Goal: Task Accomplishment & Management: Complete application form

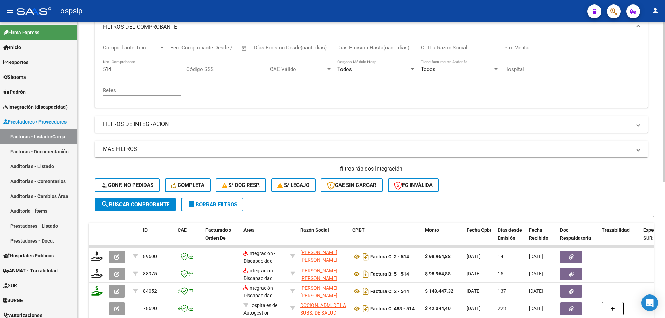
scroll to position [62, 0]
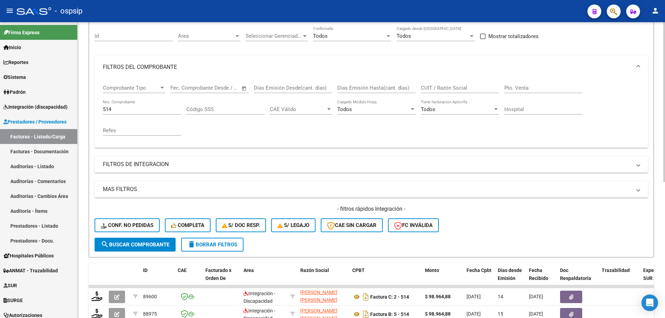
click at [117, 110] on input "514" at bounding box center [142, 109] width 78 height 6
type input "5"
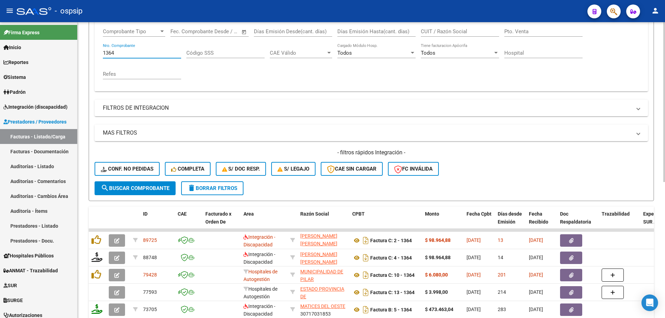
scroll to position [131, 0]
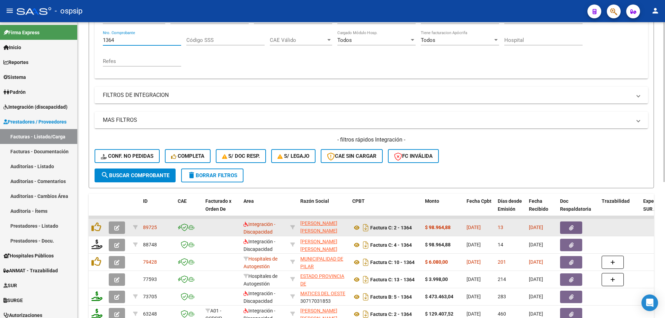
type input "1364"
click at [118, 230] on icon "button" at bounding box center [116, 227] width 5 height 5
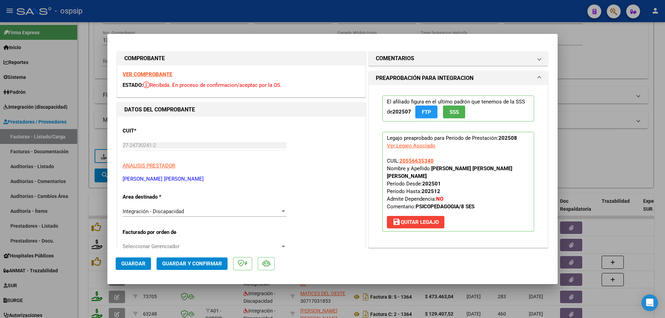
click at [450, 109] on span "SSS" at bounding box center [454, 112] width 9 height 6
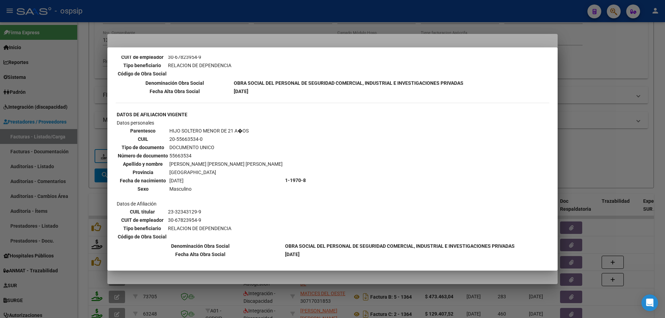
scroll to position [381, 0]
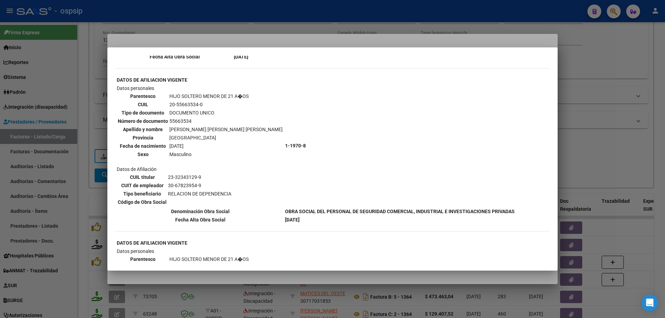
click at [582, 142] on div at bounding box center [332, 159] width 665 height 318
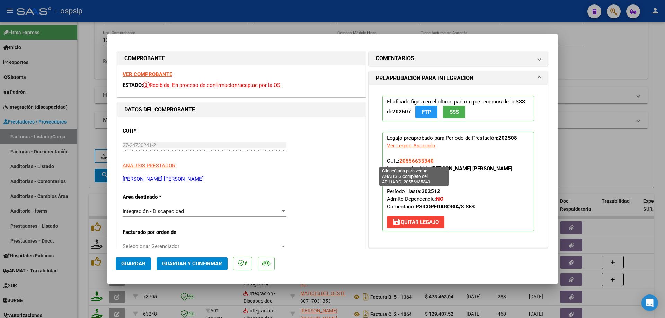
click at [423, 162] on span "20556635340" at bounding box center [416, 161] width 34 height 6
type textarea "20556635340"
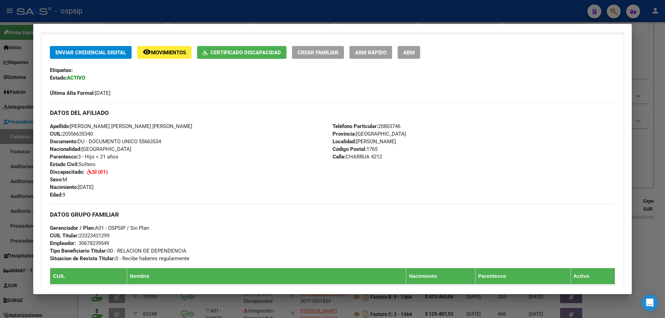
scroll to position [173, 0]
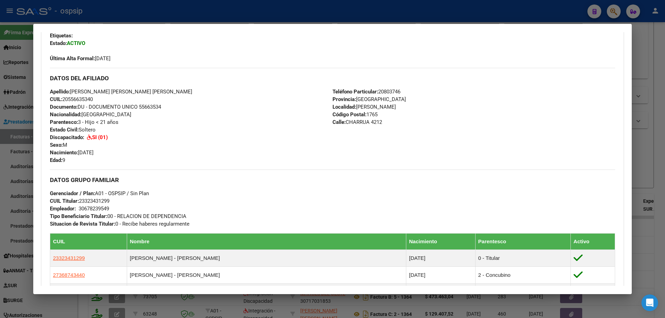
click at [659, 143] on div at bounding box center [332, 159] width 665 height 318
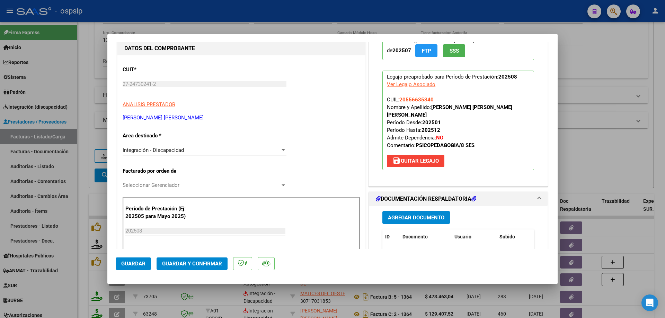
scroll to position [104, 0]
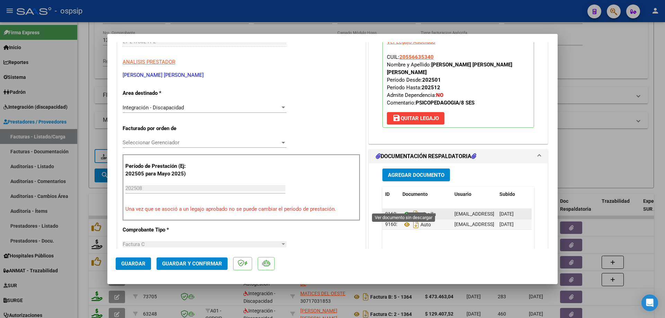
click at [404, 210] on icon at bounding box center [406, 214] width 9 height 8
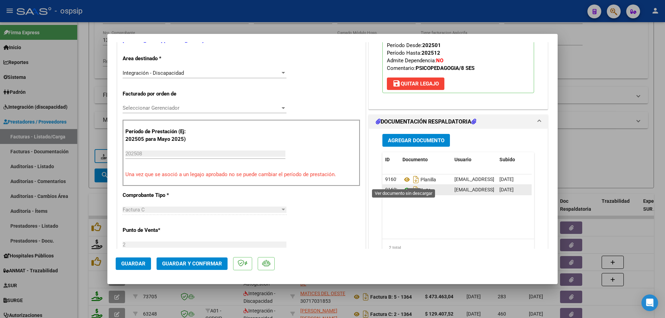
click at [403, 186] on icon at bounding box center [406, 190] width 9 height 8
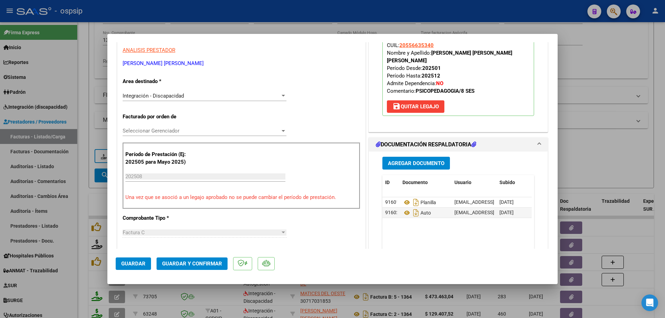
scroll to position [0, 0]
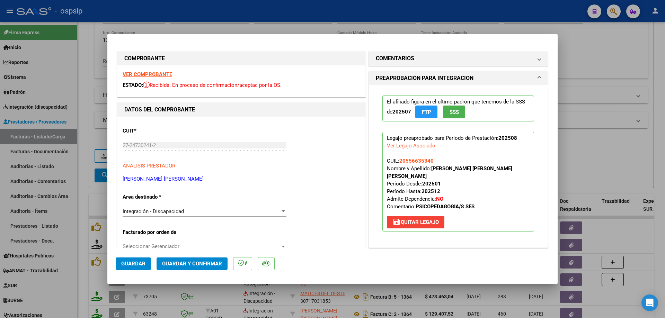
click at [200, 263] on span "Guardar y Confirmar" at bounding box center [192, 264] width 60 height 6
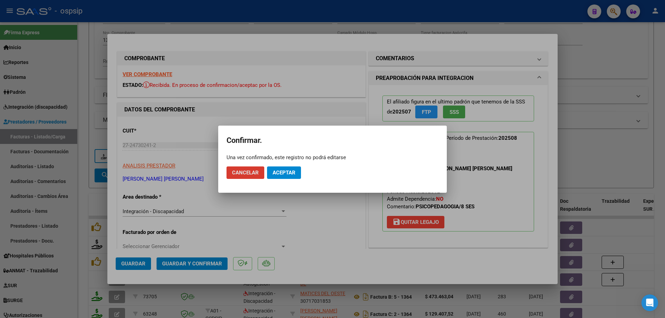
click at [277, 173] on span "Aceptar" at bounding box center [284, 173] width 23 height 6
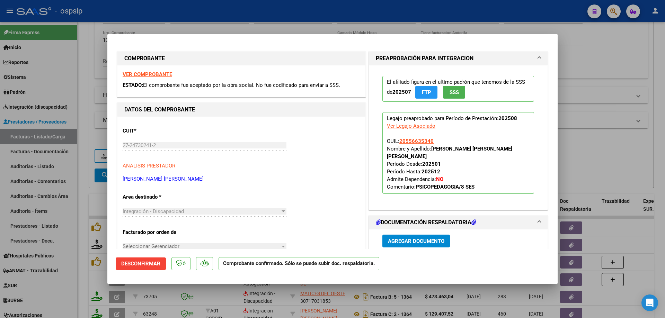
click at [590, 151] on div at bounding box center [332, 159] width 665 height 318
type input "$ 0,00"
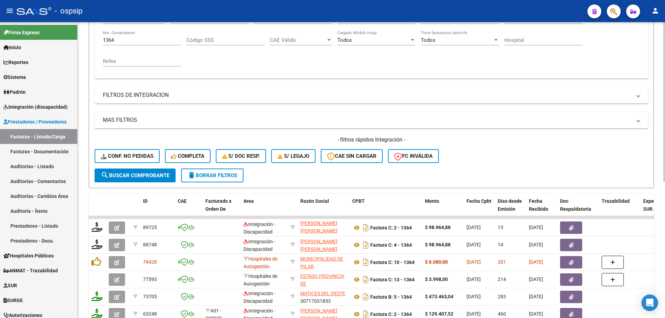
click at [129, 43] on div "1364 Nro. Comprobante" at bounding box center [142, 37] width 78 height 15
type input "1"
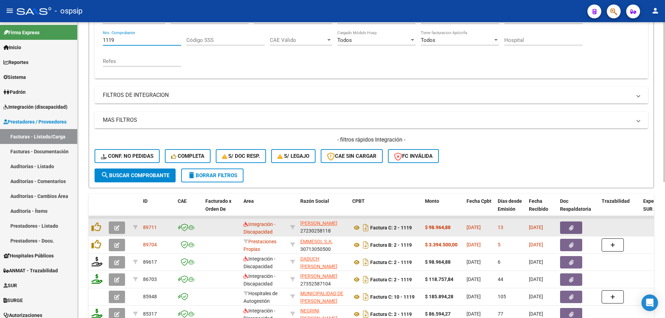
type input "1119"
click at [116, 226] on icon "button" at bounding box center [116, 227] width 5 height 5
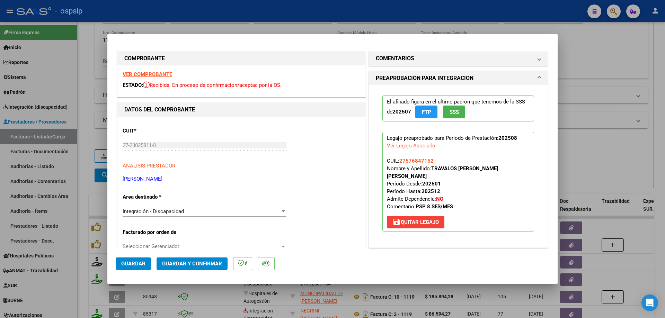
click at [456, 114] on span "SSS" at bounding box center [454, 112] width 9 height 6
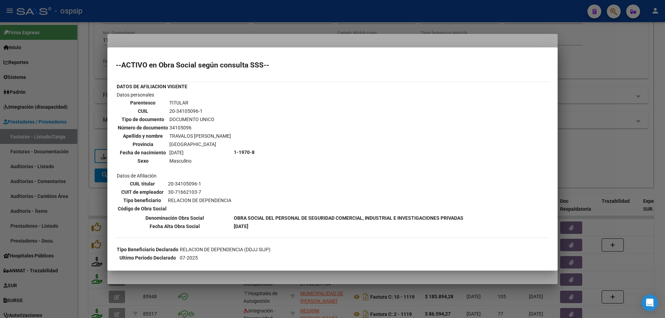
click at [619, 121] on div at bounding box center [332, 159] width 665 height 318
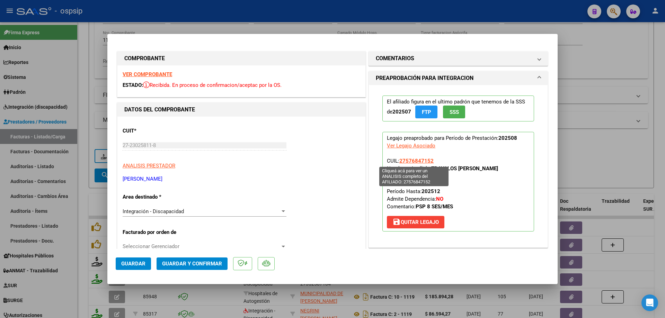
click at [419, 160] on span "27576847152" at bounding box center [416, 161] width 34 height 6
type textarea "27576847152"
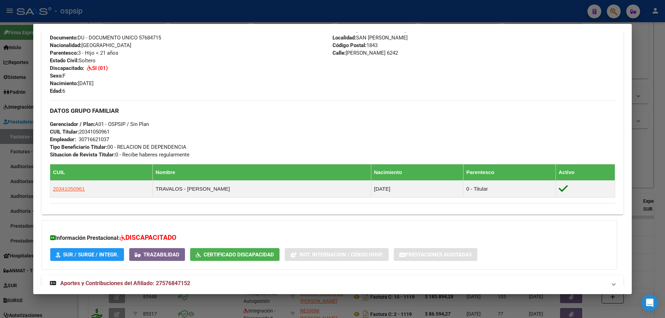
scroll to position [281, 0]
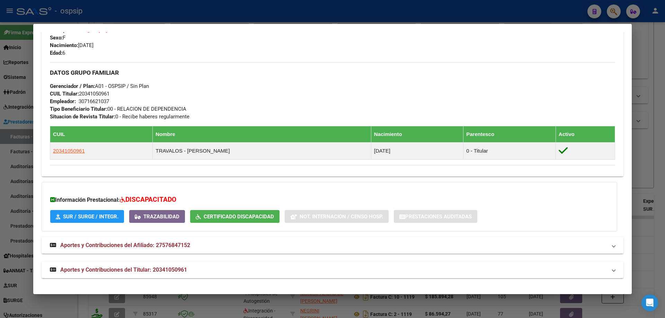
click at [643, 145] on div at bounding box center [332, 159] width 665 height 318
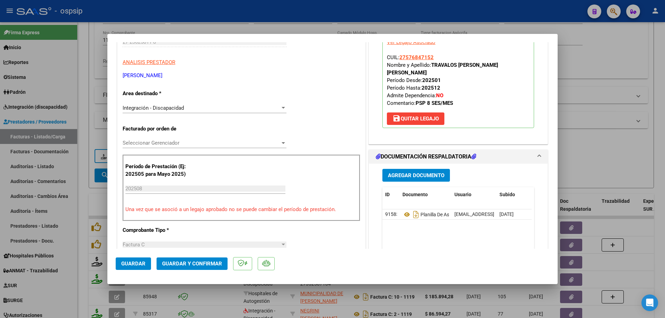
scroll to position [104, 0]
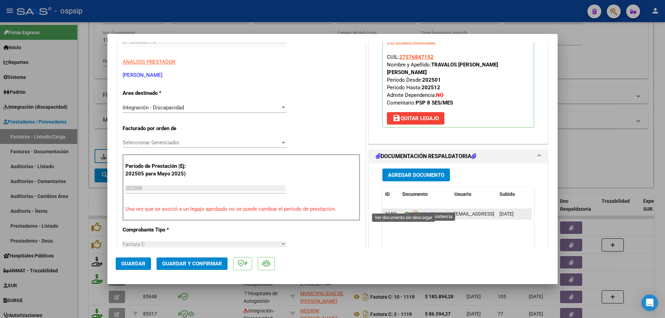
click at [403, 210] on icon at bounding box center [406, 214] width 9 height 8
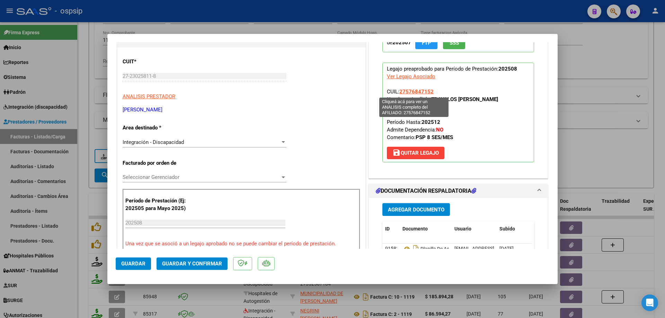
drag, startPoint x: 436, startPoint y: 91, endPoint x: 397, endPoint y: 90, distance: 38.8
click at [397, 90] on p "Legajo preaprobado para Período de Prestación: 202508 Ver Legajo Asociado CUIL:…" at bounding box center [458, 113] width 152 height 100
copy span "27576847152"
click at [214, 267] on button "Guardar y Confirmar" at bounding box center [192, 264] width 71 height 12
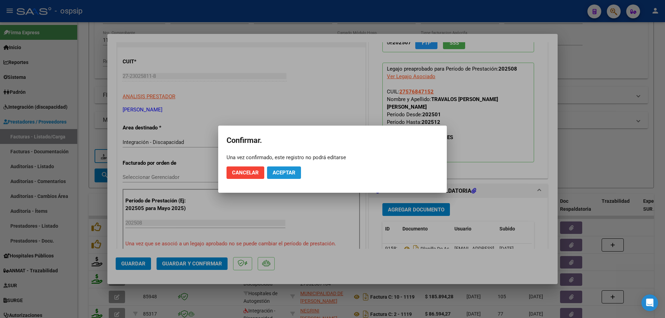
click at [291, 172] on span "Aceptar" at bounding box center [284, 173] width 23 height 6
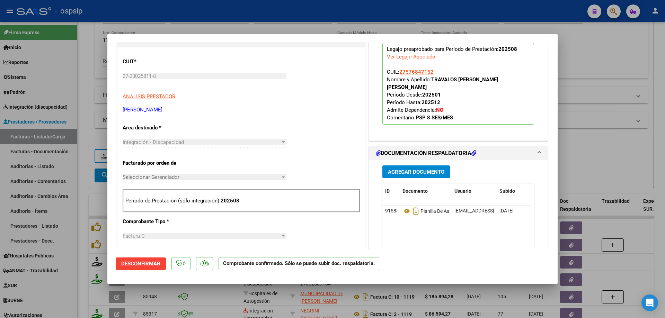
click at [623, 116] on div at bounding box center [332, 159] width 665 height 318
type input "$ 0,00"
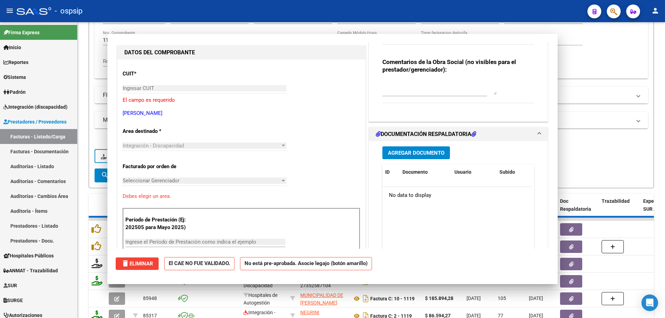
scroll to position [81, 0]
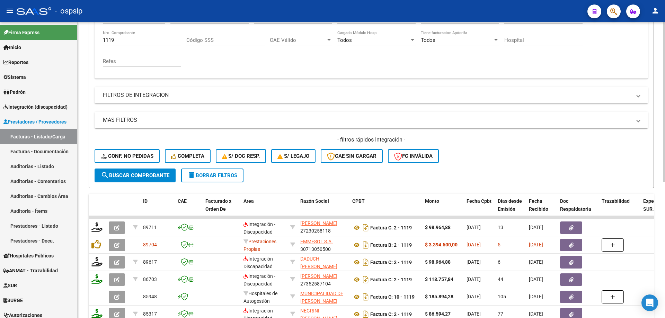
click at [118, 39] on input "1119" at bounding box center [142, 40] width 78 height 6
type input "1"
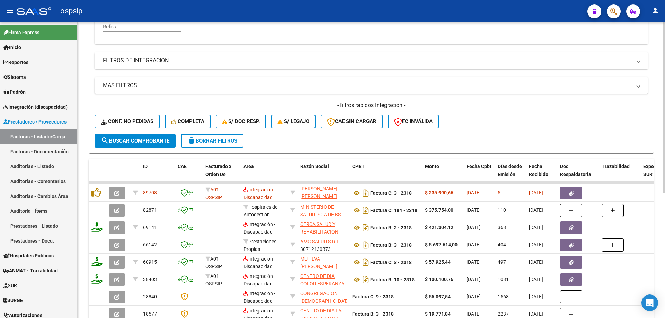
scroll to position [200, 0]
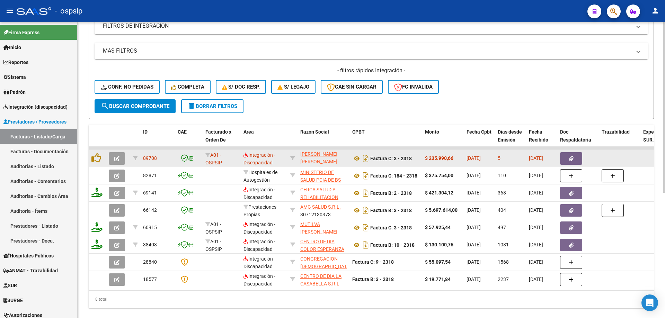
type input "2318"
click at [117, 160] on icon "button" at bounding box center [116, 158] width 5 height 5
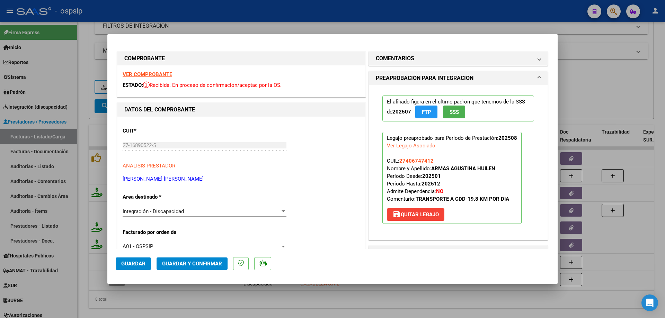
click at [455, 116] on button "SSS" at bounding box center [454, 112] width 22 height 13
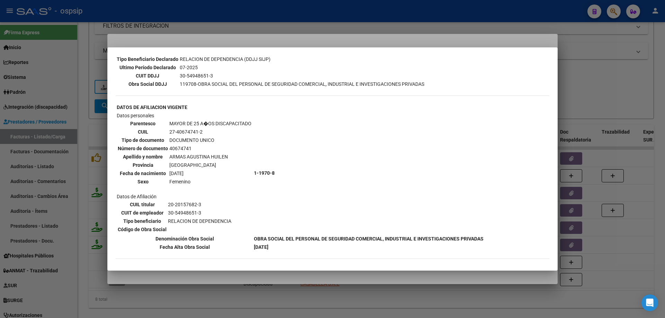
scroll to position [122, 0]
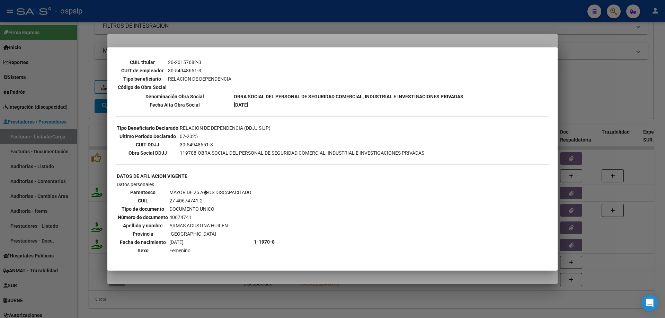
click at [562, 81] on div at bounding box center [332, 159] width 665 height 318
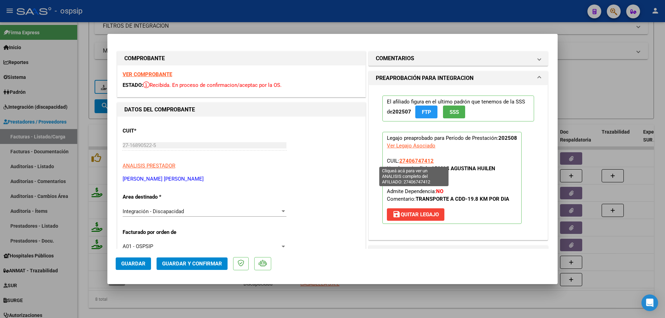
click at [416, 159] on span "27406747412" at bounding box center [416, 161] width 34 height 6
type textarea "27406747412"
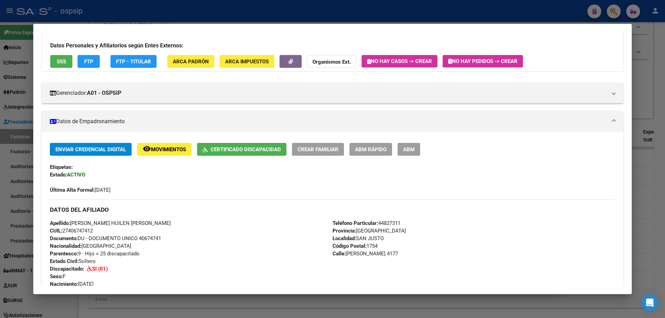
scroll to position [3, 0]
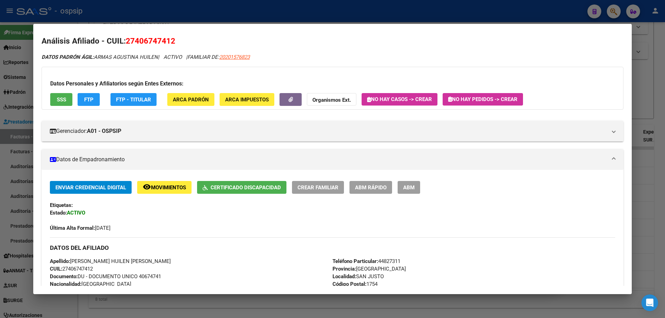
click at [665, 98] on div at bounding box center [332, 159] width 665 height 318
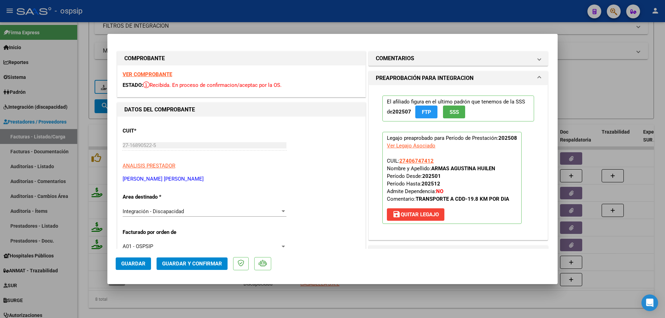
click at [445, 109] on button "SSS" at bounding box center [454, 112] width 22 height 13
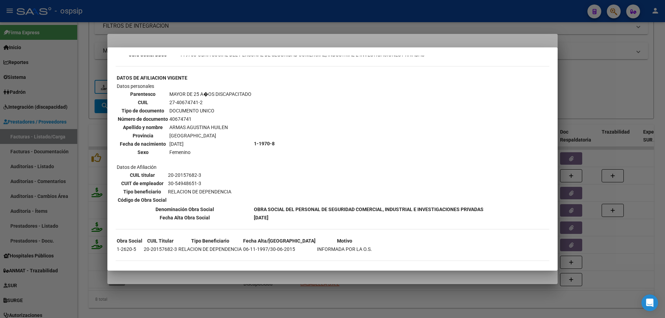
scroll to position [225, 0]
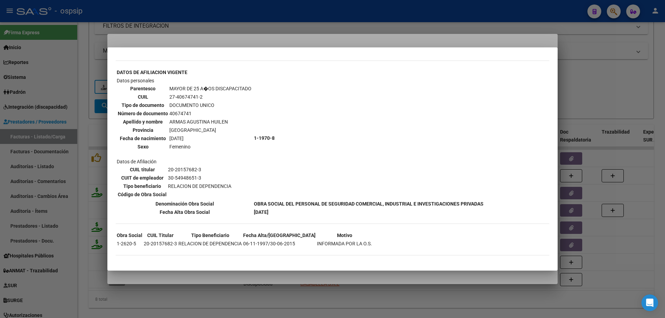
click at [581, 96] on div at bounding box center [332, 159] width 665 height 318
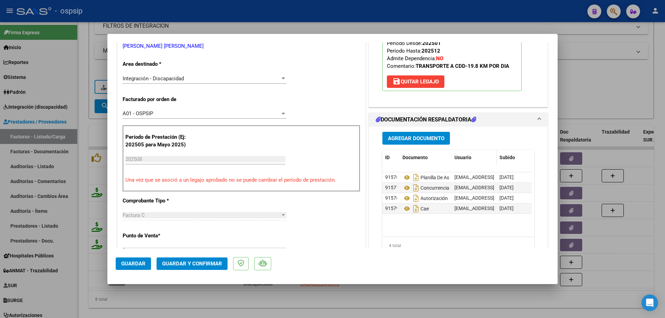
scroll to position [173, 0]
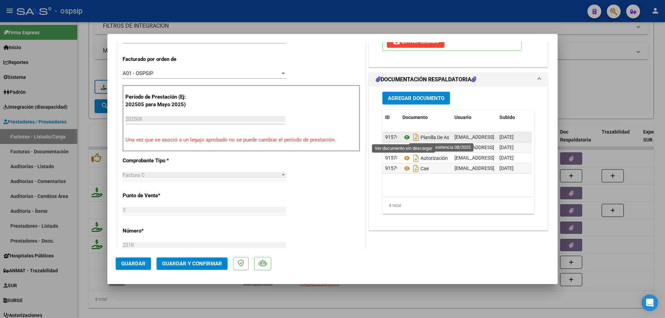
click at [402, 137] on icon at bounding box center [406, 137] width 9 height 8
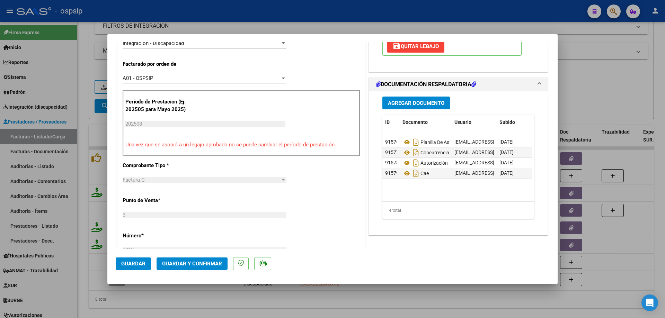
scroll to position [208, 0]
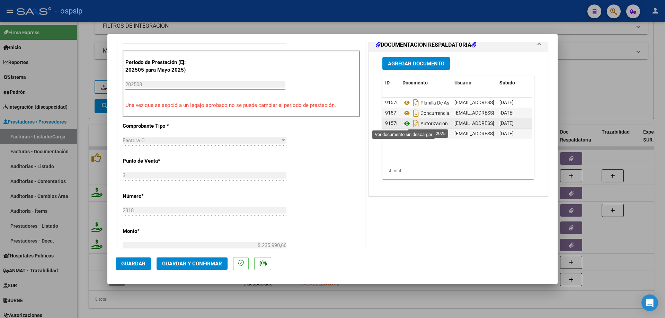
click at [403, 124] on icon at bounding box center [406, 123] width 9 height 8
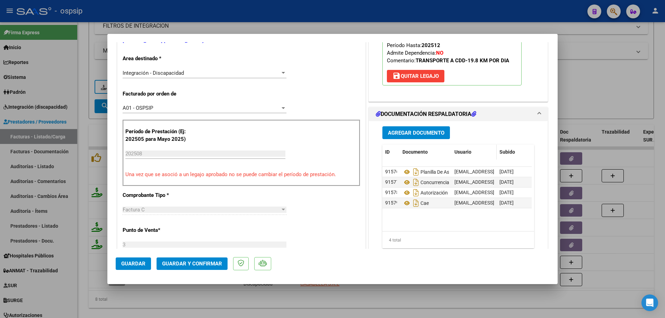
scroll to position [69, 0]
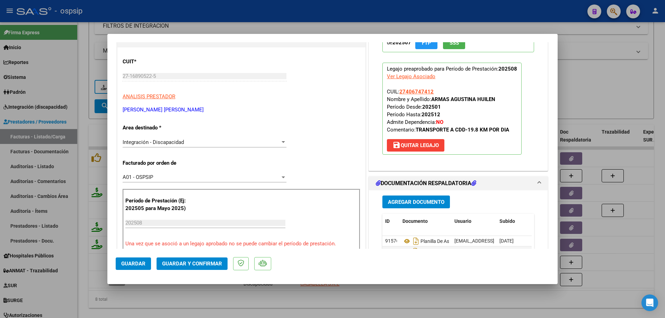
click at [210, 265] on span "Guardar y Confirmar" at bounding box center [192, 264] width 60 height 6
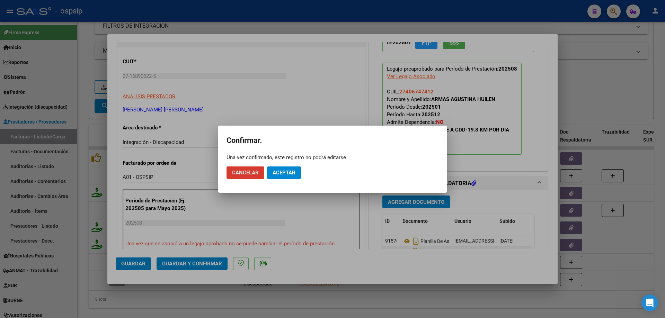
click at [293, 172] on span "Aceptar" at bounding box center [284, 173] width 23 height 6
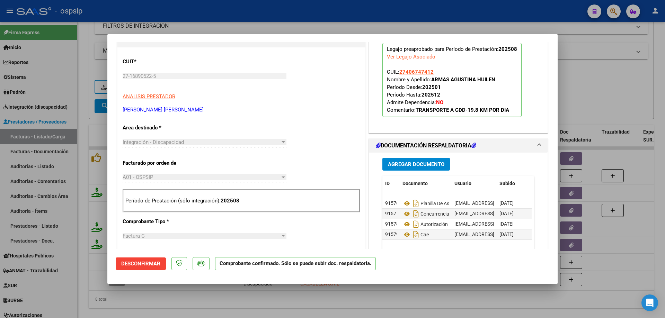
click at [603, 89] on div at bounding box center [332, 159] width 665 height 318
type input "$ 0,00"
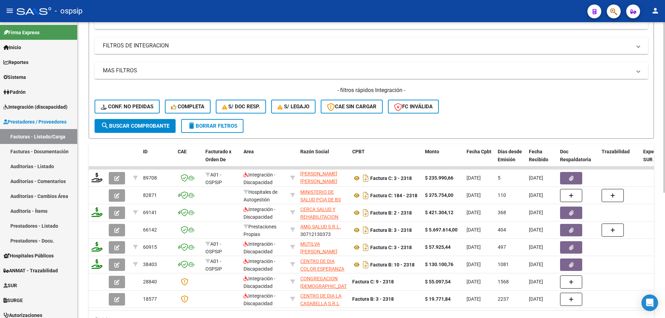
scroll to position [131, 0]
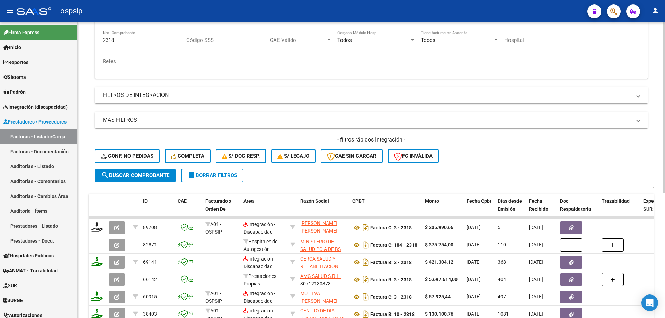
click at [125, 39] on input "2318" at bounding box center [142, 40] width 78 height 6
type input "2"
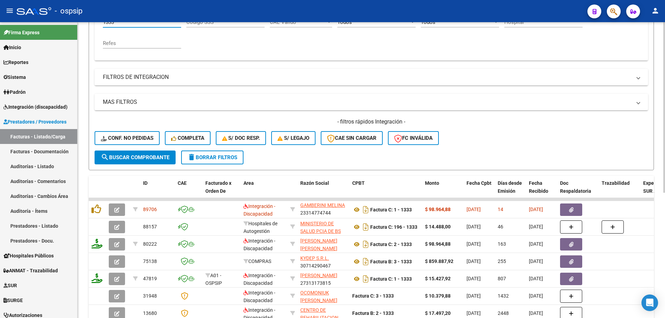
scroll to position [166, 0]
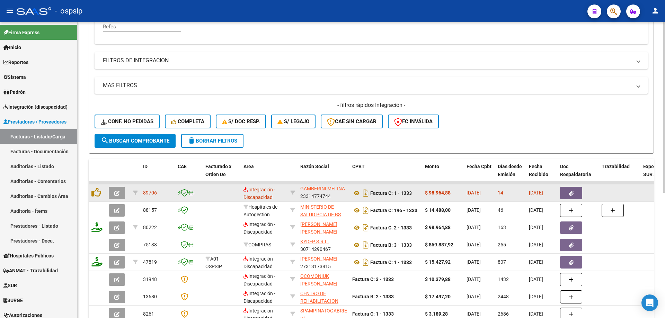
type input "1333"
click at [114, 190] on button "button" at bounding box center [117, 193] width 16 height 12
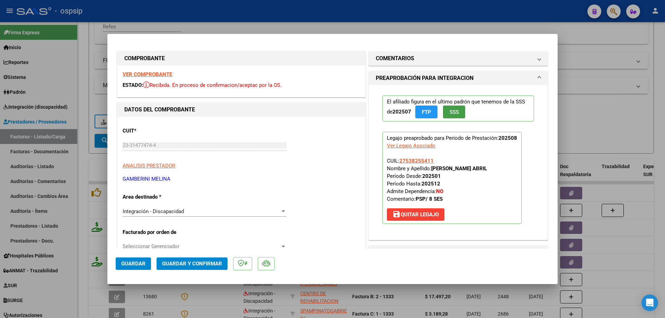
click at [454, 116] on button "SSS" at bounding box center [454, 112] width 22 height 13
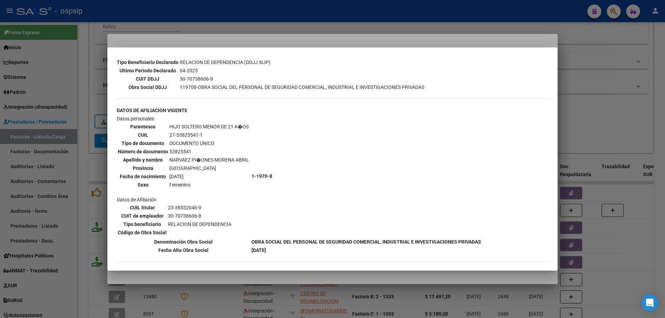
scroll to position [194, 0]
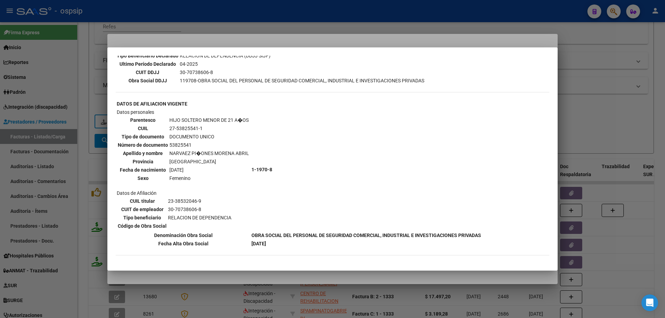
click at [588, 110] on div at bounding box center [332, 159] width 665 height 318
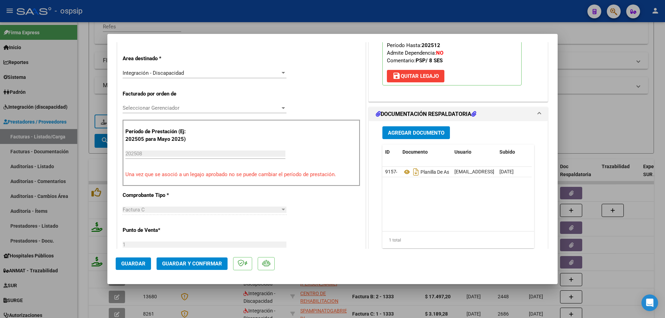
scroll to position [69, 0]
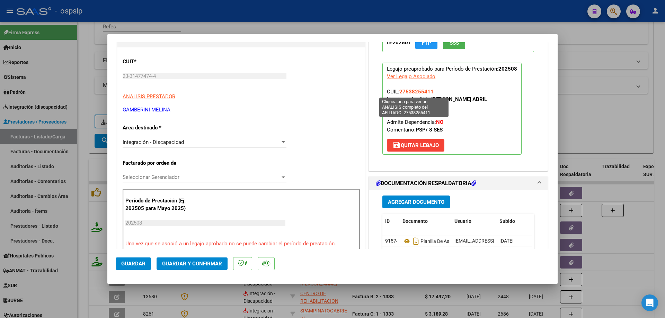
click at [415, 90] on span "27538255411" at bounding box center [416, 92] width 34 height 6
type textarea "27538255411"
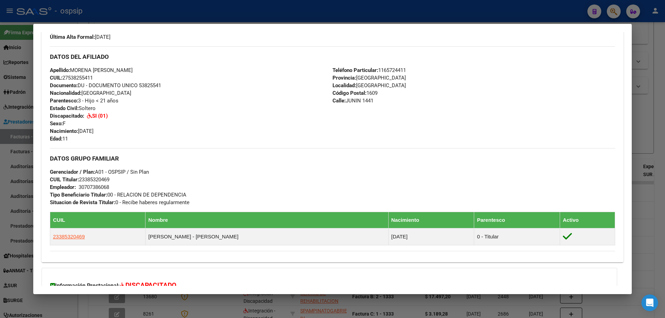
scroll to position [277, 0]
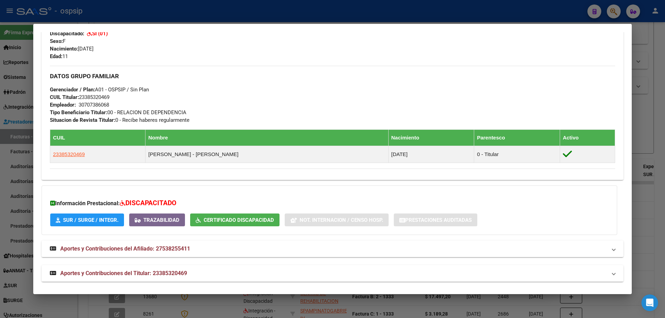
click at [662, 102] on div at bounding box center [332, 159] width 665 height 318
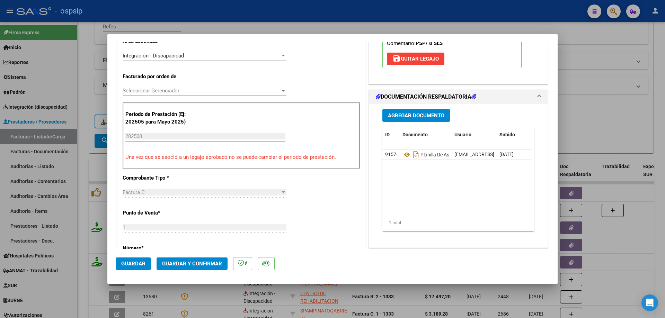
scroll to position [208, 0]
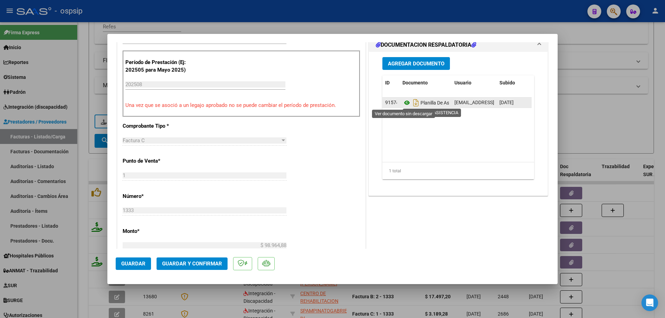
click at [405, 103] on icon at bounding box center [406, 103] width 9 height 8
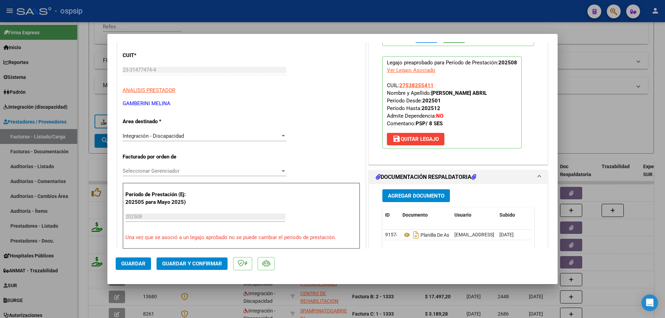
scroll to position [35, 0]
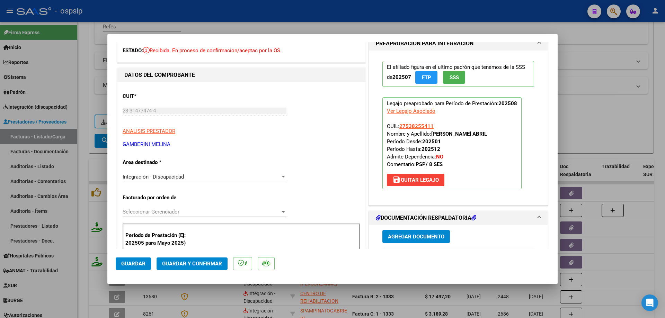
drag, startPoint x: 432, startPoint y: 125, endPoint x: 397, endPoint y: 125, distance: 35.3
click at [397, 125] on p "Legajo preaprobado para Período de Prestación: 202508 Ver Legajo Asociado CUIL:…" at bounding box center [451, 143] width 139 height 92
copy span "27538255411"
click at [210, 266] on span "Guardar y Confirmar" at bounding box center [192, 264] width 60 height 6
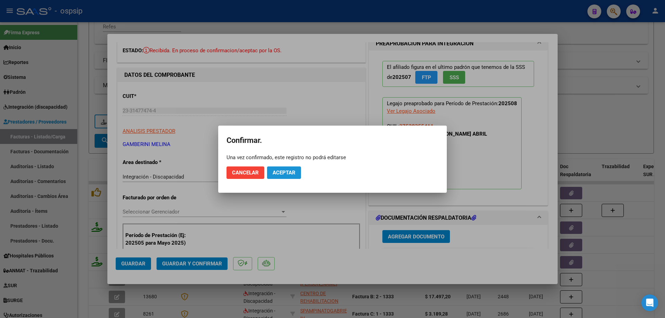
click at [291, 177] on button "Aceptar" at bounding box center [284, 173] width 34 height 12
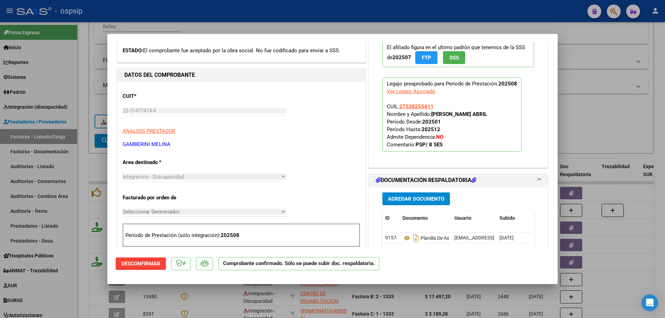
click at [633, 108] on div at bounding box center [332, 159] width 665 height 318
type input "$ 0,00"
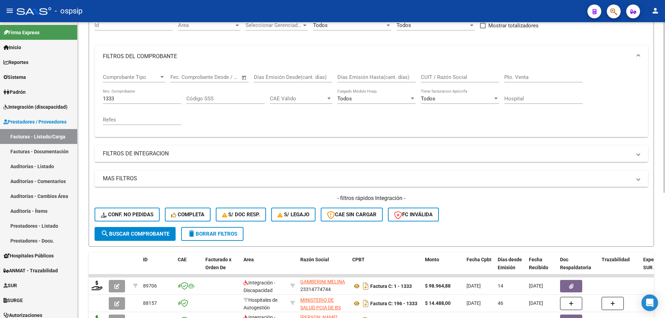
scroll to position [62, 0]
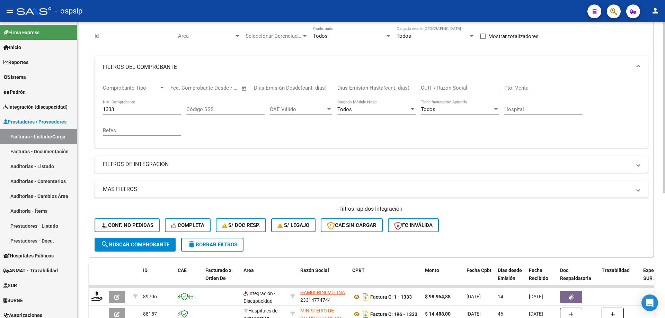
click at [127, 107] on input "1333" at bounding box center [142, 109] width 78 height 6
type input "1"
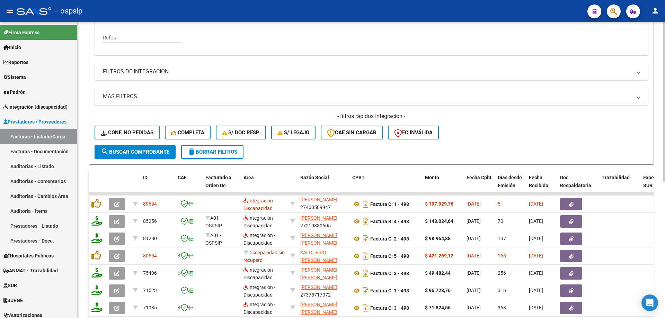
scroll to position [166, 0]
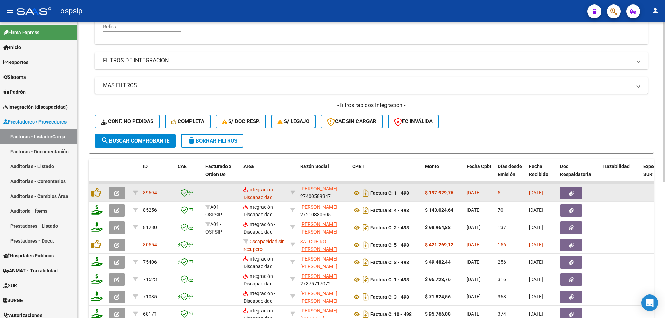
type input "498"
click at [117, 193] on icon "button" at bounding box center [116, 193] width 5 height 5
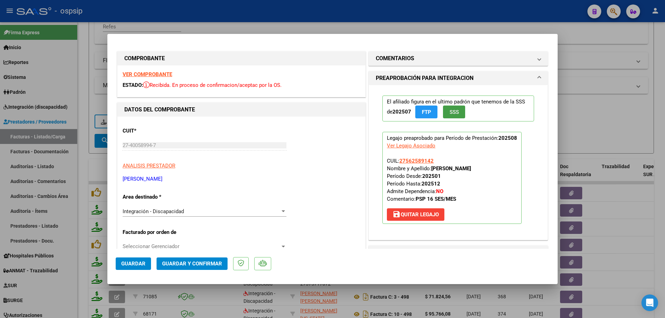
click at [457, 115] on button "SSS" at bounding box center [454, 112] width 22 height 13
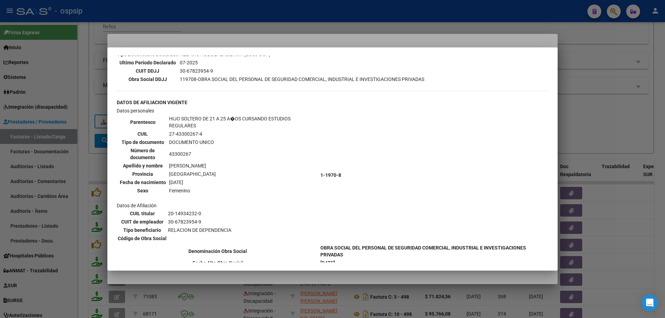
scroll to position [242, 0]
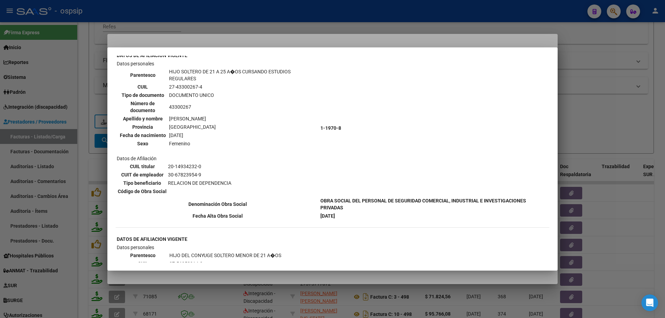
click at [599, 116] on div at bounding box center [332, 159] width 665 height 318
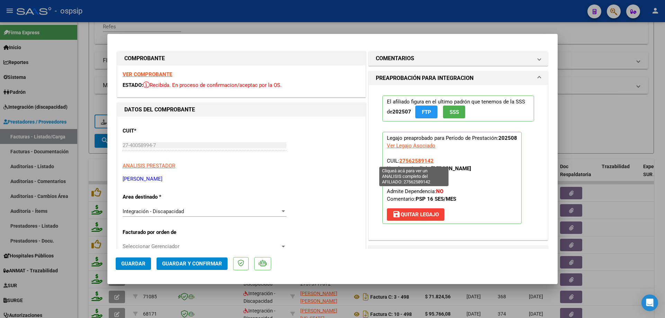
click at [416, 159] on span "27562589142" at bounding box center [416, 161] width 34 height 6
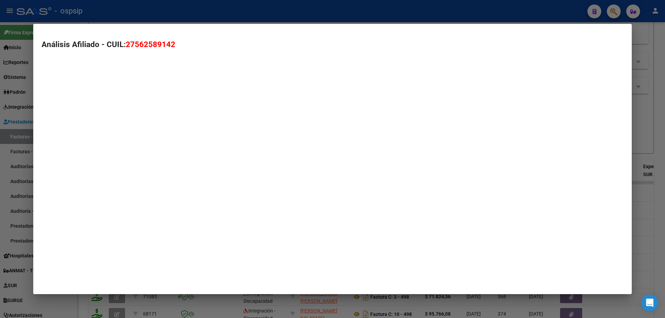
type textarea "27562589142"
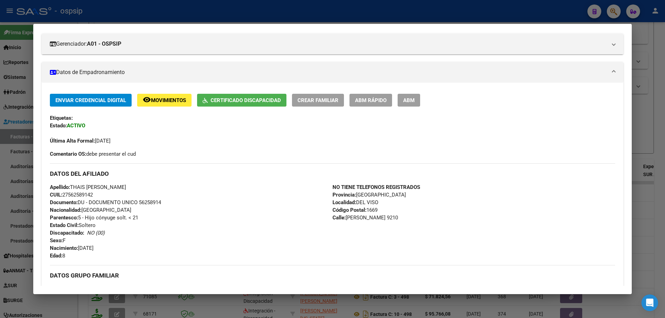
scroll to position [69, 0]
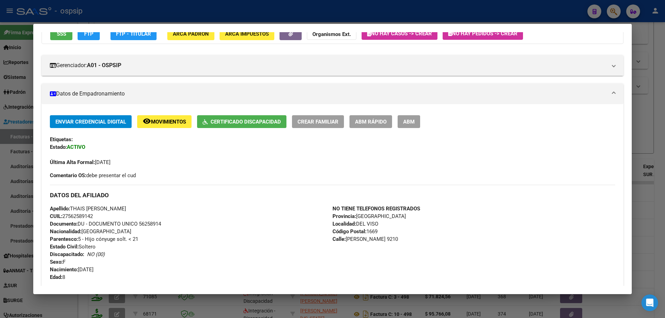
click at [642, 118] on div at bounding box center [332, 159] width 665 height 318
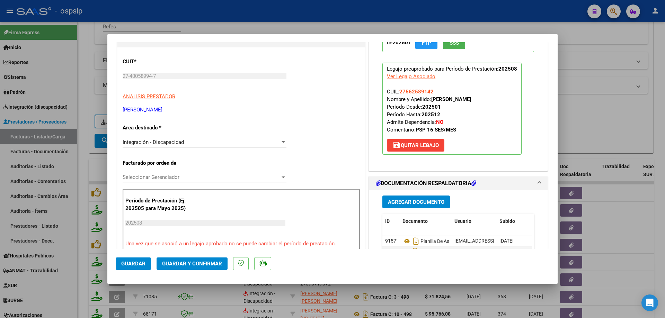
scroll to position [139, 0]
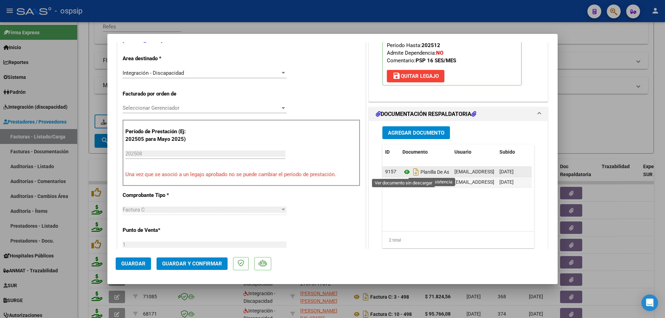
click at [405, 171] on icon at bounding box center [406, 172] width 9 height 8
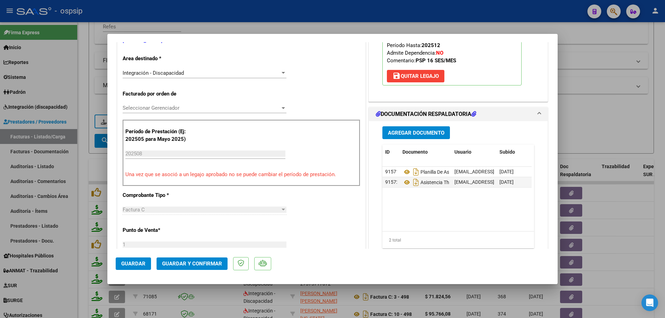
scroll to position [173, 0]
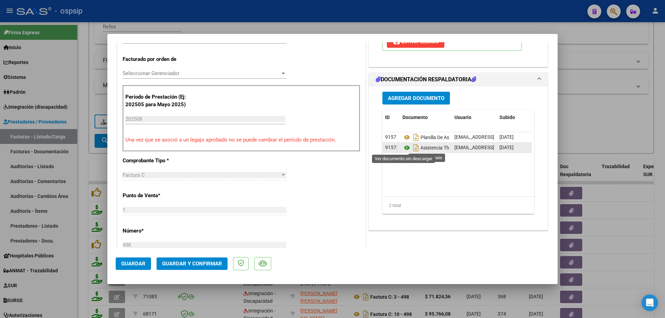
click at [403, 150] on icon at bounding box center [406, 148] width 9 height 8
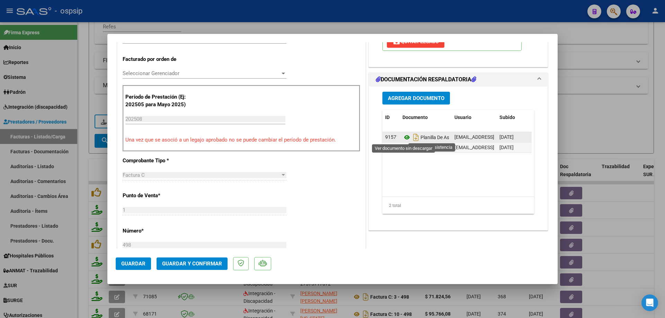
click at [403, 138] on icon at bounding box center [406, 137] width 9 height 8
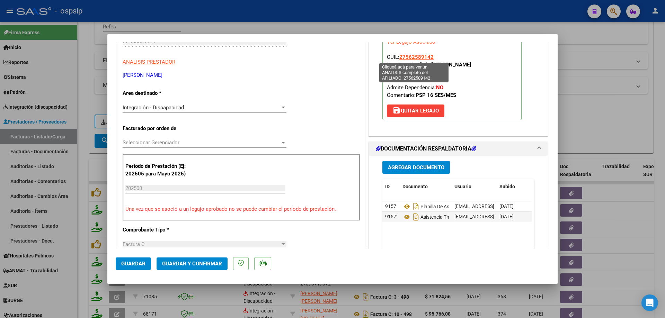
drag, startPoint x: 434, startPoint y: 58, endPoint x: 398, endPoint y: 56, distance: 36.4
click at [398, 56] on p "Legajo preaprobado para Período de Prestación: 202508 Ver Legajo Asociado CUIL:…" at bounding box center [451, 74] width 139 height 92
copy span "27562589142"
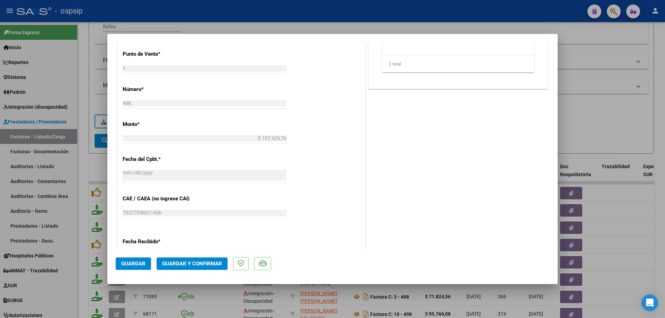
scroll to position [346, 0]
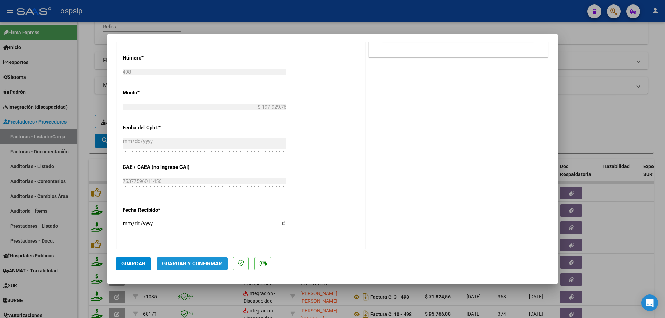
click at [194, 265] on span "Guardar y Confirmar" at bounding box center [192, 264] width 60 height 6
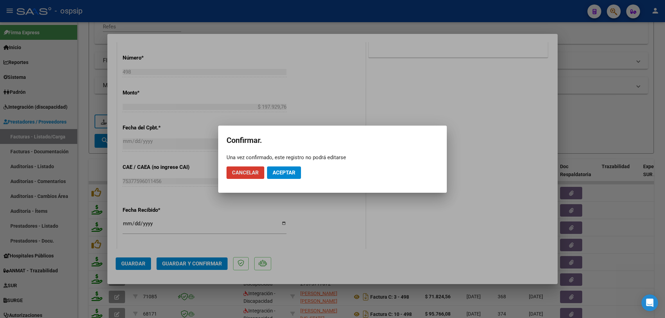
click at [277, 175] on span "Aceptar" at bounding box center [284, 173] width 23 height 6
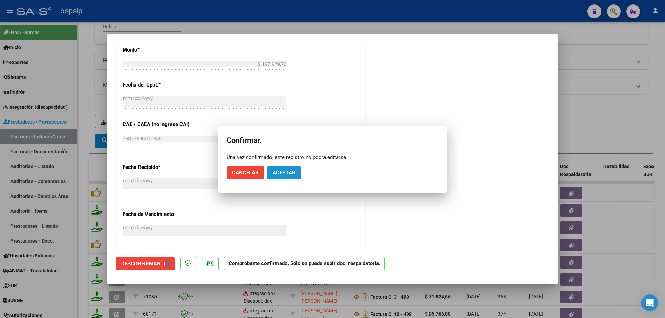
scroll to position [303, 0]
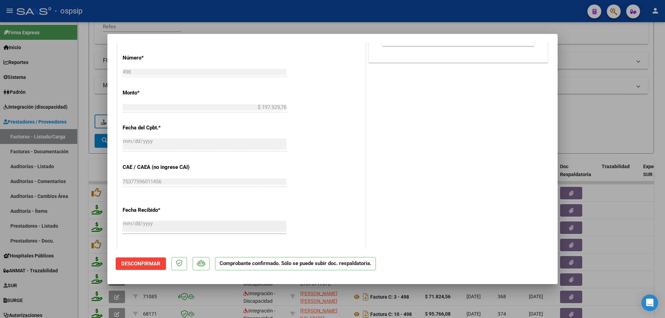
click at [617, 125] on div at bounding box center [332, 159] width 665 height 318
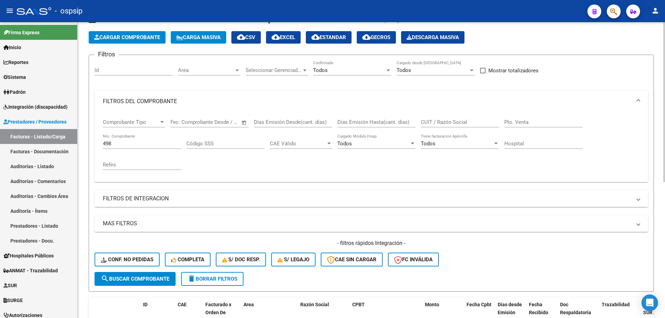
scroll to position [27, 0]
click at [115, 146] on input "498" at bounding box center [142, 144] width 78 height 6
type input "4"
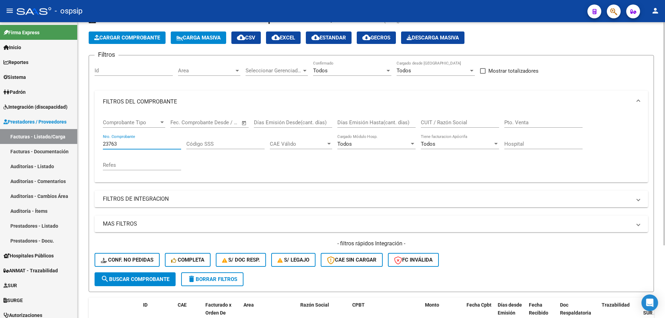
scroll to position [96, 0]
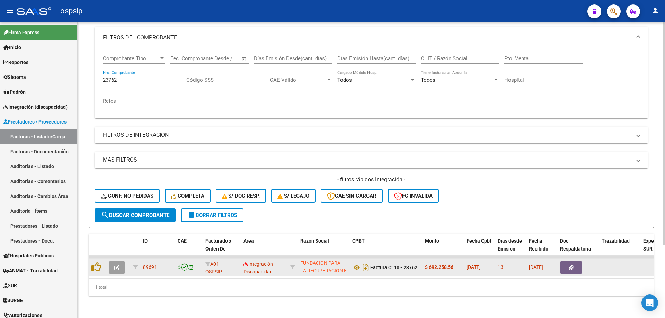
type input "23762"
click at [120, 265] on button "button" at bounding box center [117, 267] width 16 height 12
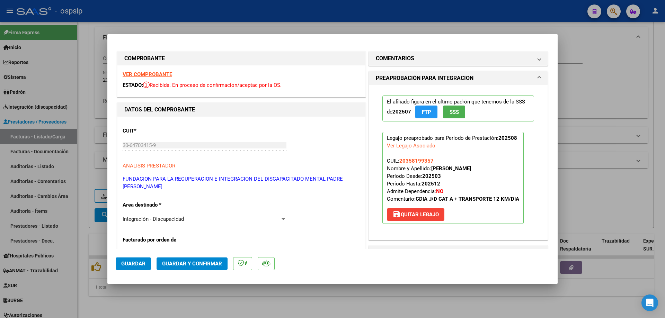
click at [450, 112] on span "SSS" at bounding box center [454, 112] width 9 height 6
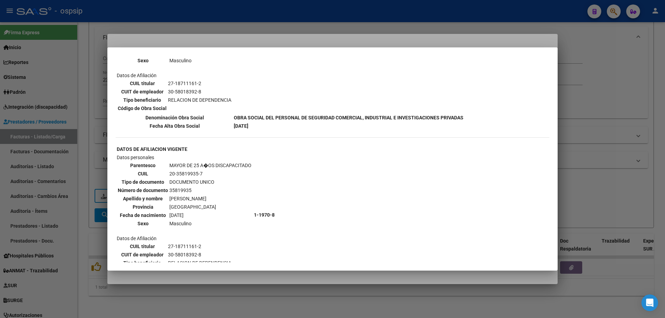
scroll to position [413, 0]
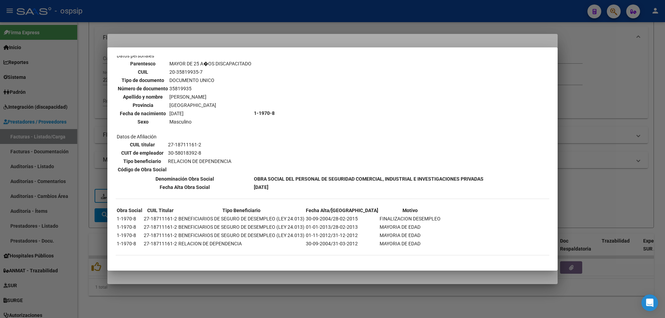
click at [602, 104] on div at bounding box center [332, 159] width 665 height 318
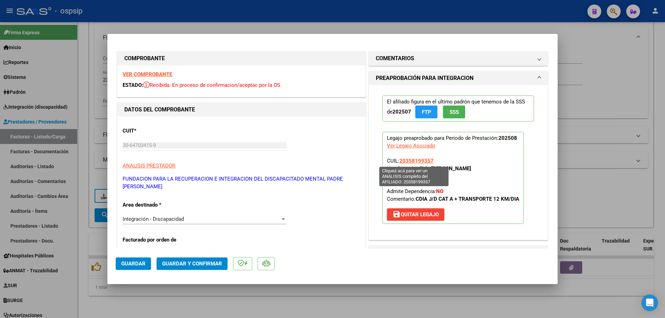
click at [416, 161] on span "20358199357" at bounding box center [416, 161] width 34 height 6
type textarea "20358199357"
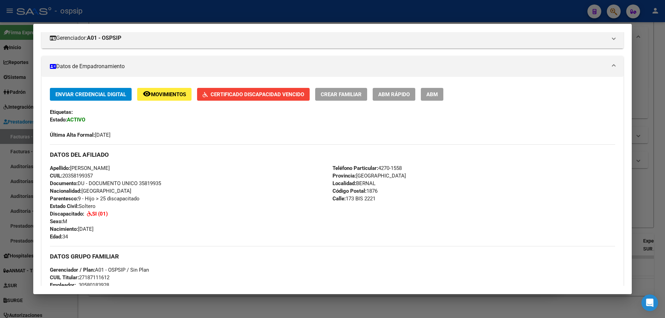
scroll to position [104, 0]
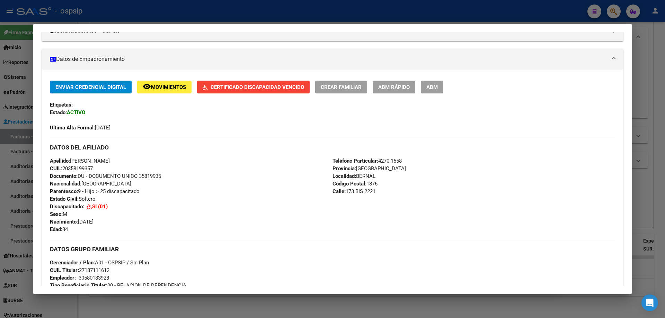
click at [288, 90] on span "Certificado Discapacidad Vencido" at bounding box center [258, 87] width 94 height 6
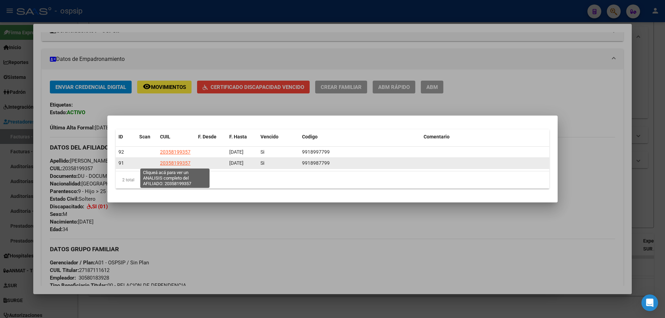
click at [178, 163] on span "20358199357" at bounding box center [175, 163] width 30 height 6
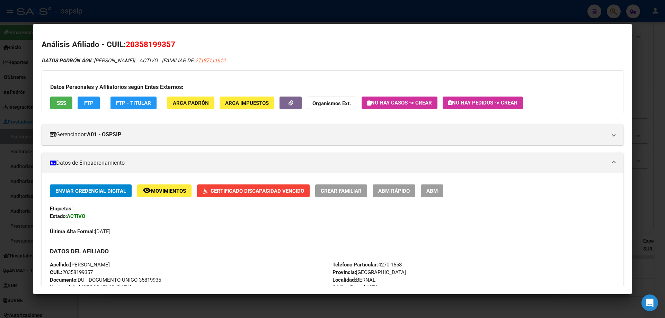
click at [649, 88] on div at bounding box center [332, 159] width 665 height 318
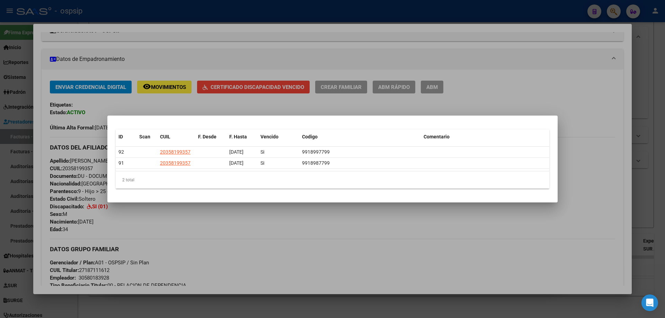
click at [609, 103] on div at bounding box center [332, 159] width 665 height 318
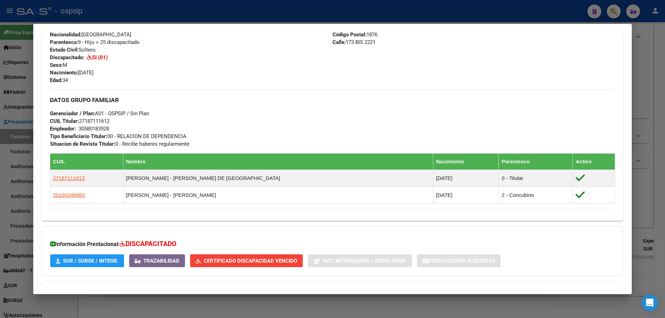
scroll to position [277, 0]
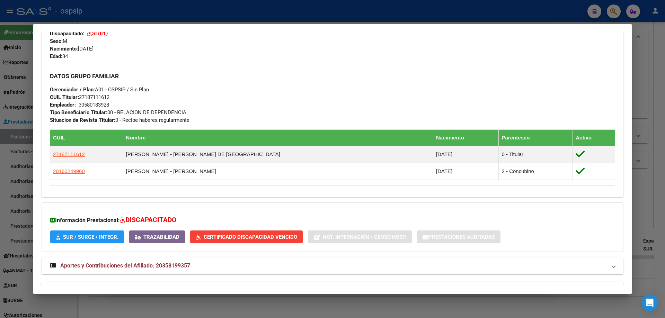
click at [651, 87] on div at bounding box center [332, 159] width 665 height 318
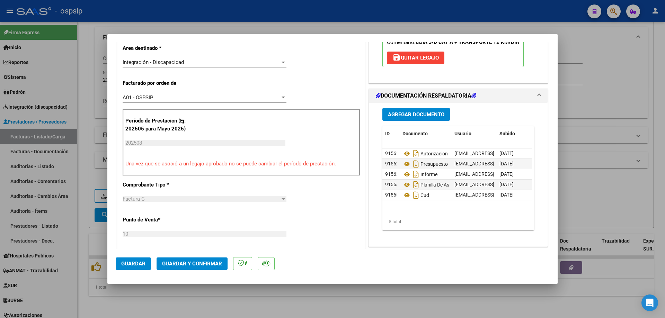
scroll to position [173, 0]
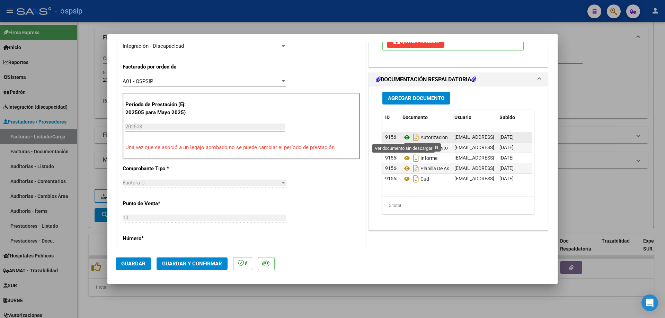
click at [404, 137] on icon at bounding box center [406, 137] width 9 height 8
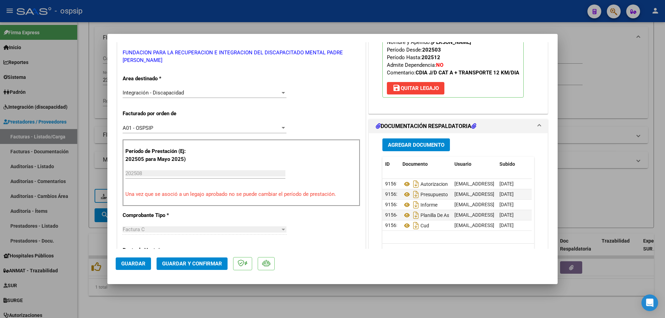
scroll to position [139, 0]
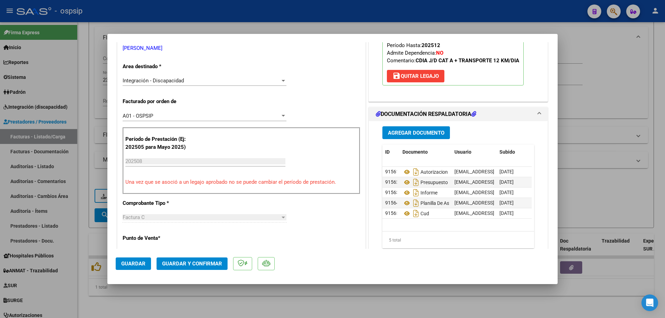
click at [212, 264] on span "Guardar y Confirmar" at bounding box center [192, 264] width 60 height 6
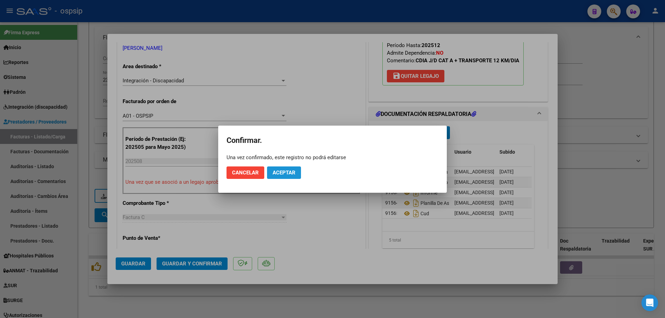
click at [287, 178] on button "Aceptar" at bounding box center [284, 173] width 34 height 12
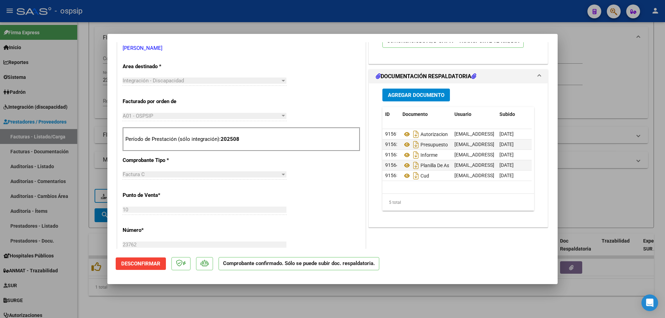
click at [595, 186] on div at bounding box center [332, 159] width 665 height 318
type input "$ 0,00"
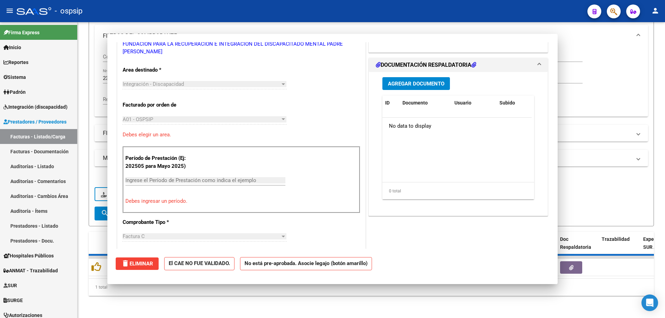
scroll to position [0, 0]
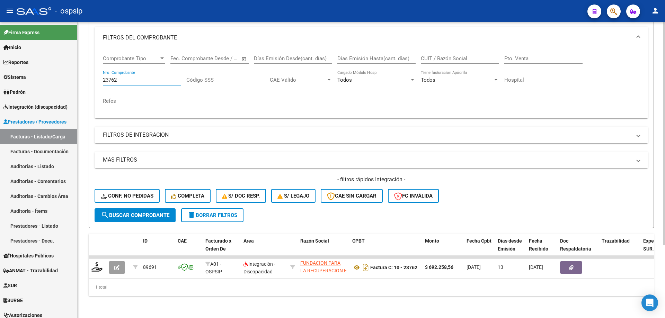
click at [130, 77] on input "23762" at bounding box center [142, 80] width 78 height 6
type input "2"
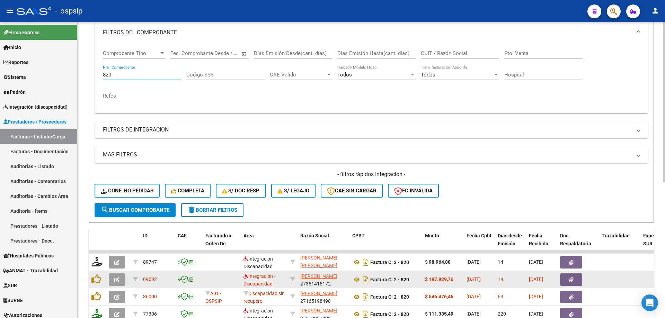
type input "820"
click at [118, 279] on icon "button" at bounding box center [116, 279] width 5 height 5
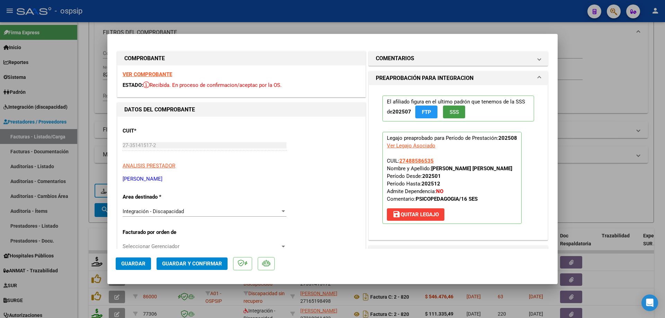
click at [456, 113] on span "SSS" at bounding box center [454, 112] width 9 height 6
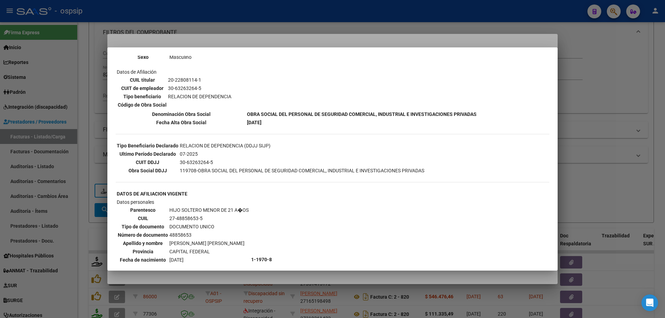
scroll to position [225, 0]
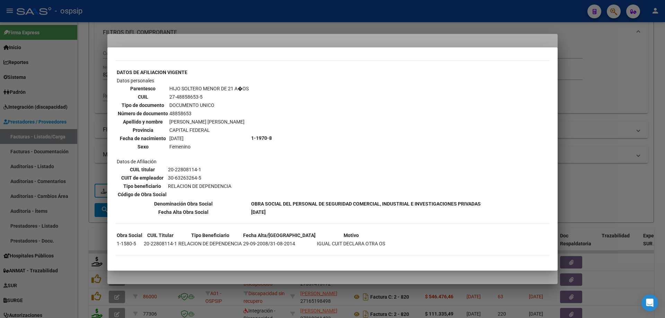
click at [632, 115] on div at bounding box center [332, 159] width 665 height 318
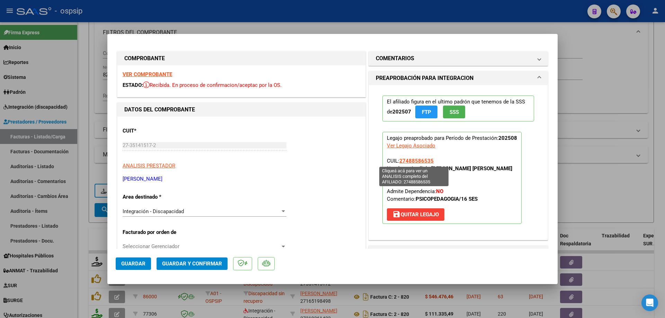
click at [410, 163] on span "27488586535" at bounding box center [416, 161] width 34 height 6
type textarea "27488586535"
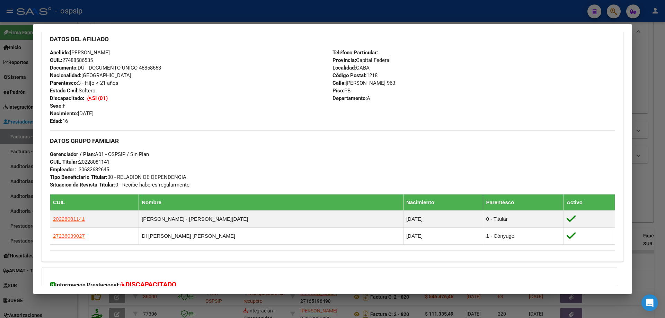
scroll to position [297, 0]
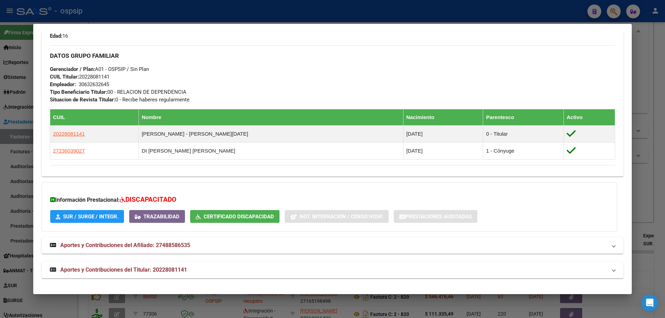
click at [650, 140] on div at bounding box center [332, 159] width 665 height 318
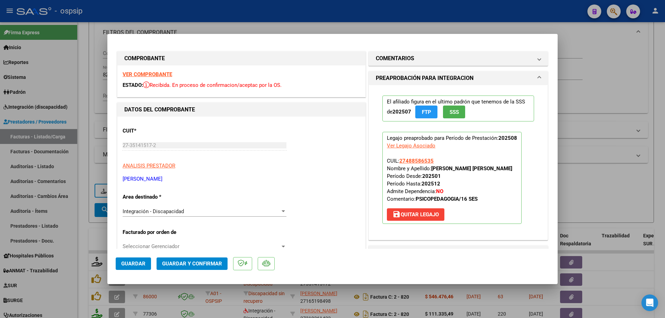
click at [448, 105] on p "El afiliado figura en el ultimo padrón que tenemos de la SSS de 202507 FTP SSS" at bounding box center [458, 109] width 152 height 26
click at [450, 109] on span "SSS" at bounding box center [454, 112] width 9 height 6
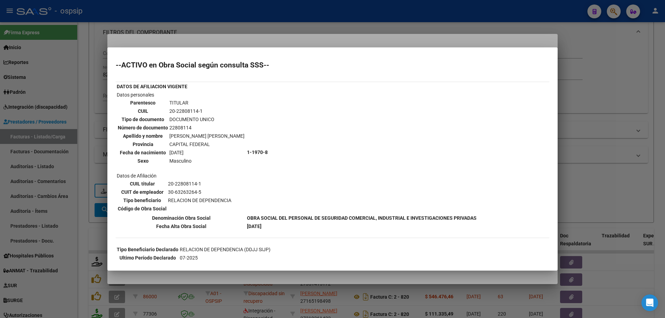
click at [579, 111] on div at bounding box center [332, 159] width 665 height 318
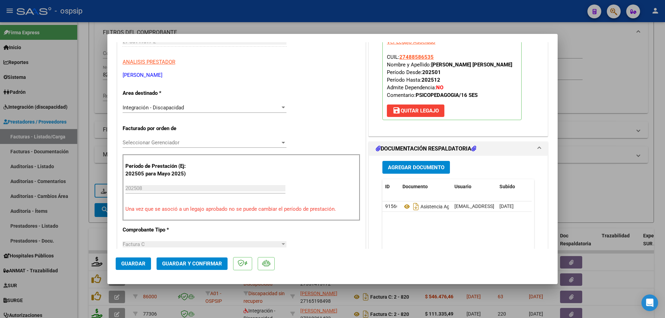
scroll to position [173, 0]
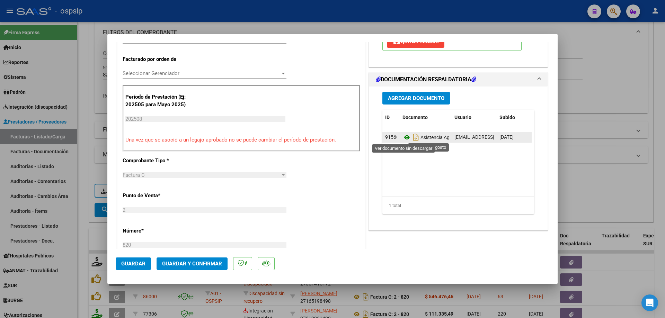
click at [404, 136] on icon at bounding box center [406, 137] width 9 height 8
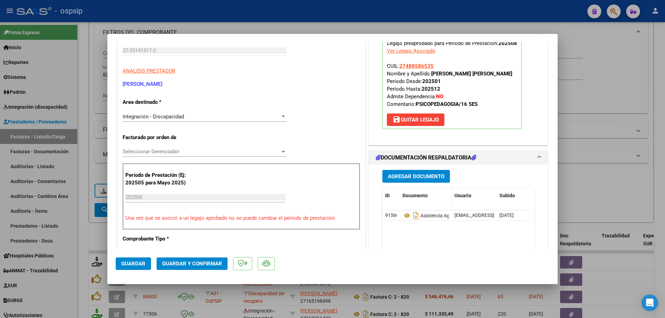
scroll to position [35, 0]
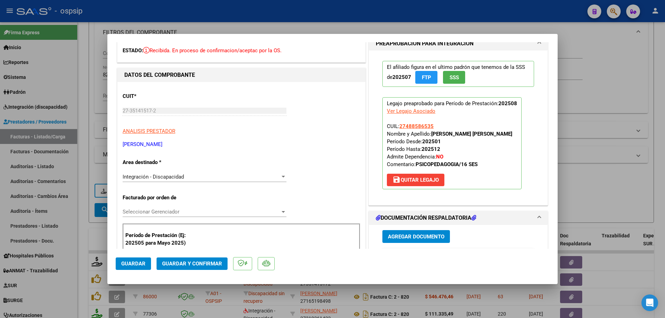
drag, startPoint x: 434, startPoint y: 127, endPoint x: 397, endPoint y: 127, distance: 37.1
click at [397, 127] on p "Legajo preaprobado para Período de Prestación: 202508 Ver Legajo Asociado CUIL:…" at bounding box center [451, 143] width 139 height 92
copy span "27488586535"
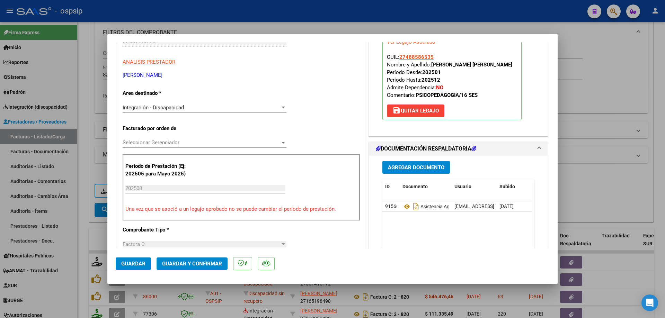
scroll to position [208, 0]
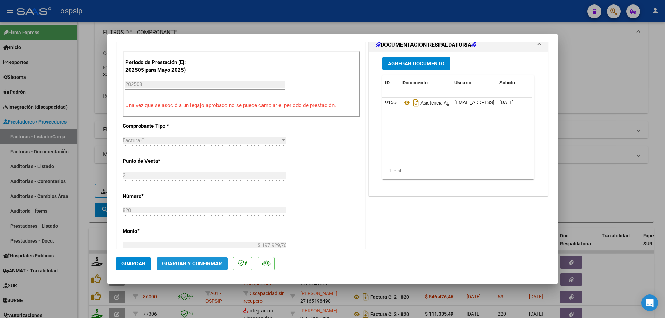
click at [205, 262] on span "Guardar y Confirmar" at bounding box center [192, 264] width 60 height 6
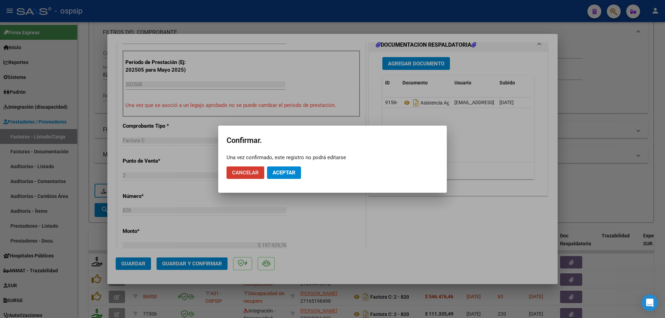
click at [274, 174] on span "Aceptar" at bounding box center [284, 173] width 23 height 6
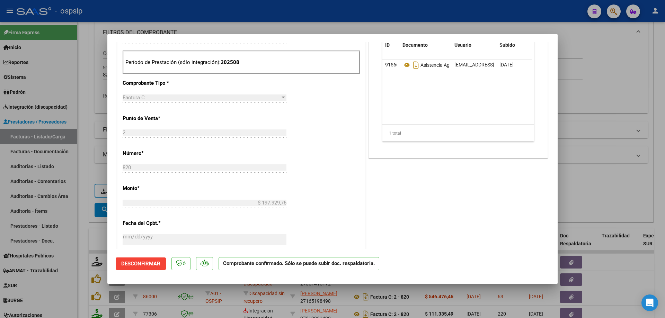
click at [608, 130] on div at bounding box center [332, 159] width 665 height 318
type input "$ 0,00"
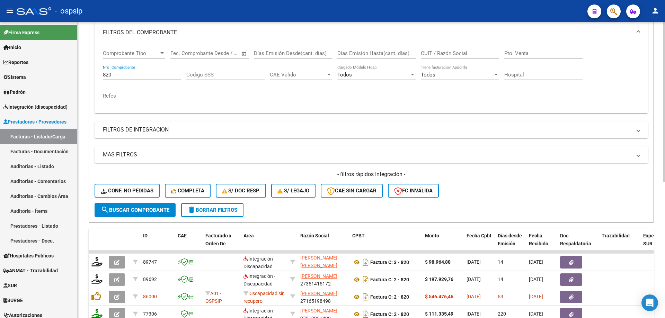
click at [115, 77] on input "820" at bounding box center [142, 75] width 78 height 6
type input "8"
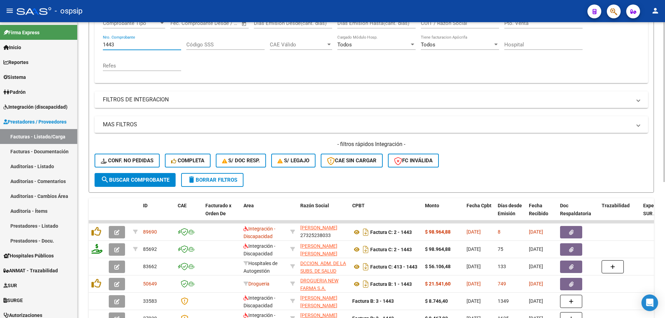
scroll to position [166, 0]
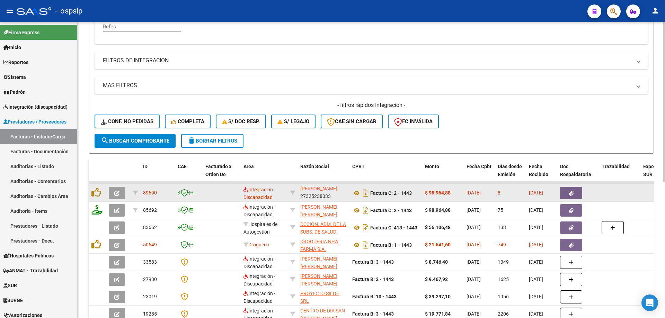
type input "1443"
click at [116, 193] on icon "button" at bounding box center [116, 193] width 5 height 5
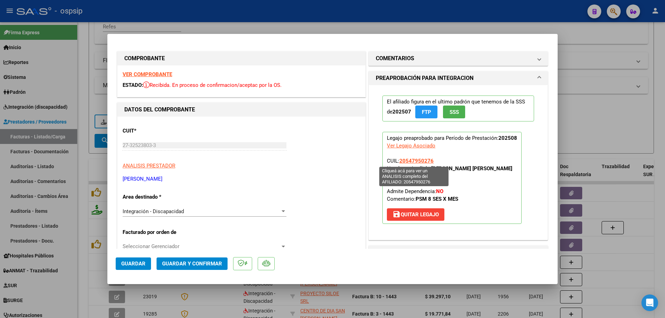
click at [417, 161] on span "20547950276" at bounding box center [416, 161] width 34 height 6
type textarea "20547950276"
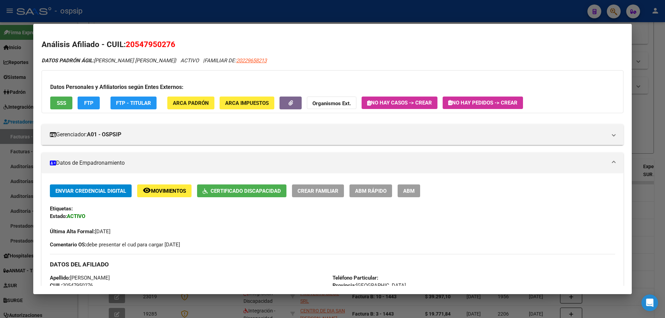
click at [653, 120] on div at bounding box center [332, 159] width 665 height 318
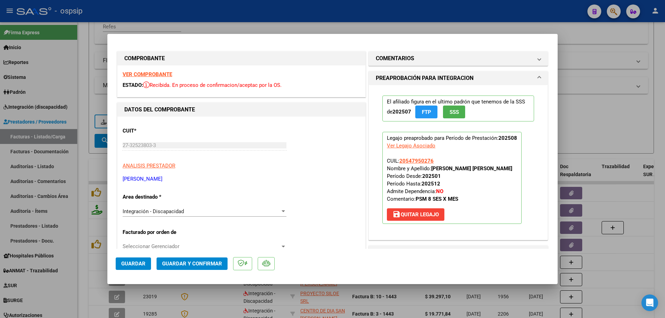
click at [450, 110] on span "SSS" at bounding box center [454, 112] width 9 height 6
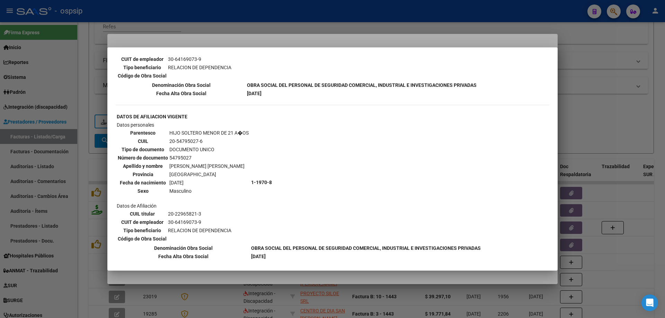
scroll to position [381, 0]
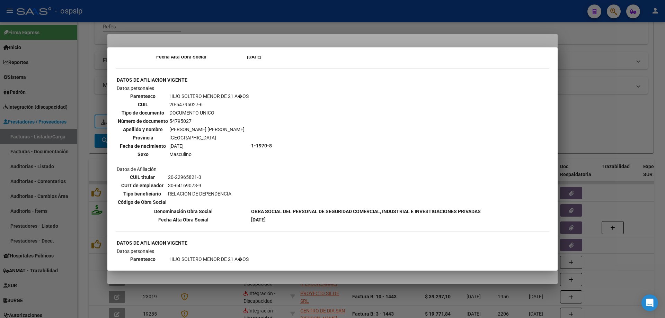
click at [613, 106] on div at bounding box center [332, 159] width 665 height 318
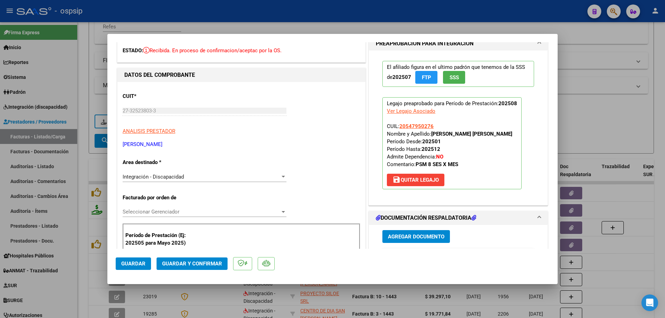
scroll to position [104, 0]
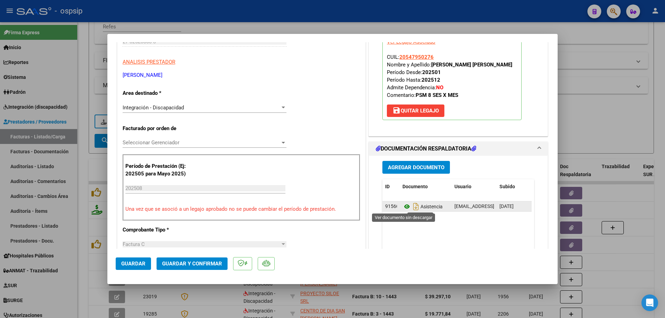
click at [404, 208] on icon at bounding box center [406, 207] width 9 height 8
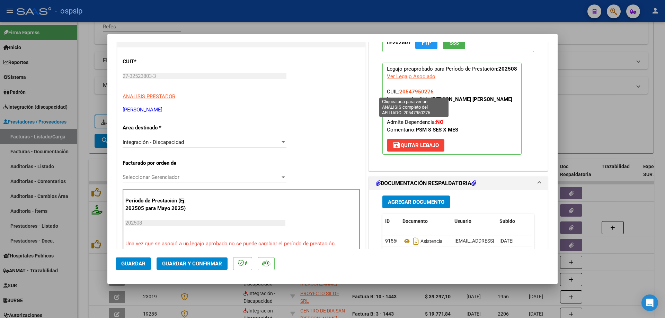
drag, startPoint x: 431, startPoint y: 90, endPoint x: 398, endPoint y: 93, distance: 33.7
click at [398, 93] on p "Legajo preaprobado para Período de Prestación: 202508 Ver Legajo Asociado CUIL:…" at bounding box center [451, 109] width 139 height 92
copy span "20547950276"
click at [205, 262] on span "Guardar y Confirmar" at bounding box center [192, 264] width 60 height 6
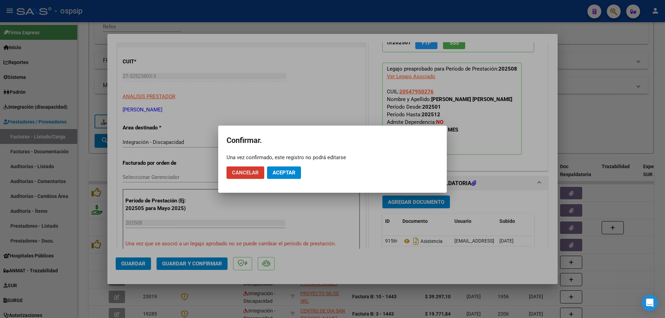
click at [285, 170] on span "Aceptar" at bounding box center [284, 173] width 23 height 6
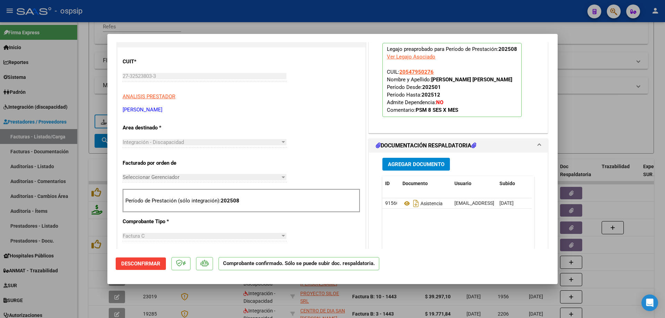
click at [596, 127] on div at bounding box center [332, 159] width 665 height 318
type input "$ 0,00"
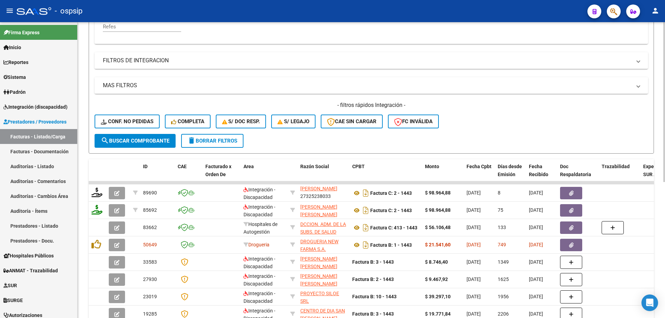
scroll to position [62, 0]
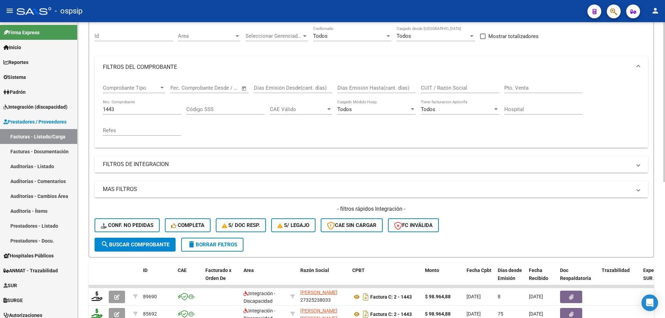
click at [131, 113] on div "1443 Nro. Comprobante" at bounding box center [142, 107] width 78 height 15
type input "1"
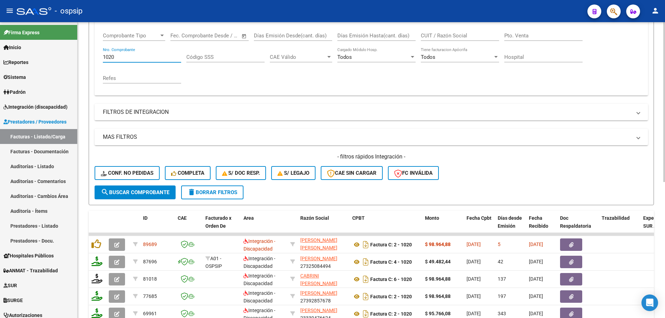
scroll to position [131, 0]
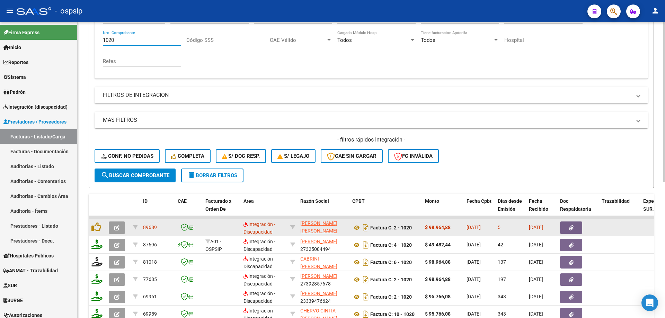
type input "1020"
click at [117, 228] on icon "button" at bounding box center [116, 227] width 5 height 5
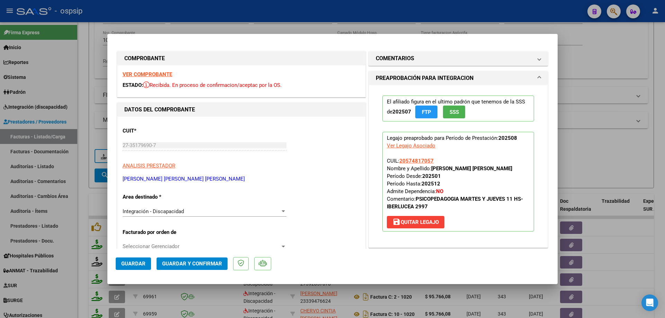
click at [451, 114] on span "SSS" at bounding box center [454, 112] width 9 height 6
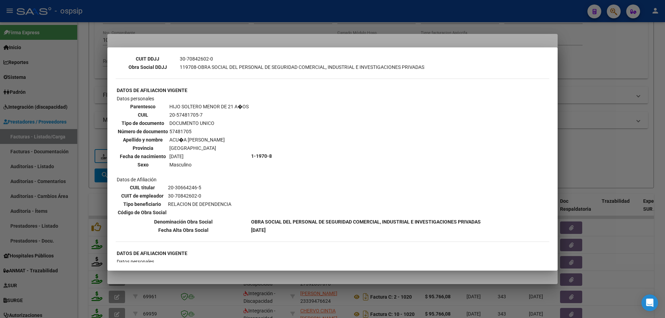
scroll to position [277, 0]
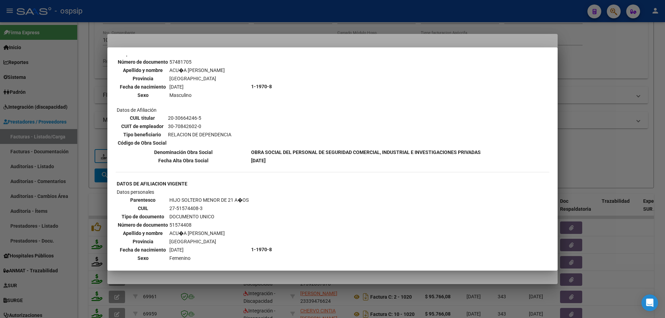
click at [624, 132] on div at bounding box center [332, 159] width 665 height 318
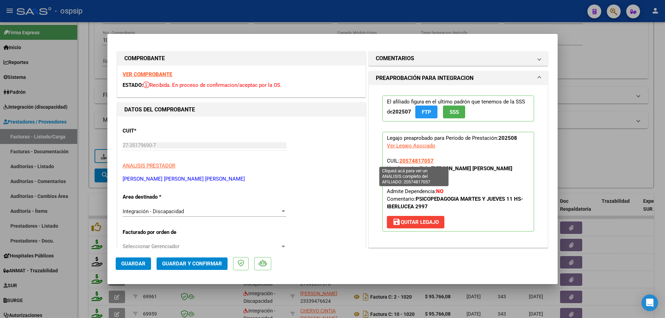
click at [421, 161] on span "20574817057" at bounding box center [416, 161] width 34 height 6
type textarea "20574817057"
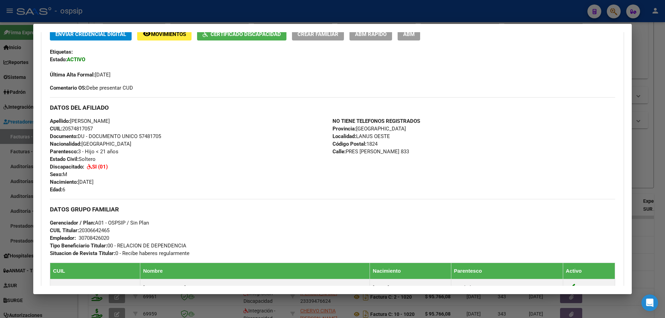
scroll to position [173, 0]
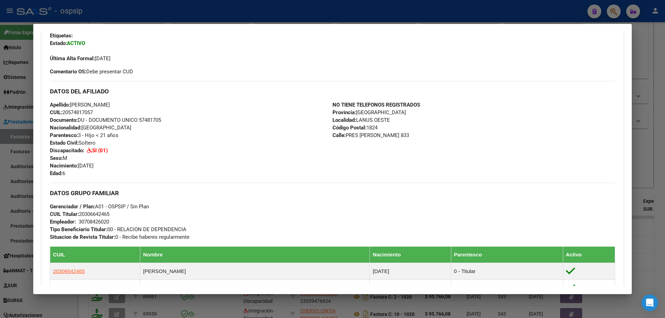
click at [648, 165] on div at bounding box center [332, 159] width 665 height 318
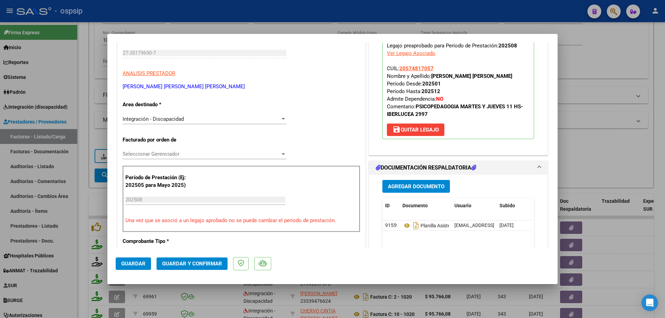
scroll to position [104, 0]
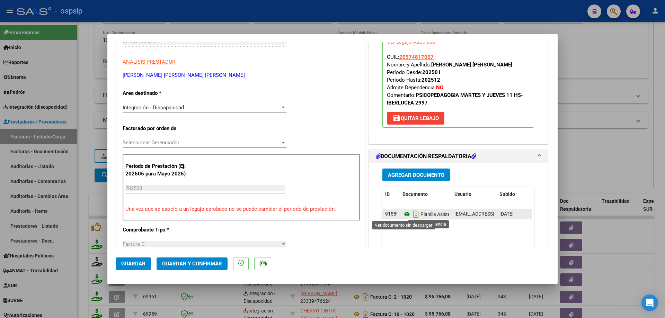
click at [403, 214] on icon at bounding box center [406, 214] width 9 height 8
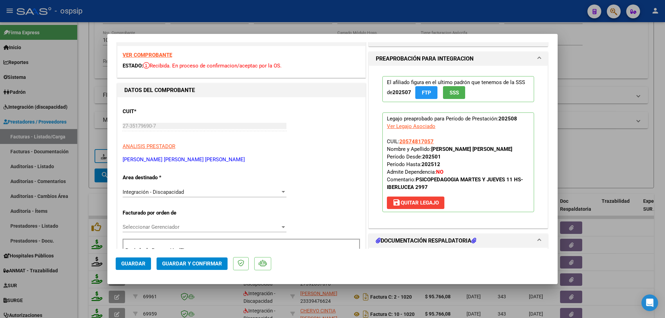
scroll to position [0, 0]
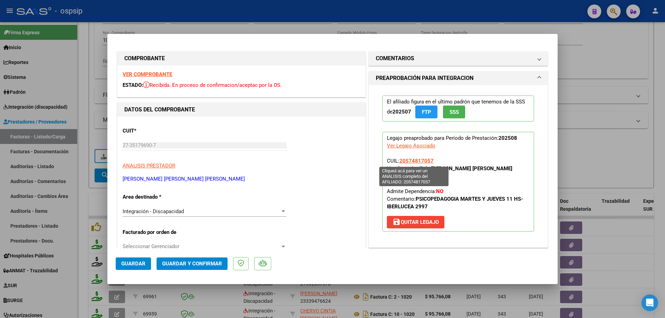
drag, startPoint x: 435, startPoint y: 161, endPoint x: 398, endPoint y: 164, distance: 36.8
click at [398, 164] on p "Legajo preaprobado para Período de Prestación: 202508 Ver Legajo Asociado CUIL:…" at bounding box center [458, 182] width 152 height 100
copy span "20574817057"
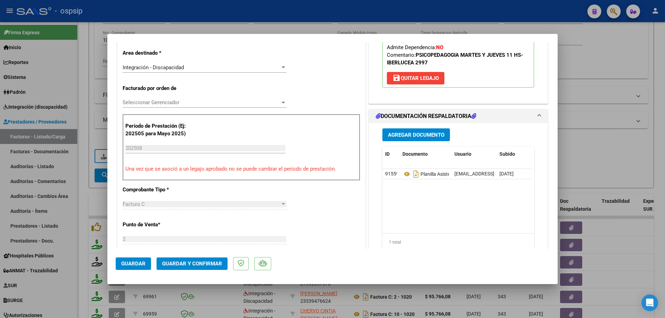
scroll to position [208, 0]
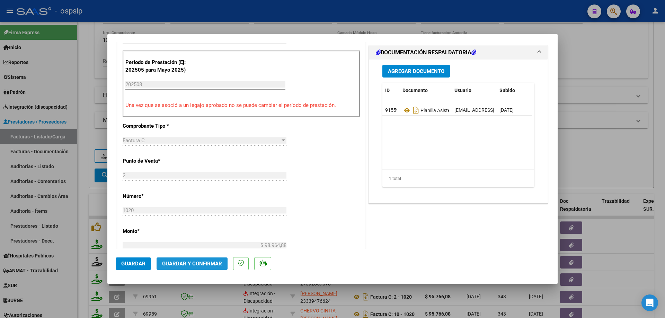
click at [208, 265] on span "Guardar y Confirmar" at bounding box center [192, 264] width 60 height 6
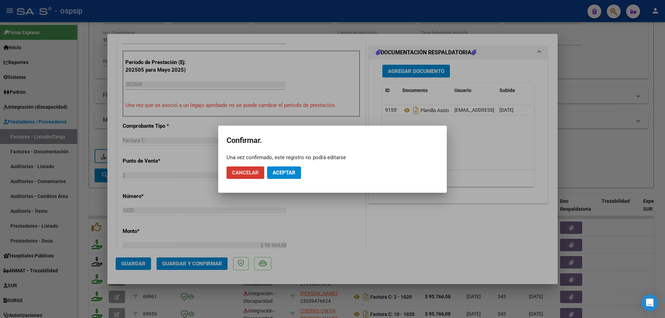
click at [287, 176] on button "Aceptar" at bounding box center [284, 173] width 34 height 12
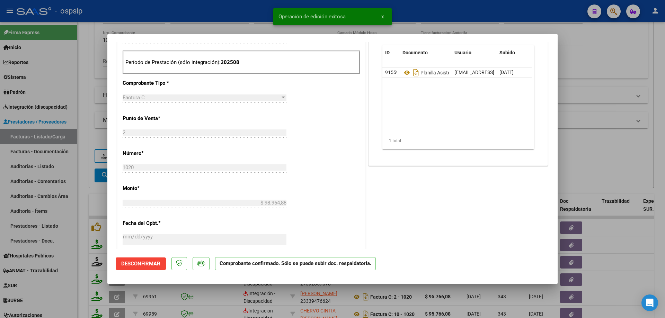
click at [586, 124] on div at bounding box center [332, 159] width 665 height 318
type input "$ 0,00"
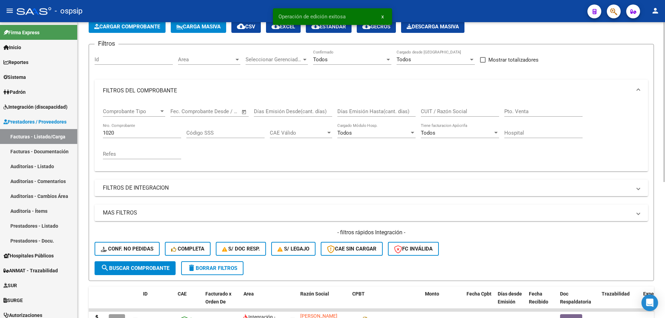
scroll to position [27, 0]
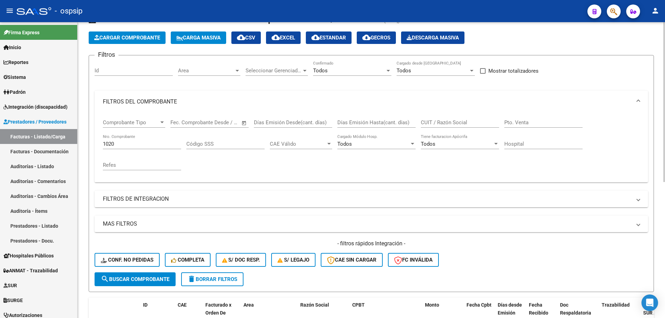
click at [128, 143] on input "1020" at bounding box center [142, 144] width 78 height 6
type input "1"
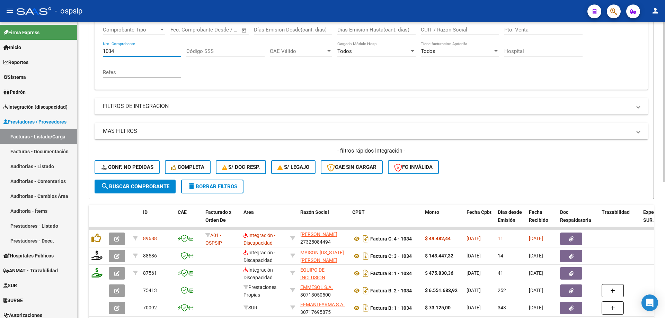
scroll to position [131, 0]
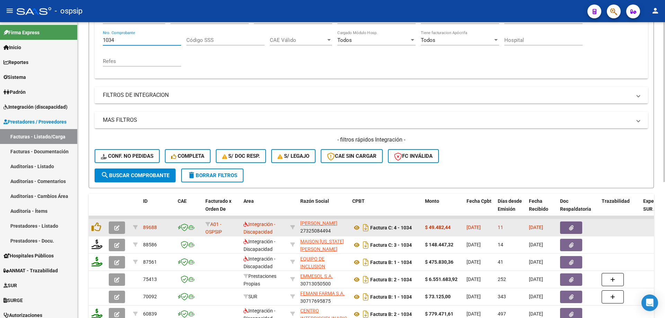
type input "1034"
click at [115, 225] on span "button" at bounding box center [116, 228] width 5 height 6
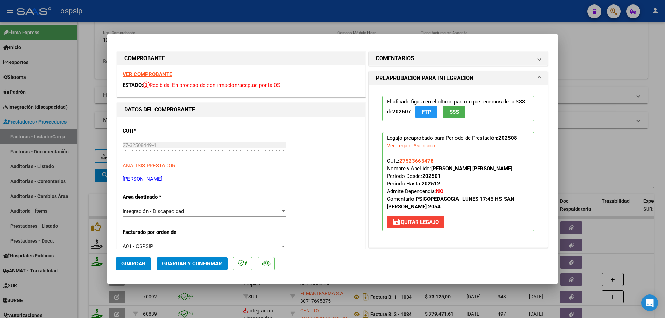
click at [452, 108] on button "SSS" at bounding box center [454, 112] width 22 height 13
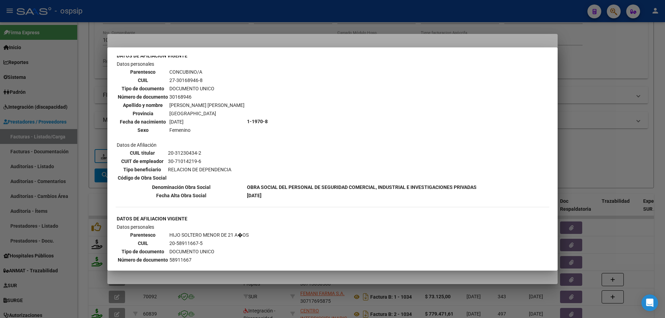
scroll to position [242, 0]
click at [580, 128] on div at bounding box center [332, 159] width 665 height 318
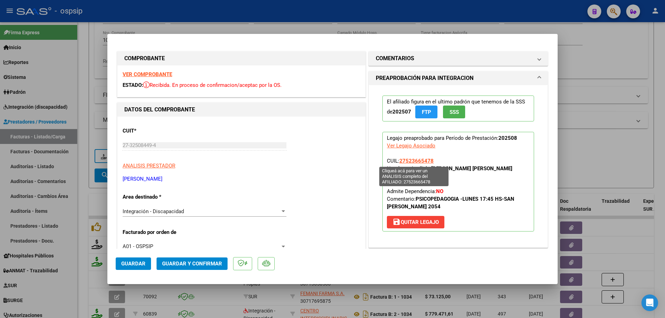
click at [420, 159] on span "27523665478" at bounding box center [416, 161] width 34 height 6
type textarea "27523665478"
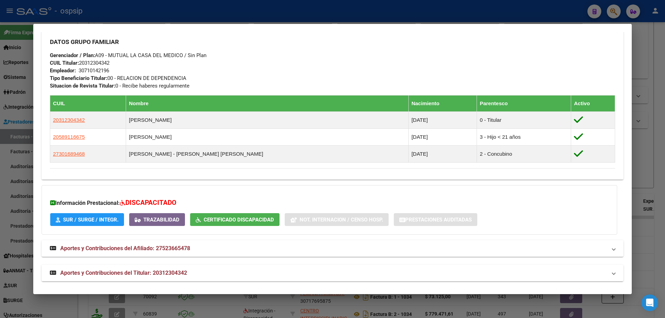
scroll to position [328, 0]
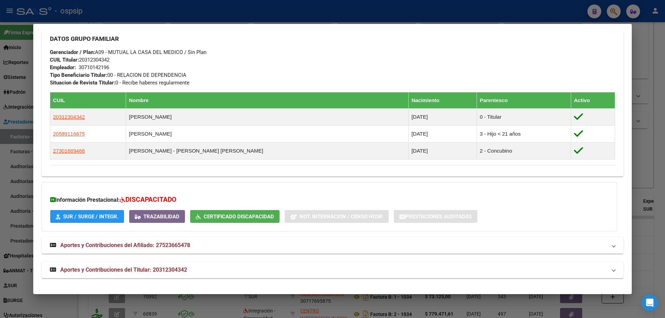
click at [652, 151] on div at bounding box center [332, 159] width 665 height 318
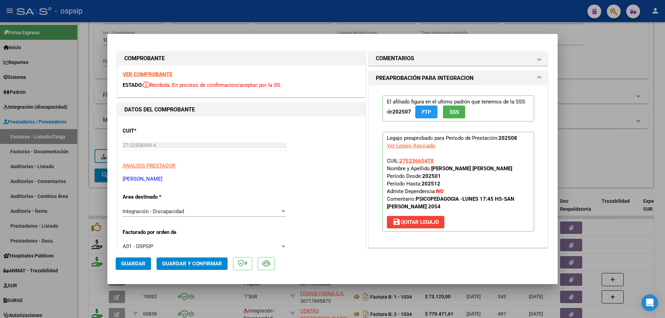
scroll to position [139, 0]
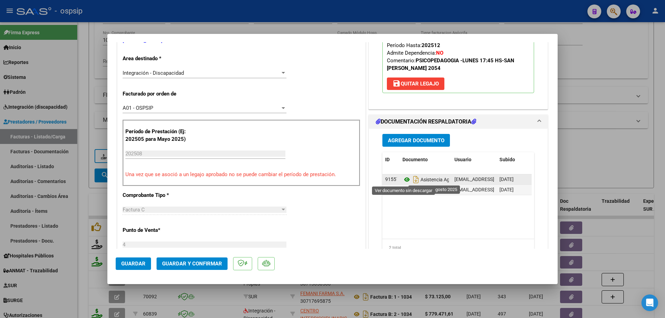
click at [405, 178] on icon at bounding box center [406, 180] width 9 height 8
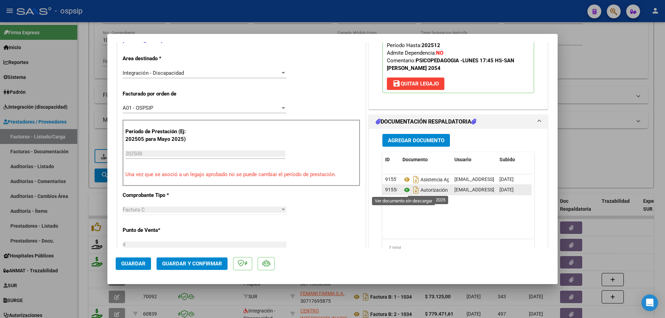
click at [402, 190] on icon at bounding box center [406, 190] width 9 height 8
click at [220, 265] on span "Guardar y Confirmar" at bounding box center [192, 264] width 60 height 6
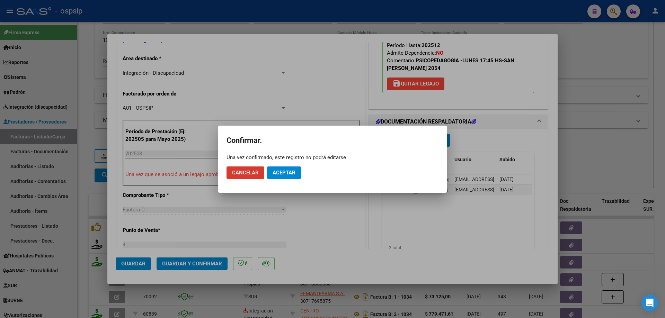
click at [283, 174] on span "Aceptar" at bounding box center [284, 173] width 23 height 6
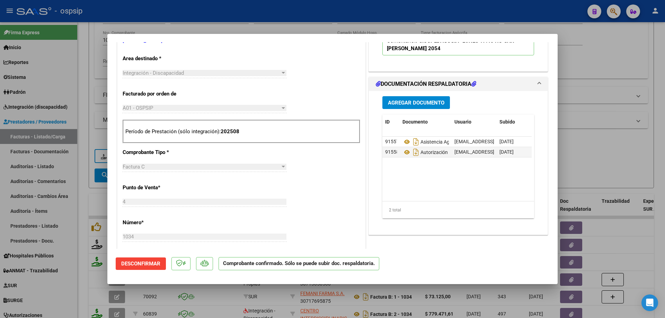
click at [567, 145] on div at bounding box center [332, 159] width 665 height 318
type input "$ 0,00"
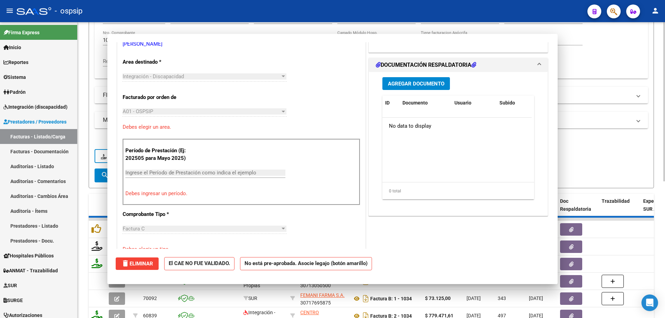
scroll to position [142, 0]
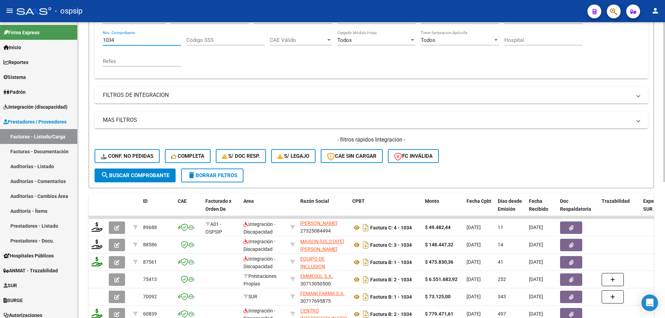
click at [133, 40] on input "1034" at bounding box center [142, 40] width 78 height 6
type input "1"
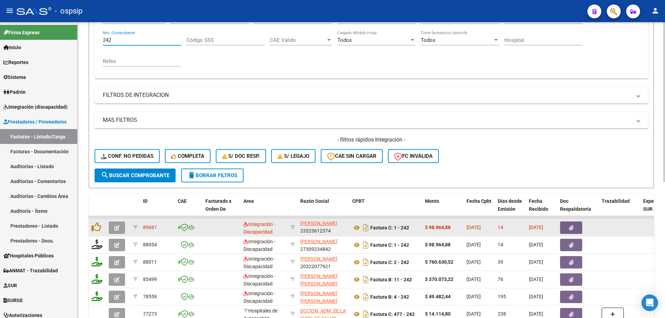
type input "242"
click at [118, 227] on icon "button" at bounding box center [116, 227] width 5 height 5
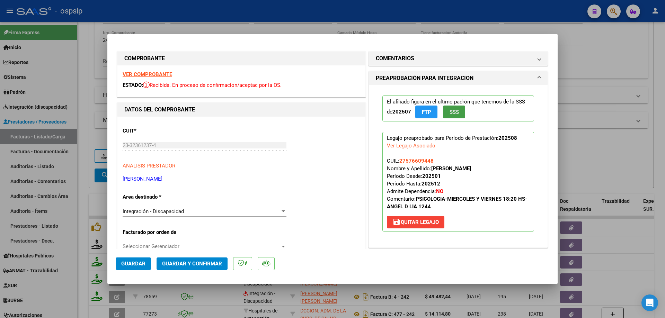
click at [452, 117] on button "SSS" at bounding box center [454, 112] width 22 height 13
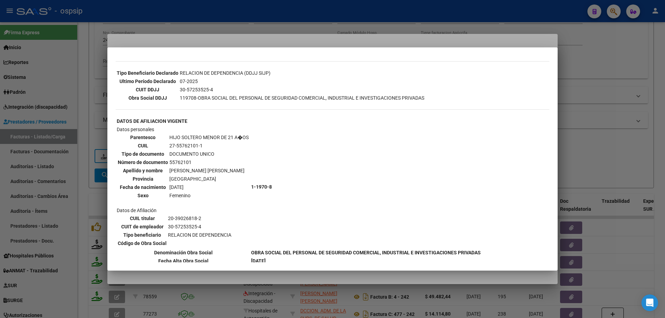
scroll to position [242, 0]
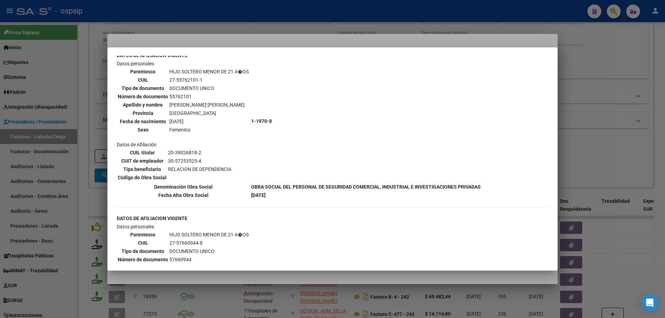
click at [607, 117] on div at bounding box center [332, 159] width 665 height 318
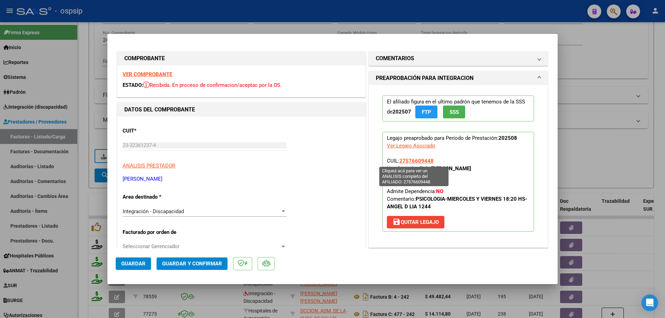
click at [411, 160] on span "27576609448" at bounding box center [416, 161] width 34 height 6
type textarea "27576609448"
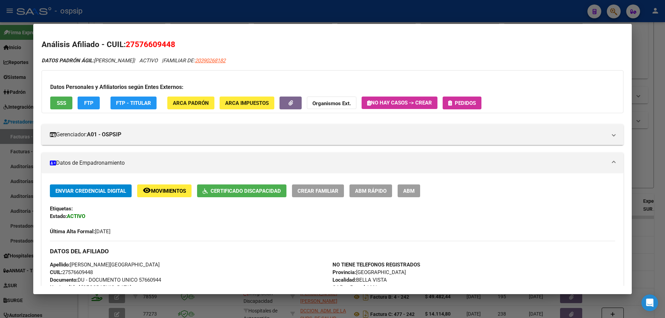
click at [656, 122] on div at bounding box center [332, 159] width 665 height 318
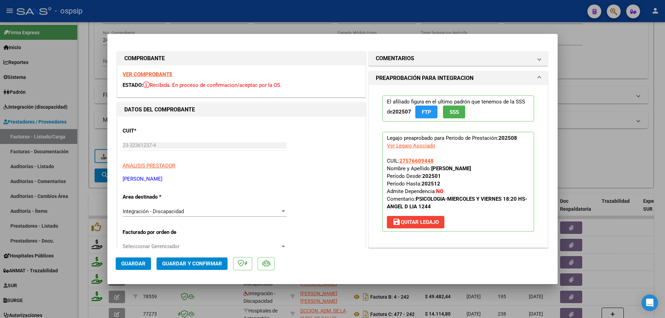
scroll to position [139, 0]
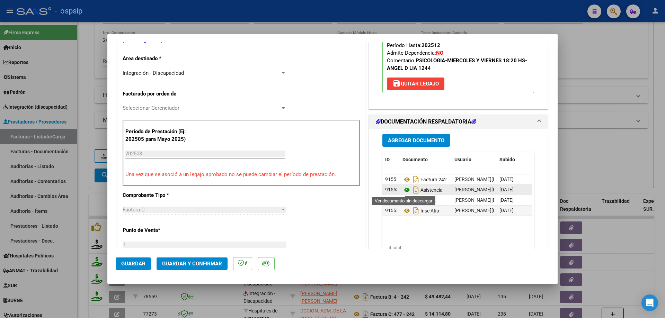
click at [404, 189] on icon at bounding box center [406, 190] width 9 height 8
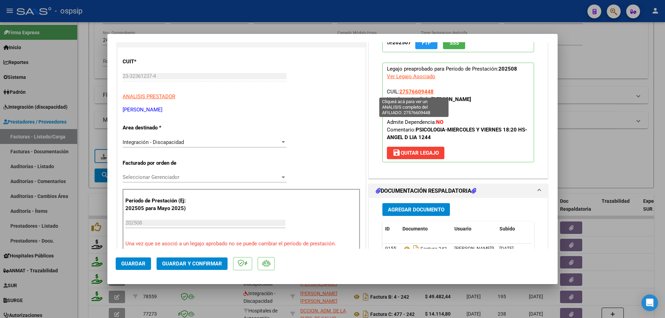
drag, startPoint x: 429, startPoint y: 90, endPoint x: 398, endPoint y: 92, distance: 30.5
click at [398, 92] on p "Legajo preaprobado para Período de Prestación: 202508 Ver Legajo Asociado CUIL:…" at bounding box center [458, 113] width 152 height 100
copy span "27576609448"
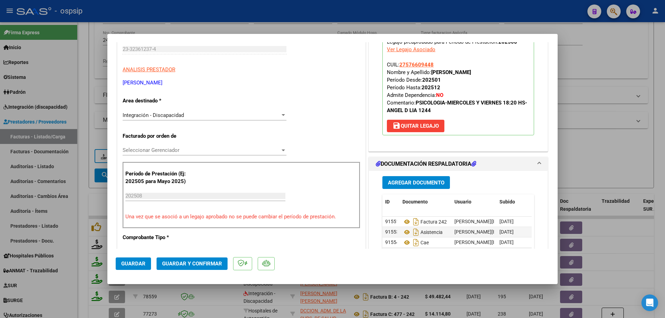
scroll to position [104, 0]
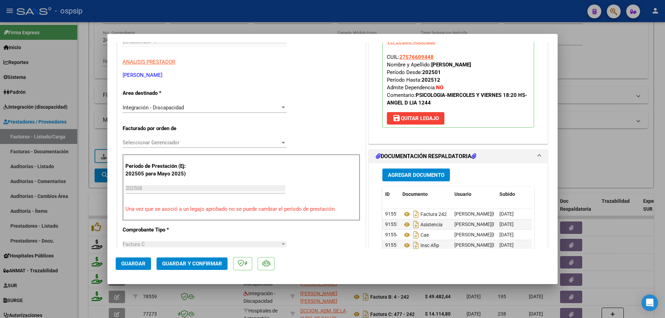
click at [207, 261] on span "Guardar y Confirmar" at bounding box center [192, 264] width 60 height 6
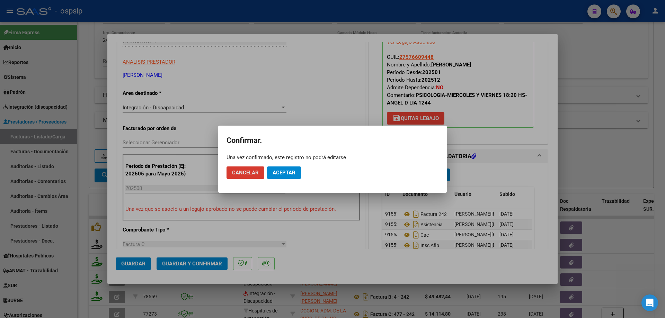
click at [273, 178] on button "Aceptar" at bounding box center [284, 173] width 34 height 12
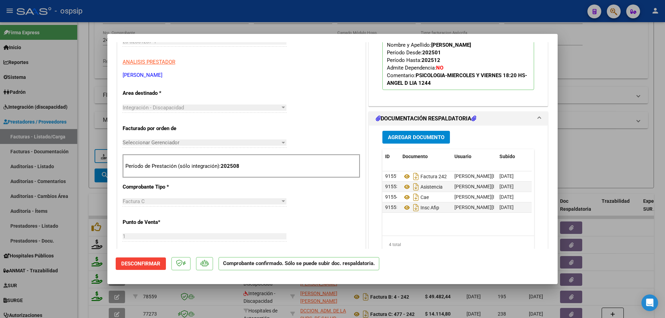
click at [596, 121] on div at bounding box center [332, 159] width 665 height 318
type input "$ 0,00"
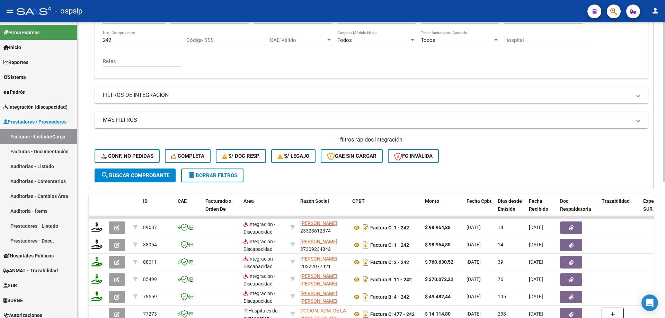
click at [133, 41] on input "242" at bounding box center [142, 40] width 78 height 6
type input "2"
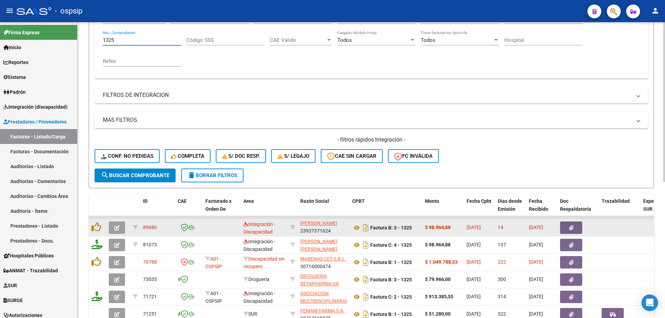
type input "1325"
click at [118, 228] on icon "button" at bounding box center [116, 227] width 5 height 5
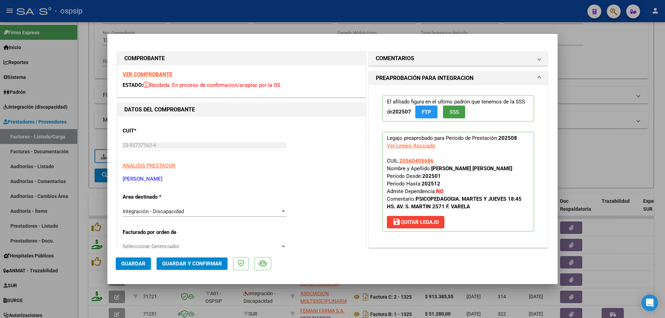
click at [458, 111] on button "SSS" at bounding box center [454, 112] width 22 height 13
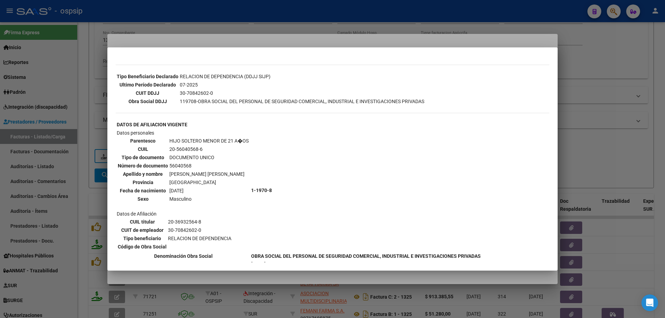
scroll to position [194, 0]
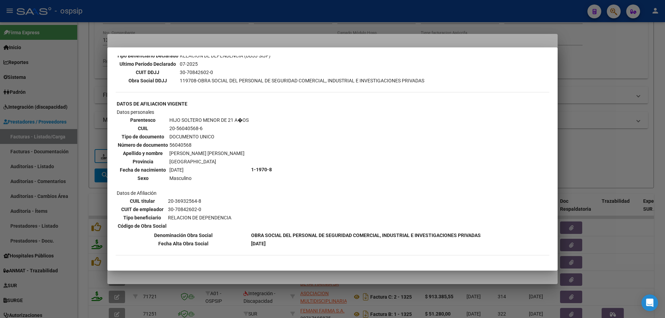
click at [589, 116] on div at bounding box center [332, 159] width 665 height 318
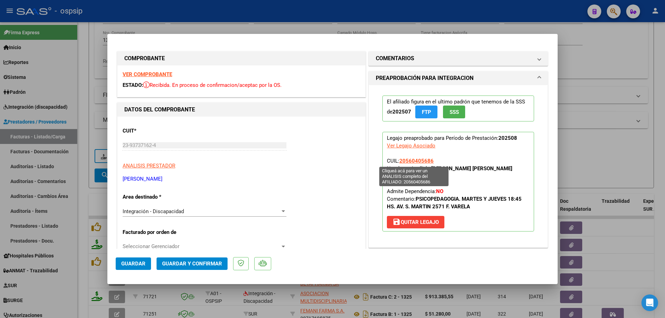
click at [419, 161] on span "20560405686" at bounding box center [416, 161] width 34 height 6
type textarea "20560405686"
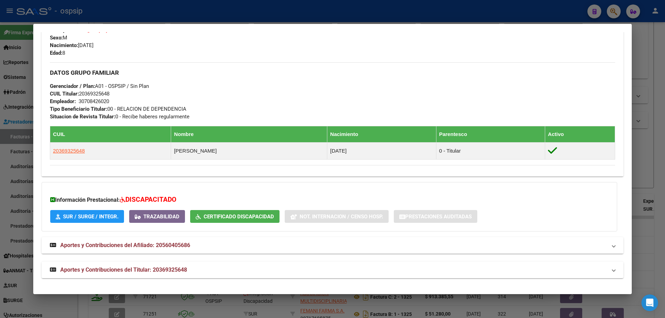
scroll to position [177, 0]
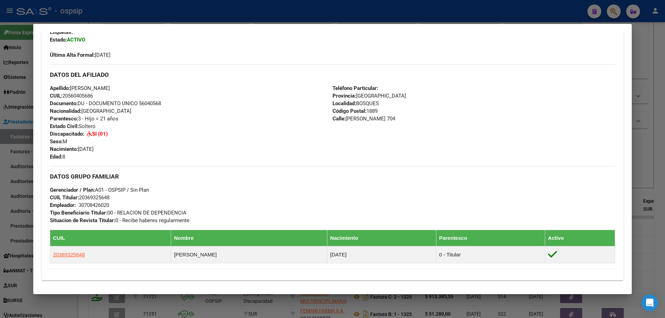
click at [656, 126] on div at bounding box center [332, 159] width 665 height 318
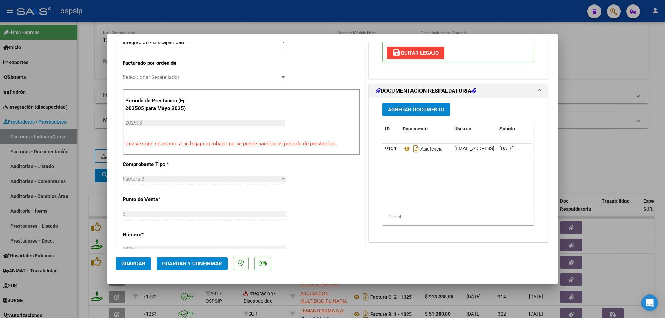
scroll to position [173, 0]
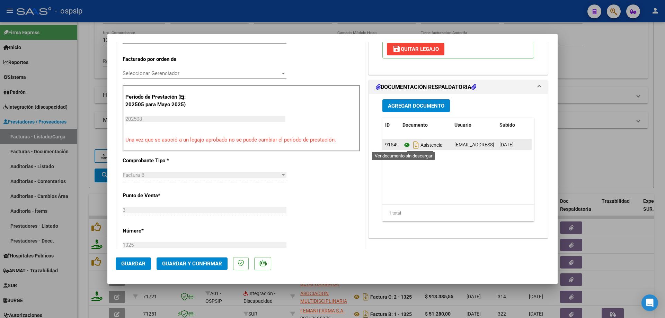
click at [405, 144] on icon at bounding box center [406, 145] width 9 height 8
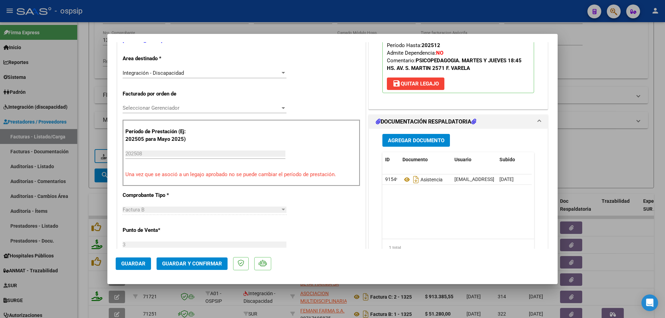
scroll to position [69, 0]
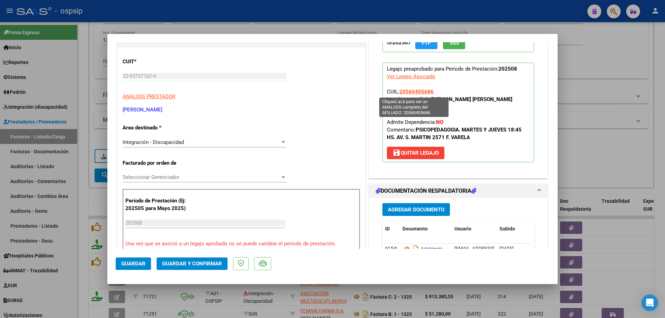
drag, startPoint x: 436, startPoint y: 93, endPoint x: 398, endPoint y: 94, distance: 37.4
click at [398, 94] on p "Legajo preaprobado para Período de Prestación: 202508 Ver Legajo Asociado CUIL:…" at bounding box center [458, 113] width 152 height 100
copy span "20560405686"
click at [211, 267] on span "Guardar y Confirmar" at bounding box center [192, 264] width 60 height 6
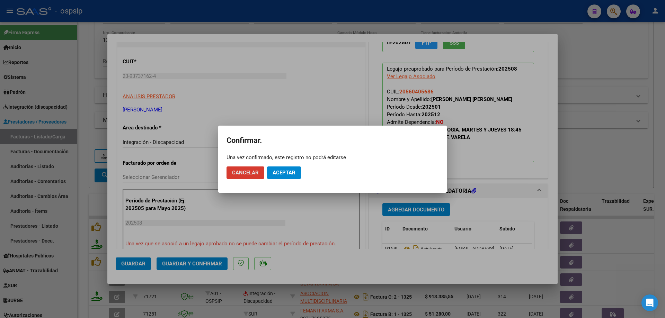
click at [292, 172] on span "Aceptar" at bounding box center [284, 173] width 23 height 6
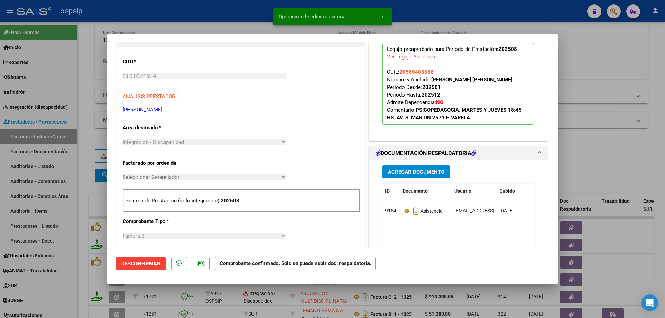
click at [604, 148] on div at bounding box center [332, 159] width 665 height 318
type input "$ 0,00"
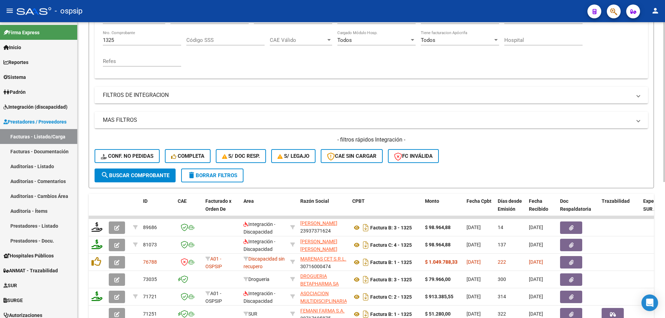
click at [130, 40] on input "1325" at bounding box center [142, 40] width 78 height 6
type input "1"
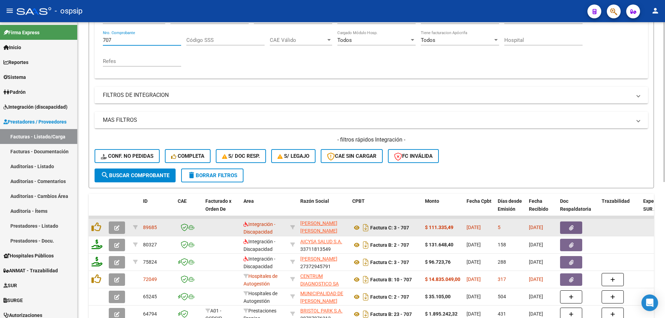
type input "707"
click at [115, 230] on icon "button" at bounding box center [116, 227] width 5 height 5
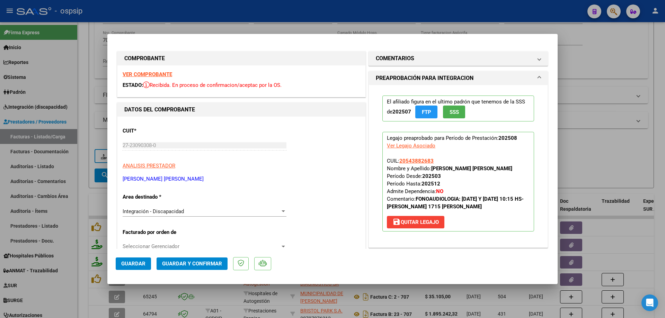
click at [458, 112] on button "SSS" at bounding box center [454, 112] width 22 height 13
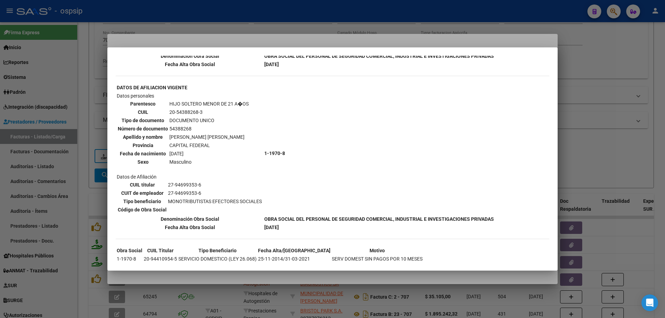
scroll to position [186, 0]
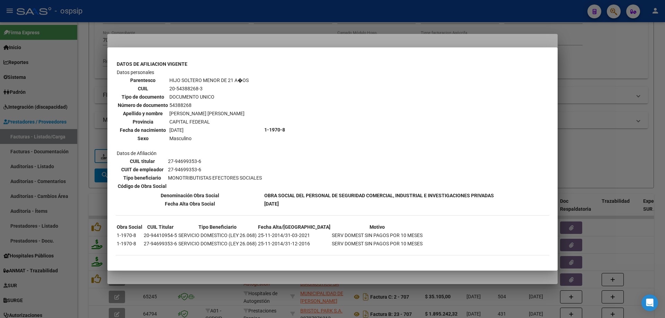
click at [588, 122] on div at bounding box center [332, 159] width 665 height 318
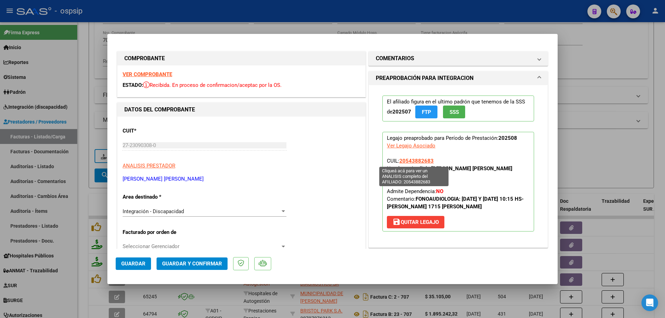
click at [413, 161] on span "20543882683" at bounding box center [416, 161] width 34 height 6
type textarea "20543882683"
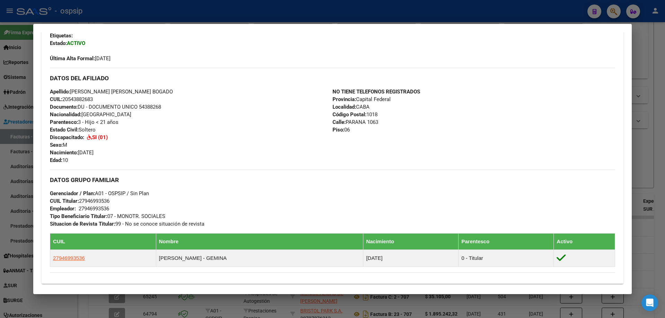
scroll to position [281, 0]
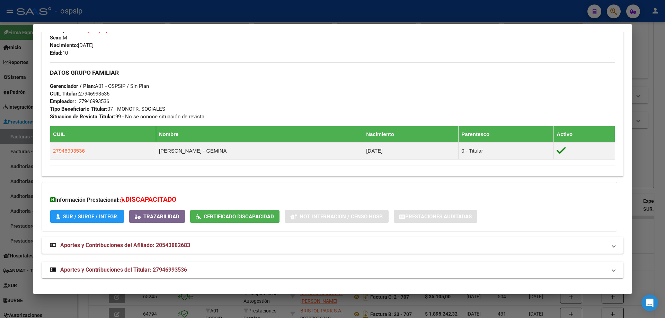
click at [650, 155] on div at bounding box center [332, 159] width 665 height 318
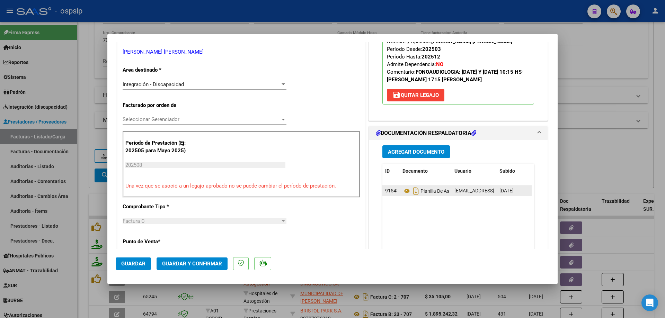
scroll to position [139, 0]
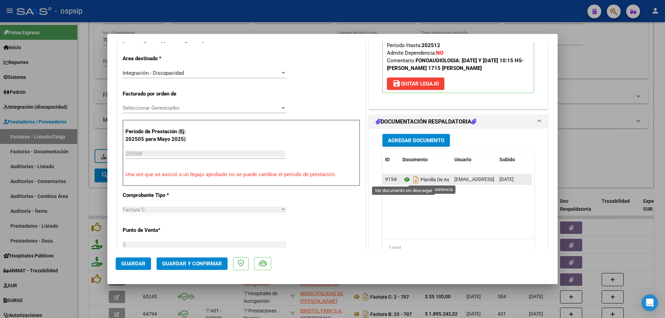
click at [406, 181] on icon at bounding box center [406, 180] width 9 height 8
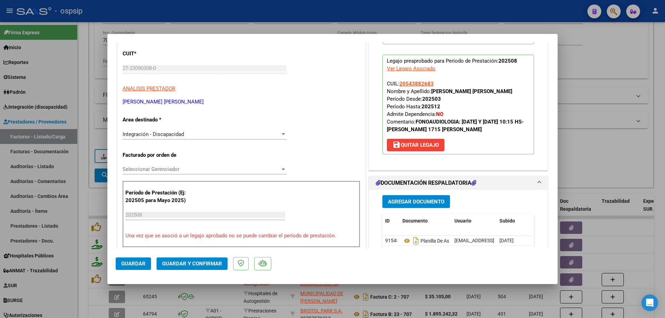
scroll to position [69, 0]
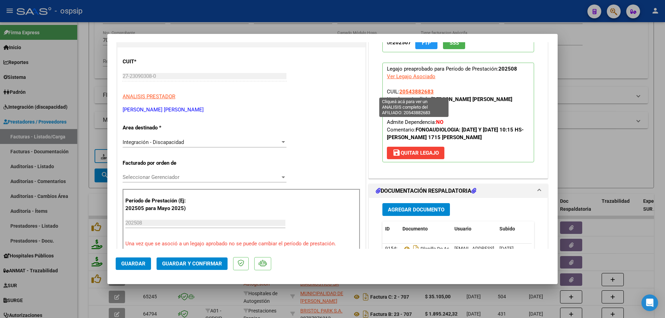
drag, startPoint x: 435, startPoint y: 90, endPoint x: 399, endPoint y: 90, distance: 36.7
click at [399, 90] on p "Legajo preaprobado para Período de Prestación: 202508 Ver Legajo Asociado CUIL:…" at bounding box center [458, 113] width 152 height 100
copy span "20543882683"
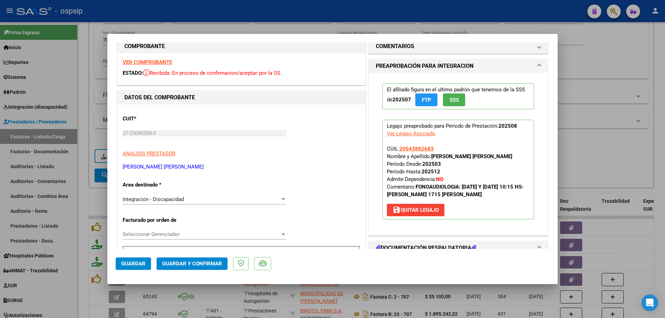
scroll to position [0, 0]
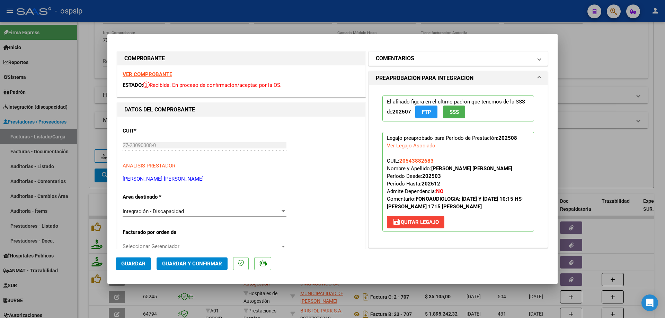
click at [415, 60] on mat-panel-title "COMENTARIOS" at bounding box center [454, 58] width 157 height 8
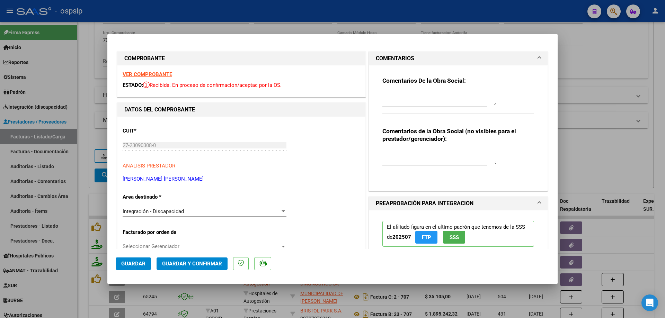
click at [402, 90] on div "Comentarios De la Obra Social:" at bounding box center [458, 99] width 152 height 45
click at [402, 92] on textarea at bounding box center [439, 99] width 114 height 14
click at [414, 98] on textarea "debito una sesion facturada de mas, autorizadas 8" at bounding box center [439, 99] width 114 height 14
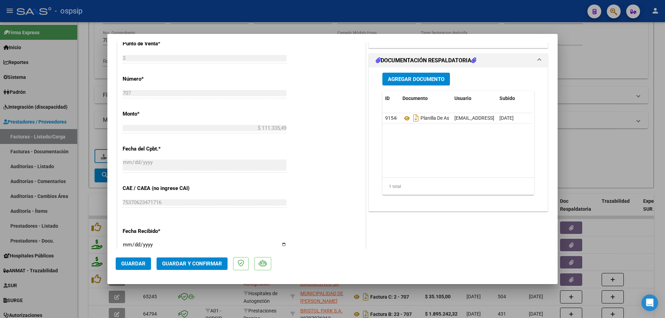
scroll to position [346, 0]
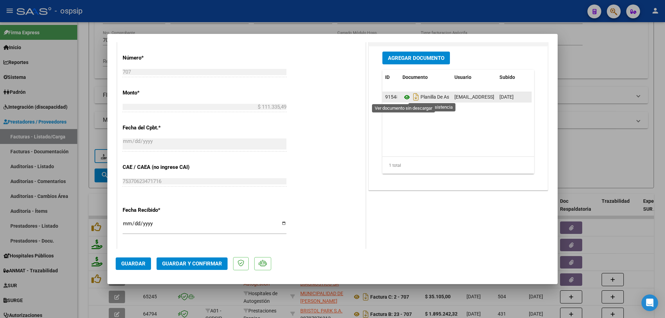
type textarea "debito una sesión facturada de mas, autorizadas 8"
click at [405, 98] on icon at bounding box center [406, 97] width 9 height 8
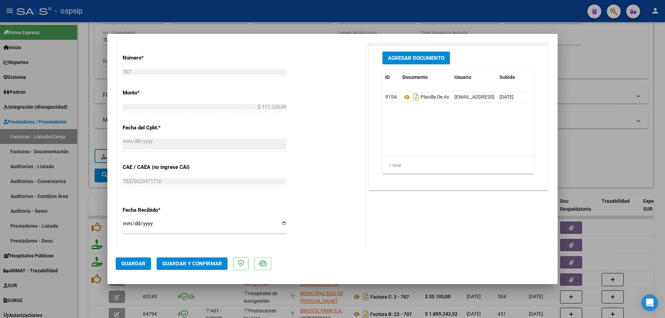
click at [202, 264] on span "Guardar y Confirmar" at bounding box center [192, 264] width 60 height 6
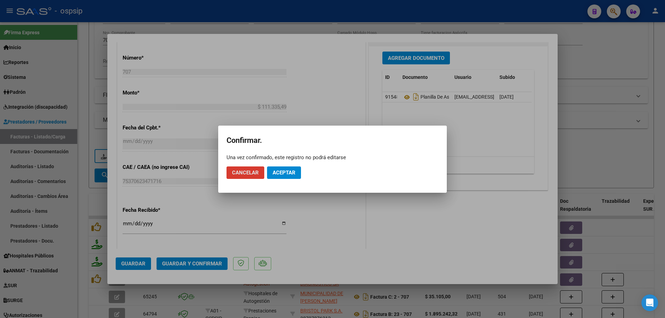
click at [281, 175] on span "Aceptar" at bounding box center [284, 173] width 23 height 6
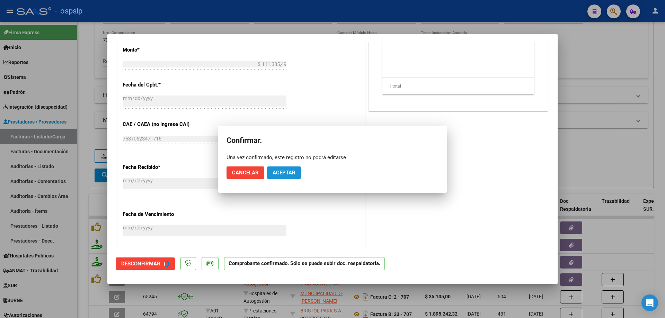
scroll to position [303, 0]
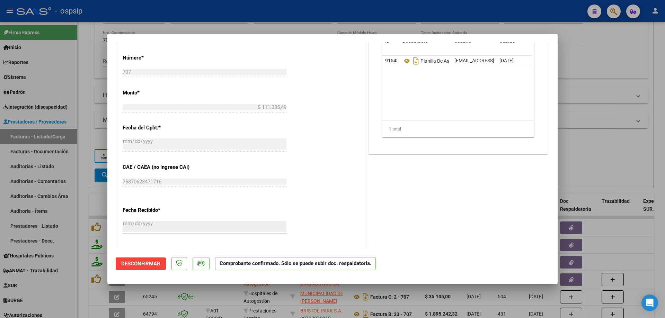
click at [622, 154] on div at bounding box center [332, 159] width 665 height 318
type input "$ 0,00"
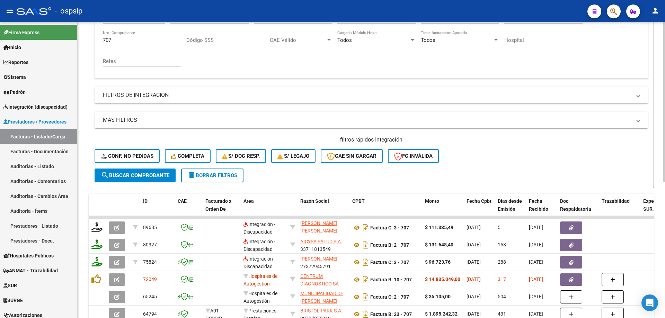
click at [114, 39] on input "707" at bounding box center [142, 40] width 78 height 6
type input "7"
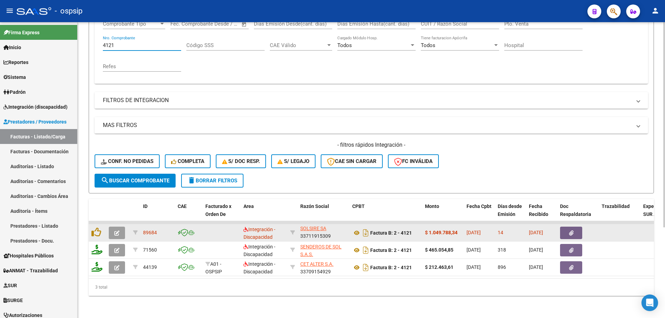
type input "4121"
click at [116, 231] on icon "button" at bounding box center [116, 233] width 5 height 5
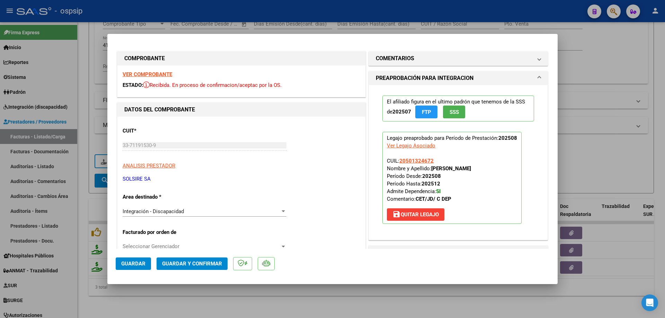
click at [460, 113] on button "SSS" at bounding box center [454, 112] width 22 height 13
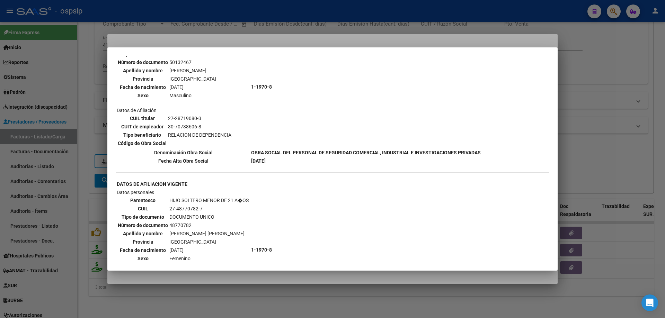
scroll to position [277, 0]
click at [580, 137] on div at bounding box center [332, 159] width 665 height 318
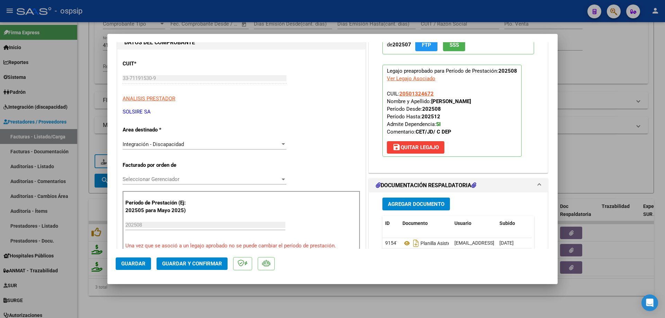
scroll to position [69, 0]
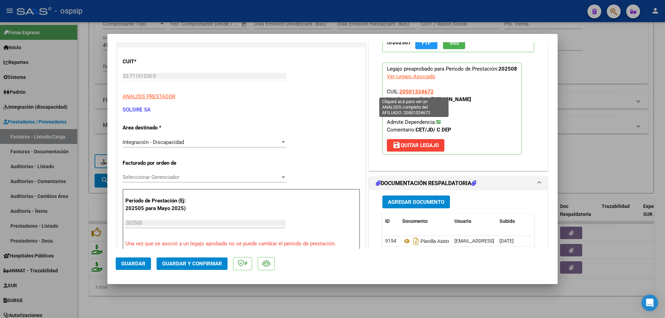
click at [417, 91] on span "20501324672" at bounding box center [416, 92] width 34 height 6
type textarea "20501324672"
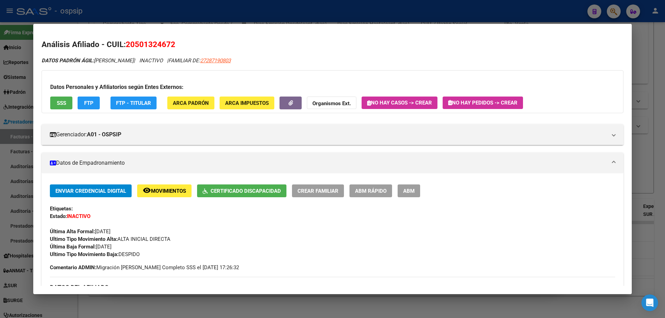
click at [652, 56] on div at bounding box center [332, 159] width 665 height 318
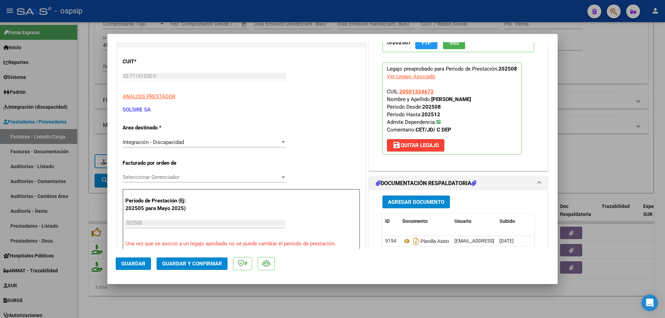
click at [619, 82] on div at bounding box center [332, 159] width 665 height 318
type input "$ 0,00"
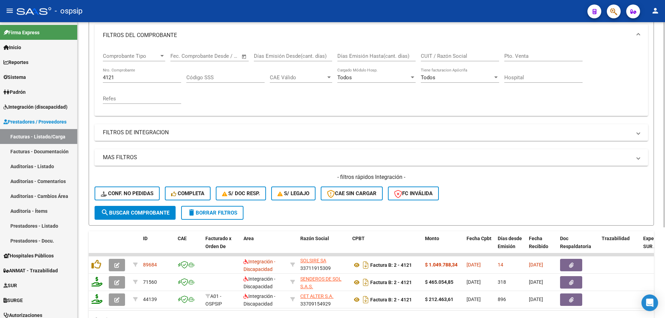
scroll to position [27, 0]
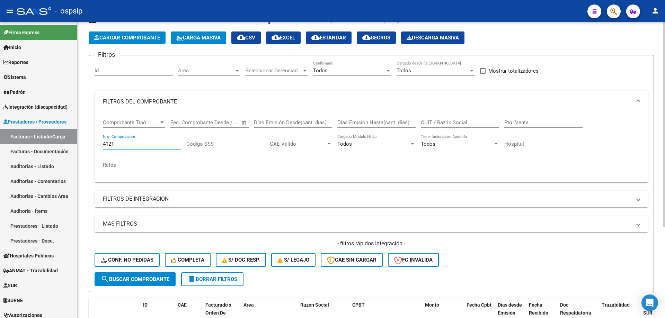
click at [122, 147] on input "4121" at bounding box center [142, 144] width 78 height 6
type input "4"
type input "2"
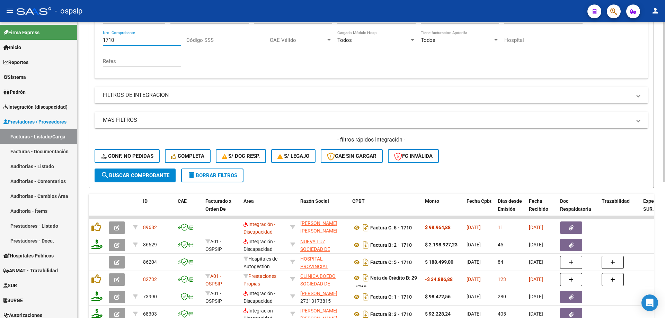
scroll to position [166, 0]
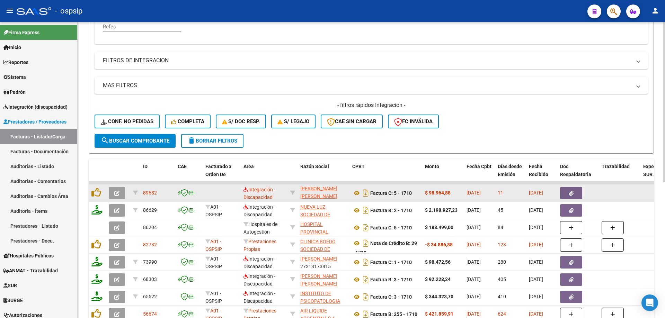
type input "1710"
click at [119, 194] on icon "button" at bounding box center [116, 193] width 5 height 5
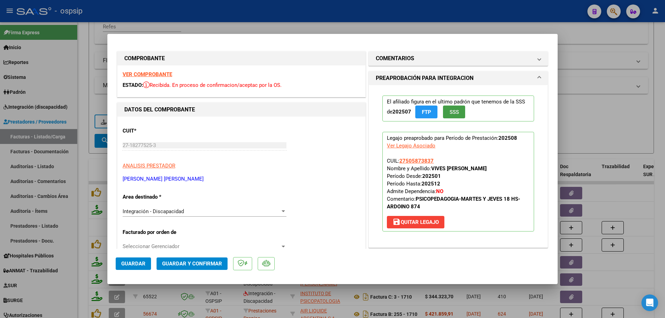
click at [451, 113] on span "SSS" at bounding box center [454, 112] width 9 height 6
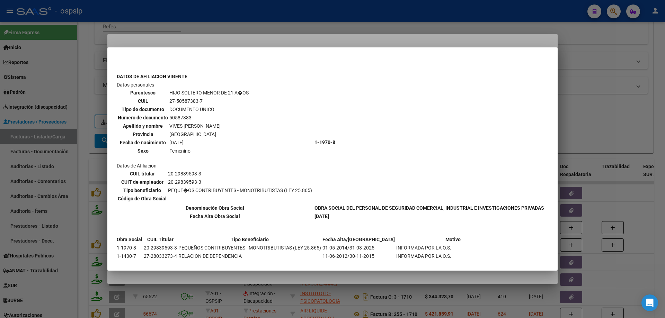
scroll to position [260, 0]
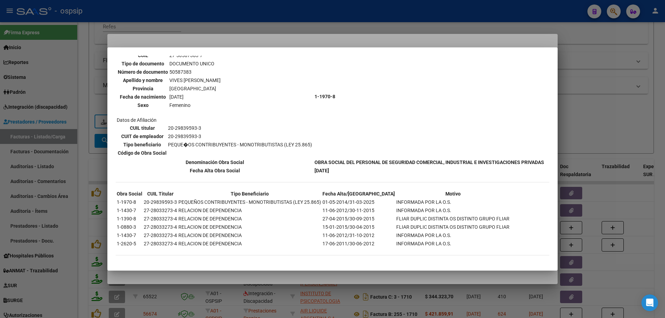
click at [631, 136] on div at bounding box center [332, 159] width 665 height 318
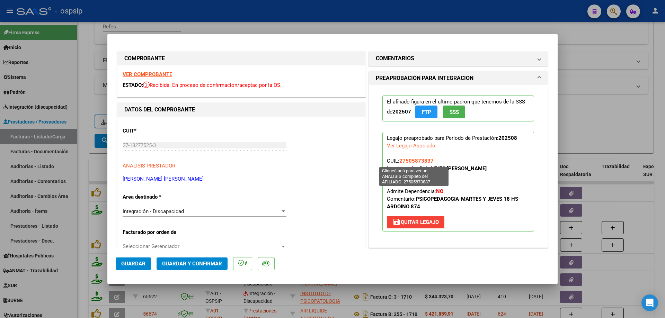
click at [419, 158] on span "27505873837" at bounding box center [416, 161] width 34 height 6
type textarea "27505873837"
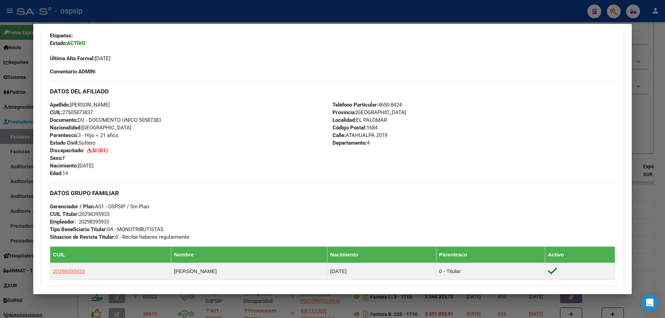
scroll to position [294, 0]
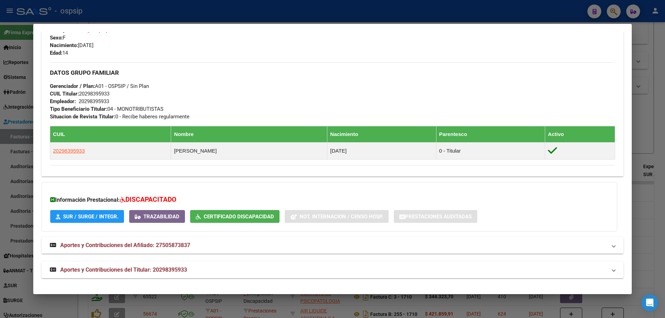
click at [657, 134] on div at bounding box center [332, 159] width 665 height 318
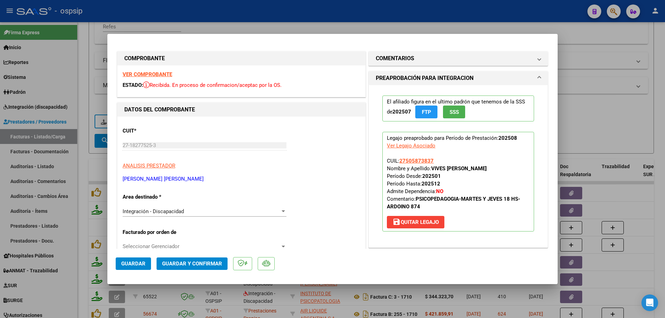
scroll to position [35, 0]
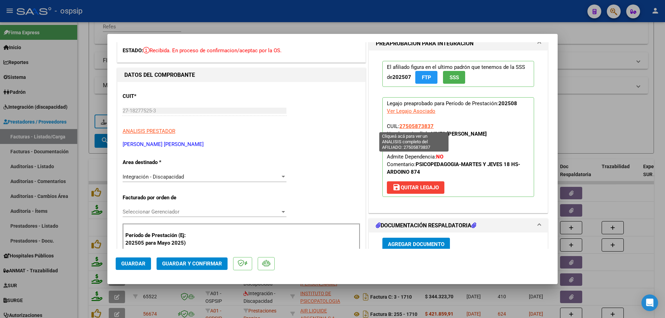
click at [418, 126] on span "27505873837" at bounding box center [416, 126] width 34 height 6
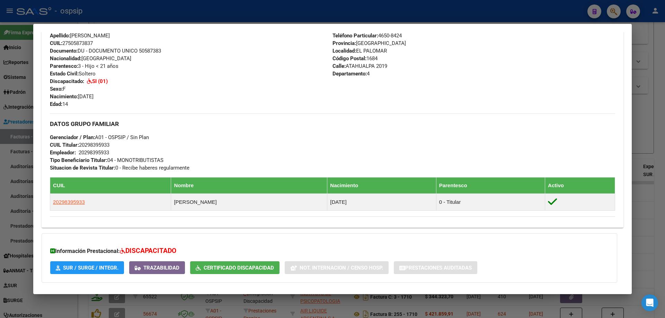
scroll to position [294, 0]
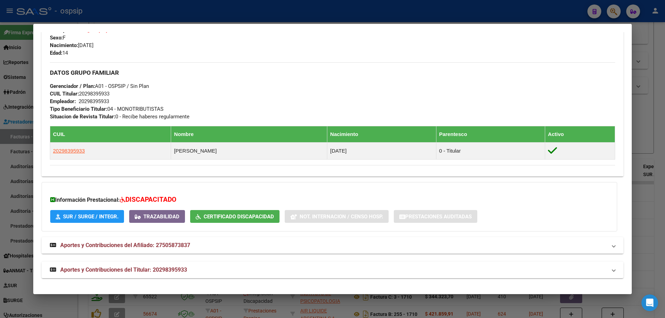
click at [658, 118] on div at bounding box center [332, 159] width 665 height 318
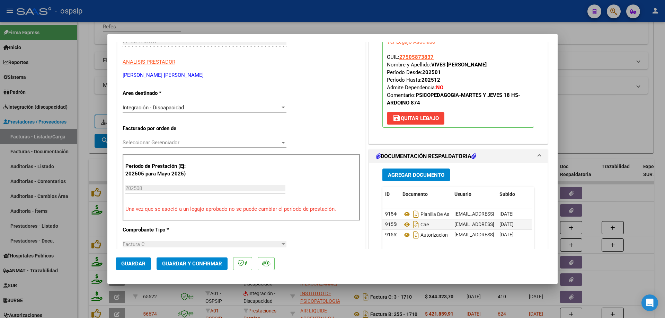
scroll to position [173, 0]
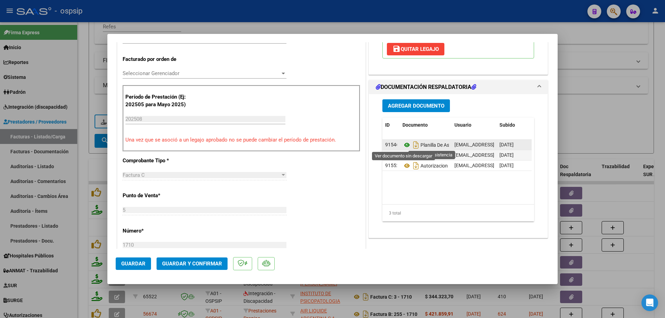
click at [402, 144] on icon at bounding box center [406, 145] width 9 height 8
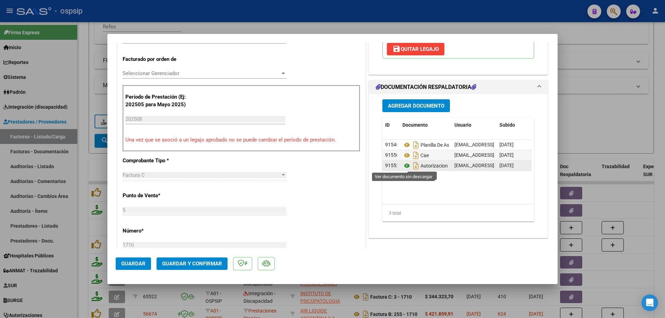
click at [404, 166] on icon at bounding box center [406, 166] width 9 height 8
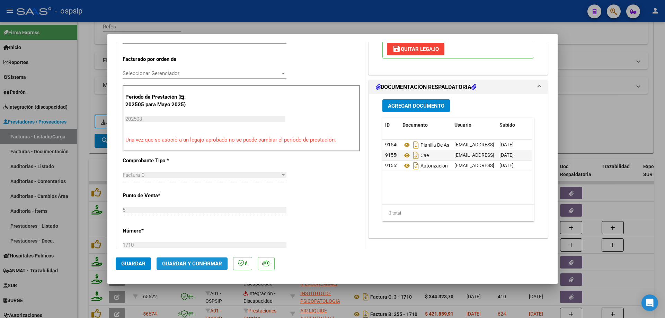
click at [202, 267] on span "Guardar y Confirmar" at bounding box center [192, 264] width 60 height 6
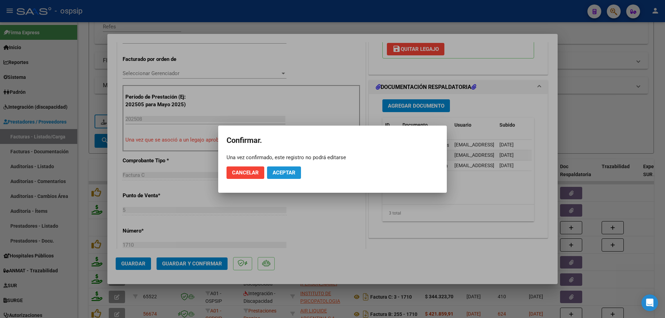
click at [281, 175] on span "Aceptar" at bounding box center [284, 173] width 23 height 6
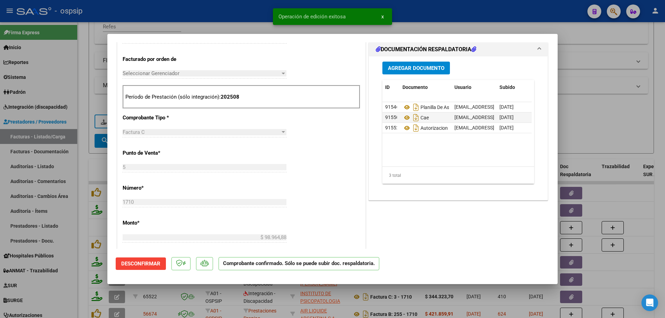
drag, startPoint x: 604, startPoint y: 120, endPoint x: 601, endPoint y: 116, distance: 5.2
click at [604, 120] on div at bounding box center [332, 159] width 665 height 318
type input "$ 0,00"
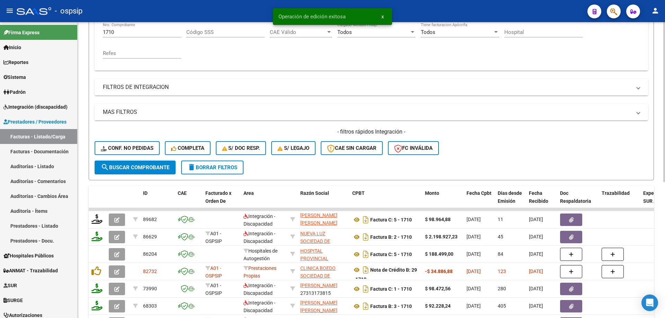
scroll to position [96, 0]
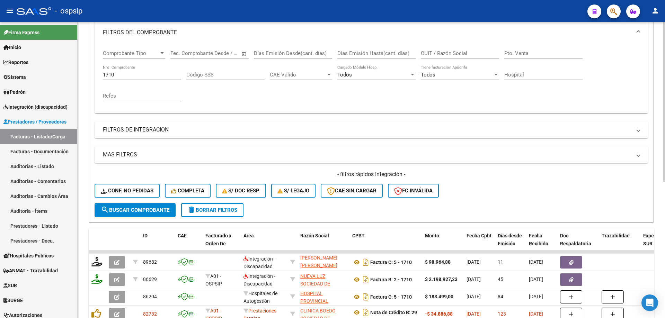
click at [127, 76] on input "1710" at bounding box center [142, 75] width 78 height 6
type input "1"
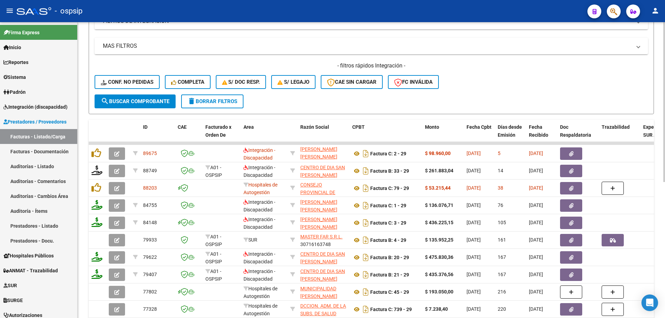
scroll to position [235, 0]
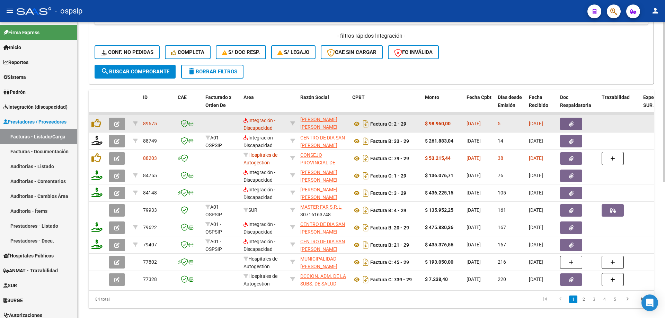
type input "29"
click at [116, 126] on icon "button" at bounding box center [116, 124] width 5 height 5
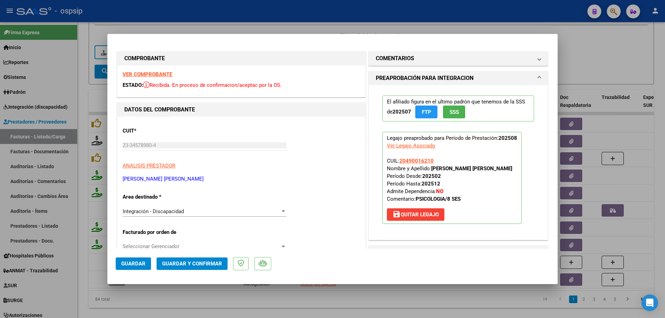
click at [459, 113] on button "SSS" at bounding box center [454, 112] width 22 height 13
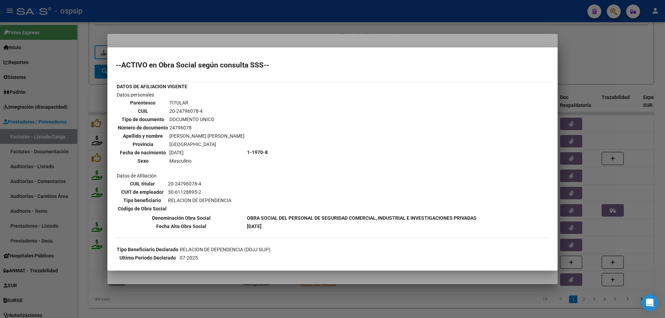
click at [603, 74] on div at bounding box center [332, 159] width 665 height 318
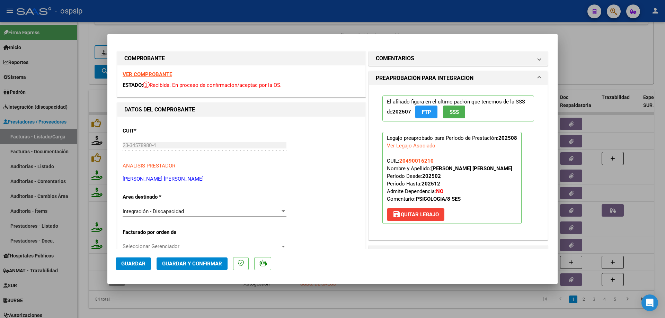
scroll to position [35, 0]
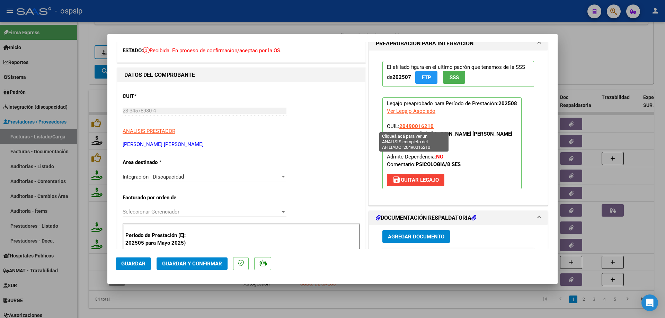
click at [409, 126] on span "20490016210" at bounding box center [416, 126] width 34 height 6
type textarea "20490016210"
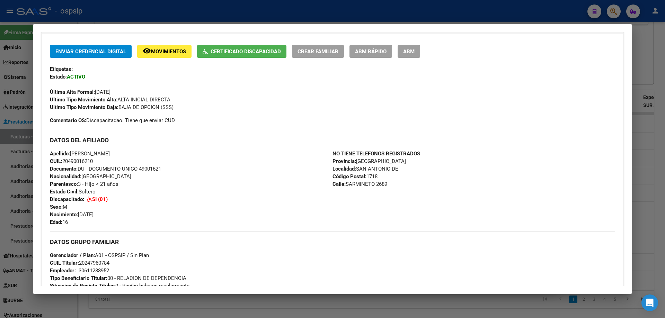
scroll to position [173, 0]
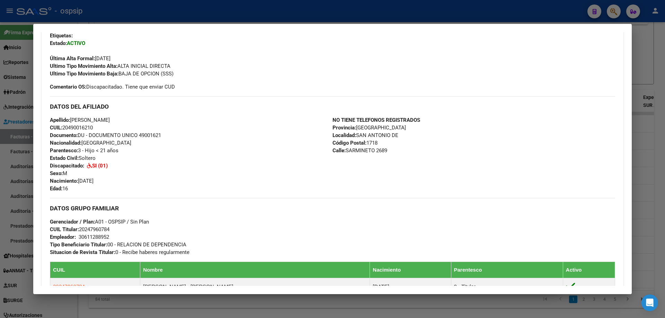
click at [652, 83] on div at bounding box center [332, 159] width 665 height 318
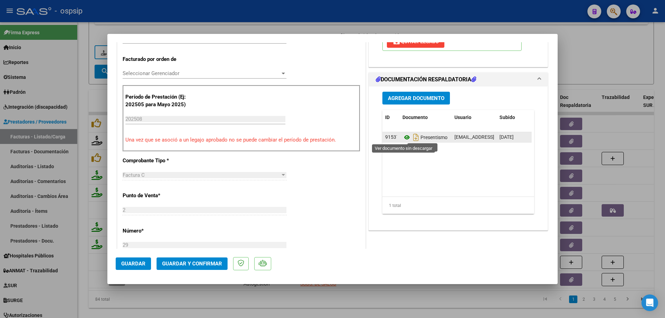
click at [404, 137] on icon at bounding box center [406, 137] width 9 height 8
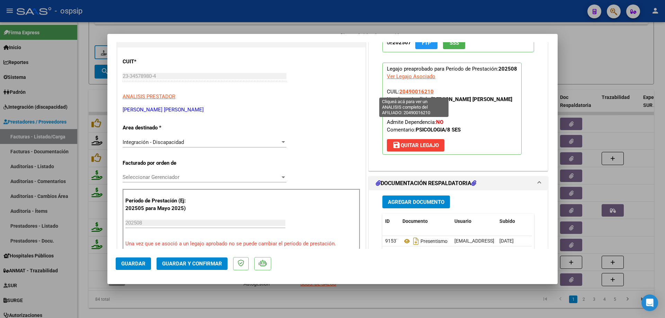
drag, startPoint x: 435, startPoint y: 89, endPoint x: 398, endPoint y: 92, distance: 36.8
click at [398, 92] on p "Legajo preaprobado para Período de Prestación: 202508 Ver Legajo Asociado CUIL:…" at bounding box center [451, 109] width 139 height 92
drag, startPoint x: 416, startPoint y: 96, endPoint x: 436, endPoint y: 90, distance: 21.0
click at [436, 90] on p "Legajo preaprobado para Período de Prestación: 202508 Ver Legajo Asociado CUIL:…" at bounding box center [451, 109] width 139 height 92
drag, startPoint x: 431, startPoint y: 90, endPoint x: 398, endPoint y: 91, distance: 33.3
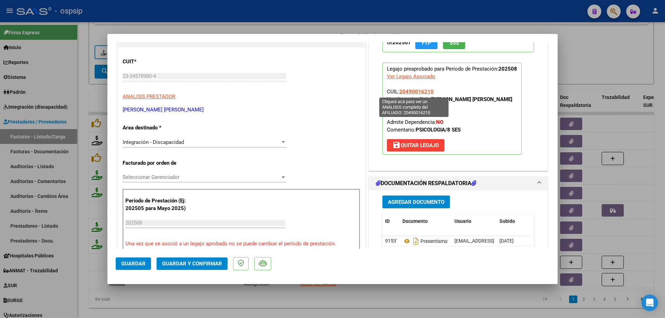
click at [398, 91] on p "Legajo preaprobado para Período de Prestación: 202508 Ver Legajo Asociado CUIL:…" at bounding box center [451, 109] width 139 height 92
copy span "20490016210"
click at [210, 265] on span "Guardar y Confirmar" at bounding box center [192, 264] width 60 height 6
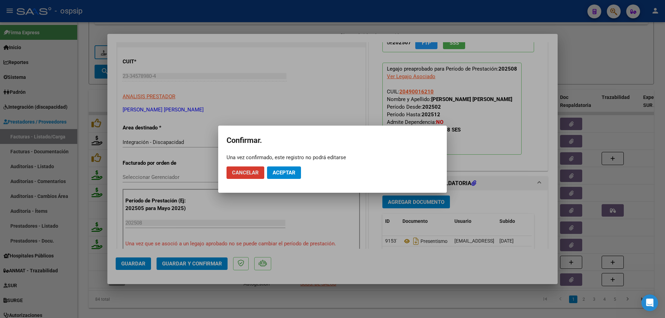
click at [279, 173] on span "Aceptar" at bounding box center [284, 173] width 23 height 6
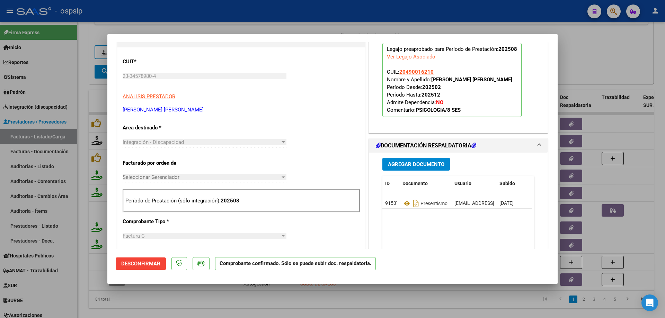
click at [589, 57] on div at bounding box center [332, 159] width 665 height 318
type input "$ 0,00"
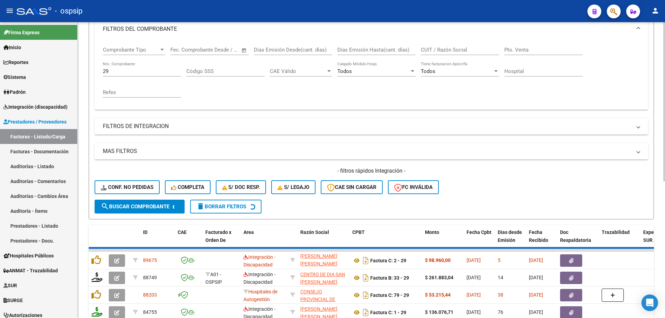
scroll to position [96, 0]
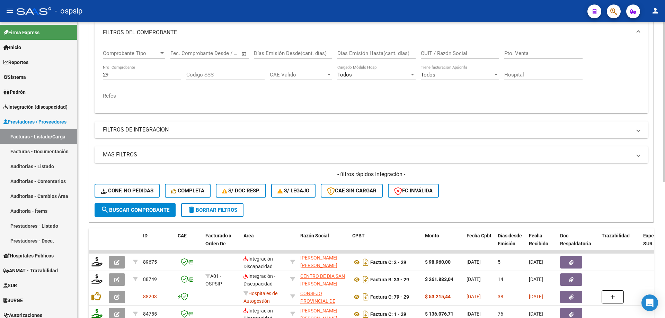
click at [128, 75] on input "29" at bounding box center [142, 75] width 78 height 6
type input "2"
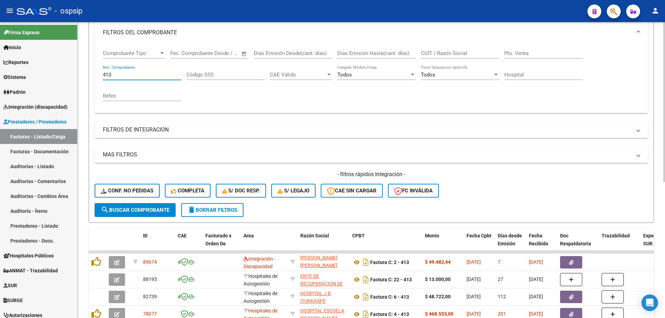
scroll to position [131, 0]
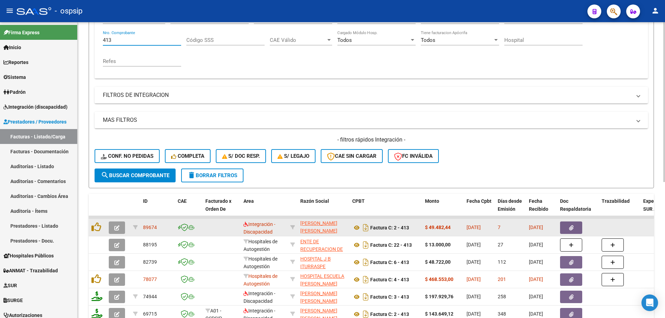
click at [111, 227] on button "button" at bounding box center [117, 228] width 16 height 12
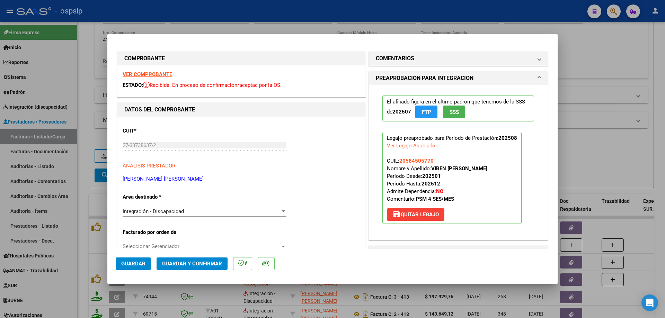
click at [443, 114] on button "SSS" at bounding box center [454, 112] width 22 height 13
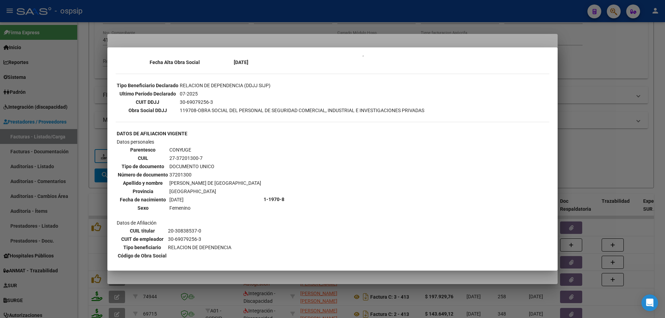
scroll to position [277, 0]
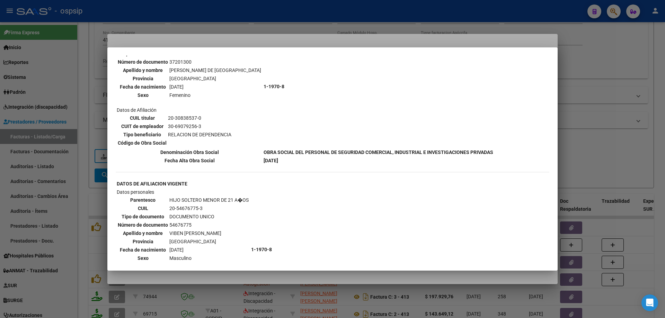
click at [638, 116] on div at bounding box center [332, 159] width 665 height 318
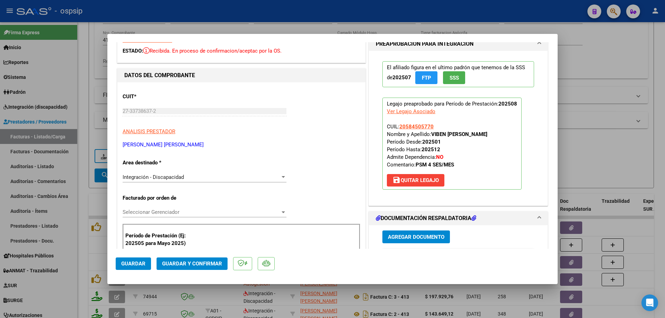
scroll to position [35, 0]
drag, startPoint x: 438, startPoint y: 126, endPoint x: 398, endPoint y: 127, distance: 40.6
click at [398, 127] on p "Legajo preaprobado para Período de Prestación: 202508 Ver Legajo Asociado CUIL:…" at bounding box center [451, 143] width 139 height 92
click at [206, 258] on button "Guardar y Confirmar" at bounding box center [192, 264] width 71 height 12
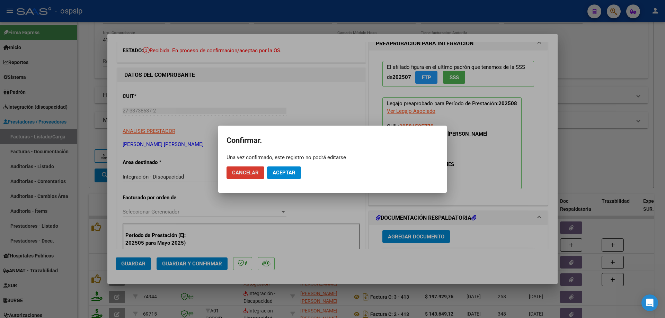
click at [292, 175] on span "Aceptar" at bounding box center [284, 173] width 23 height 6
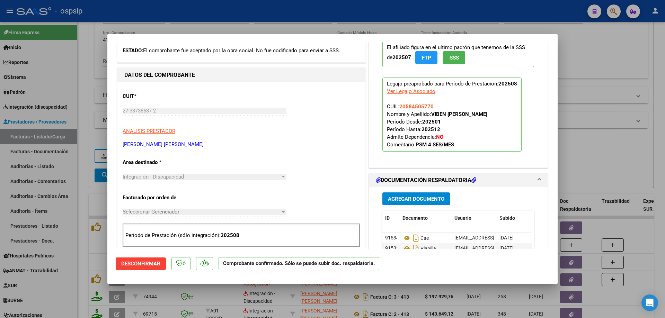
click at [641, 117] on div at bounding box center [332, 159] width 665 height 318
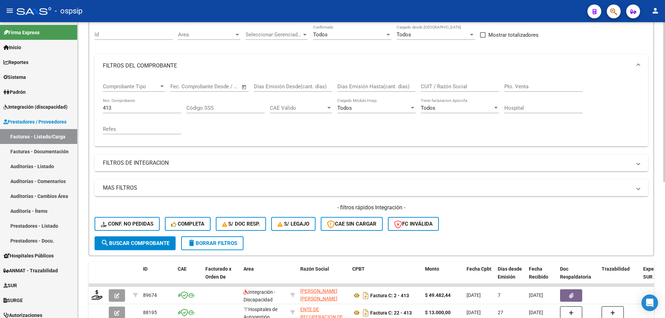
scroll to position [62, 0]
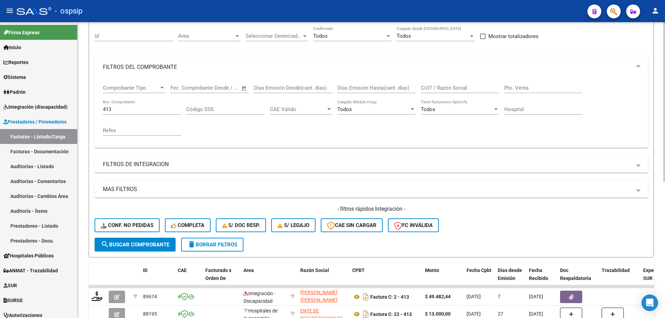
click at [131, 109] on input "413" at bounding box center [142, 109] width 78 height 6
type input "4"
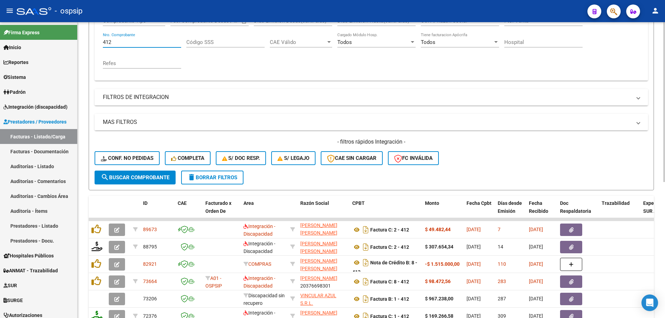
scroll to position [131, 0]
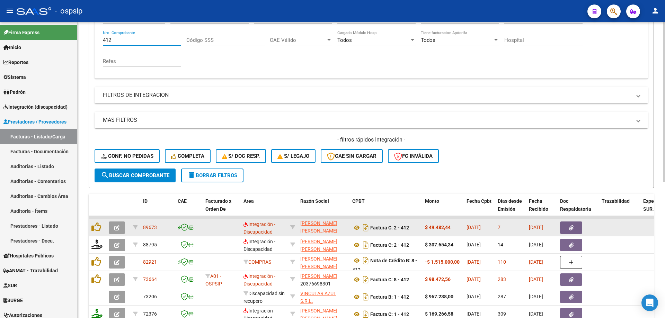
type input "412"
click at [116, 228] on icon "button" at bounding box center [116, 227] width 5 height 5
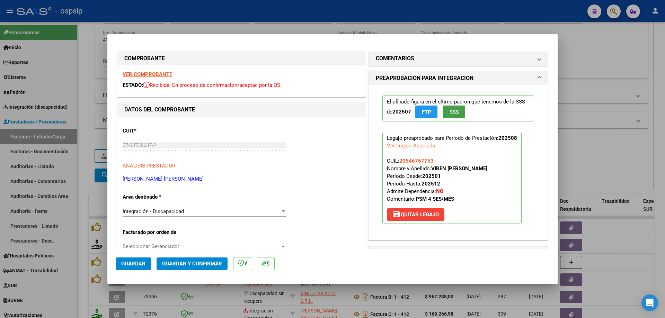
click at [450, 111] on span "SSS" at bounding box center [454, 112] width 9 height 6
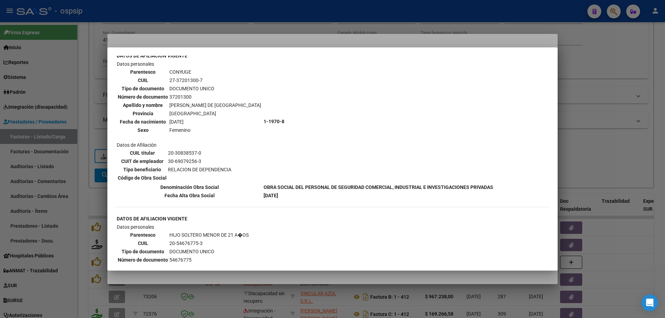
scroll to position [242, 0]
click at [581, 143] on div at bounding box center [332, 159] width 665 height 318
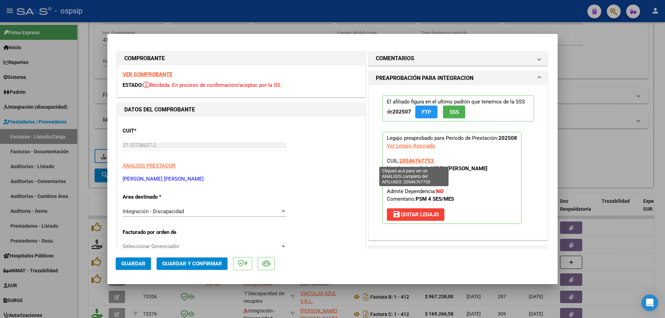
click at [422, 161] on span "20546767753" at bounding box center [416, 161] width 34 height 6
type textarea "20546767753"
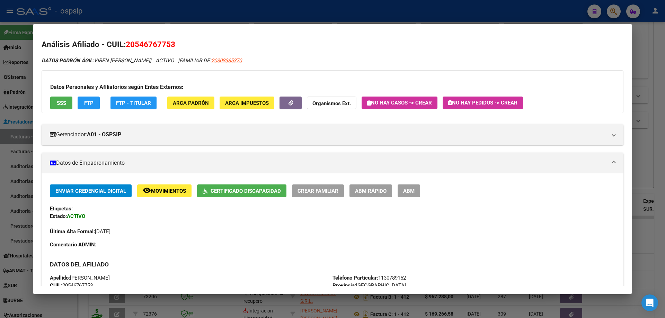
click at [636, 60] on div at bounding box center [332, 159] width 665 height 318
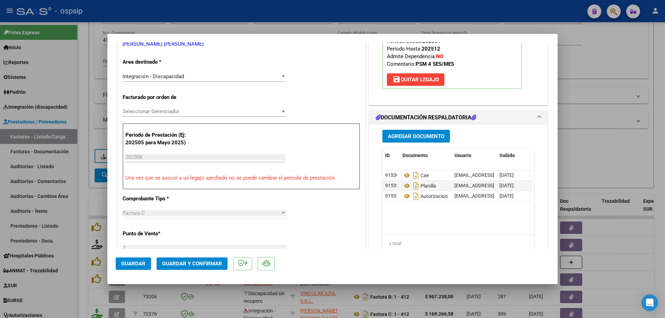
scroll to position [139, 0]
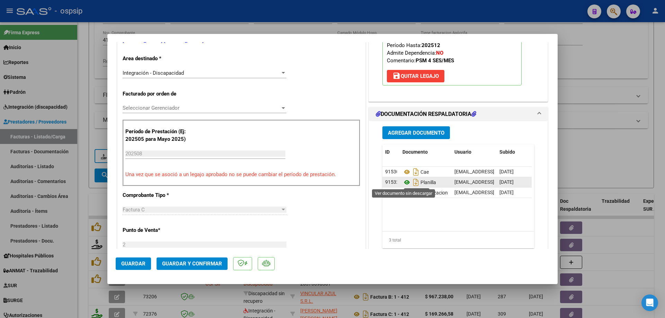
click at [403, 182] on icon at bounding box center [406, 182] width 9 height 8
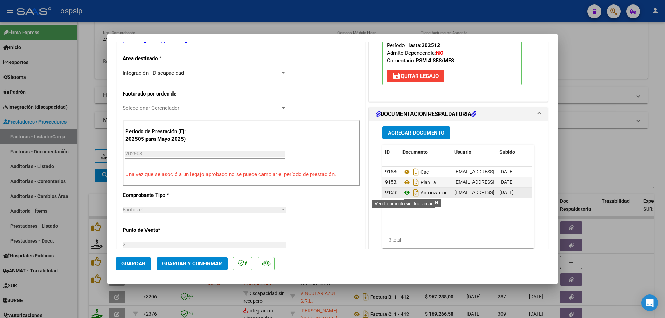
click at [403, 194] on icon at bounding box center [406, 193] width 9 height 8
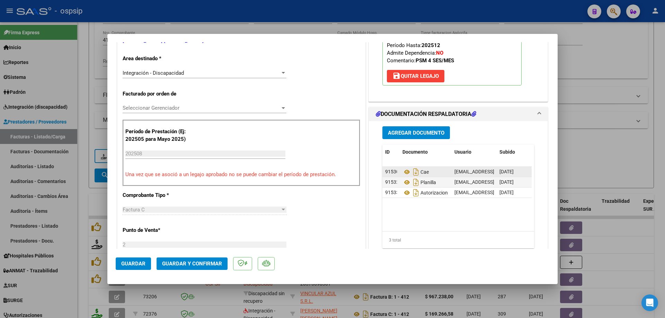
scroll to position [173, 0]
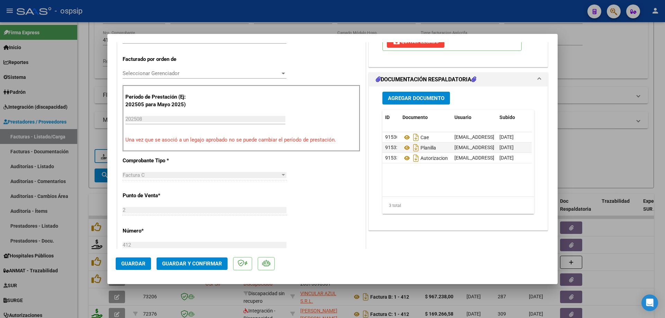
click at [202, 265] on span "Guardar y Confirmar" at bounding box center [192, 264] width 60 height 6
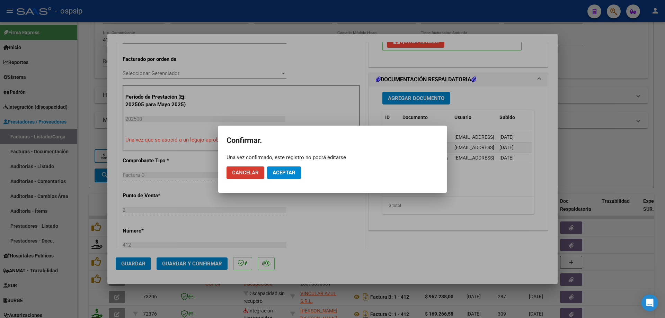
click at [282, 172] on span "Aceptar" at bounding box center [284, 173] width 23 height 6
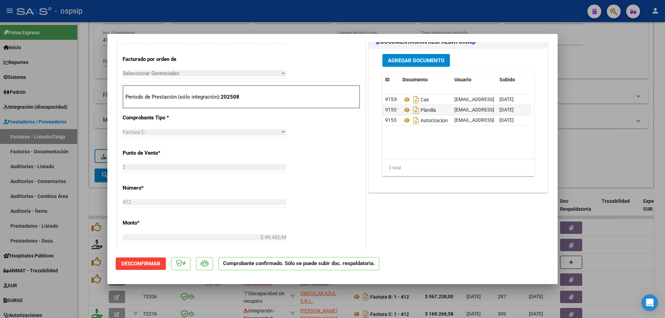
click at [610, 119] on div at bounding box center [332, 159] width 665 height 318
type input "$ 0,00"
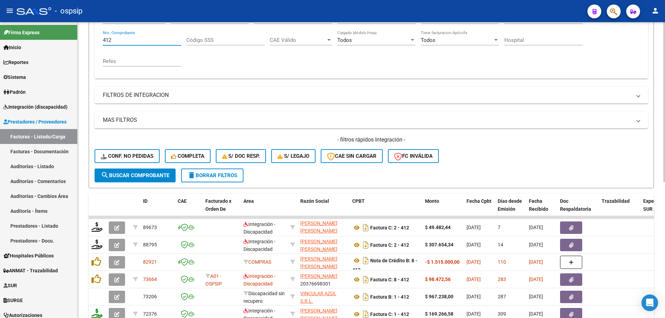
click at [134, 38] on input "412" at bounding box center [142, 40] width 78 height 6
type input "4"
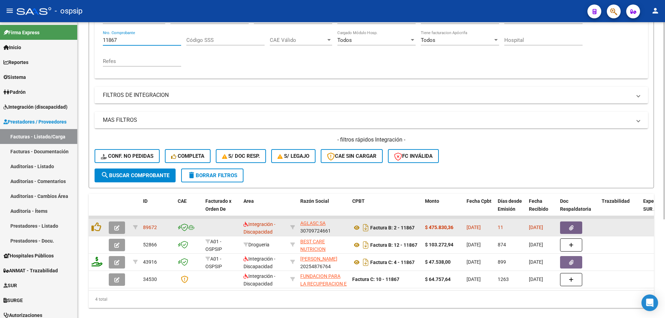
type input "11867"
click at [118, 226] on icon "button" at bounding box center [116, 227] width 5 height 5
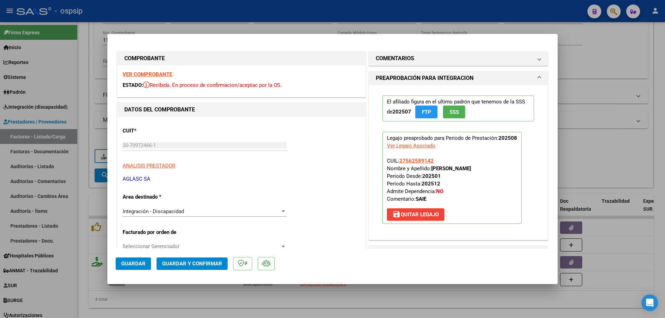
click at [450, 114] on span "SSS" at bounding box center [454, 112] width 9 height 6
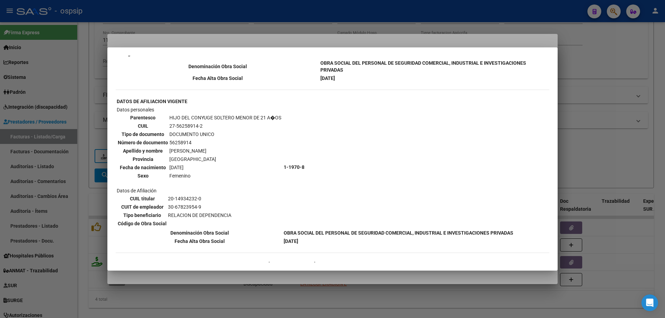
scroll to position [381, 0]
click at [591, 133] on div at bounding box center [332, 159] width 665 height 318
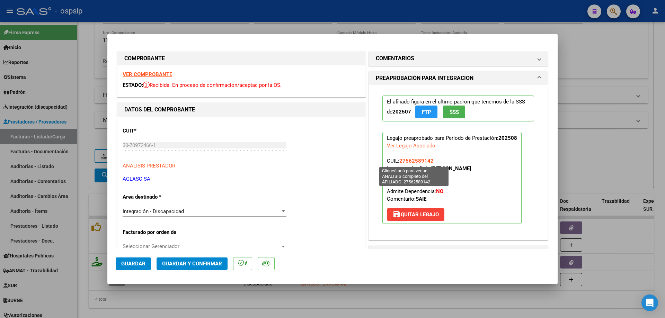
click at [417, 163] on span "27562589142" at bounding box center [416, 161] width 34 height 6
type textarea "27562589142"
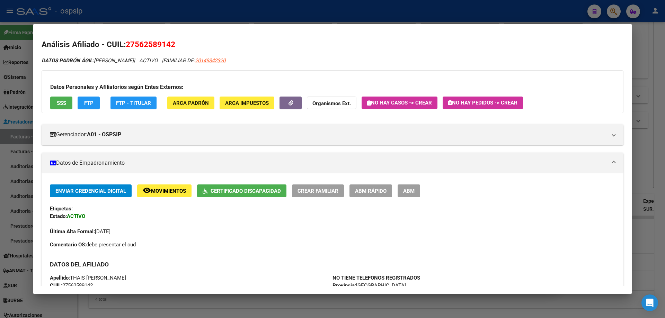
click at [658, 139] on div at bounding box center [332, 159] width 665 height 318
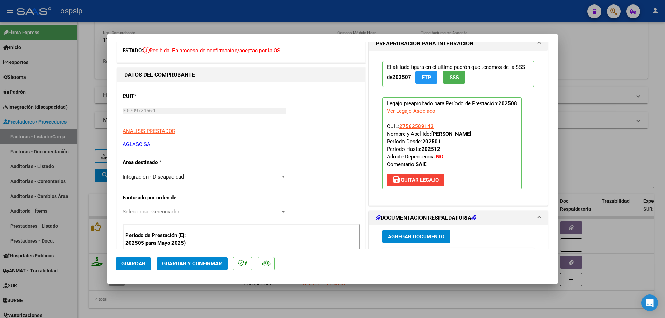
scroll to position [104, 0]
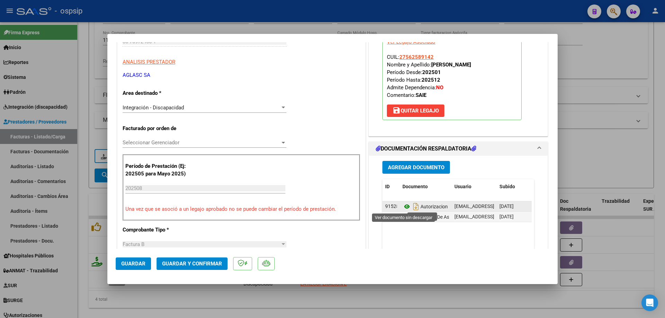
click at [406, 207] on icon at bounding box center [406, 207] width 9 height 8
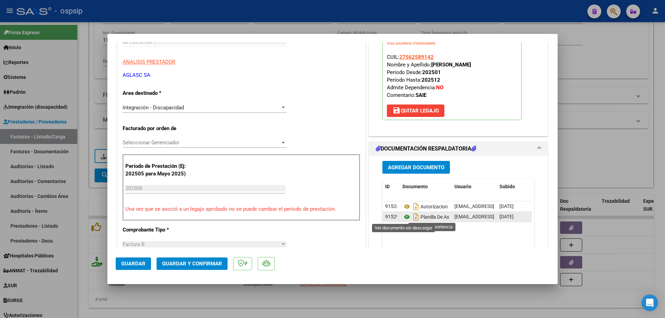
click at [404, 216] on icon at bounding box center [406, 217] width 9 height 8
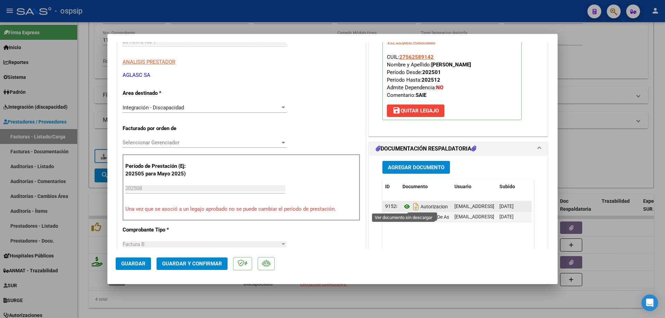
click at [405, 206] on icon at bounding box center [406, 207] width 9 height 8
click at [214, 262] on span "Guardar y Confirmar" at bounding box center [192, 264] width 60 height 6
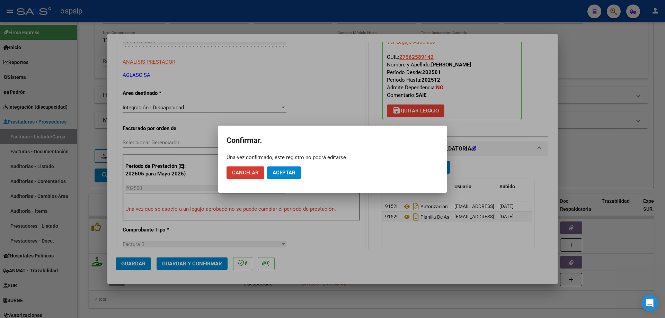
click at [290, 181] on mat-dialog-actions "Cancelar Aceptar" at bounding box center [332, 173] width 212 height 24
click at [292, 172] on span "Aceptar" at bounding box center [284, 173] width 23 height 6
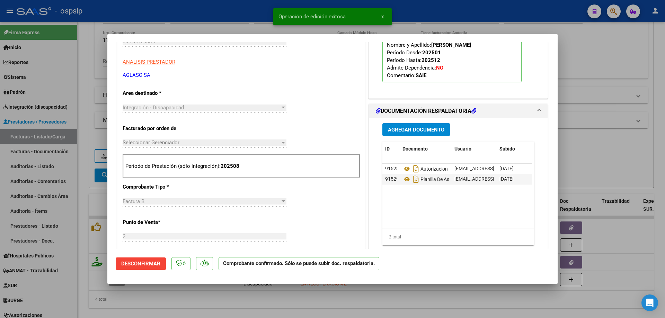
click at [606, 170] on div at bounding box center [332, 159] width 665 height 318
type input "$ 0,00"
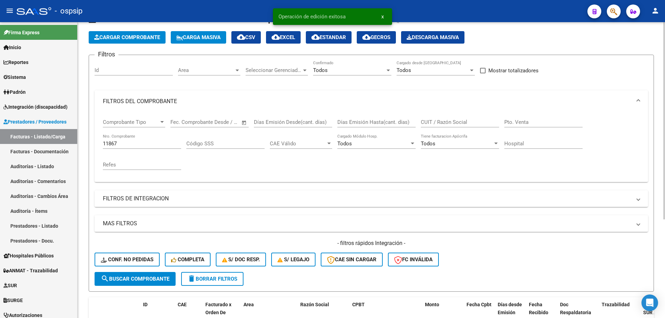
scroll to position [27, 0]
click at [128, 144] on input "11867" at bounding box center [142, 144] width 78 height 6
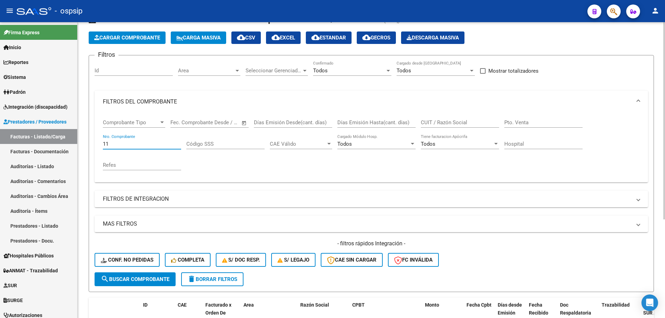
type input "1"
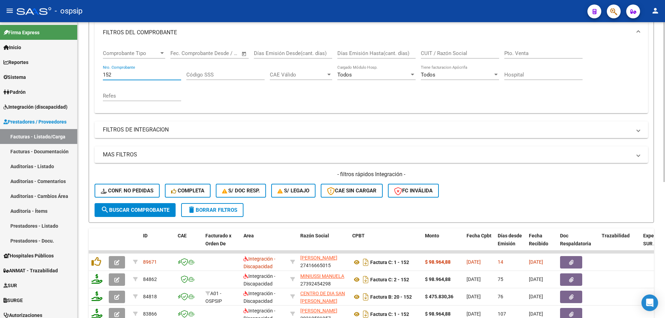
scroll to position [131, 0]
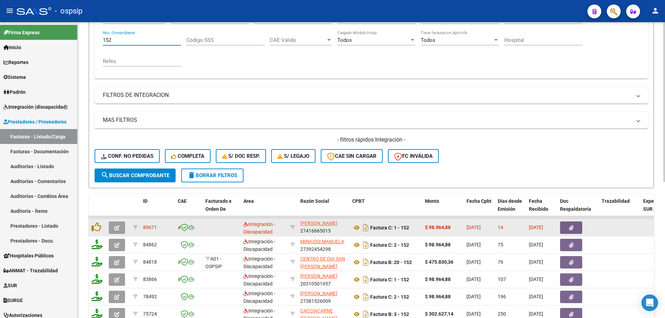
type input "152"
click at [119, 228] on icon "button" at bounding box center [116, 227] width 5 height 5
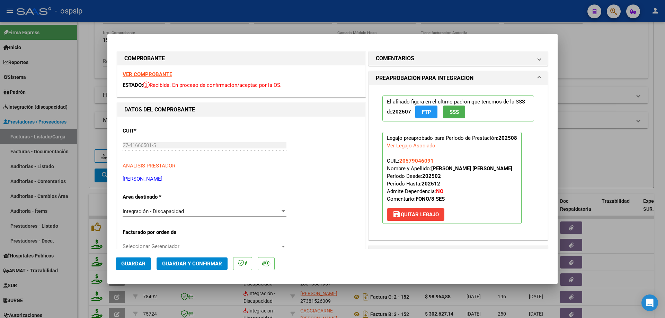
click at [456, 110] on span "SSS" at bounding box center [454, 112] width 9 height 6
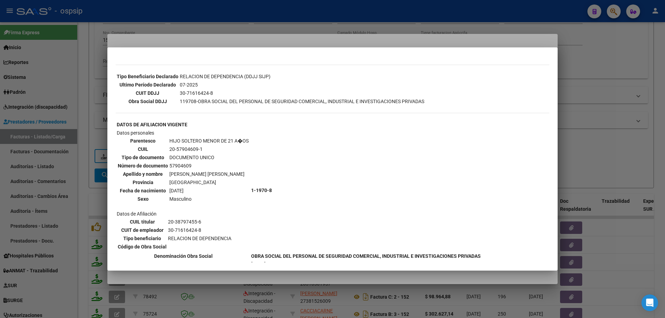
scroll to position [277, 0]
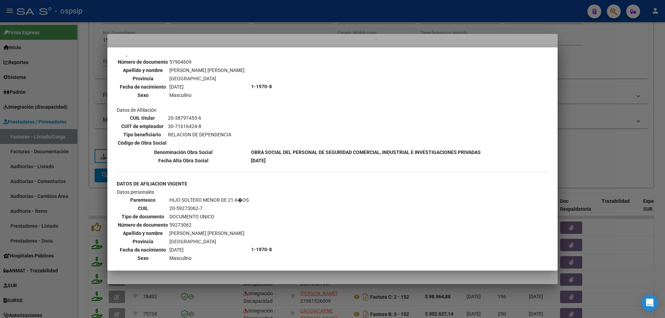
click at [624, 116] on div at bounding box center [332, 159] width 665 height 318
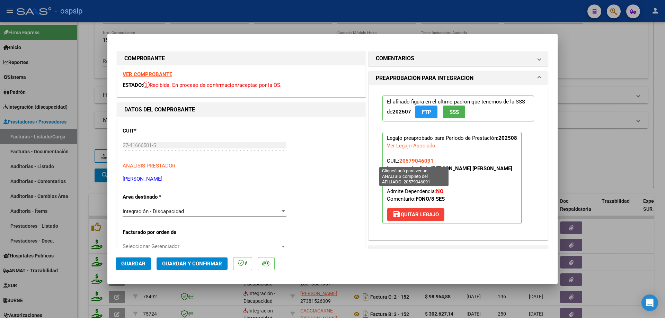
click at [421, 162] on span "20579046091" at bounding box center [416, 161] width 34 height 6
type textarea "20579046091"
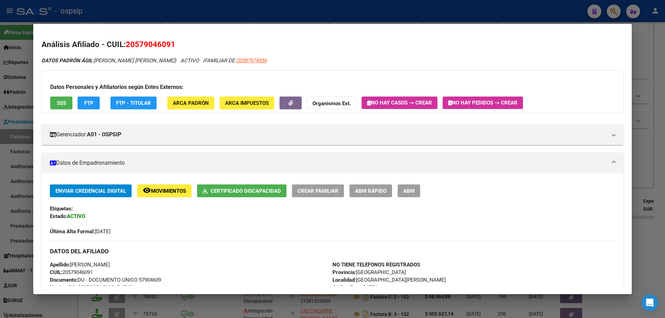
click at [647, 132] on div at bounding box center [332, 159] width 665 height 318
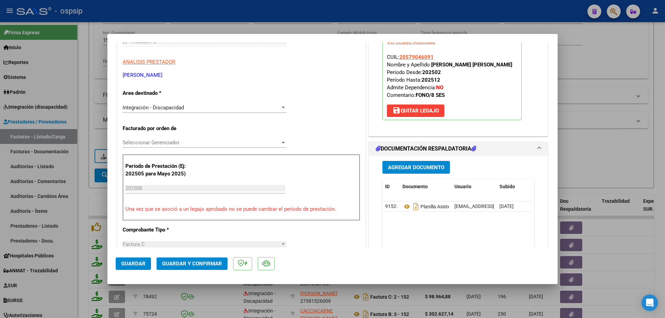
scroll to position [139, 0]
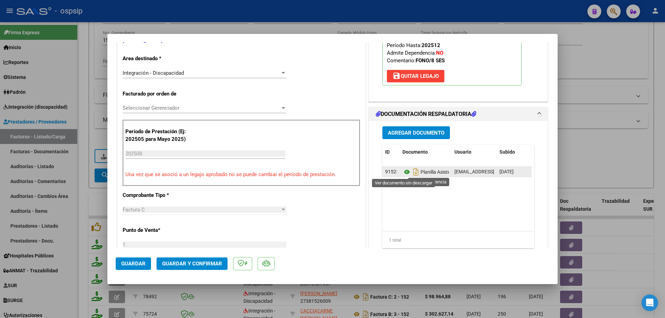
click at [404, 171] on icon at bounding box center [406, 172] width 9 height 8
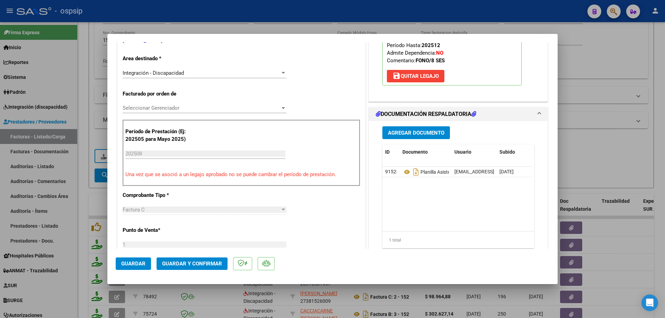
scroll to position [35, 0]
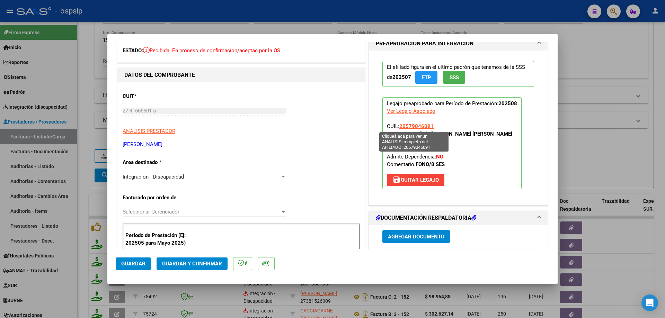
drag, startPoint x: 434, startPoint y: 127, endPoint x: 397, endPoint y: 127, distance: 36.7
click at [397, 127] on p "Legajo preaprobado para Período de Prestación: 202508 Ver Legajo Asociado CUIL:…" at bounding box center [451, 143] width 139 height 92
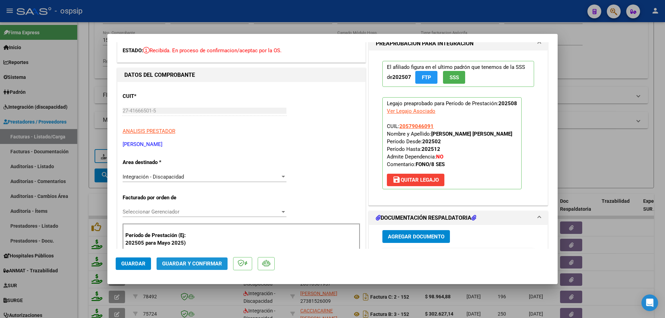
click at [211, 262] on span "Guardar y Confirmar" at bounding box center [192, 264] width 60 height 6
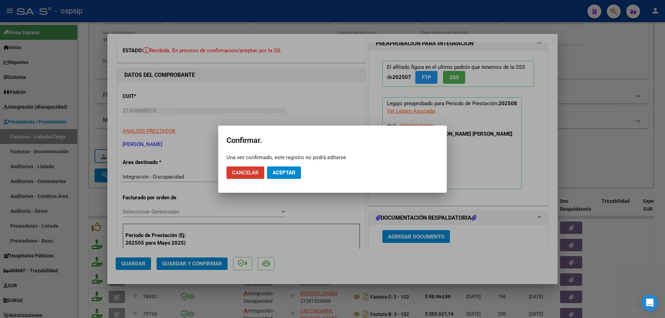
click at [281, 178] on button "Aceptar" at bounding box center [284, 173] width 34 height 12
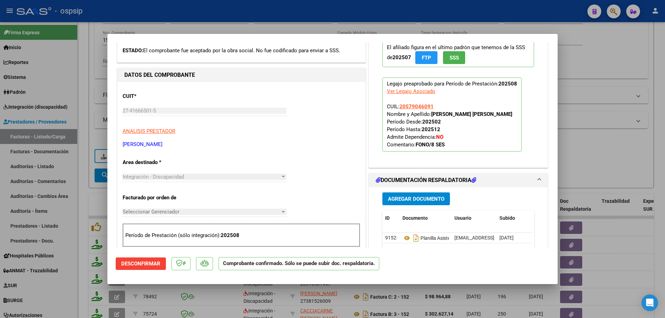
click at [612, 158] on div at bounding box center [332, 159] width 665 height 318
type input "$ 0,00"
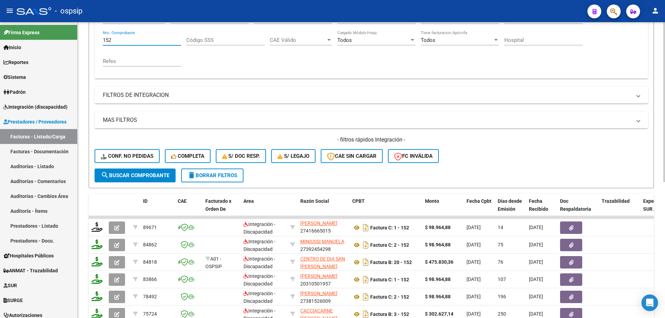
click at [124, 40] on input "152" at bounding box center [142, 40] width 78 height 6
type input "1"
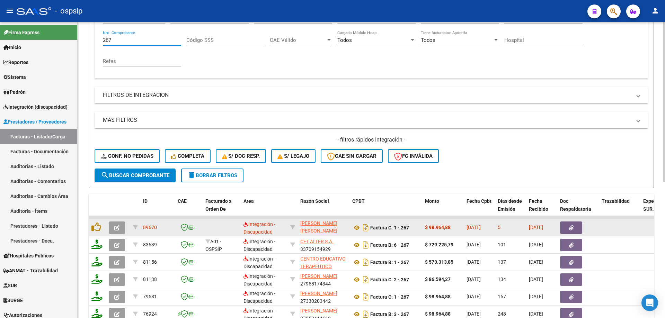
type input "267"
click at [112, 228] on button "button" at bounding box center [117, 228] width 16 height 12
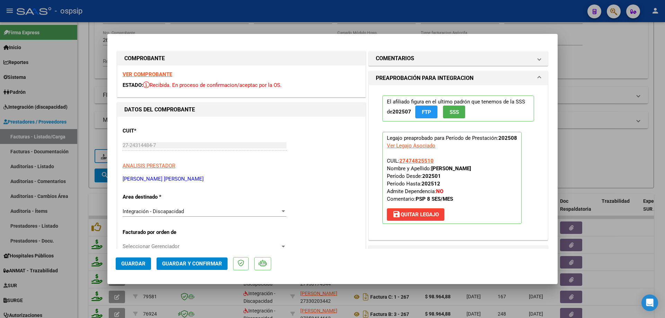
click at [450, 112] on span "SSS" at bounding box center [454, 112] width 9 height 6
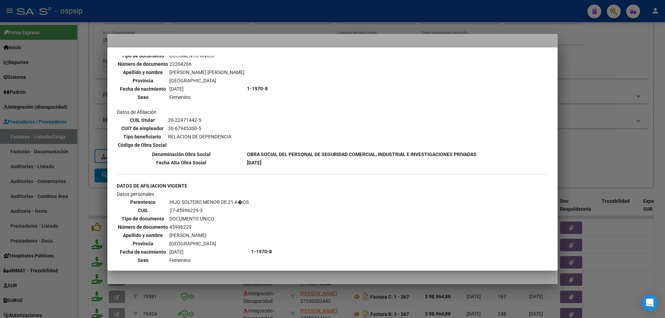
scroll to position [277, 0]
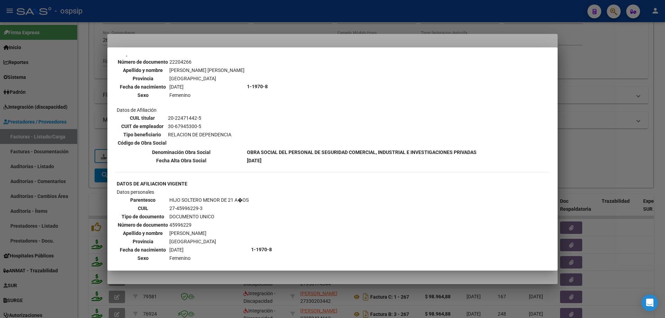
click at [614, 116] on div at bounding box center [332, 159] width 665 height 318
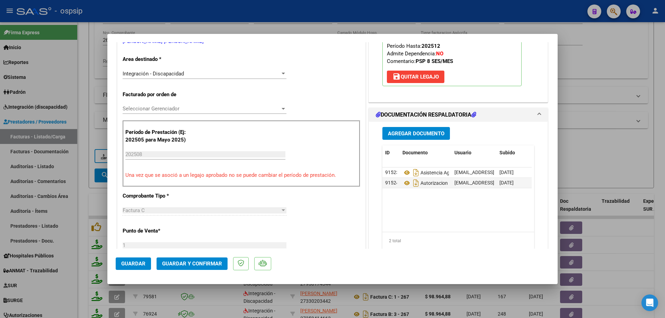
scroll to position [139, 0]
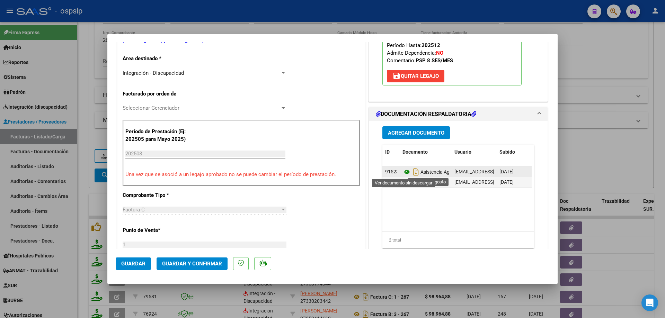
click at [405, 171] on icon at bounding box center [406, 172] width 9 height 8
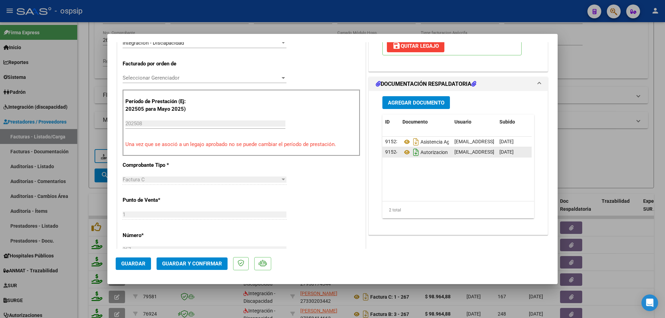
scroll to position [173, 0]
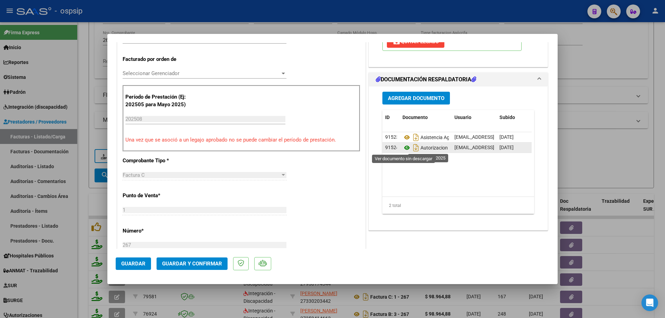
click at [405, 146] on icon at bounding box center [406, 148] width 9 height 8
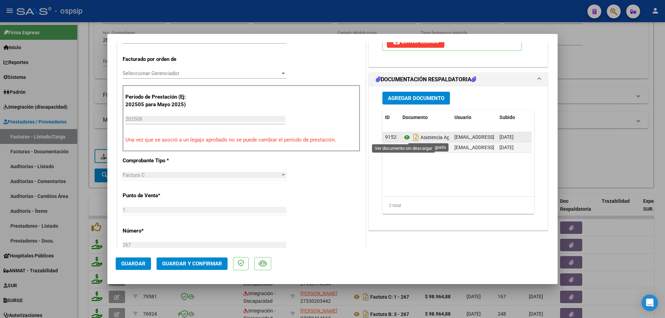
click at [405, 138] on icon at bounding box center [406, 137] width 9 height 8
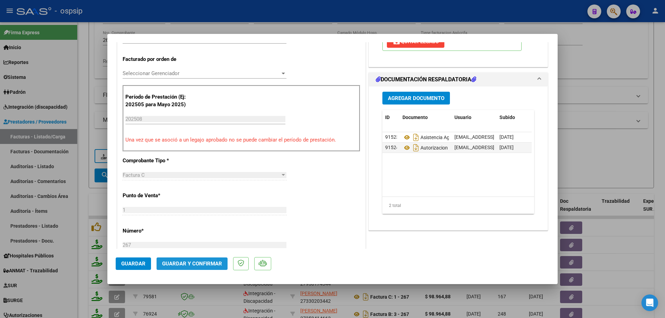
click at [199, 261] on span "Guardar y Confirmar" at bounding box center [192, 264] width 60 height 6
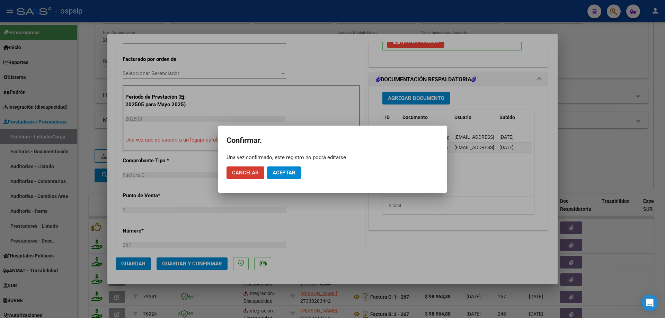
click at [279, 170] on span "Aceptar" at bounding box center [284, 173] width 23 height 6
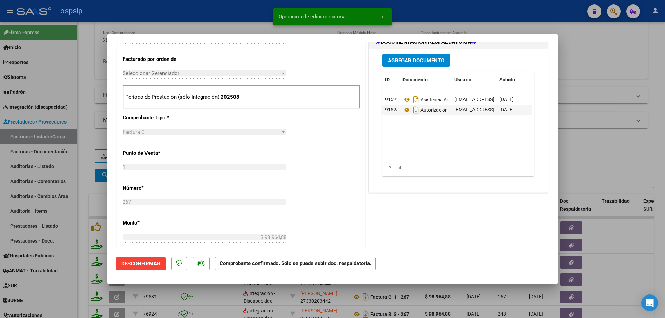
click at [612, 137] on div at bounding box center [332, 159] width 665 height 318
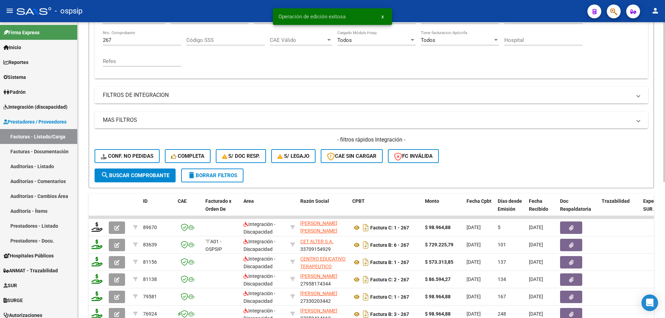
click at [134, 38] on input "267" at bounding box center [142, 40] width 78 height 6
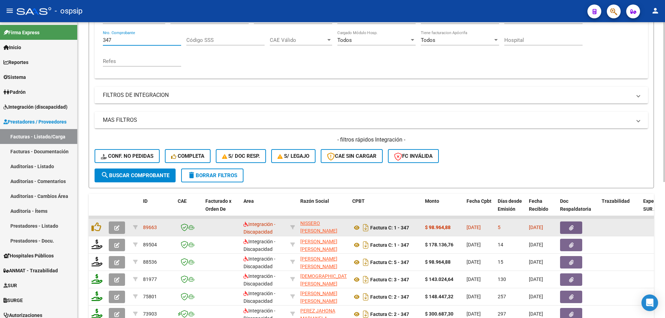
click at [115, 228] on icon "button" at bounding box center [116, 227] width 5 height 5
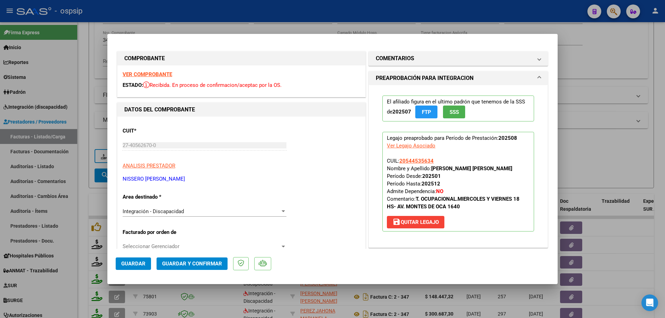
click at [450, 112] on span "SSS" at bounding box center [454, 112] width 9 height 6
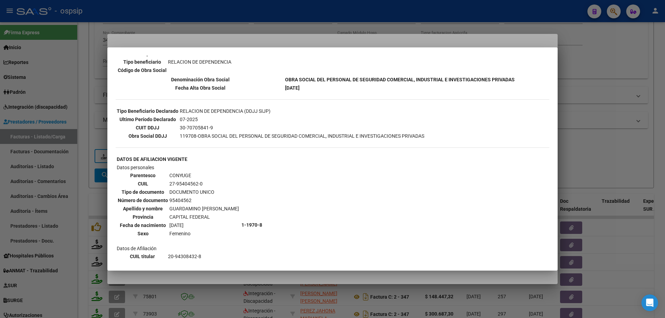
scroll to position [312, 0]
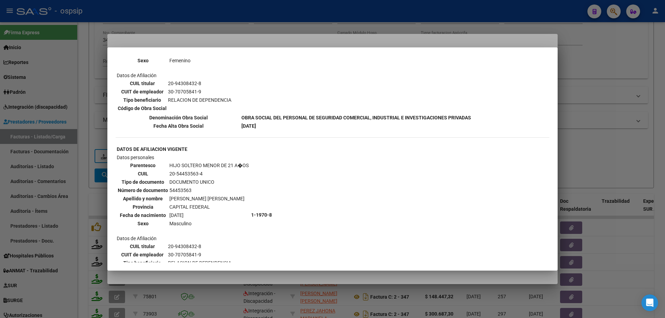
click at [588, 113] on div at bounding box center [332, 159] width 665 height 318
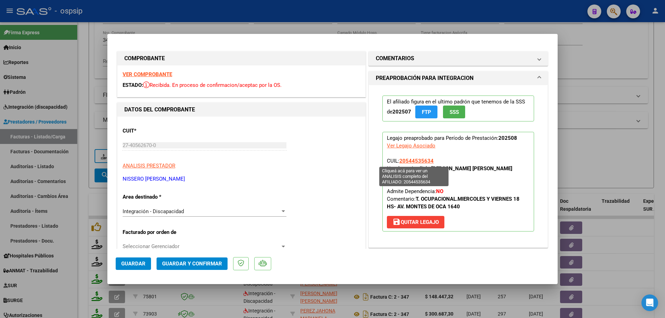
click at [416, 161] on span "20544535634" at bounding box center [416, 161] width 34 height 6
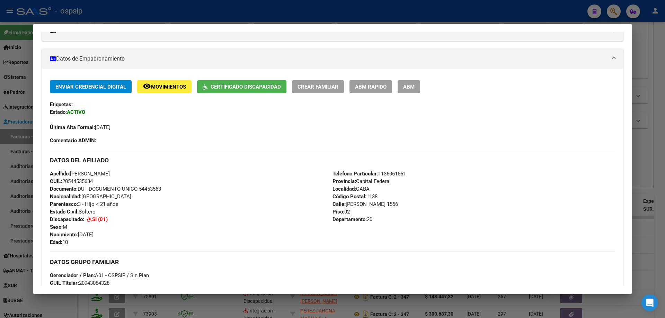
scroll to position [139, 0]
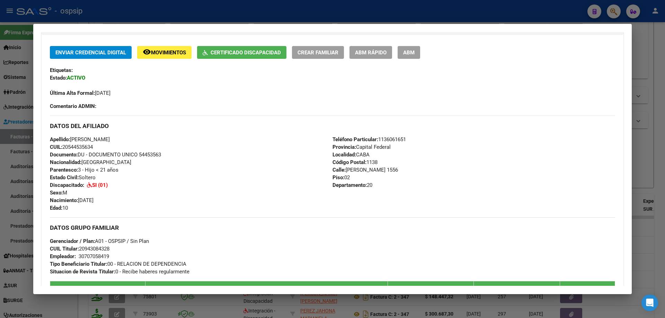
click at [664, 126] on div at bounding box center [332, 159] width 665 height 318
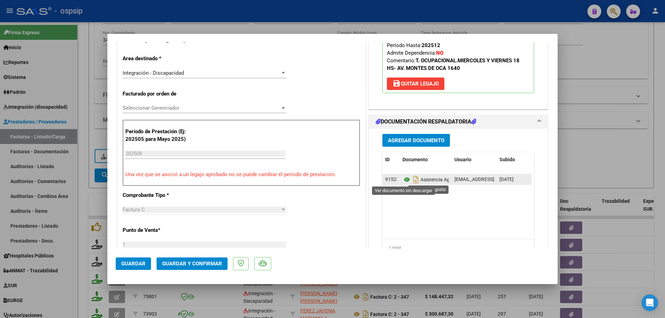
click at [403, 179] on icon at bounding box center [406, 180] width 9 height 8
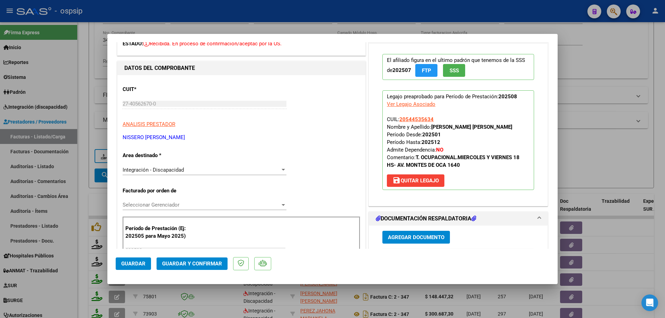
scroll to position [35, 0]
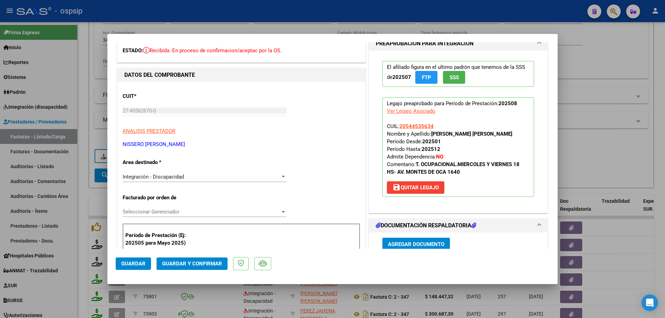
drag, startPoint x: 434, startPoint y: 124, endPoint x: 397, endPoint y: 128, distance: 37.3
click at [397, 128] on p "Legajo preaprobado para Período de Prestación: 202508 Ver Legajo Asociado CUIL:…" at bounding box center [458, 147] width 152 height 100
click at [187, 265] on span "Guardar y Confirmar" at bounding box center [192, 264] width 60 height 6
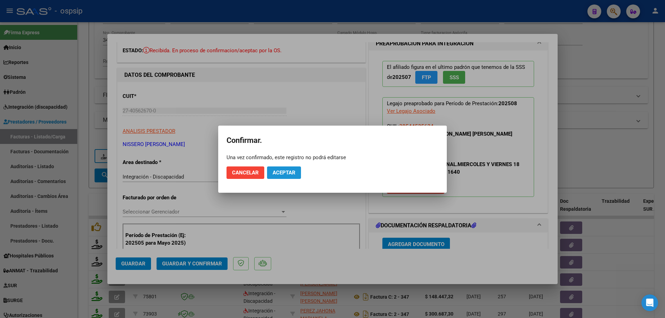
click at [282, 177] on button "Aceptar" at bounding box center [284, 173] width 34 height 12
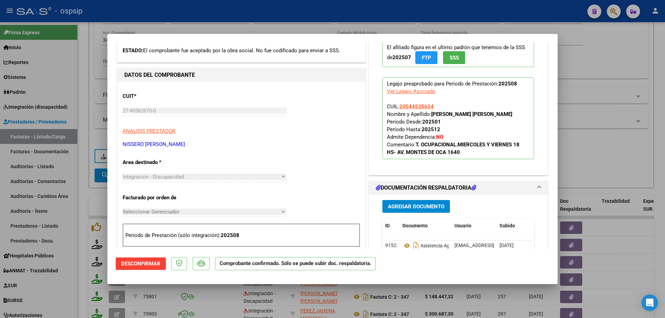
click at [617, 106] on div at bounding box center [332, 159] width 665 height 318
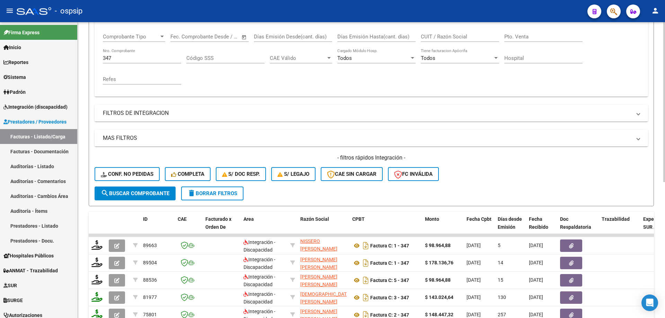
scroll to position [96, 0]
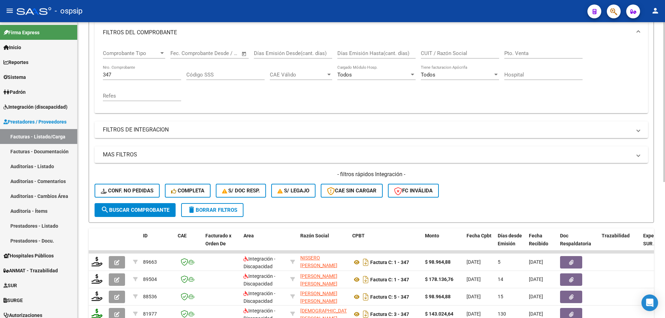
click at [124, 75] on input "347" at bounding box center [142, 75] width 78 height 6
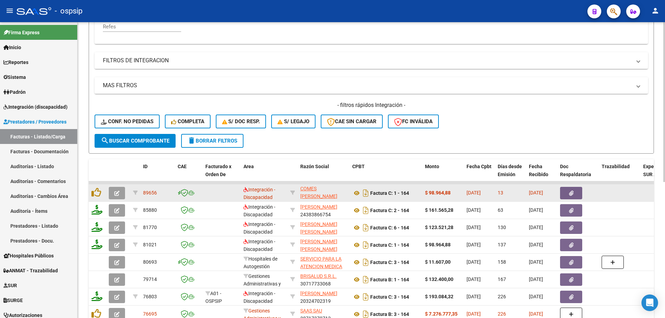
scroll to position [0, 0]
click at [117, 195] on icon "button" at bounding box center [116, 193] width 5 height 5
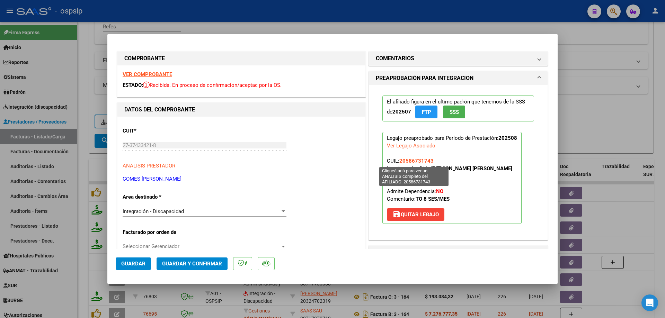
click at [425, 161] on span "20586731743" at bounding box center [416, 161] width 34 height 6
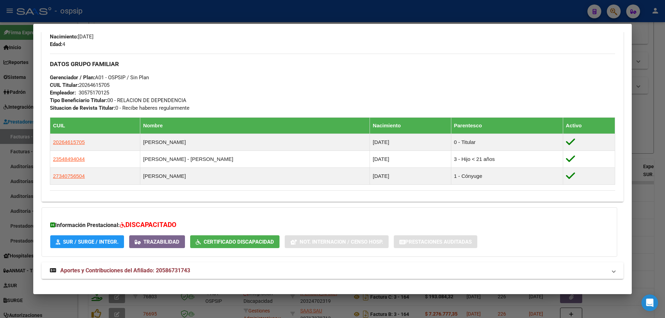
scroll to position [328, 0]
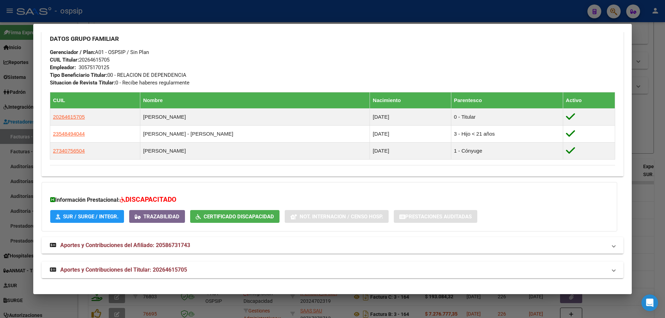
click at [642, 154] on div at bounding box center [332, 159] width 665 height 318
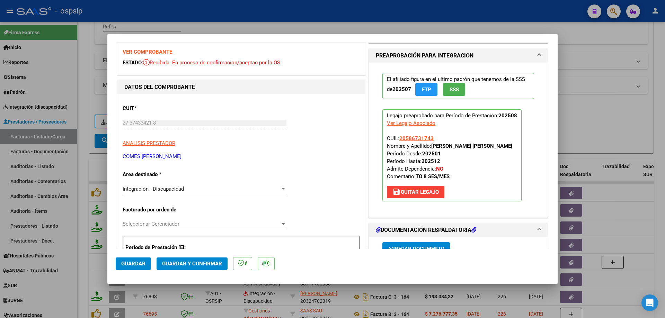
scroll to position [35, 0]
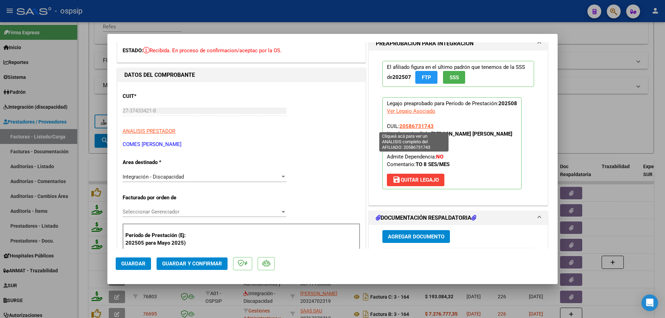
click at [411, 126] on span "20586731743" at bounding box center [416, 126] width 34 height 6
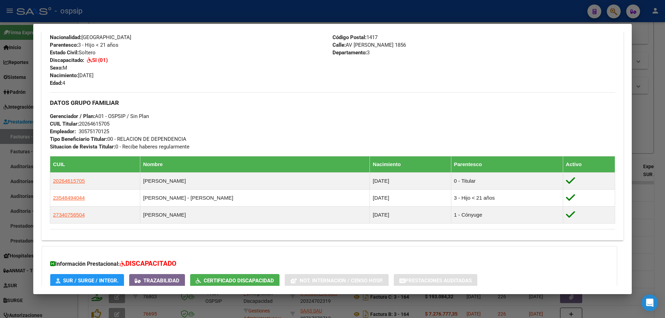
scroll to position [224, 0]
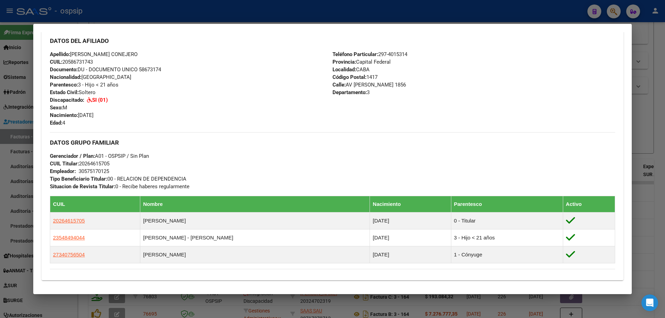
click at [647, 115] on div at bounding box center [332, 159] width 665 height 318
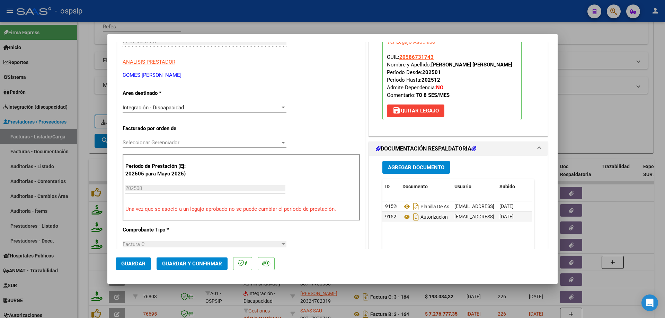
scroll to position [173, 0]
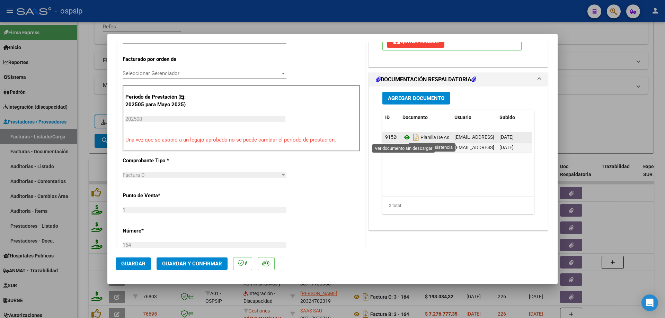
click at [405, 137] on icon at bounding box center [406, 137] width 9 height 8
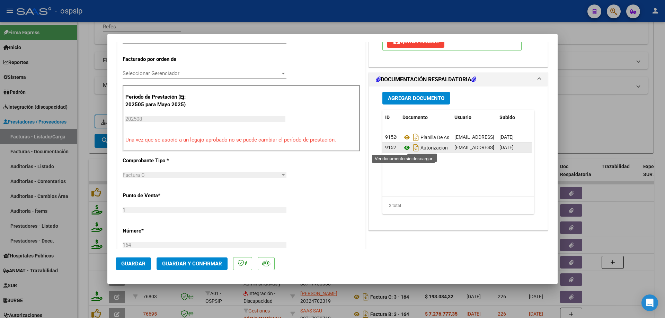
click at [404, 146] on icon at bounding box center [406, 148] width 9 height 8
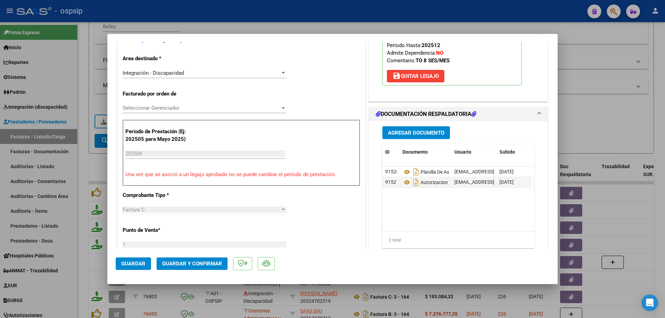
click at [608, 91] on div at bounding box center [332, 159] width 665 height 318
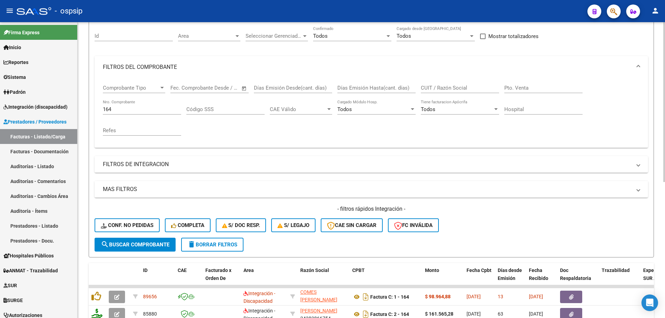
scroll to position [166, 0]
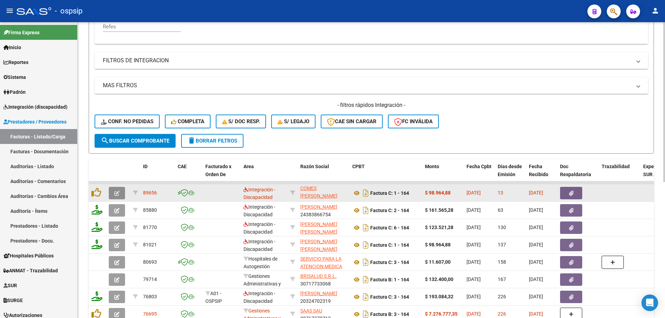
click at [114, 196] on button "button" at bounding box center [117, 193] width 16 height 12
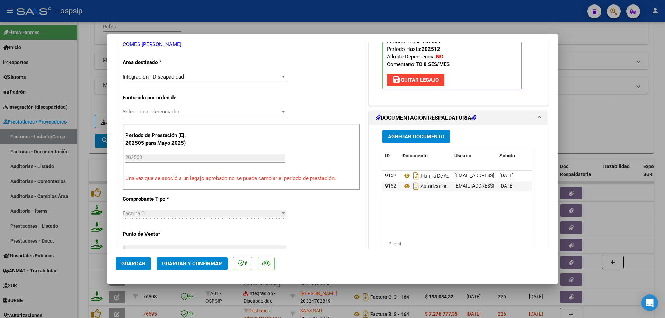
scroll to position [139, 0]
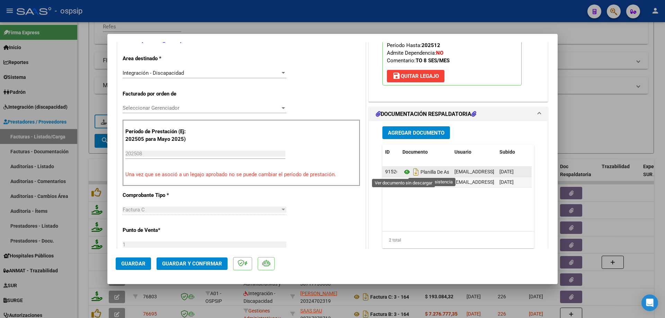
click at [402, 172] on icon at bounding box center [406, 172] width 9 height 8
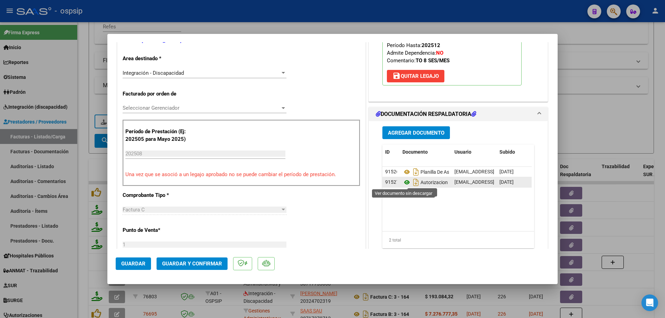
click at [402, 187] on icon at bounding box center [406, 182] width 9 height 8
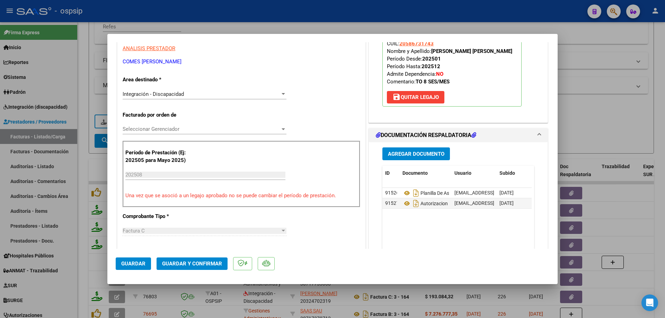
scroll to position [35, 0]
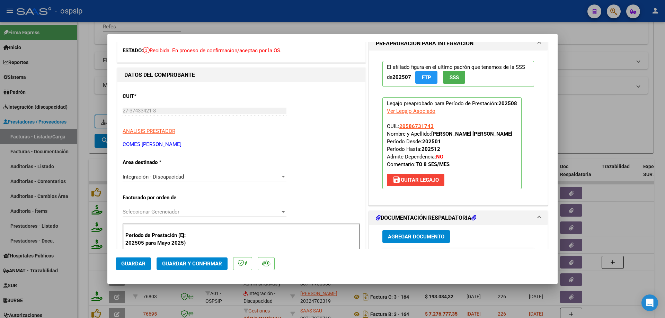
drag, startPoint x: 435, startPoint y: 123, endPoint x: 398, endPoint y: 125, distance: 36.7
click at [398, 125] on p "Legajo preaprobado para Período de Prestación: 202508 Ver Legajo Asociado CUIL:…" at bounding box center [451, 143] width 139 height 92
click at [210, 263] on span "Guardar y Confirmar" at bounding box center [192, 264] width 60 height 6
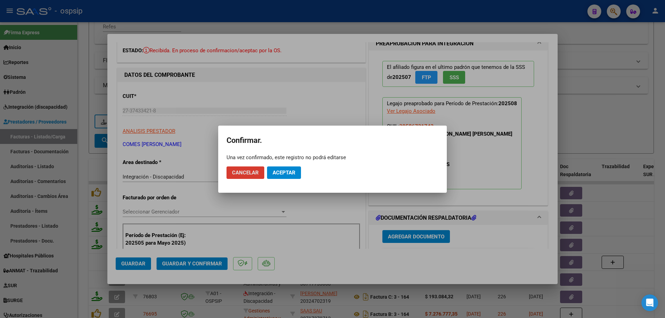
click at [292, 176] on button "Aceptar" at bounding box center [284, 173] width 34 height 12
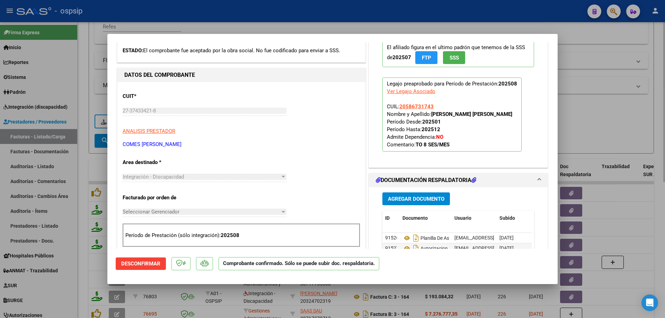
click at [589, 114] on div at bounding box center [332, 159] width 665 height 318
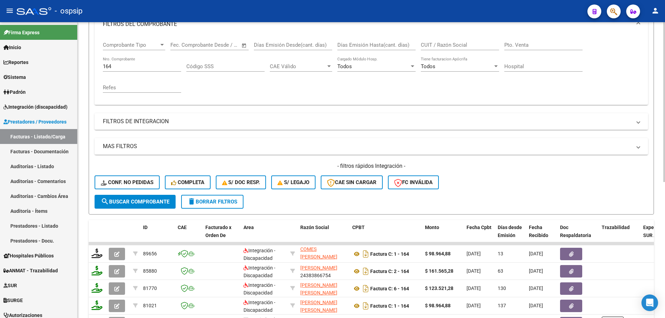
scroll to position [96, 0]
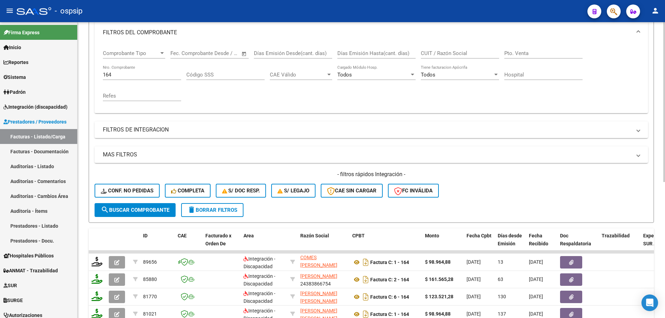
click at [130, 77] on input "164" at bounding box center [142, 75] width 78 height 6
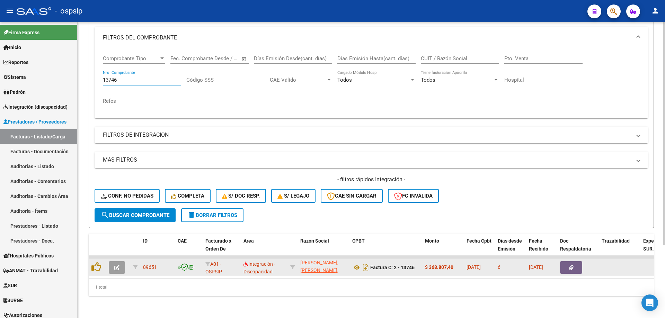
click at [119, 267] on button "button" at bounding box center [117, 267] width 16 height 12
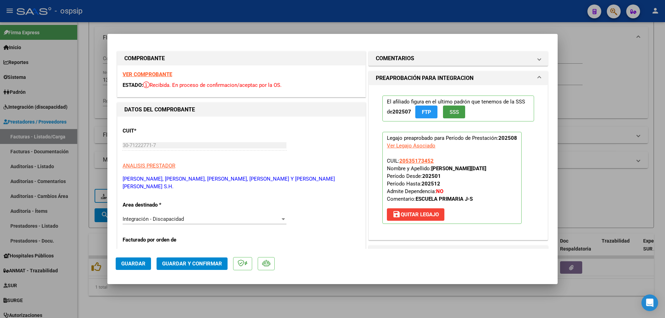
click at [453, 113] on span "SSS" at bounding box center [454, 112] width 9 height 6
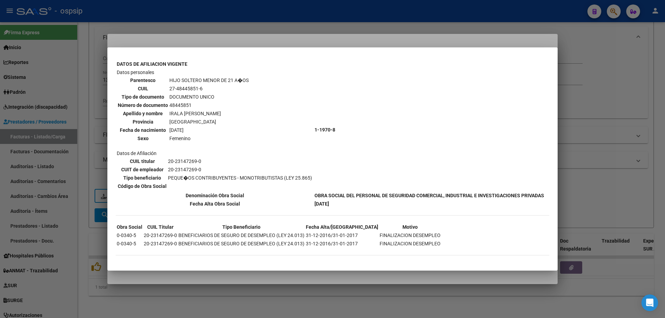
scroll to position [595, 0]
click at [570, 127] on div at bounding box center [332, 159] width 665 height 318
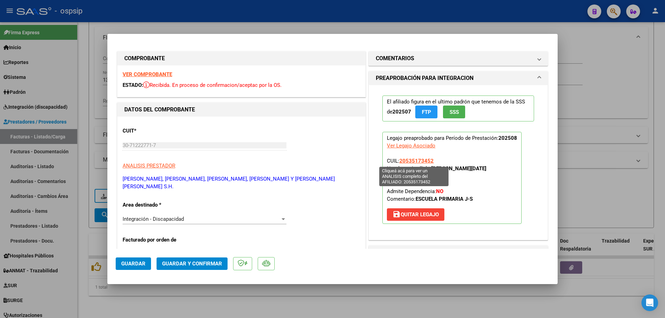
click at [406, 159] on span "20535173452" at bounding box center [416, 161] width 34 height 6
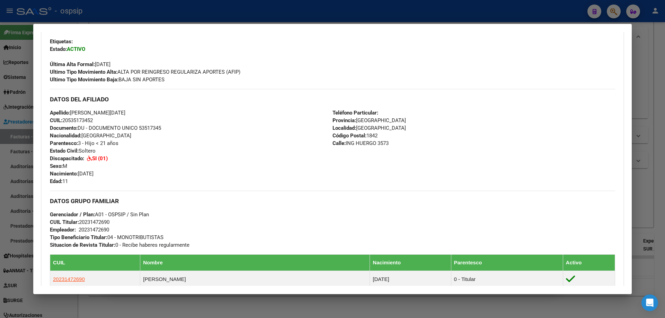
scroll to position [173, 0]
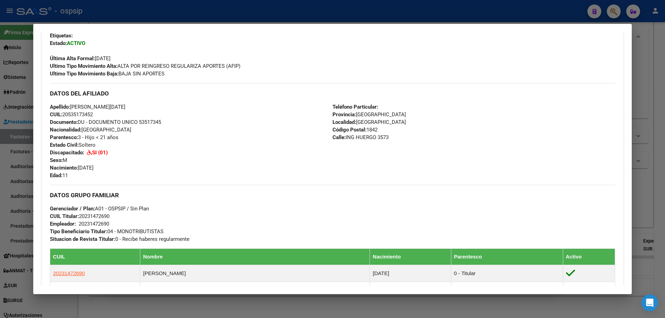
click at [662, 150] on div at bounding box center [332, 159] width 665 height 318
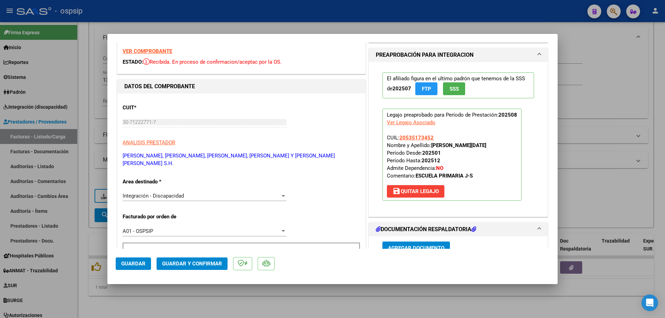
scroll to position [35, 0]
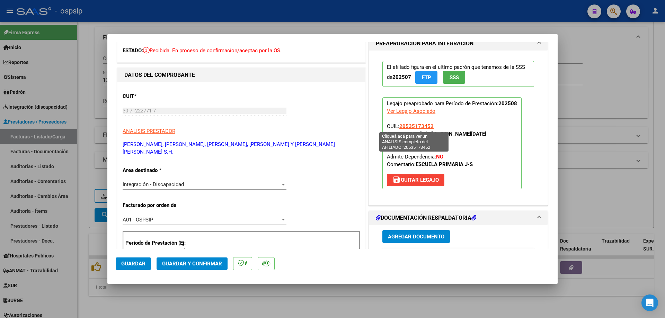
click at [415, 127] on span "20535173452" at bounding box center [416, 126] width 34 height 6
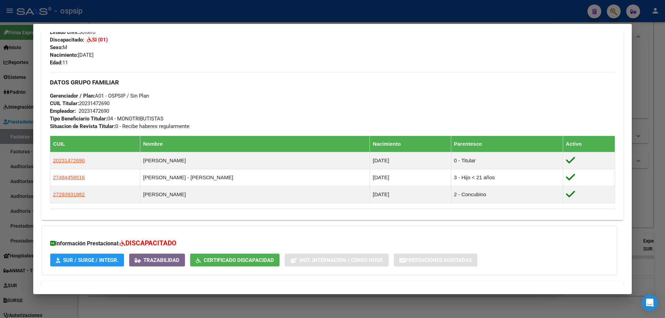
scroll to position [330, 0]
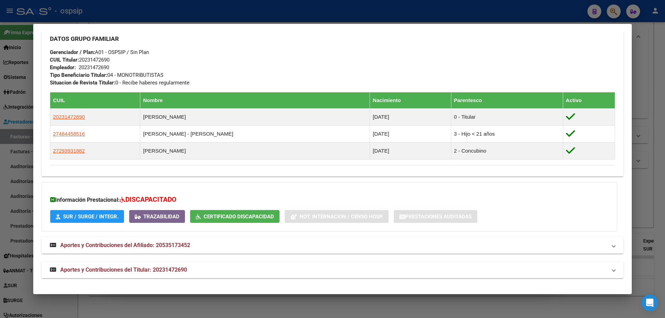
click at [665, 115] on div at bounding box center [332, 159] width 665 height 318
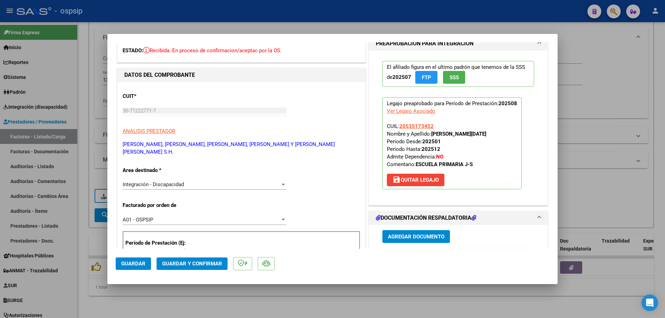
click at [453, 80] on span "SSS" at bounding box center [454, 77] width 9 height 6
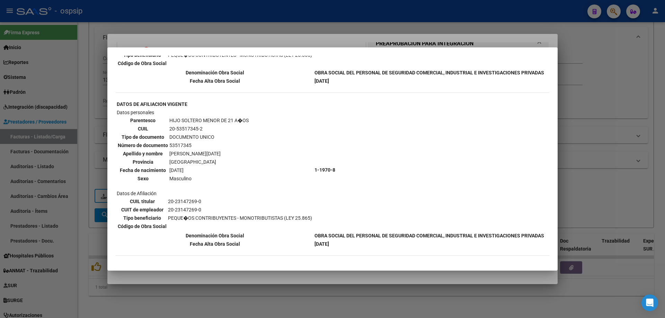
scroll to position [312, 0]
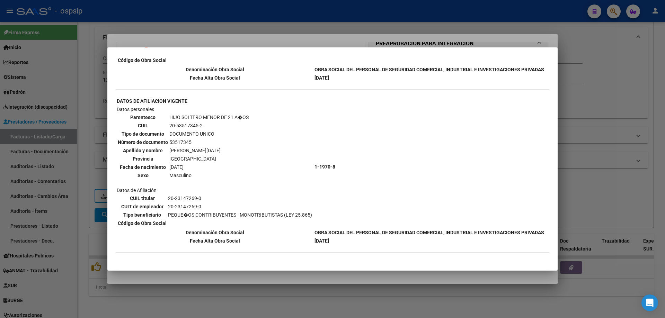
click at [583, 131] on div at bounding box center [332, 159] width 665 height 318
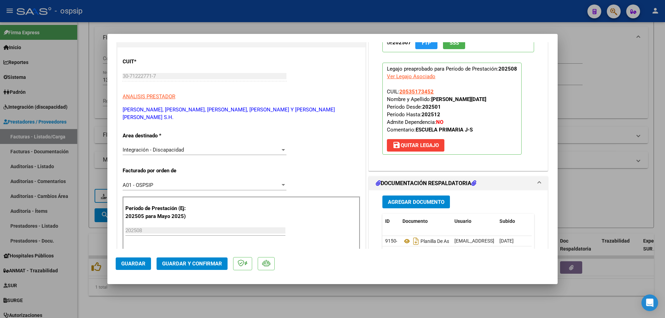
scroll to position [104, 0]
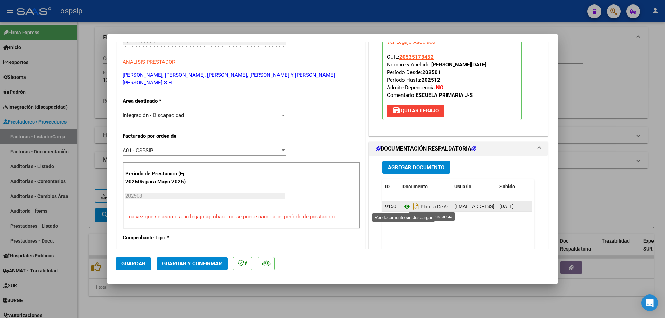
click at [406, 207] on icon at bounding box center [406, 207] width 9 height 8
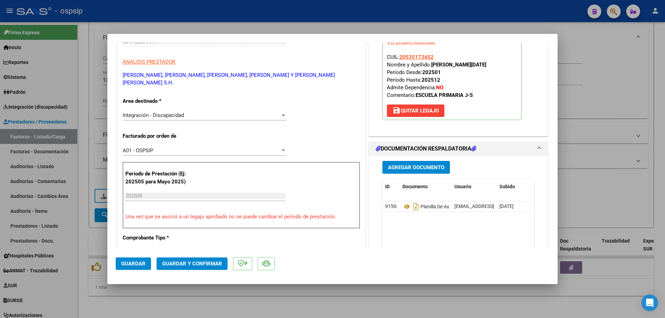
scroll to position [35, 0]
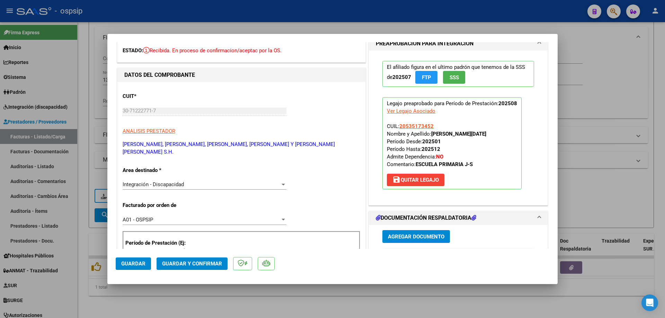
drag, startPoint x: 435, startPoint y: 126, endPoint x: 397, endPoint y: 127, distance: 38.4
click at [397, 127] on p "Legajo preaprobado para Período de Prestación: 202508 Ver Legajo Asociado CUIL:…" at bounding box center [451, 143] width 139 height 92
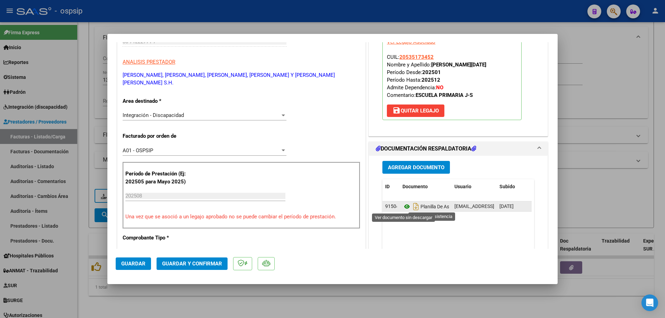
click at [404, 205] on icon at bounding box center [406, 207] width 9 height 8
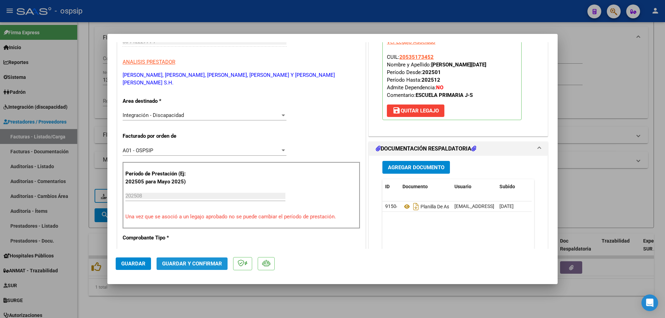
click at [204, 264] on span "Guardar y Confirmar" at bounding box center [192, 264] width 60 height 6
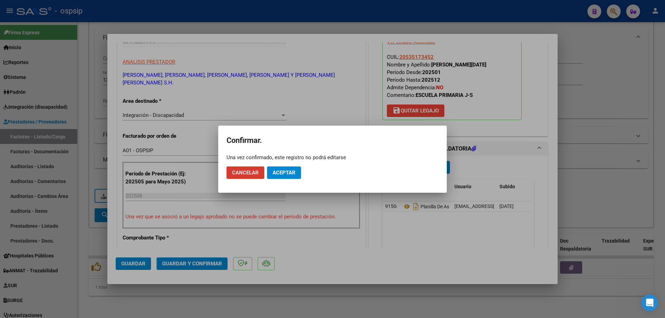
click at [299, 171] on button "Aceptar" at bounding box center [284, 173] width 34 height 12
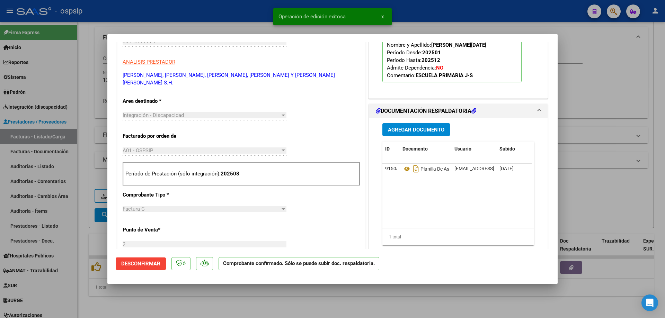
click at [570, 191] on div at bounding box center [332, 159] width 665 height 318
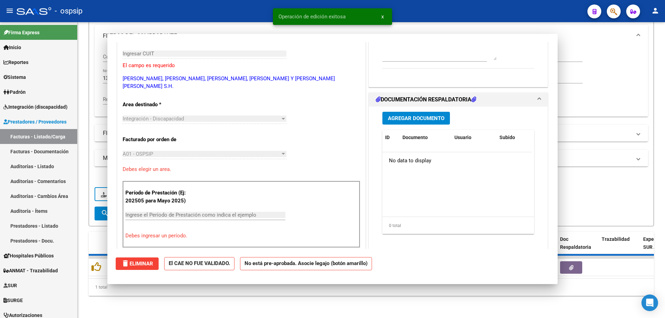
scroll to position [0, 0]
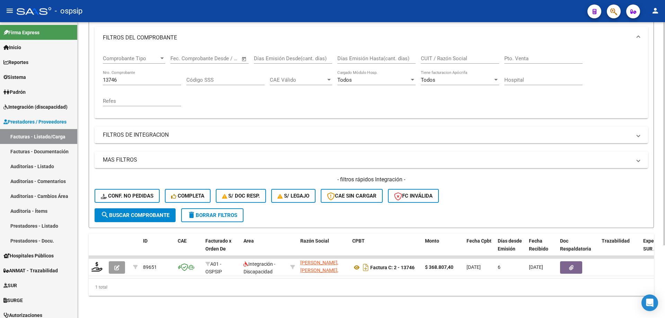
click at [130, 77] on input "13746" at bounding box center [142, 80] width 78 height 6
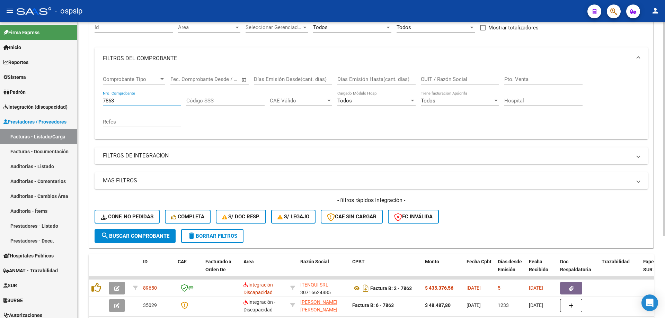
scroll to position [96, 0]
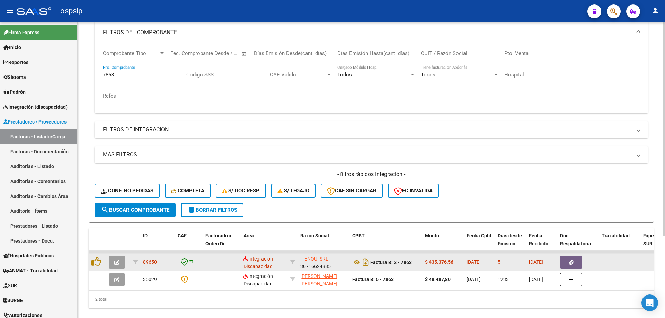
click at [116, 264] on icon "button" at bounding box center [116, 262] width 5 height 5
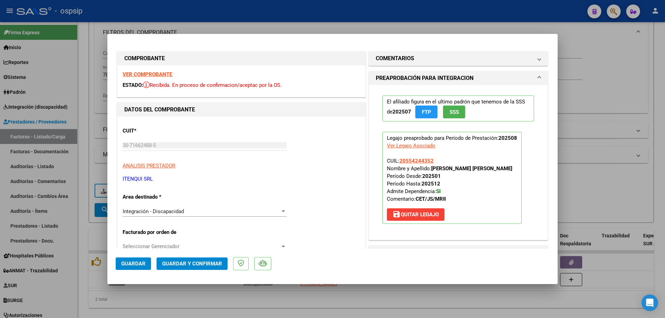
click at [450, 112] on span "SSS" at bounding box center [454, 112] width 9 height 6
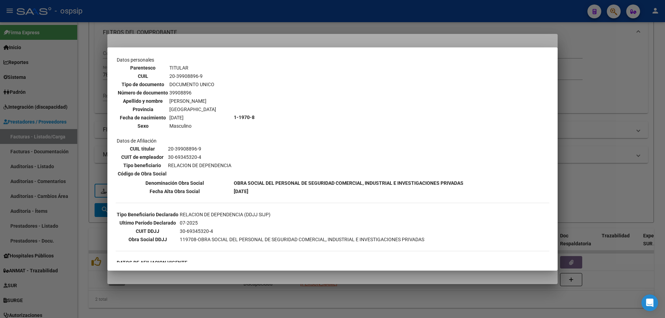
scroll to position [0, 0]
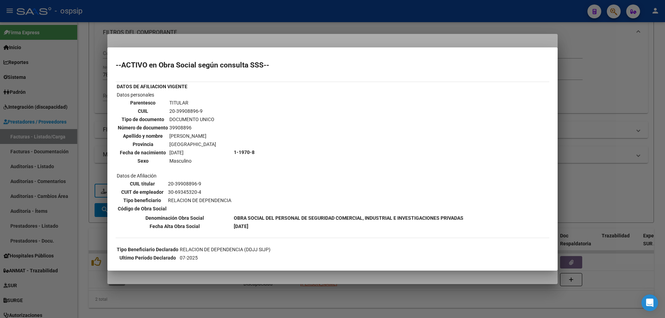
click at [586, 114] on div at bounding box center [332, 159] width 665 height 318
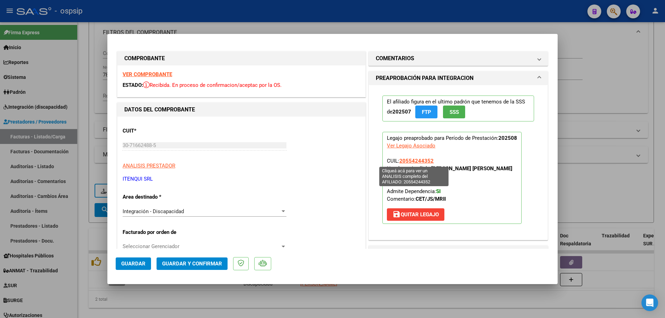
click at [420, 161] on span "20554244352" at bounding box center [416, 161] width 34 height 6
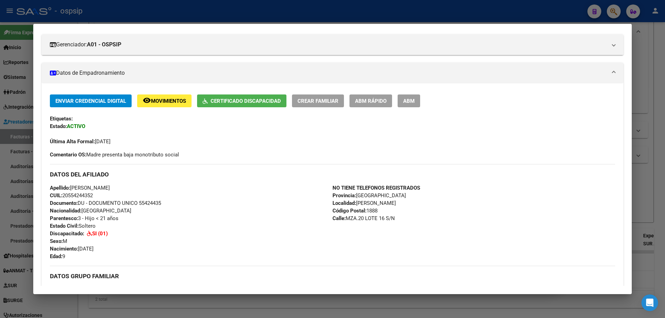
scroll to position [51, 0]
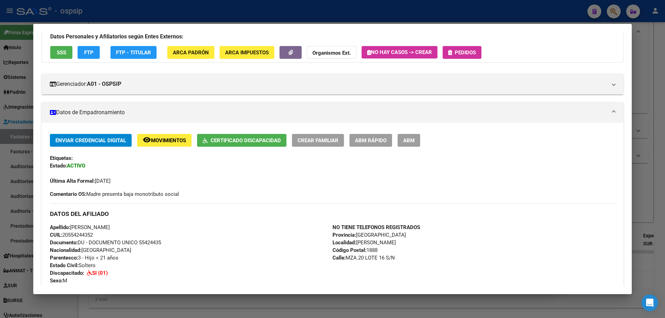
click at [650, 187] on div at bounding box center [332, 159] width 665 height 318
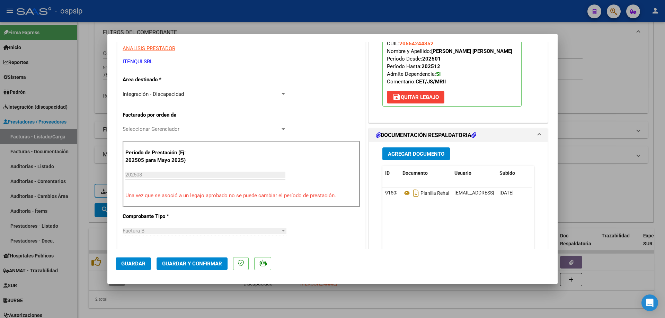
scroll to position [173, 0]
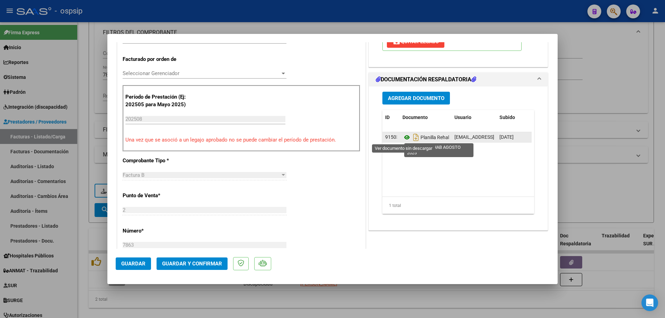
click at [404, 139] on icon at bounding box center [406, 137] width 9 height 8
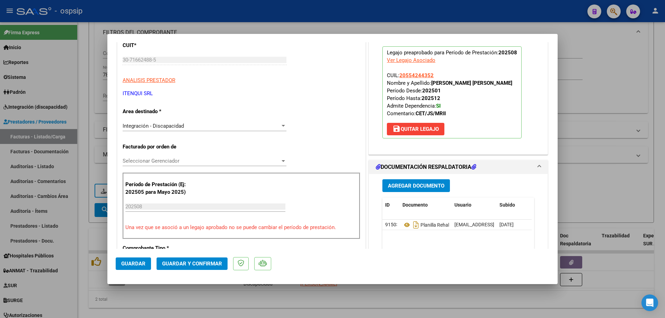
scroll to position [69, 0]
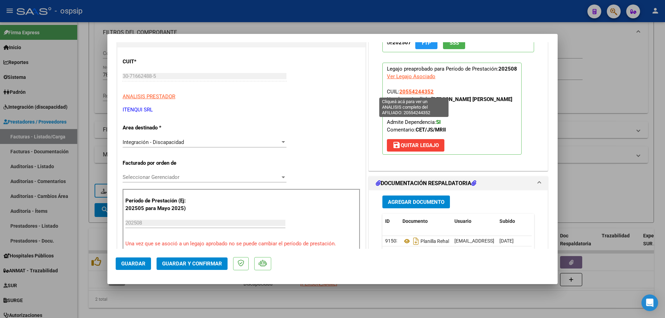
drag, startPoint x: 430, startPoint y: 90, endPoint x: 404, endPoint y: 90, distance: 26.3
click at [399, 92] on p "Legajo preaprobado para Período de Prestación: 202508 Ver Legajo Asociado CUIL:…" at bounding box center [451, 109] width 139 height 92
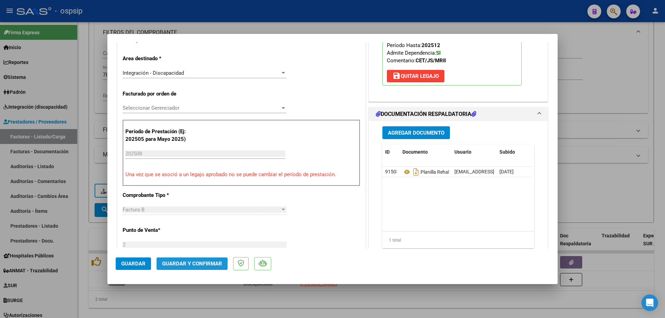
click at [190, 265] on span "Guardar y Confirmar" at bounding box center [192, 264] width 60 height 6
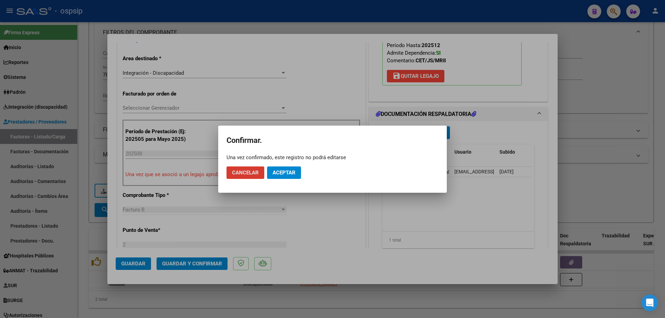
click at [272, 176] on button "Aceptar" at bounding box center [284, 173] width 34 height 12
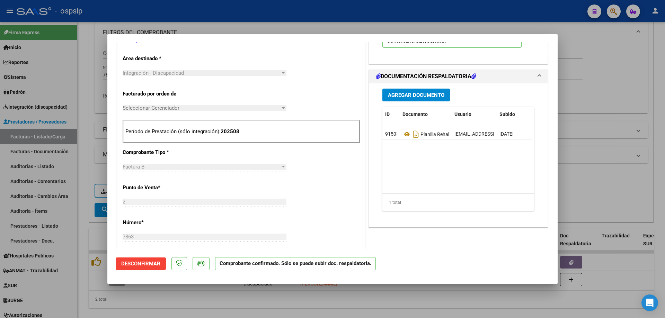
click at [585, 191] on div at bounding box center [332, 159] width 665 height 318
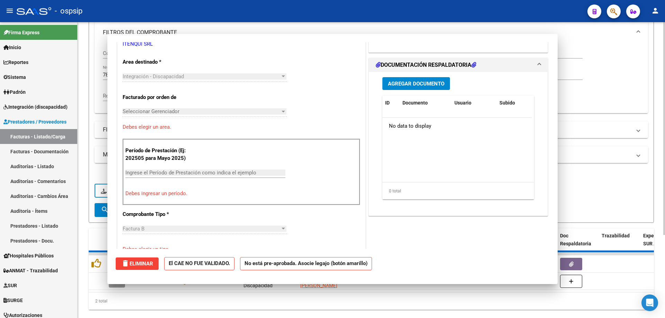
scroll to position [142, 0]
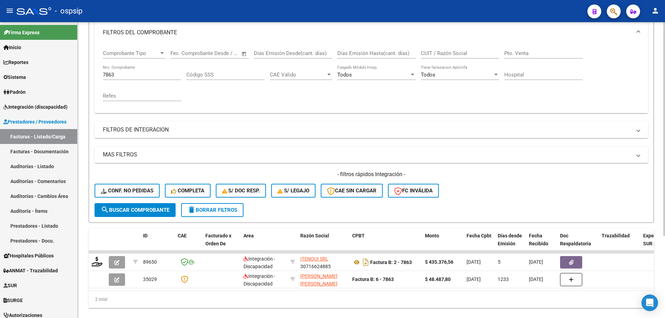
click at [130, 70] on div "7863 Nro. Comprobante" at bounding box center [142, 72] width 78 height 15
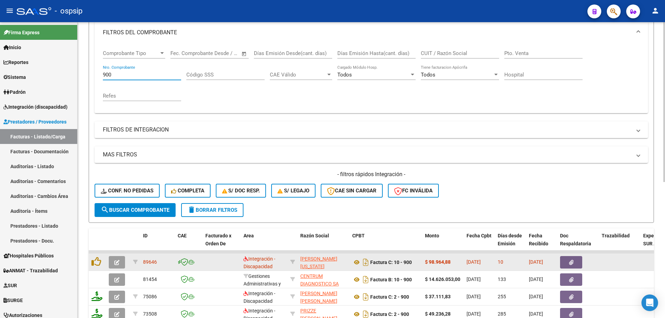
click at [119, 264] on button "button" at bounding box center [117, 262] width 16 height 12
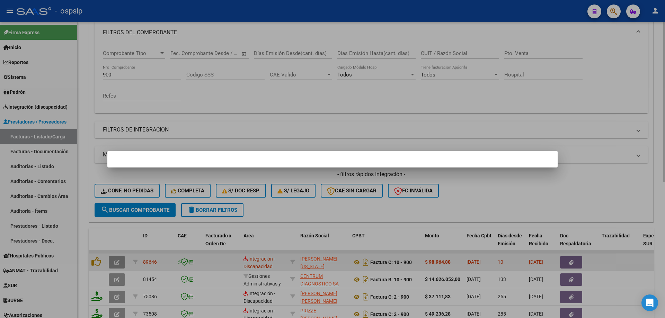
click at [119, 264] on div at bounding box center [332, 159] width 665 height 318
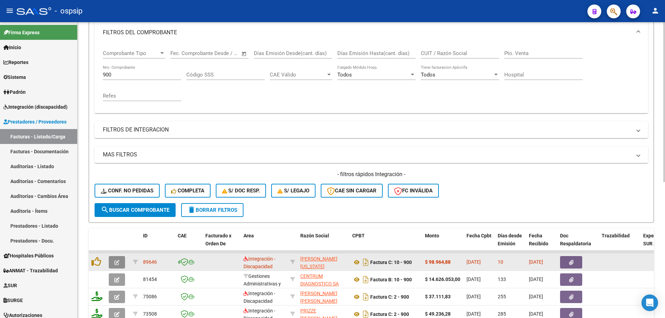
click at [115, 263] on icon "button" at bounding box center [116, 262] width 5 height 5
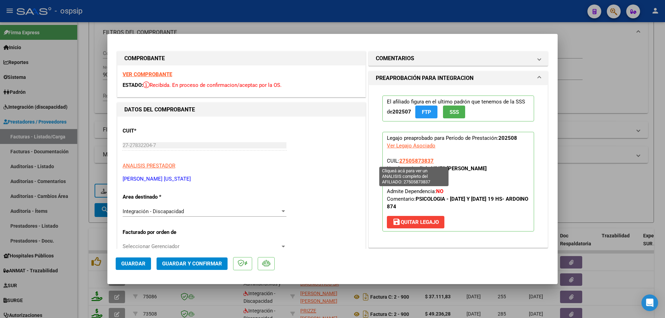
click at [424, 162] on span "27505873837" at bounding box center [416, 161] width 34 height 6
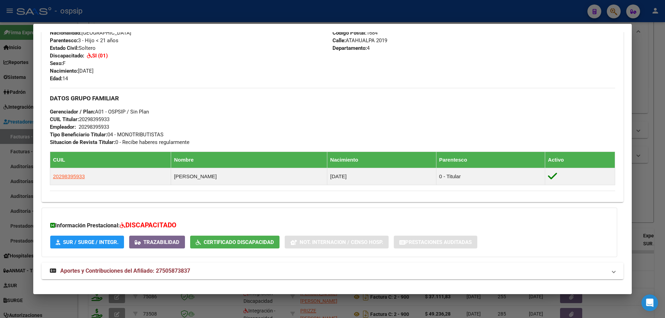
scroll to position [294, 0]
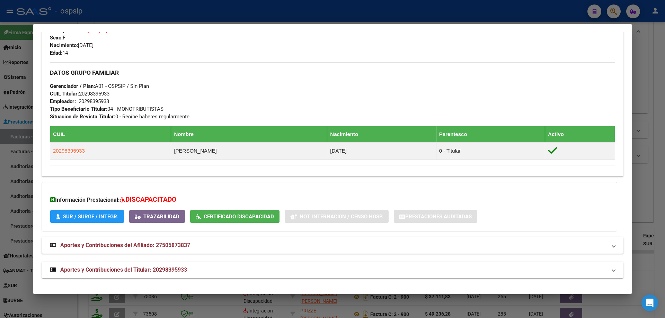
click at [648, 162] on div at bounding box center [332, 159] width 665 height 318
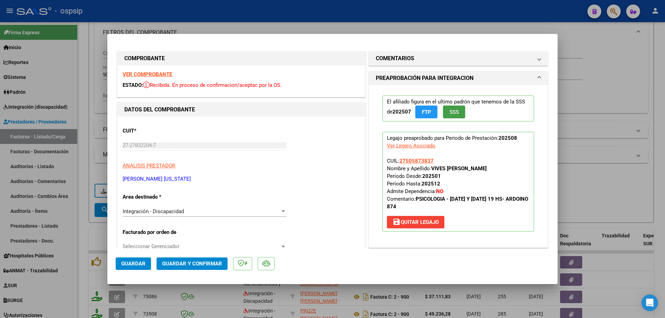
click at [451, 116] on button "SSS" at bounding box center [454, 112] width 22 height 13
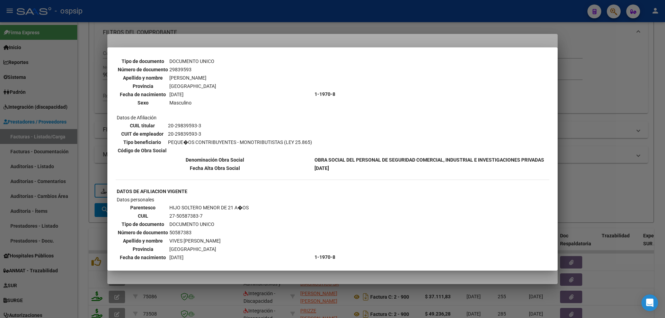
scroll to position [69, 0]
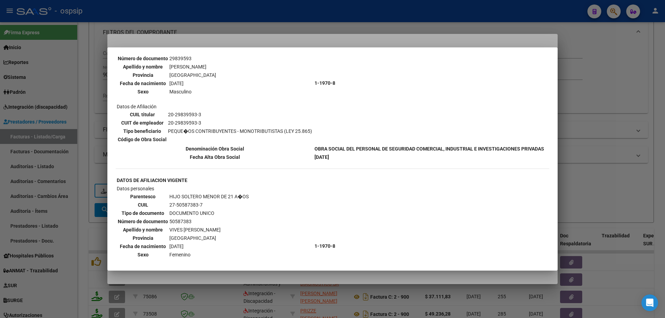
click at [596, 158] on div at bounding box center [332, 159] width 665 height 318
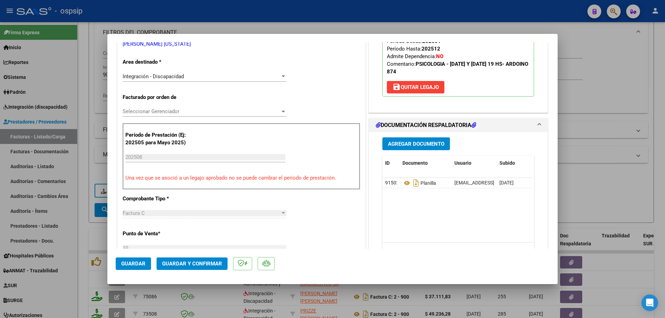
scroll to position [173, 0]
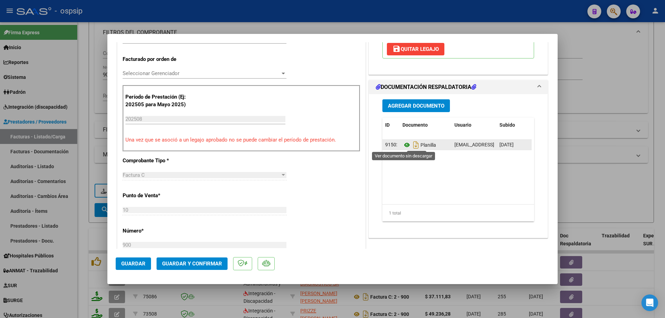
click at [405, 143] on icon at bounding box center [406, 145] width 9 height 8
click at [199, 263] on span "Guardar y Confirmar" at bounding box center [192, 264] width 60 height 6
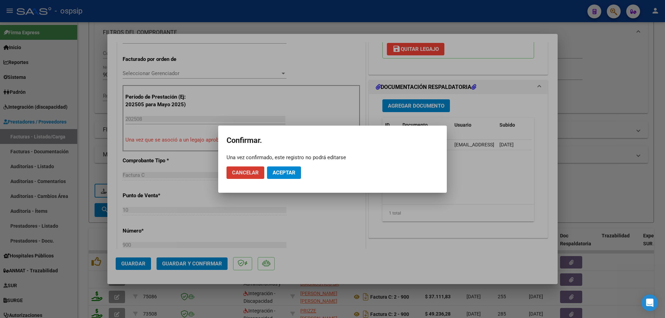
click at [283, 173] on span "Aceptar" at bounding box center [284, 173] width 23 height 6
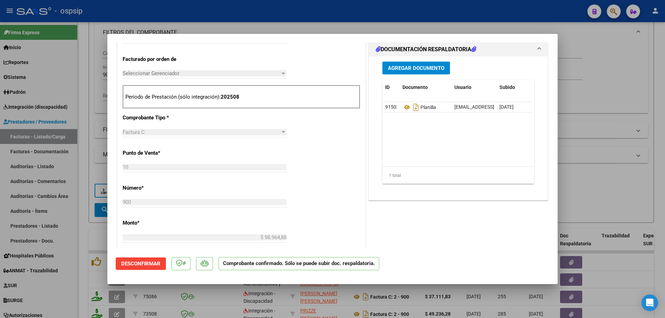
click at [581, 96] on div at bounding box center [332, 159] width 665 height 318
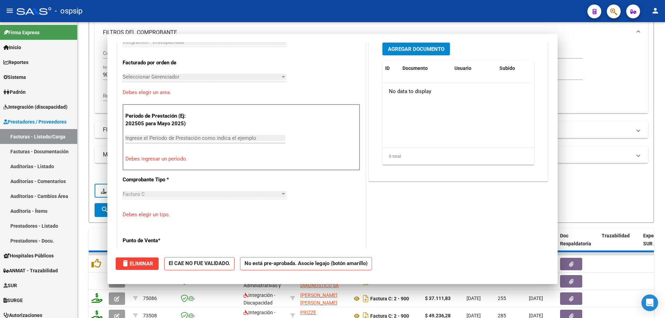
scroll to position [185, 0]
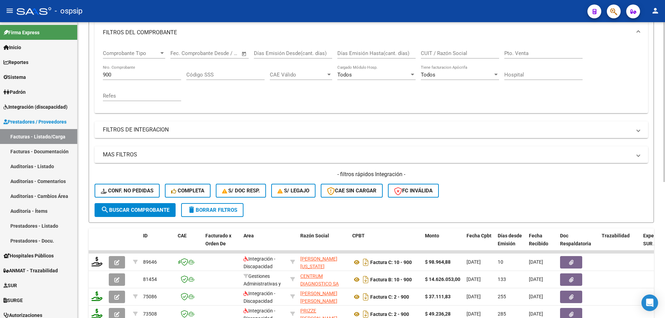
click at [114, 77] on input "900" at bounding box center [142, 75] width 78 height 6
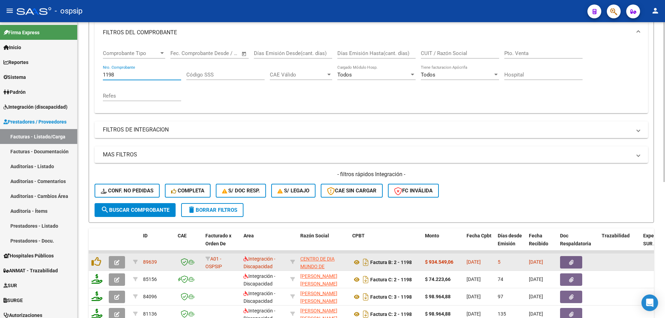
click at [116, 266] on button "button" at bounding box center [117, 262] width 16 height 12
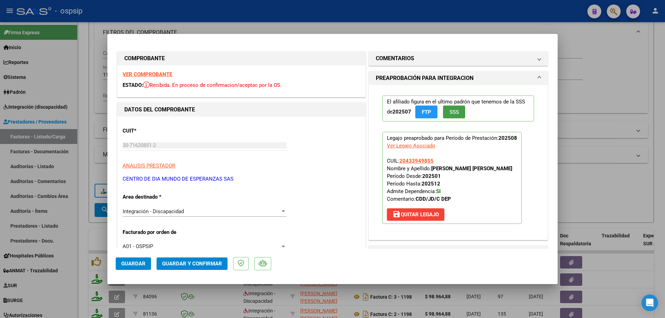
click at [457, 115] on button "SSS" at bounding box center [454, 112] width 22 height 13
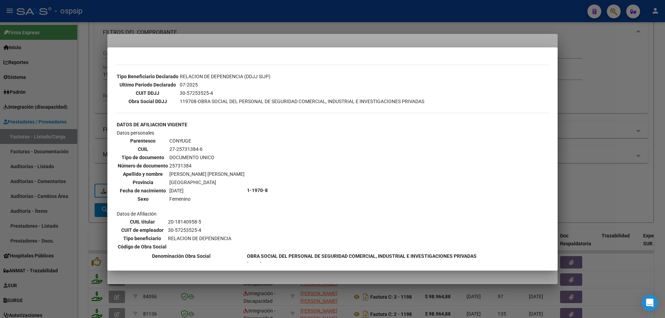
scroll to position [208, 0]
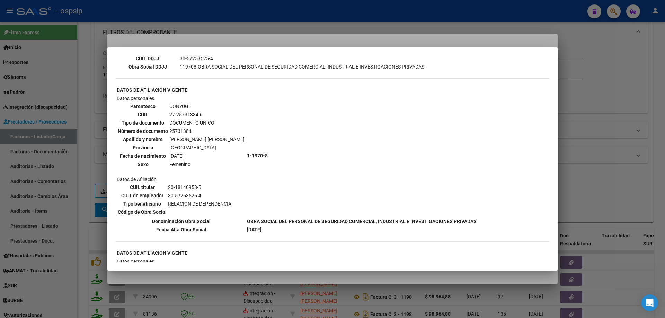
click at [588, 163] on div at bounding box center [332, 159] width 665 height 318
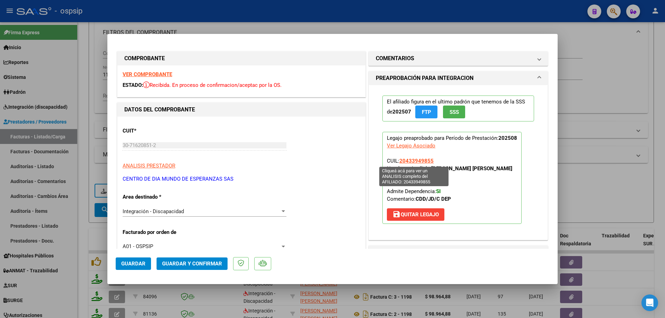
click at [413, 162] on span "20433949855" at bounding box center [416, 161] width 34 height 6
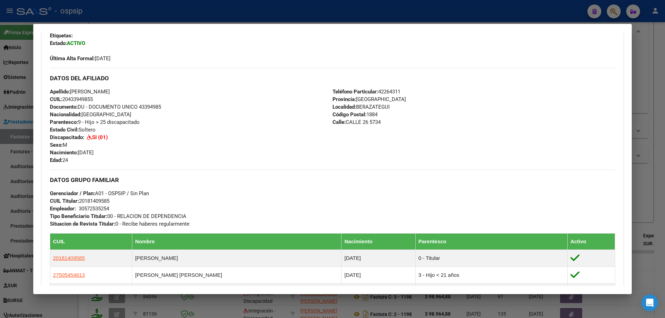
scroll to position [312, 0]
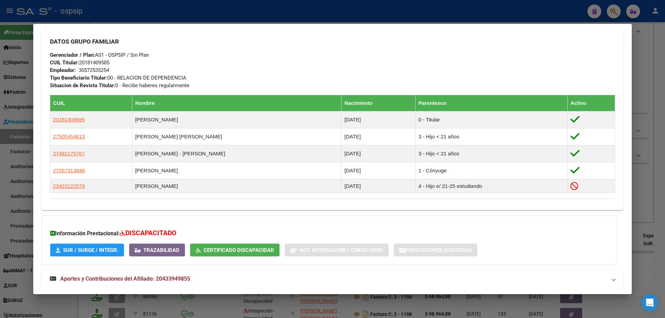
click at [655, 172] on div at bounding box center [332, 159] width 665 height 318
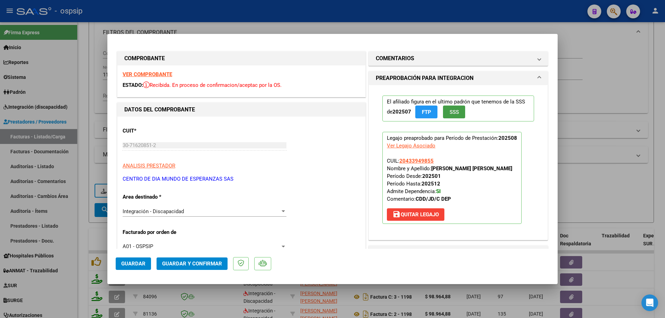
click at [461, 113] on button "SSS" at bounding box center [454, 112] width 22 height 13
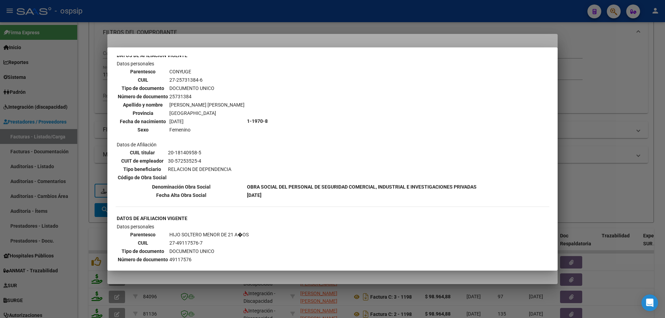
scroll to position [346, 0]
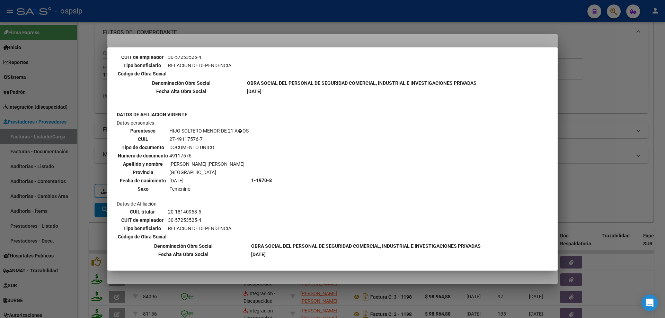
click at [578, 146] on div at bounding box center [332, 159] width 665 height 318
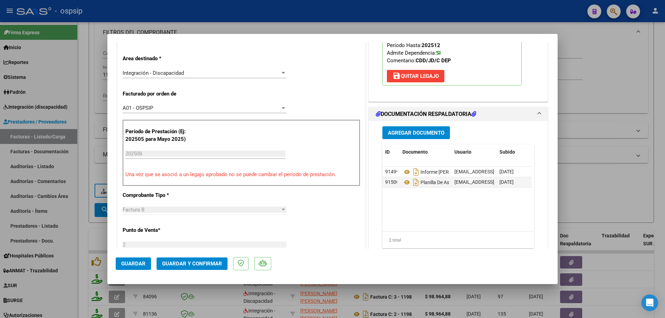
scroll to position [69, 0]
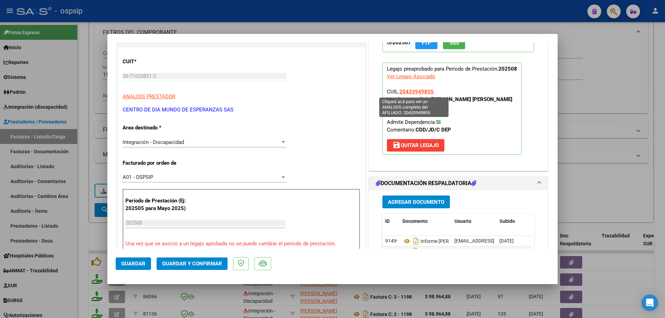
click at [415, 91] on span "20433949855" at bounding box center [416, 92] width 34 height 6
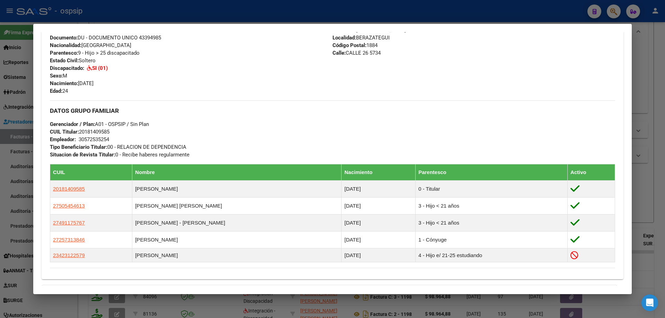
scroll to position [345, 0]
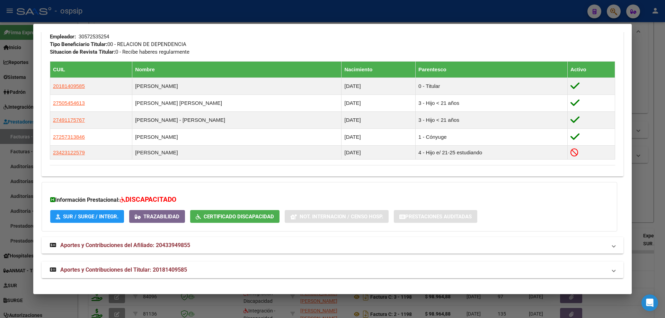
click at [655, 101] on div at bounding box center [332, 159] width 665 height 318
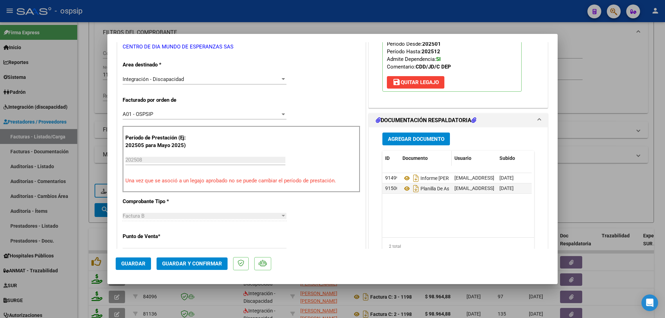
scroll to position [139, 0]
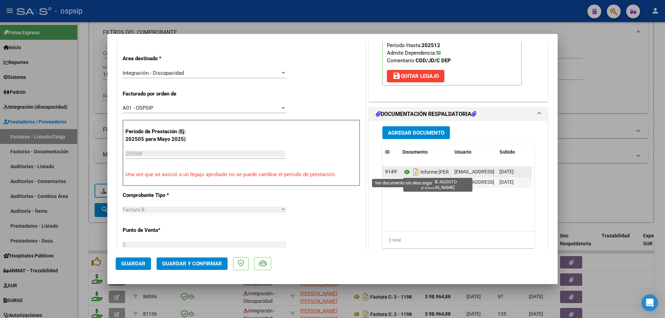
click at [404, 175] on icon at bounding box center [406, 172] width 9 height 8
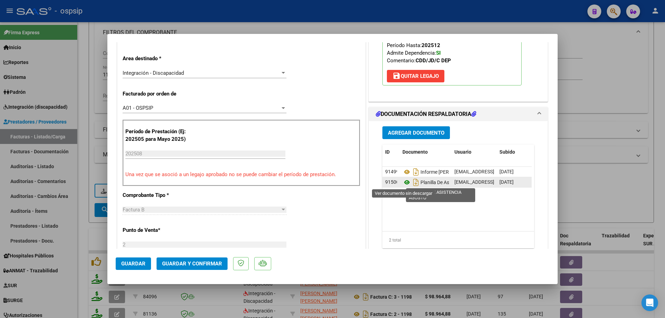
click at [404, 182] on icon at bounding box center [406, 182] width 9 height 8
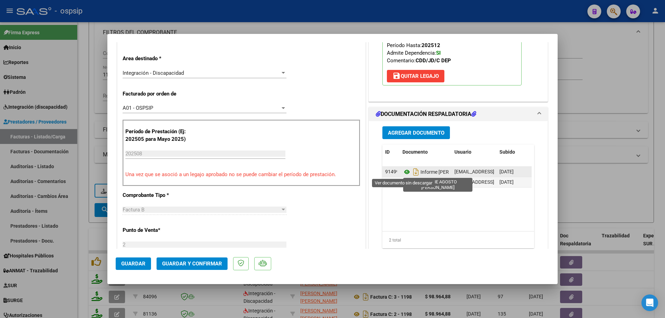
click at [406, 171] on icon at bounding box center [406, 172] width 9 height 8
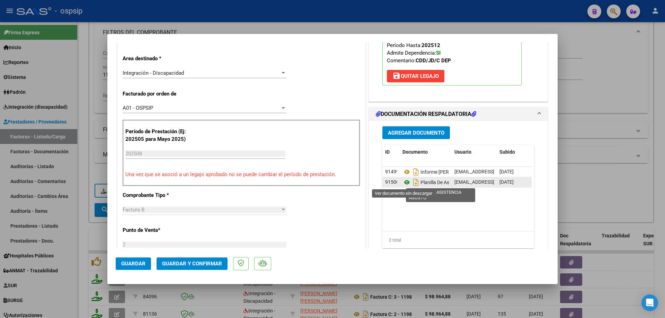
click at [402, 184] on icon at bounding box center [406, 182] width 9 height 8
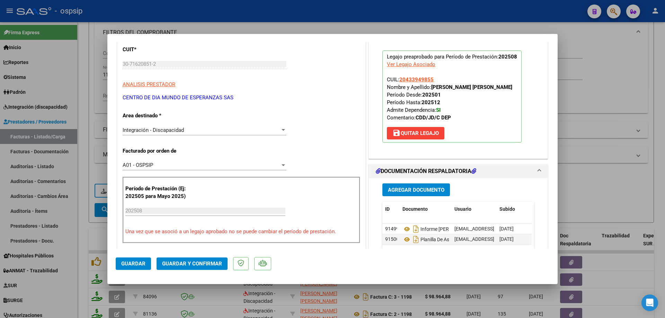
scroll to position [69, 0]
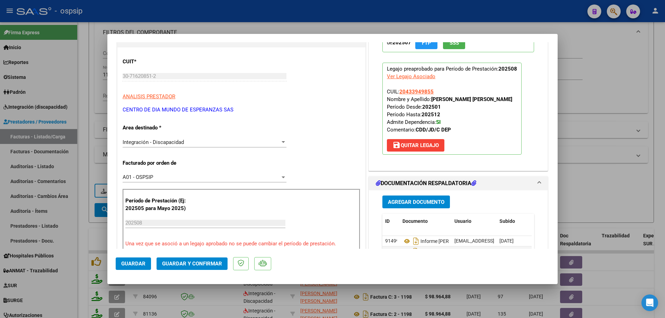
drag, startPoint x: 430, startPoint y: 91, endPoint x: 397, endPoint y: 92, distance: 32.9
click at [397, 92] on span "CUIL: 20433949855 Nombre y Apellido: BARNES DANTE TOBIAS Período Desde: 202501 …" at bounding box center [449, 111] width 125 height 44
click at [202, 267] on span "Guardar y Confirmar" at bounding box center [192, 264] width 60 height 6
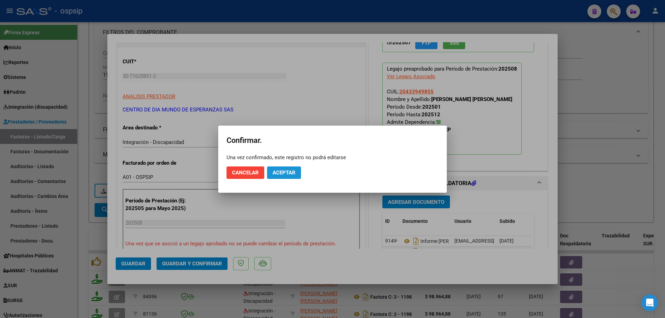
click at [287, 169] on button "Aceptar" at bounding box center [284, 173] width 34 height 12
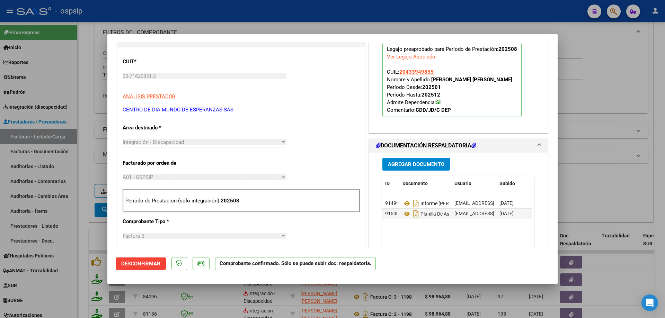
click at [612, 92] on div at bounding box center [332, 159] width 665 height 318
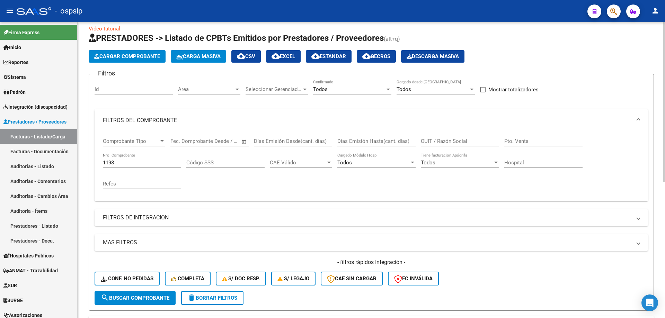
scroll to position [0, 0]
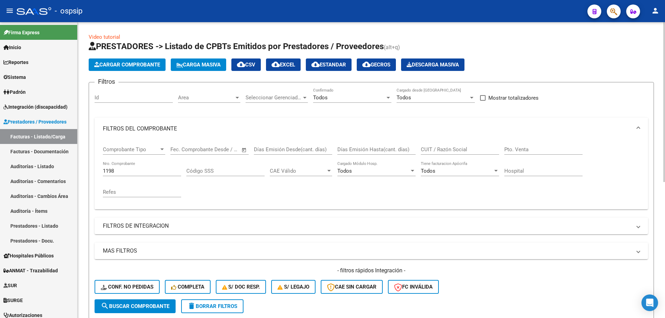
click at [133, 172] on input "1198" at bounding box center [142, 171] width 78 height 6
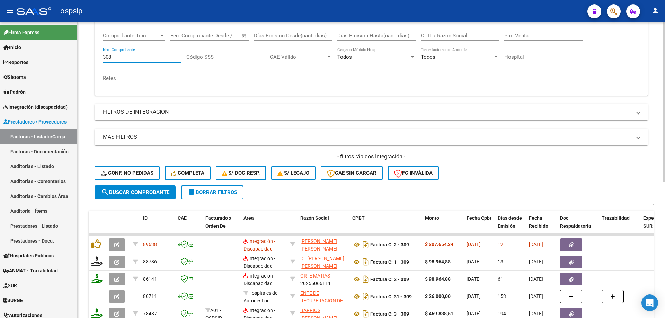
scroll to position [139, 0]
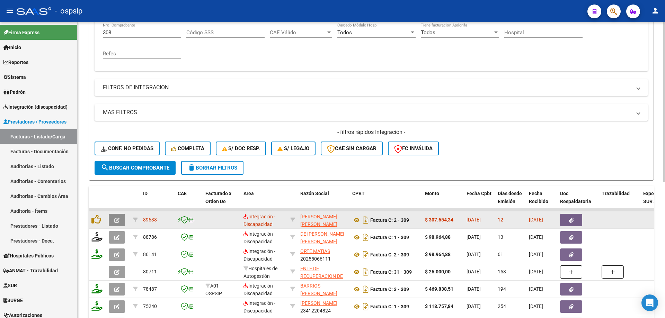
click at [117, 220] on icon "button" at bounding box center [116, 220] width 5 height 5
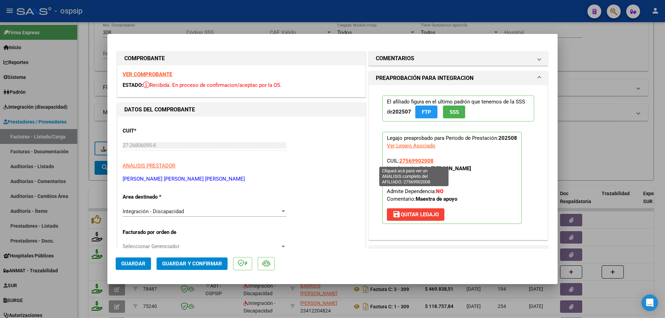
click at [408, 161] on span "27569902008" at bounding box center [416, 161] width 34 height 6
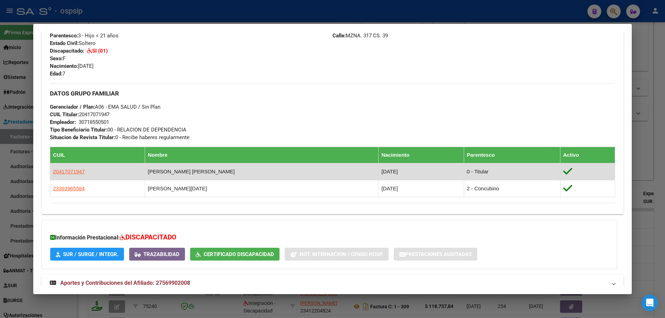
scroll to position [277, 0]
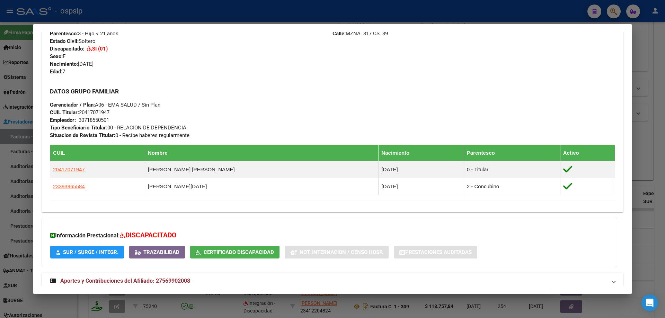
click at [650, 173] on div at bounding box center [332, 159] width 665 height 318
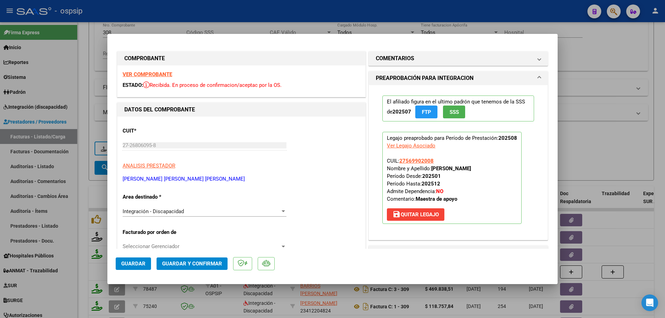
click at [454, 112] on span "SSS" at bounding box center [454, 112] width 9 height 6
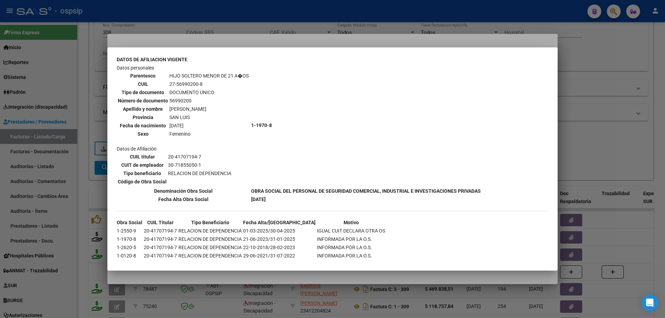
scroll to position [422, 0]
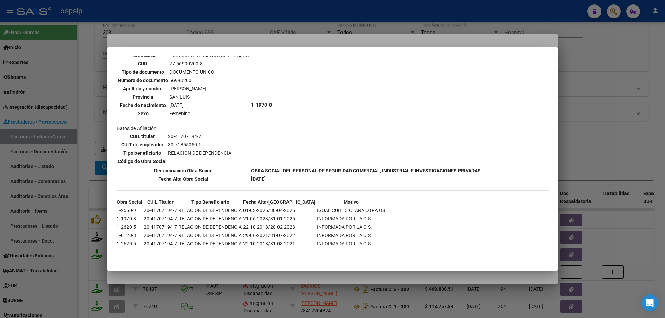
click at [601, 130] on div at bounding box center [332, 159] width 665 height 318
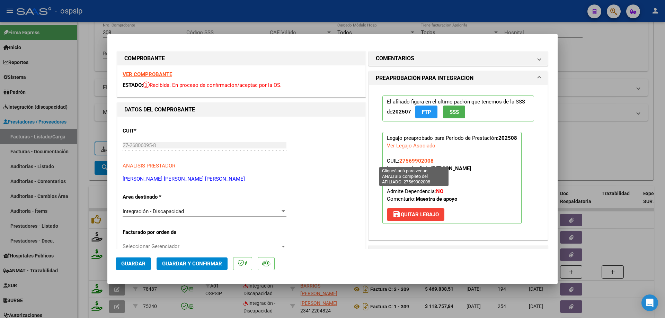
click at [426, 162] on span "27569902008" at bounding box center [416, 161] width 34 height 6
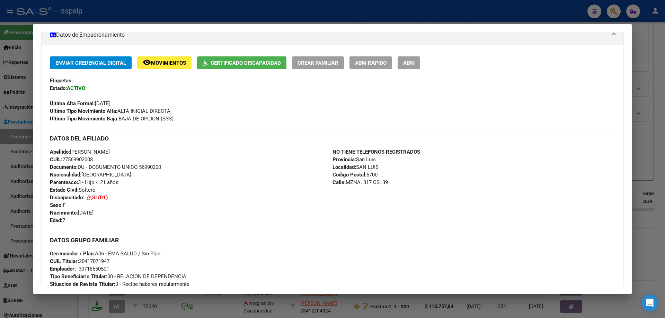
scroll to position [70, 0]
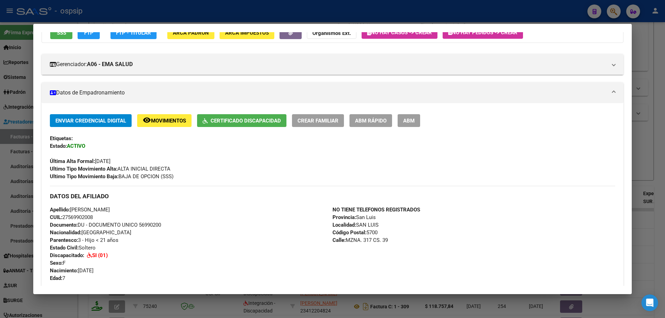
click at [648, 137] on div at bounding box center [332, 159] width 665 height 318
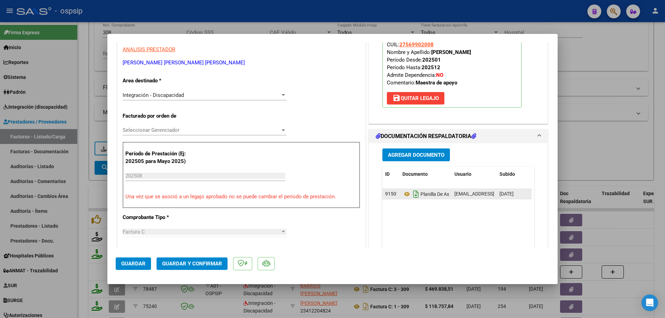
scroll to position [69, 0]
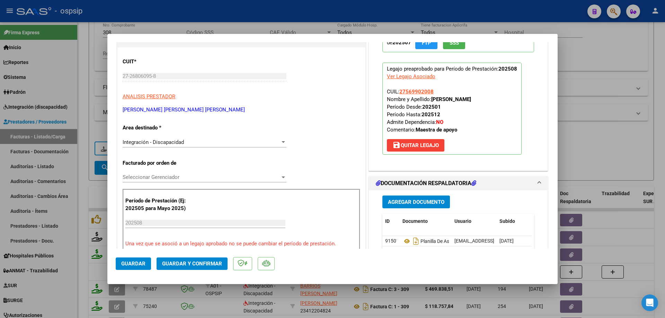
drag, startPoint x: 434, startPoint y: 92, endPoint x: 396, endPoint y: 92, distance: 38.1
click at [396, 92] on p "Legajo preaprobado para Período de Prestación: 202508 Ver Legajo Asociado CUIL:…" at bounding box center [451, 109] width 139 height 92
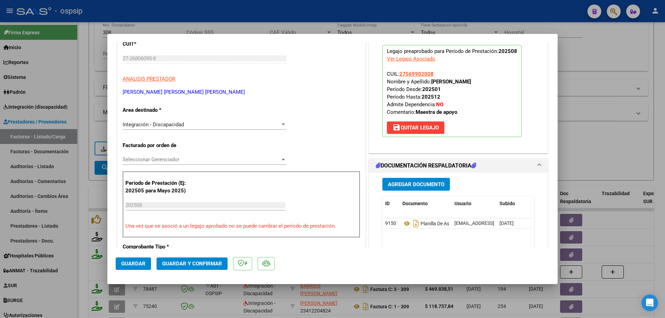
scroll to position [104, 0]
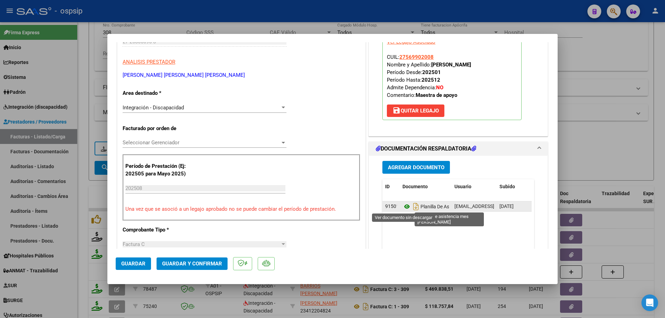
click at [402, 206] on icon at bounding box center [406, 207] width 9 height 8
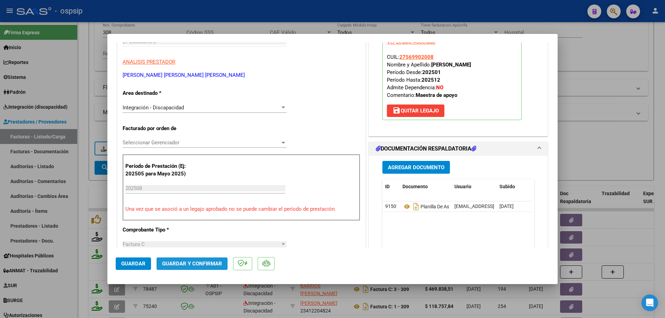
click at [183, 267] on button "Guardar y Confirmar" at bounding box center [192, 264] width 71 height 12
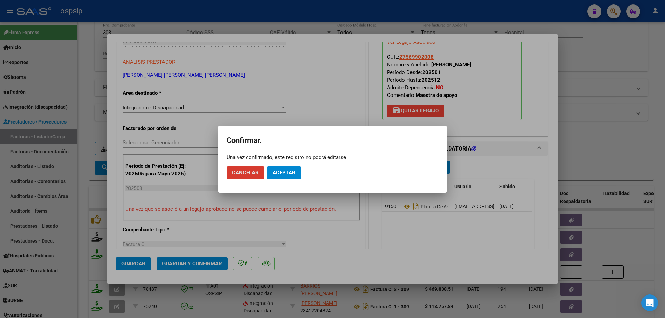
click at [283, 172] on span "Aceptar" at bounding box center [284, 173] width 23 height 6
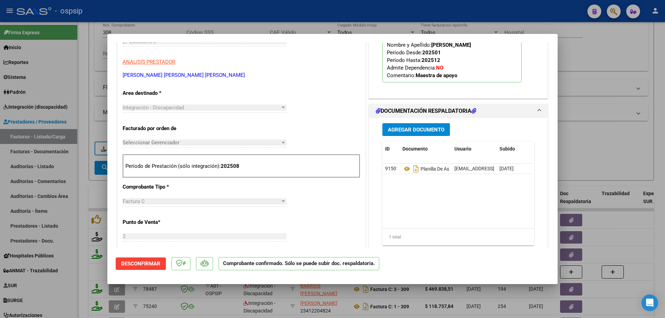
click at [621, 148] on div at bounding box center [332, 159] width 665 height 318
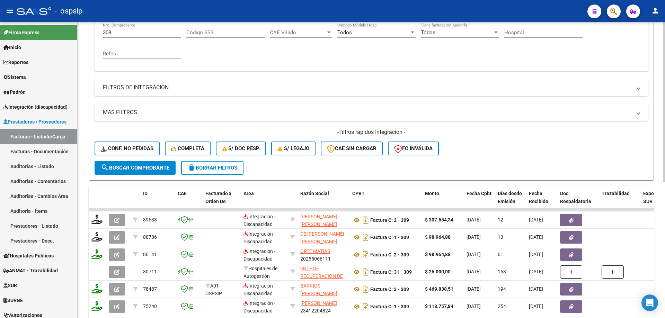
click at [130, 31] on input "308" at bounding box center [142, 32] width 78 height 6
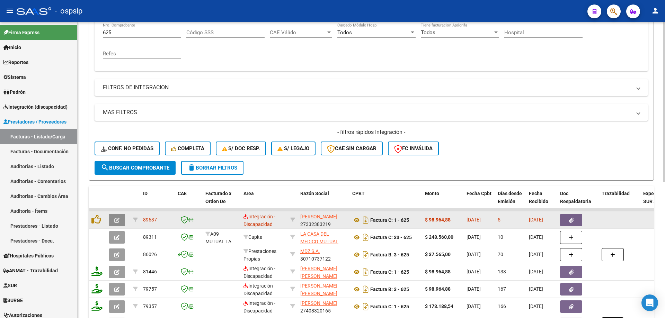
click at [117, 223] on icon "button" at bounding box center [116, 220] width 5 height 5
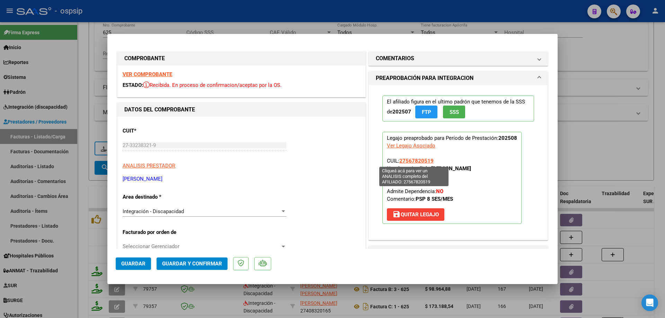
click at [423, 158] on span "27567820519" at bounding box center [416, 161] width 34 height 6
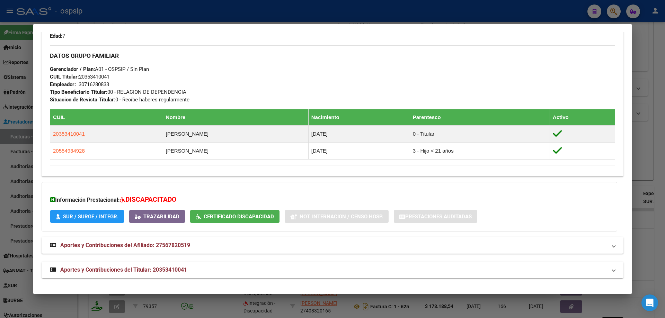
scroll to position [209, 0]
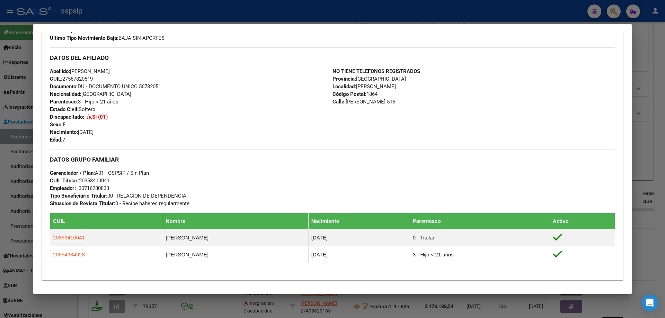
click at [653, 125] on div at bounding box center [332, 159] width 665 height 318
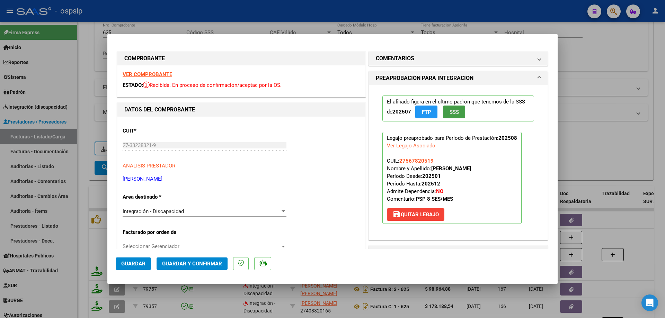
click at [451, 113] on span "SSS" at bounding box center [454, 112] width 9 height 6
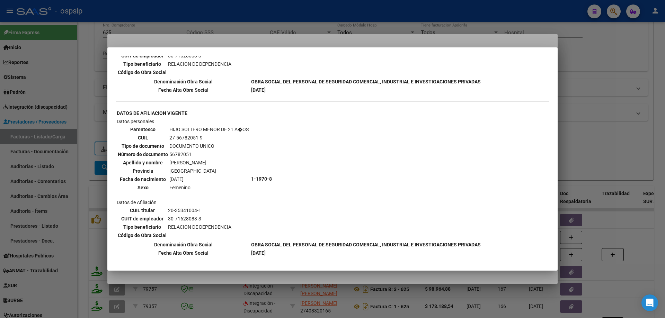
scroll to position [397, 0]
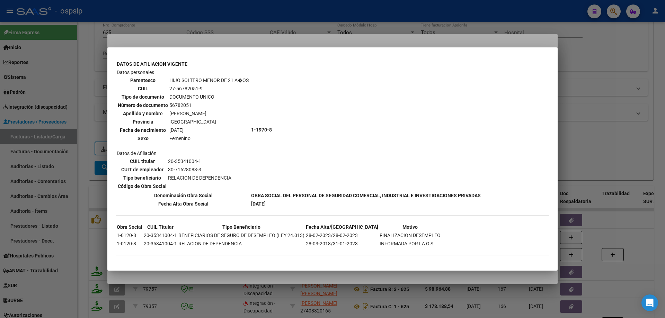
click at [606, 123] on div at bounding box center [332, 159] width 665 height 318
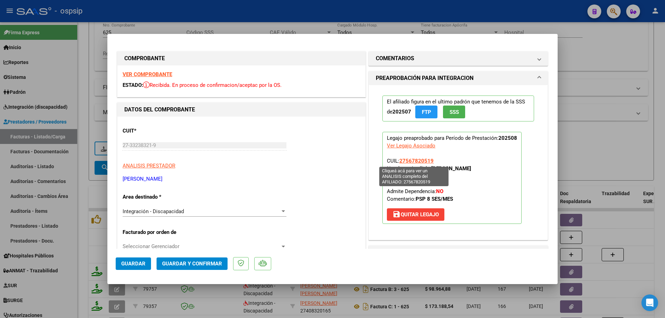
click at [417, 159] on span "27567820519" at bounding box center [416, 161] width 34 height 6
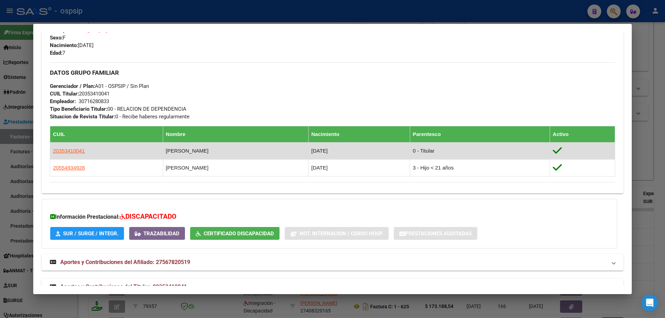
scroll to position [313, 0]
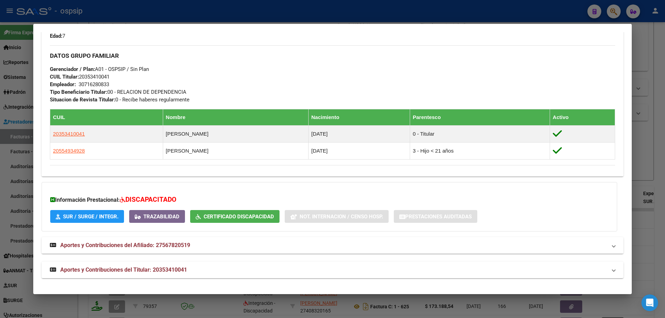
click at [652, 134] on div at bounding box center [332, 159] width 665 height 318
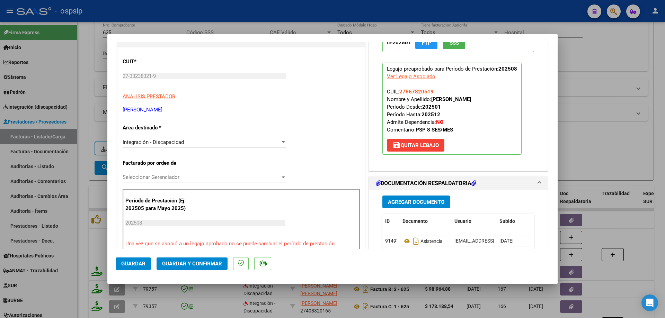
scroll to position [139, 0]
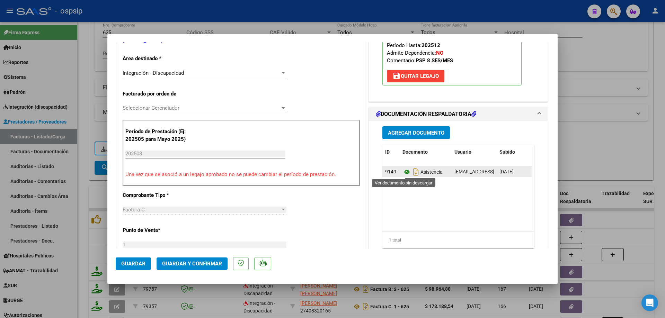
click at [404, 173] on icon at bounding box center [406, 172] width 9 height 8
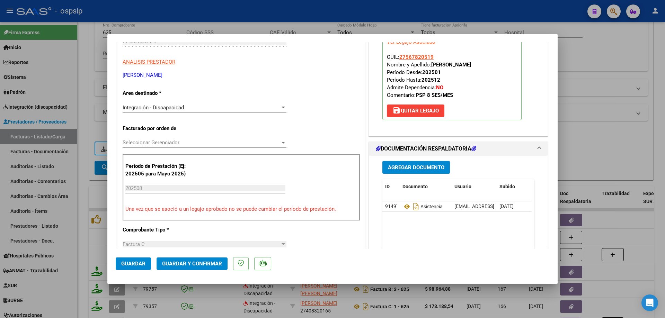
scroll to position [69, 0]
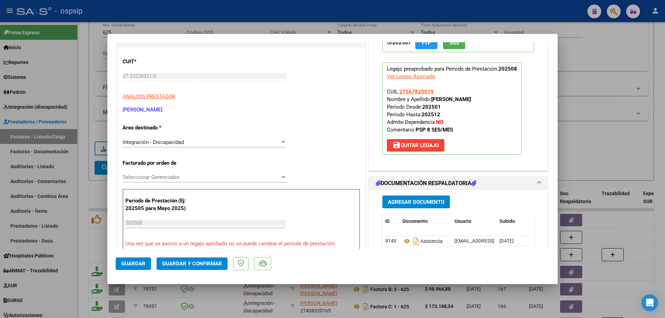
drag, startPoint x: 431, startPoint y: 90, endPoint x: 404, endPoint y: 89, distance: 27.7
click at [399, 91] on p "Legajo preaprobado para Período de Prestación: 202508 Ver Legajo Asociado CUIL:…" at bounding box center [451, 109] width 139 height 92
click at [213, 267] on span "Guardar y Confirmar" at bounding box center [192, 264] width 60 height 6
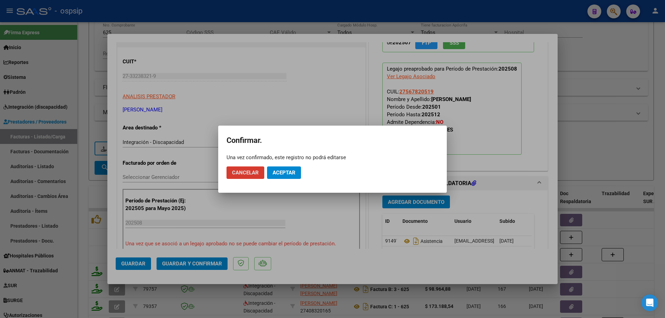
click at [288, 172] on span "Aceptar" at bounding box center [284, 173] width 23 height 6
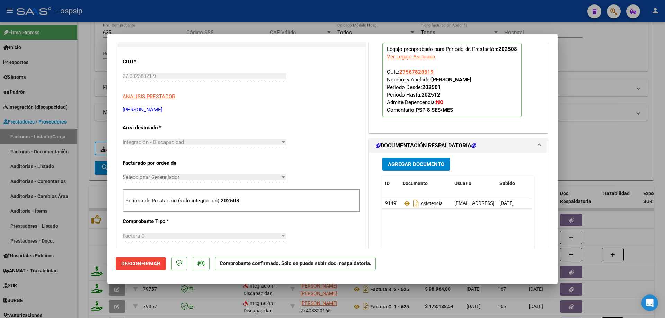
click at [581, 143] on div at bounding box center [332, 159] width 665 height 318
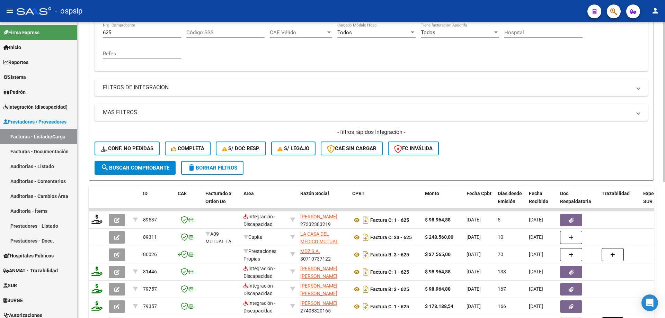
click at [126, 33] on input "625" at bounding box center [142, 32] width 78 height 6
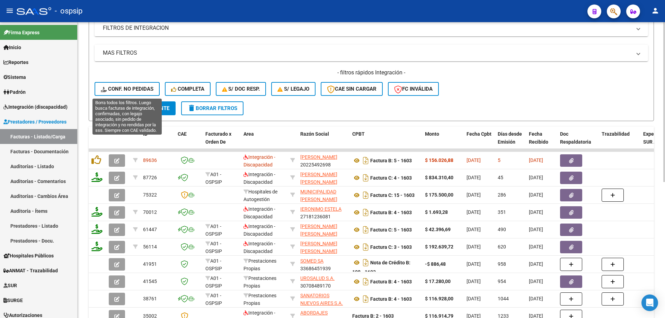
scroll to position [208, 0]
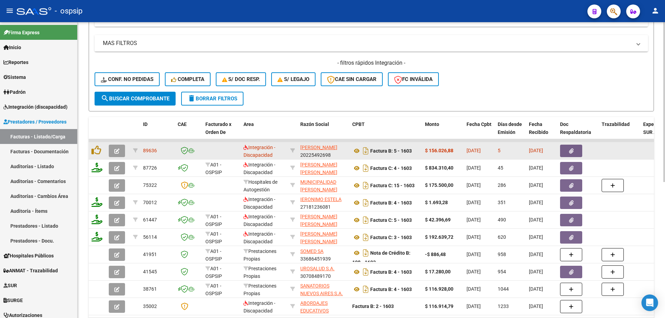
click at [118, 148] on span "button" at bounding box center [116, 151] width 5 height 6
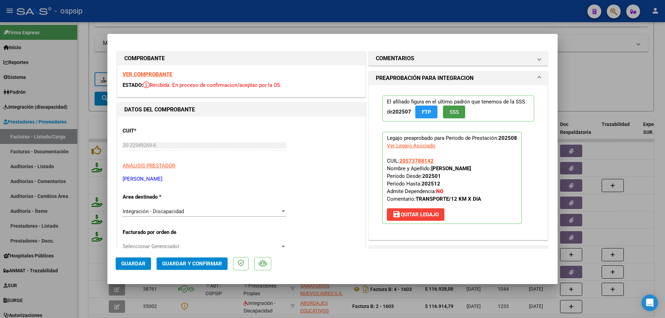
click at [451, 109] on span "SSS" at bounding box center [454, 112] width 9 height 6
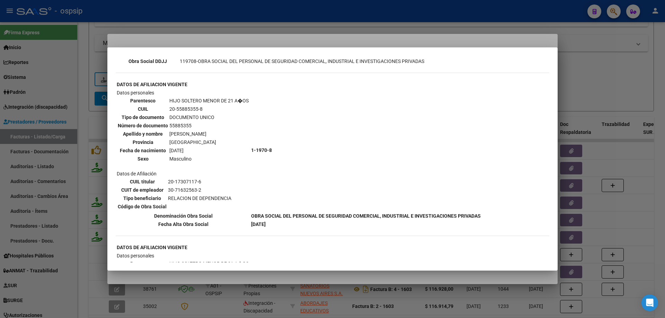
scroll to position [242, 0]
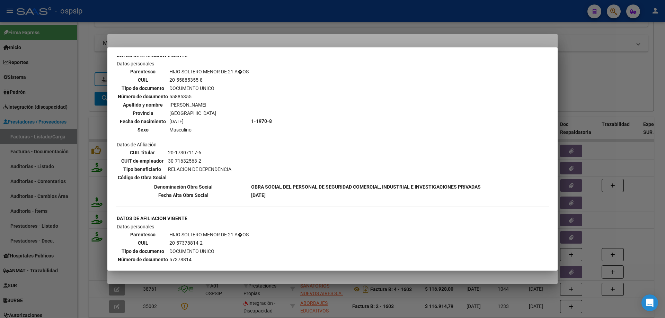
click at [590, 86] on div at bounding box center [332, 159] width 665 height 318
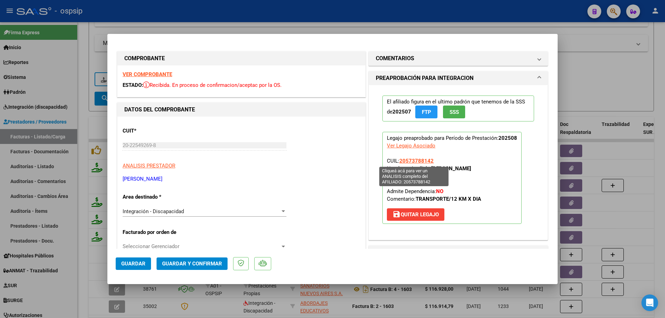
click at [410, 162] on span "20573788142" at bounding box center [416, 161] width 34 height 6
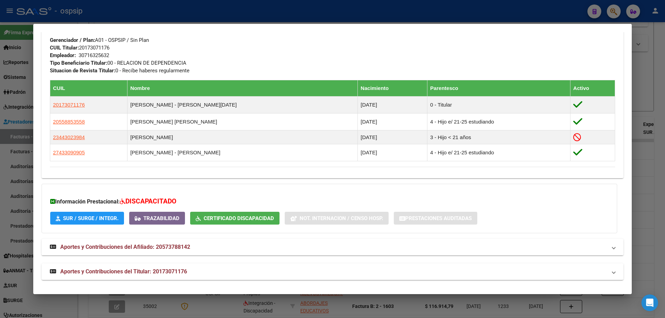
scroll to position [328, 0]
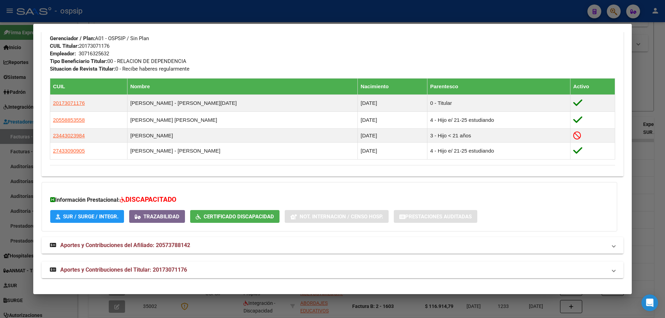
click at [661, 97] on div at bounding box center [332, 159] width 665 height 318
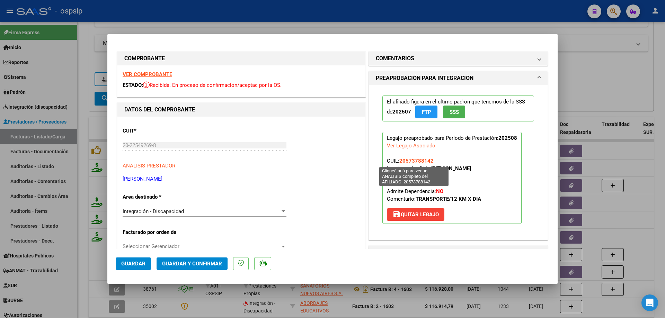
click at [421, 161] on span "20573788142" at bounding box center [416, 161] width 34 height 6
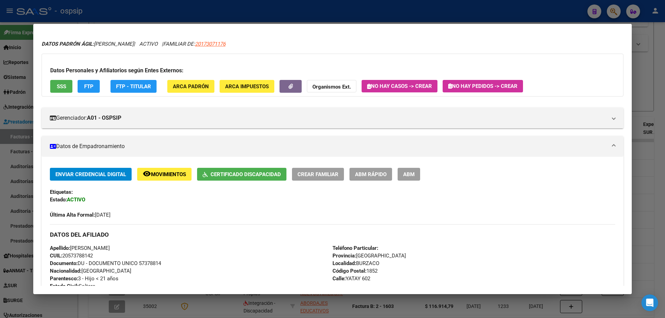
scroll to position [0, 0]
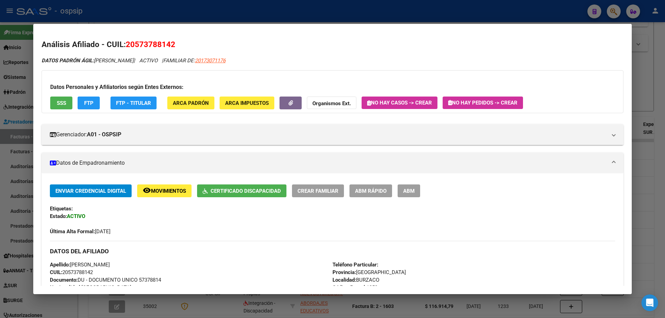
click at [655, 111] on div at bounding box center [332, 159] width 665 height 318
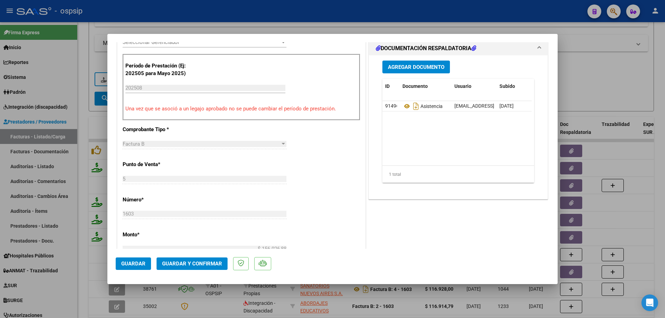
scroll to position [208, 0]
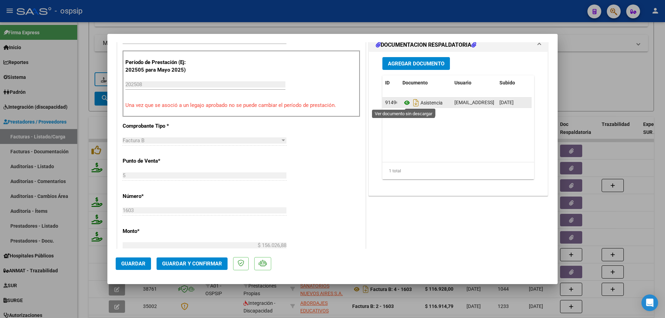
click at [403, 105] on icon at bounding box center [406, 103] width 9 height 8
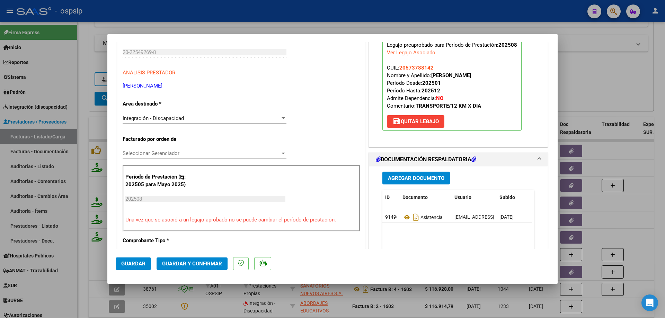
scroll to position [69, 0]
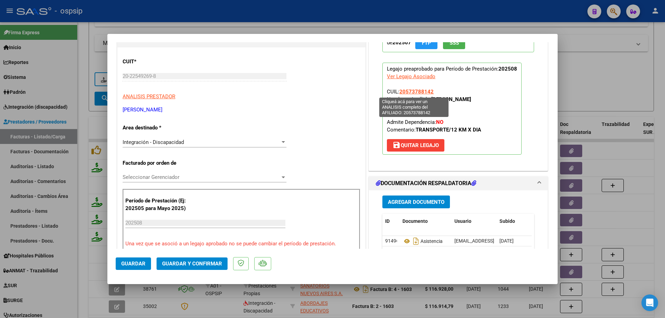
drag, startPoint x: 436, startPoint y: 92, endPoint x: 398, endPoint y: 95, distance: 38.2
click at [398, 95] on p "Legajo preaprobado para Período de Prestación: 202508 Ver Legajo Asociado CUIL:…" at bounding box center [451, 109] width 139 height 92
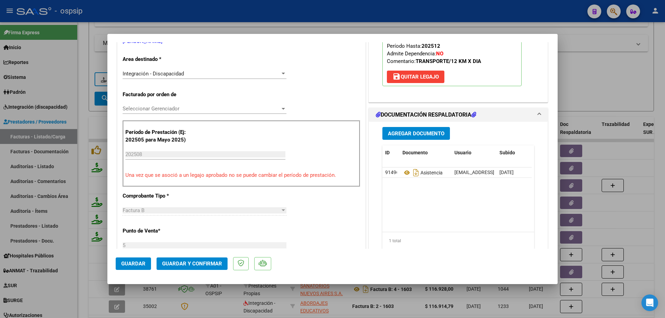
scroll to position [139, 0]
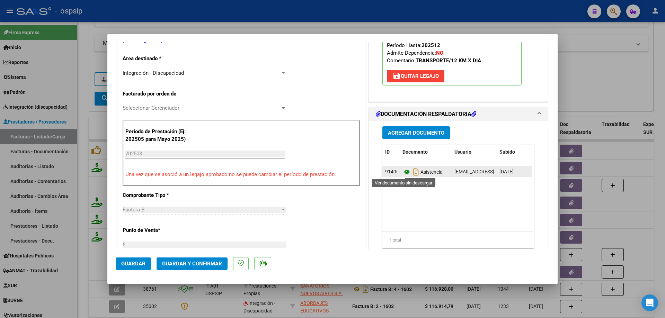
click at [405, 173] on icon at bounding box center [406, 172] width 9 height 8
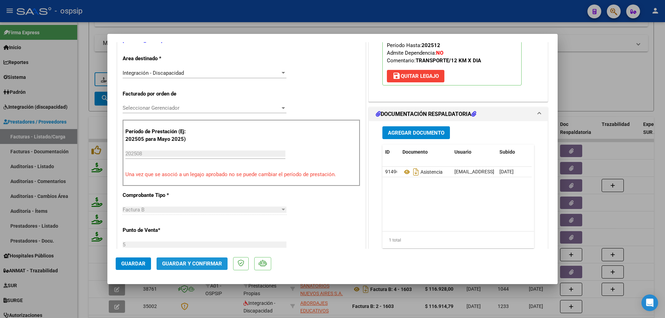
click at [198, 265] on span "Guardar y Confirmar" at bounding box center [192, 264] width 60 height 6
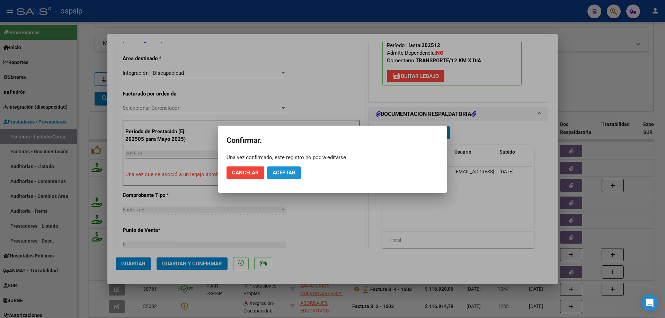
click at [286, 170] on span "Aceptar" at bounding box center [284, 173] width 23 height 6
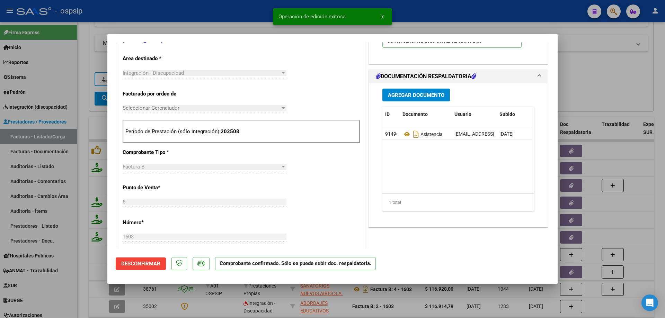
click at [616, 91] on div at bounding box center [332, 159] width 665 height 318
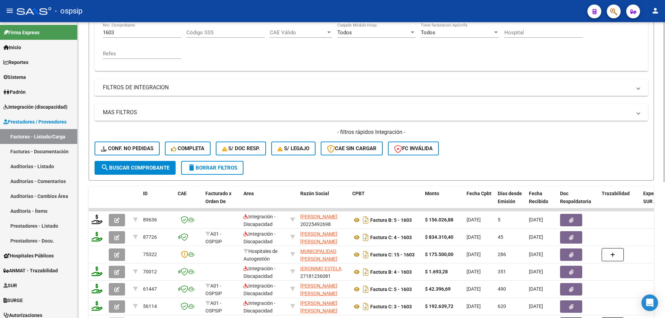
click at [121, 34] on input "1603" at bounding box center [142, 32] width 78 height 6
click at [123, 34] on input "Nro. Comprobante" at bounding box center [142, 32] width 78 height 6
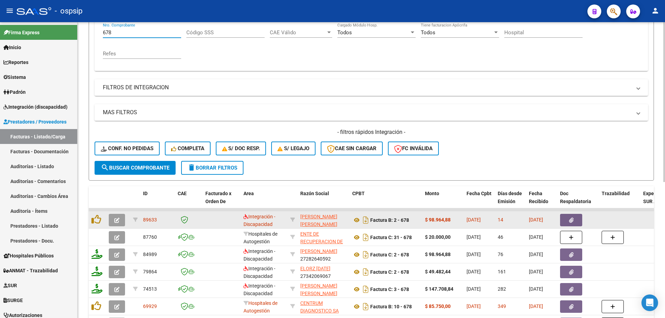
click at [116, 219] on icon "button" at bounding box center [116, 220] width 5 height 5
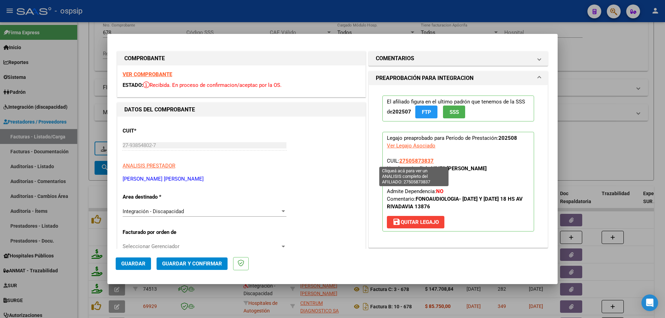
click at [415, 160] on span "27505873837" at bounding box center [416, 161] width 34 height 6
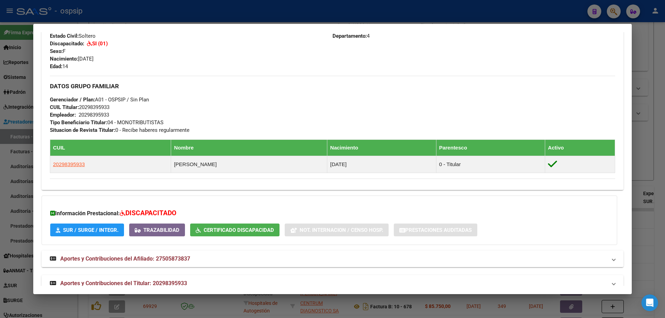
scroll to position [294, 0]
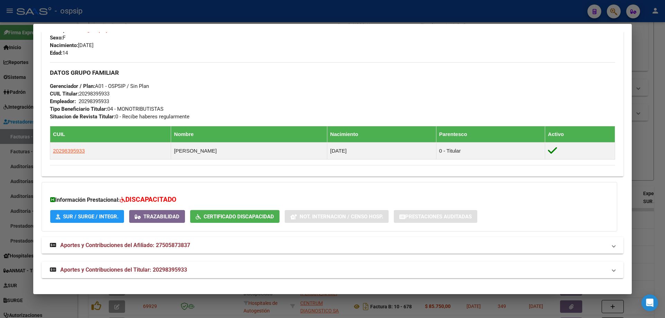
click at [649, 132] on div at bounding box center [332, 159] width 665 height 318
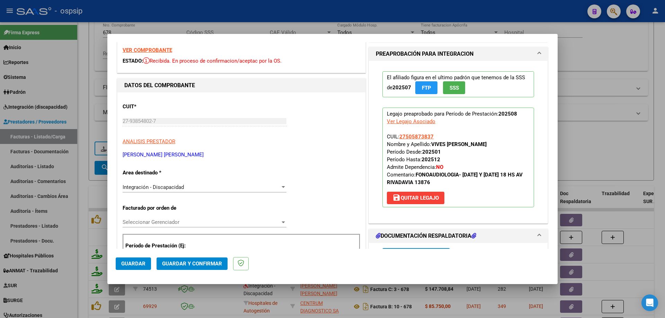
scroll to position [35, 0]
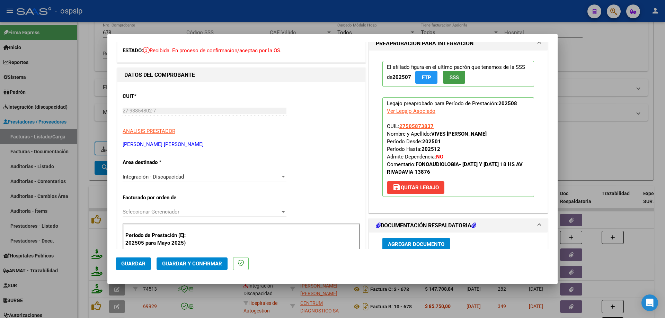
click at [450, 75] on span "SSS" at bounding box center [454, 77] width 9 height 6
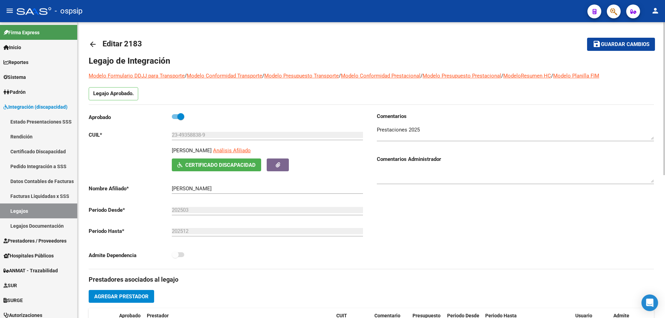
click at [95, 44] on mat-icon "arrow_back" at bounding box center [93, 44] width 8 height 8
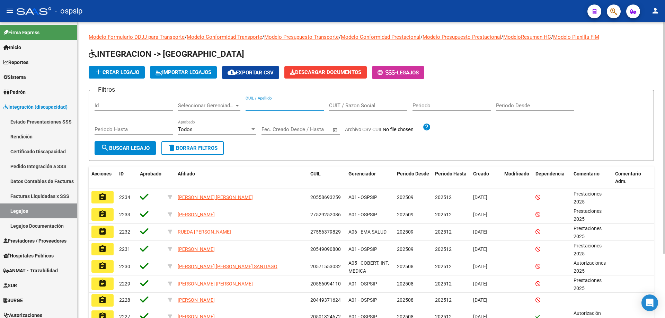
paste input "27576847152"
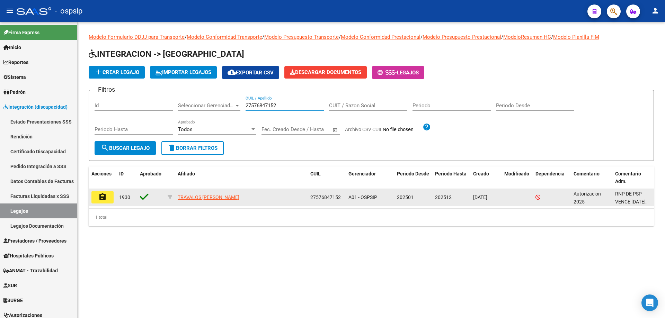
type input "27576847152"
click at [101, 199] on mat-icon "assignment" at bounding box center [102, 197] width 8 height 8
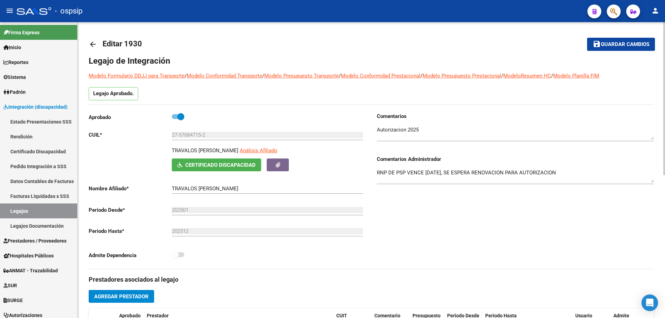
click at [92, 44] on mat-icon "arrow_back" at bounding box center [93, 44] width 8 height 8
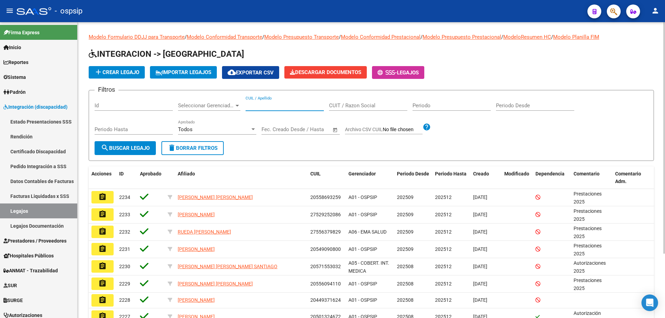
paste input "27538255411"
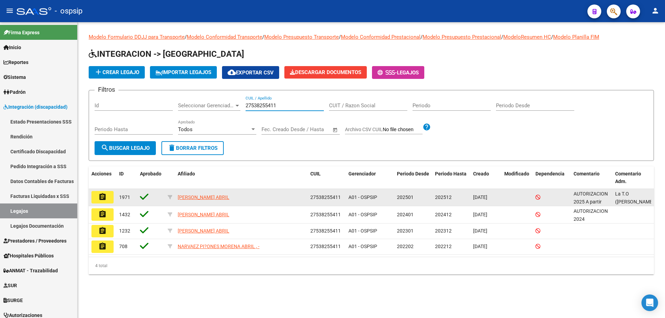
type input "27538255411"
click at [102, 194] on mat-icon "assignment" at bounding box center [102, 197] width 8 height 8
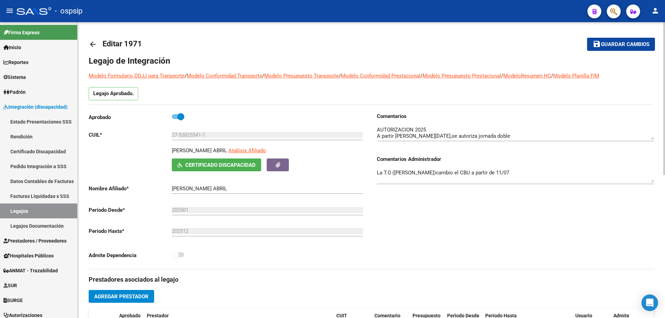
click at [90, 45] on mat-icon "arrow_back" at bounding box center [93, 44] width 8 height 8
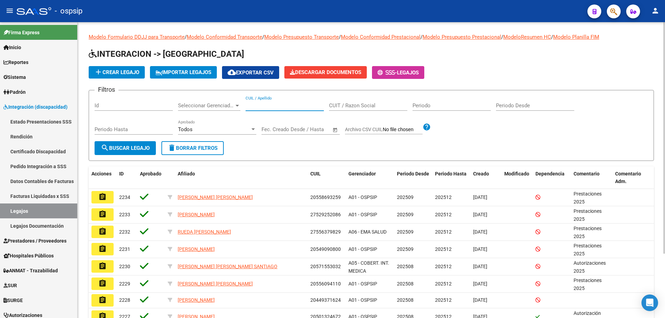
paste input "27562589142"
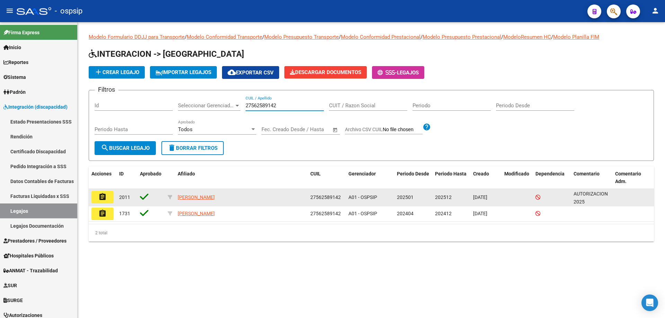
type input "27562589142"
click at [106, 195] on mat-icon "assignment" at bounding box center [102, 197] width 8 height 8
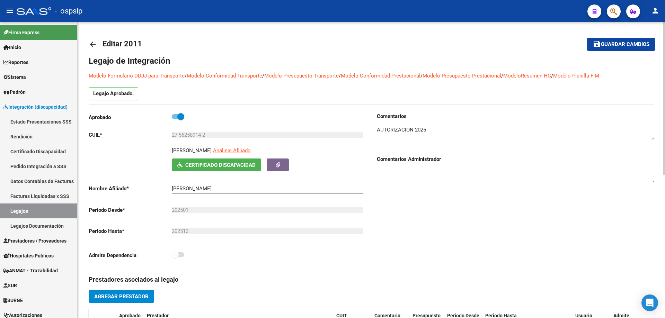
click at [94, 45] on mat-icon "arrow_back" at bounding box center [93, 44] width 8 height 8
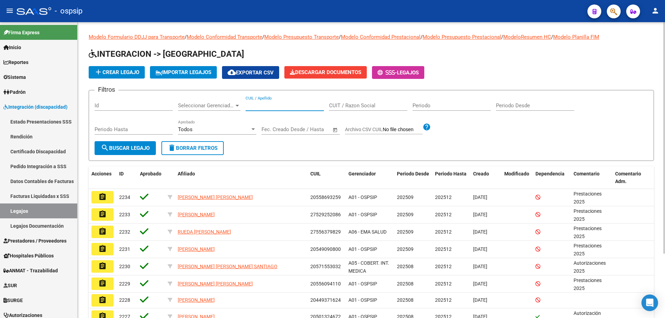
paste input "27488586535"
click at [248, 104] on input "27488586535" at bounding box center [285, 106] width 78 height 6
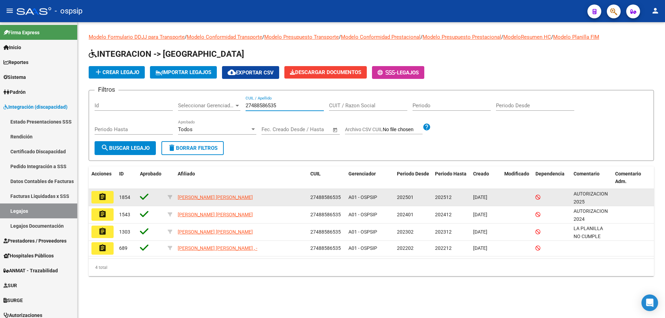
type input "27488586535"
click at [103, 200] on mat-icon "assignment" at bounding box center [102, 197] width 8 height 8
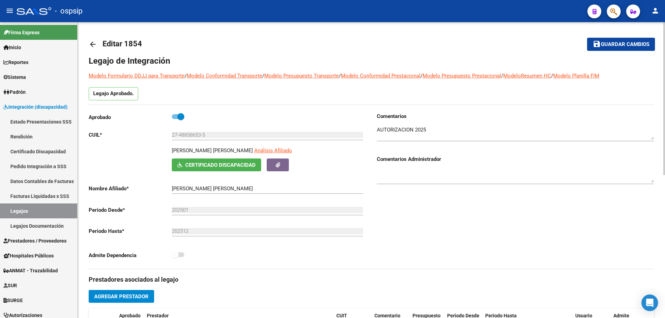
click at [89, 44] on mat-icon "arrow_back" at bounding box center [93, 44] width 8 height 8
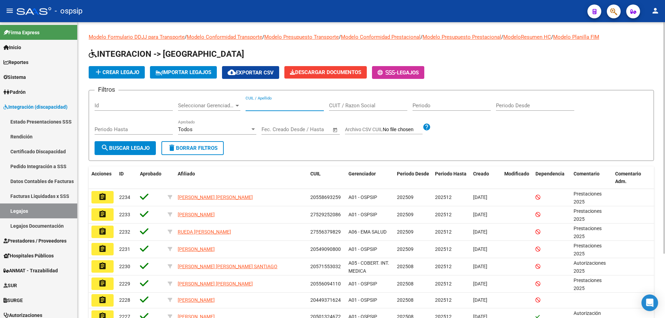
paste input "20547950276"
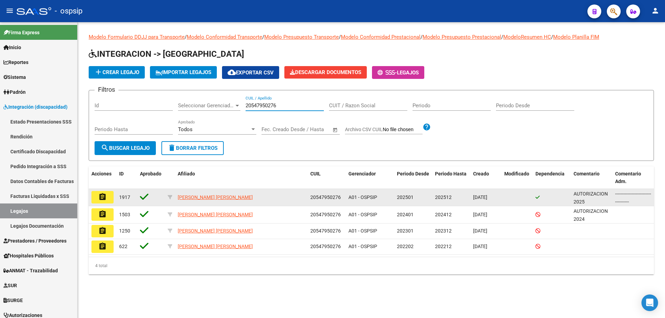
type input "20547950276"
click at [99, 203] on button "assignment" at bounding box center [102, 197] width 22 height 12
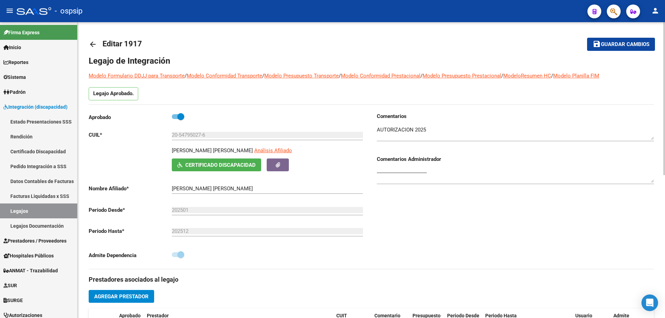
click at [89, 46] on mat-icon "arrow_back" at bounding box center [93, 44] width 8 height 8
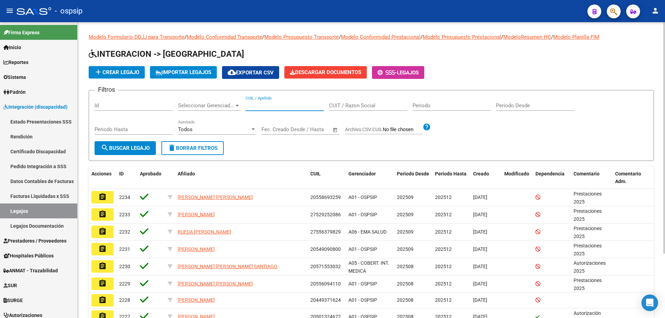
paste input "20574817057"
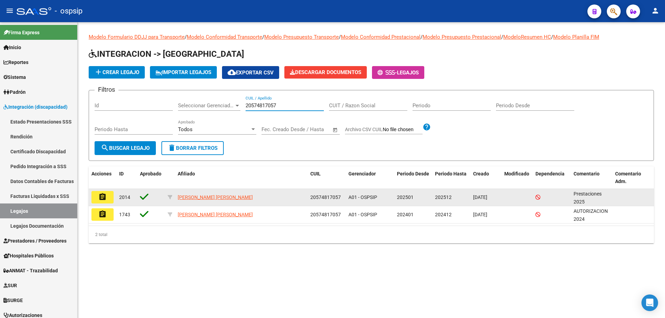
type input "20574817057"
click at [105, 200] on mat-icon "assignment" at bounding box center [102, 197] width 8 height 8
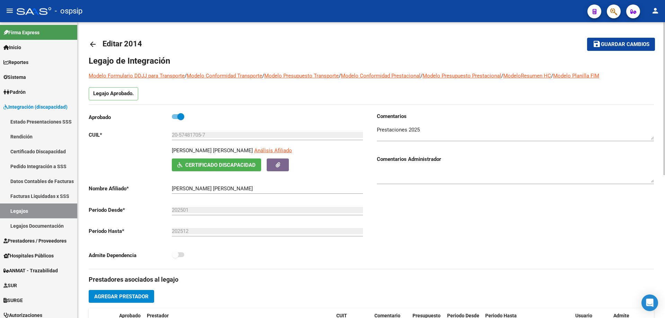
click at [95, 44] on mat-icon "arrow_back" at bounding box center [93, 44] width 8 height 8
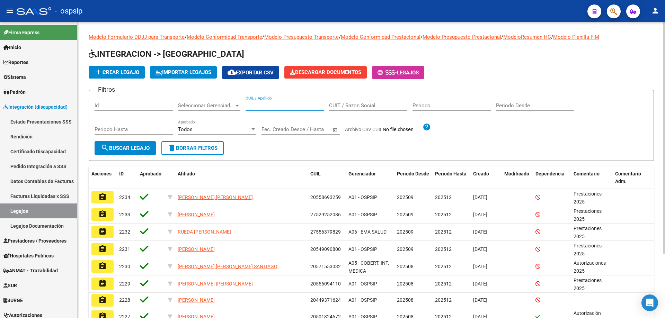
paste input "27576609448"
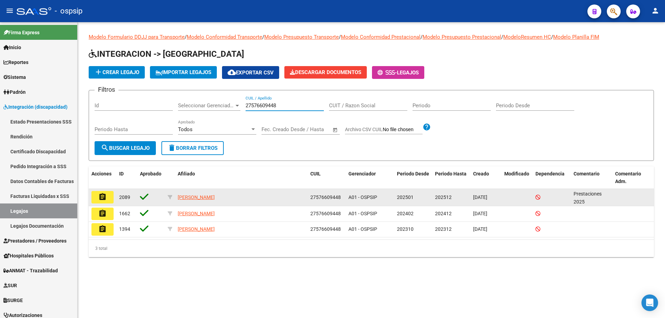
type input "27576609448"
click at [106, 200] on mat-icon "assignment" at bounding box center [102, 197] width 8 height 8
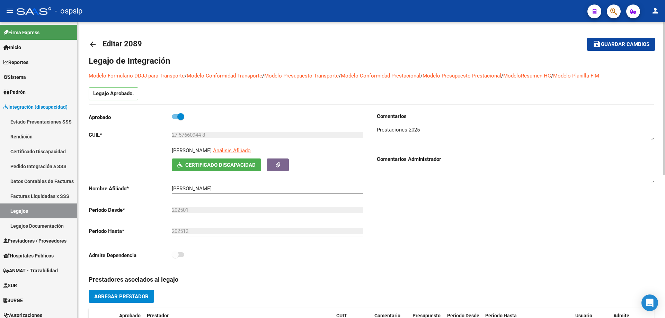
click at [90, 41] on mat-icon "arrow_back" at bounding box center [93, 44] width 8 height 8
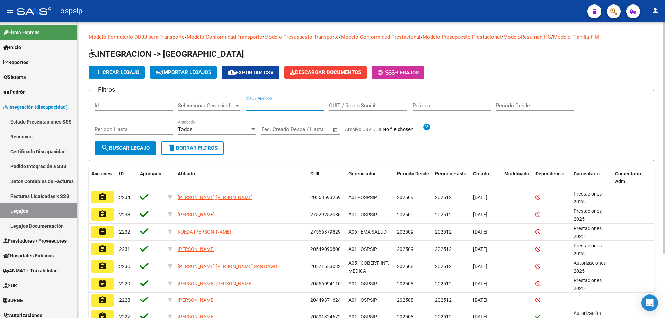
paste input "20560405686"
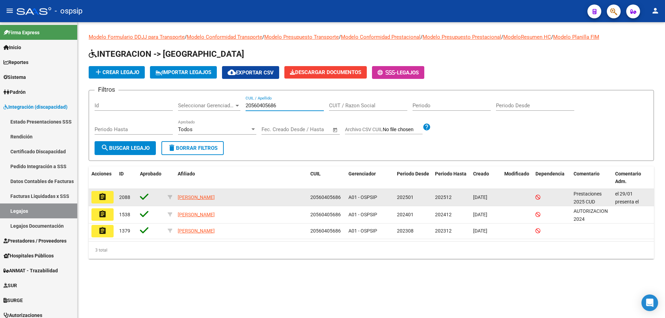
type input "20560405686"
click at [104, 197] on mat-icon "assignment" at bounding box center [102, 197] width 8 height 8
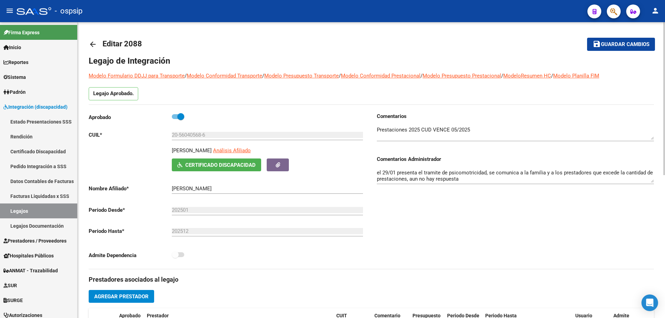
click at [89, 43] on mat-icon "arrow_back" at bounding box center [93, 44] width 8 height 8
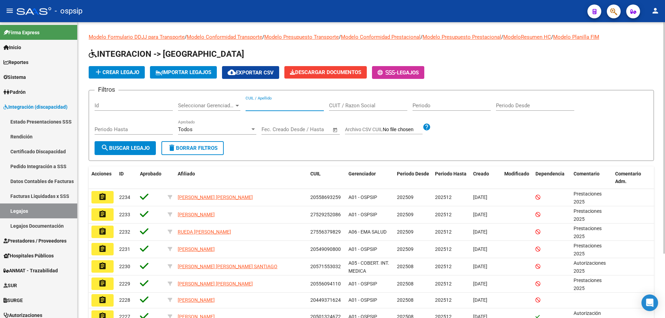
paste input "20543882683"
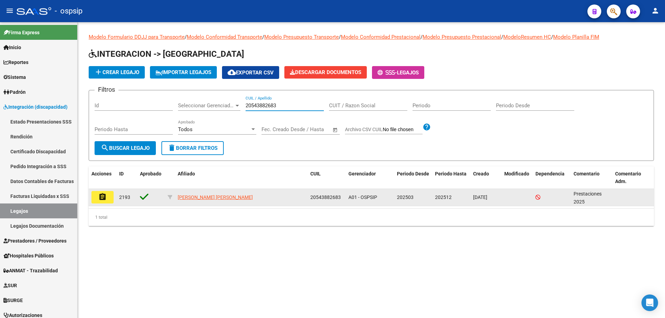
type input "20543882683"
click at [109, 197] on button "assignment" at bounding box center [102, 197] width 22 height 12
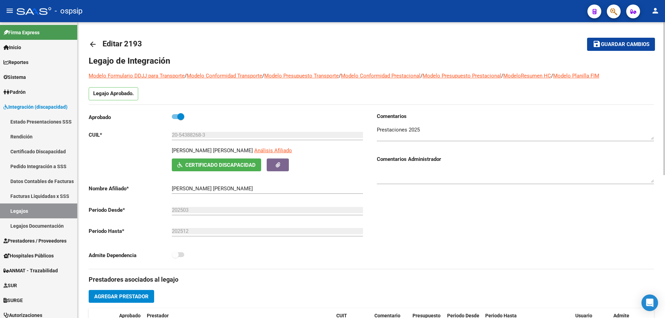
click at [89, 44] on mat-icon "arrow_back" at bounding box center [93, 44] width 8 height 8
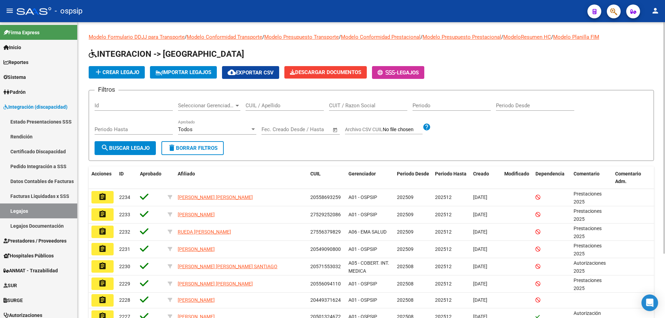
drag, startPoint x: 249, startPoint y: 101, endPoint x: 245, endPoint y: 104, distance: 4.8
click at [245, 104] on app-drop-down-list "Seleccionar Gerenciador Seleccionar Gerenciador" at bounding box center [212, 106] width 68 height 21
paste input "20490016210"
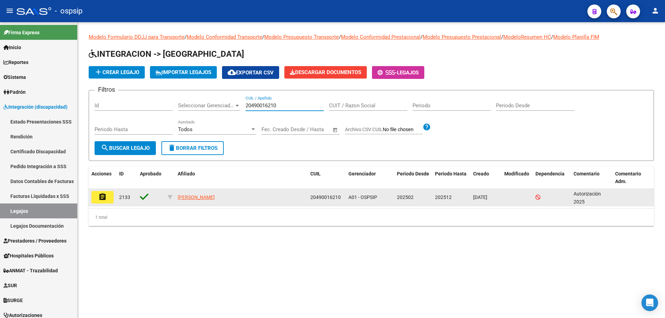
type input "20490016210"
click at [107, 199] on button "assignment" at bounding box center [102, 197] width 22 height 12
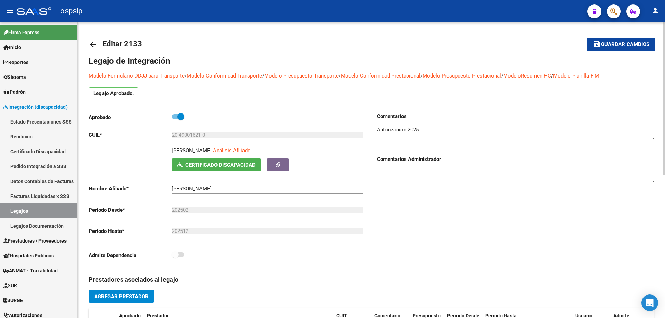
click at [89, 45] on mat-icon "arrow_back" at bounding box center [93, 44] width 8 height 8
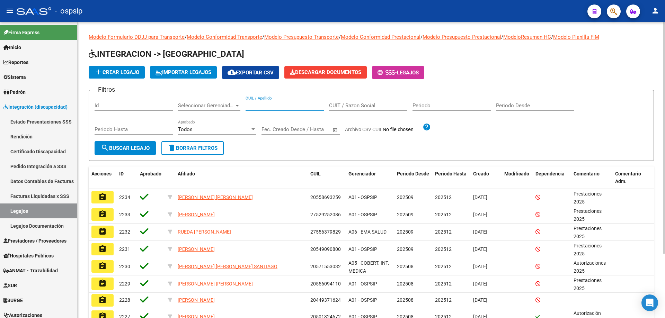
paste input "20584505770"
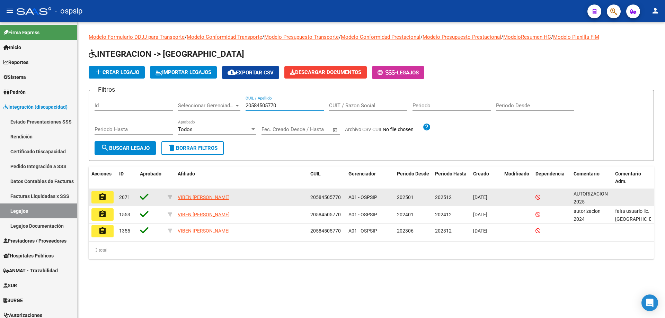
type input "20584505770"
click at [108, 198] on button "assignment" at bounding box center [102, 197] width 22 height 12
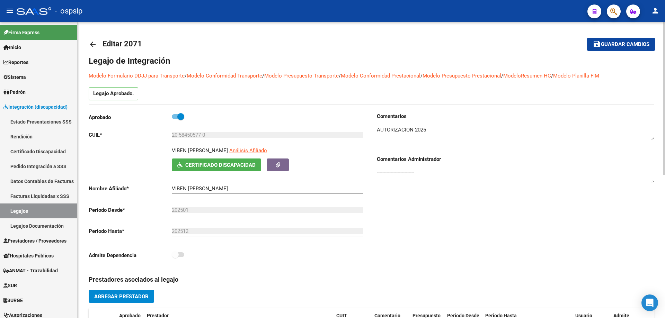
click at [94, 44] on mat-icon "arrow_back" at bounding box center [93, 44] width 8 height 8
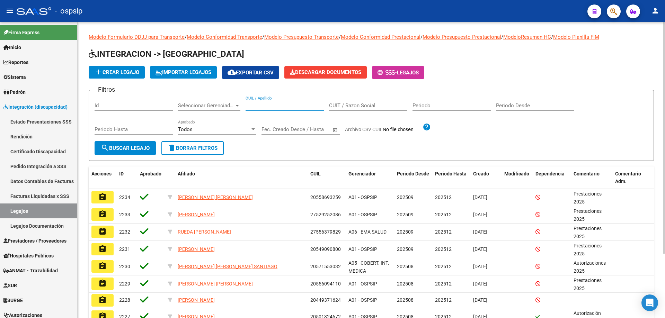
paste input "20579046091"
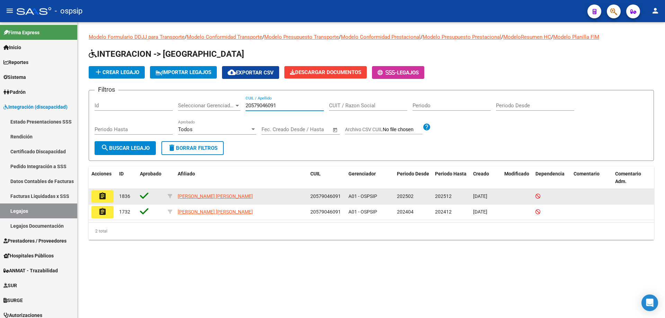
type input "20579046091"
click at [105, 197] on mat-icon "assignment" at bounding box center [102, 196] width 8 height 8
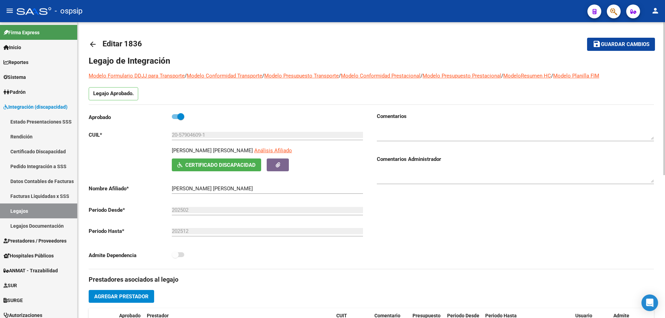
click at [92, 39] on link "arrow_back" at bounding box center [96, 44] width 14 height 16
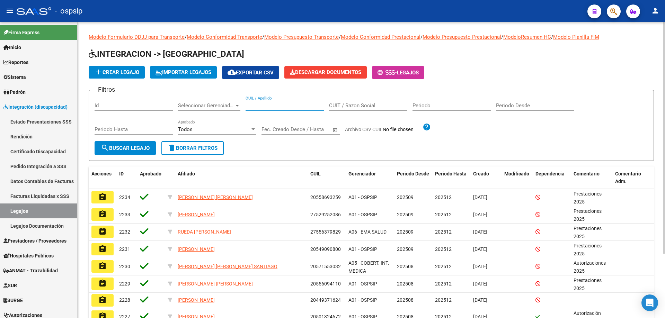
paste input "20544535634"
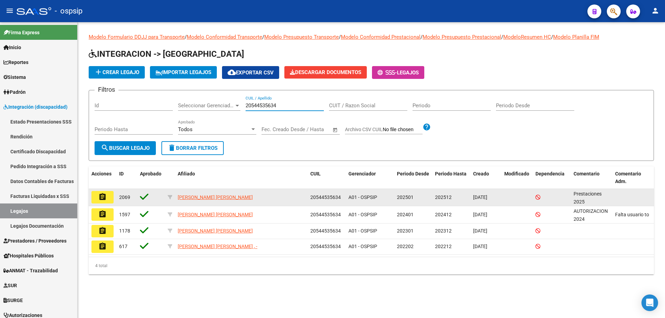
type input "20544535634"
click at [105, 197] on mat-icon "assignment" at bounding box center [102, 197] width 8 height 8
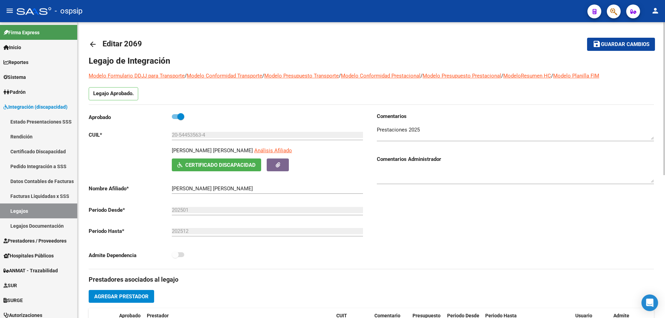
click at [90, 47] on mat-icon "arrow_back" at bounding box center [93, 44] width 8 height 8
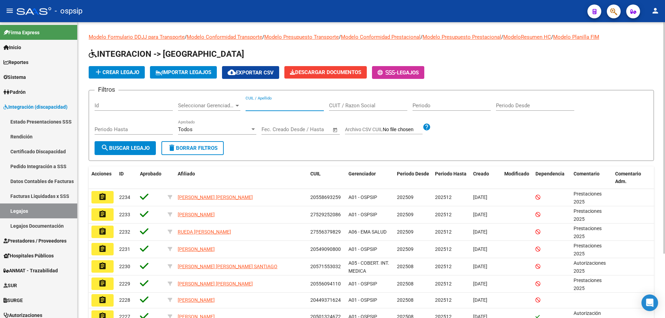
paste input "20586731743"
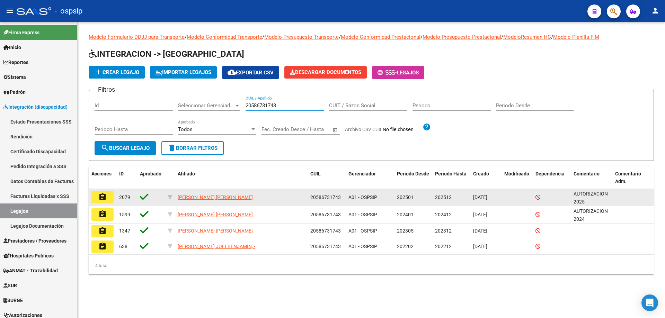
type input "20586731743"
click at [98, 199] on button "assignment" at bounding box center [102, 197] width 22 height 12
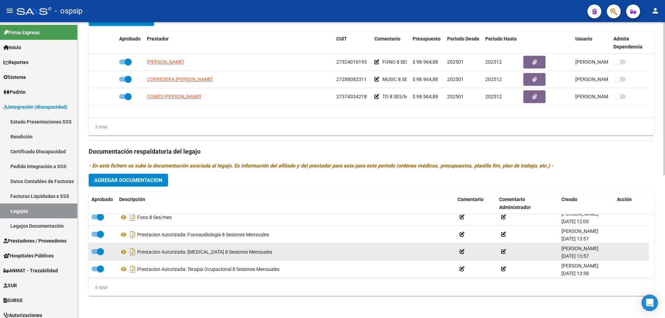
scroll to position [42, 0]
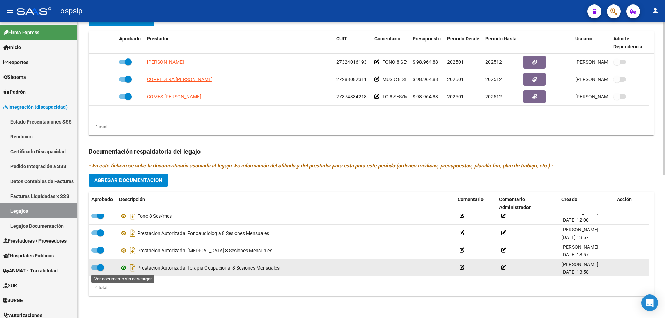
click at [125, 268] on icon at bounding box center [123, 268] width 9 height 8
click at [122, 268] on icon at bounding box center [123, 268] width 9 height 8
click at [126, 269] on icon at bounding box center [123, 268] width 9 height 8
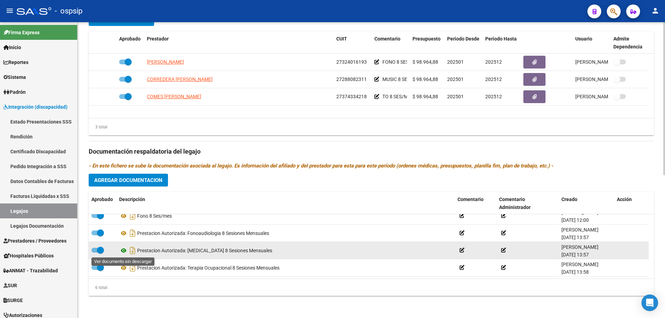
click at [124, 251] on icon at bounding box center [123, 251] width 9 height 8
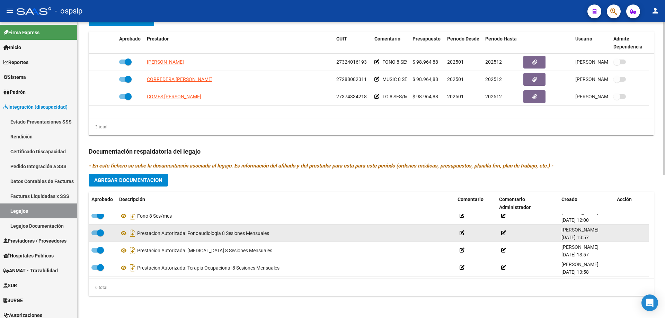
scroll to position [7, 0]
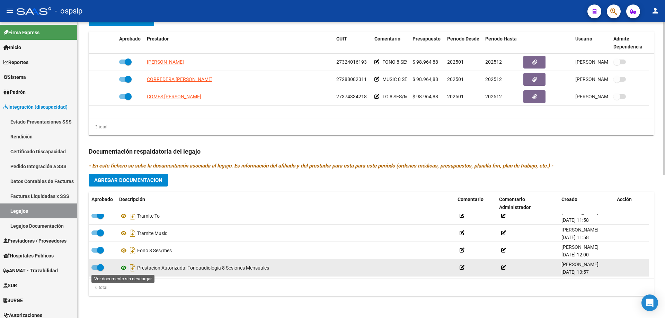
click at [123, 266] on icon at bounding box center [123, 268] width 9 height 8
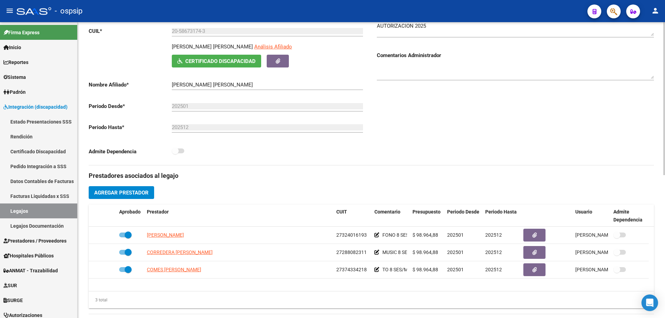
scroll to position [0, 0]
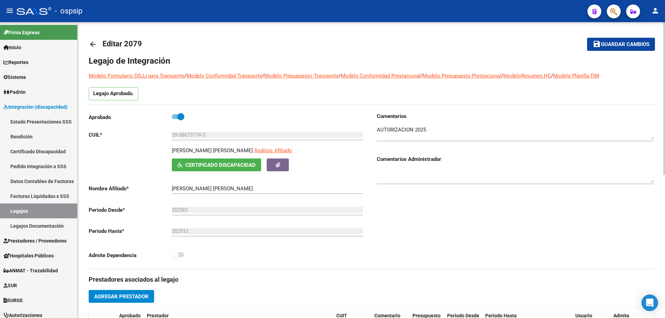
click at [94, 45] on mat-icon "arrow_back" at bounding box center [93, 44] width 8 height 8
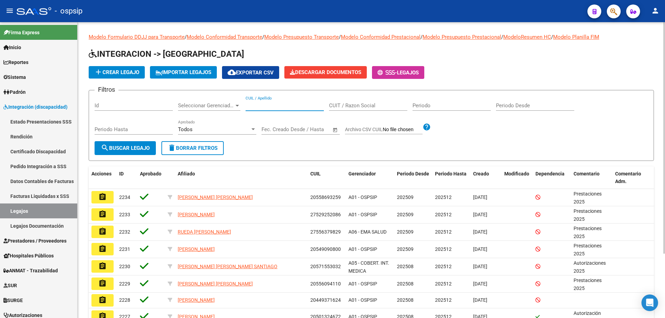
paste input "20535173452"
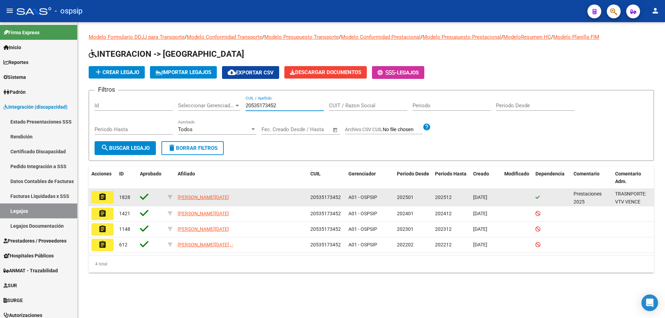
type input "20535173452"
click at [102, 197] on mat-icon "assignment" at bounding box center [102, 197] width 8 height 8
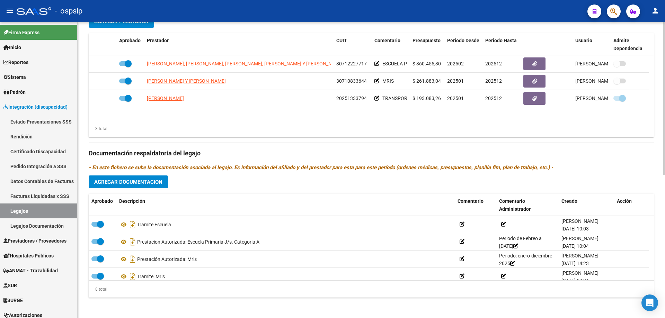
scroll to position [277, 0]
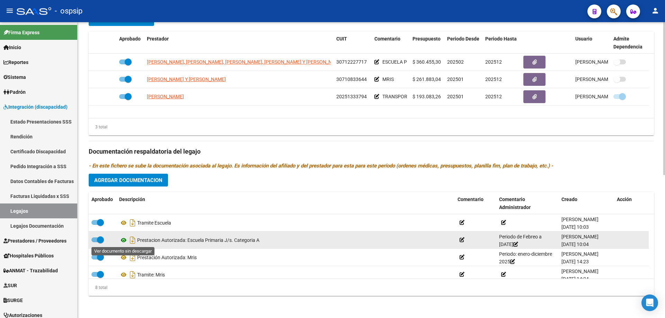
click at [125, 239] on icon at bounding box center [123, 240] width 9 height 8
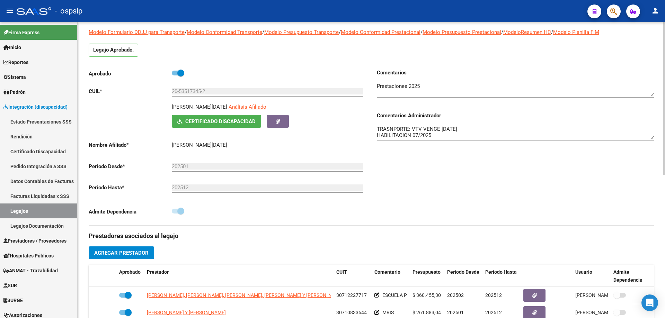
scroll to position [0, 0]
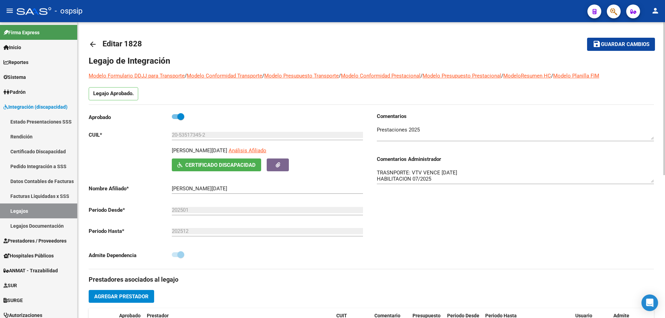
click at [92, 43] on mat-icon "arrow_back" at bounding box center [93, 44] width 8 height 8
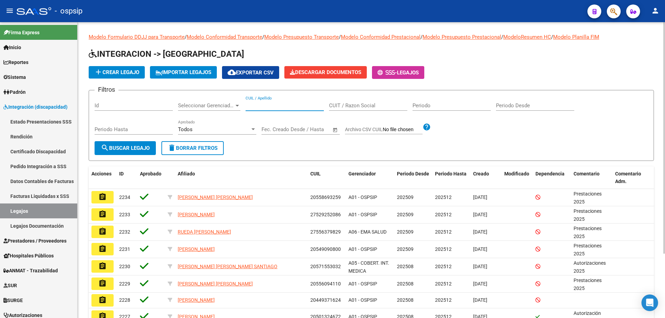
paste input "20554244352"
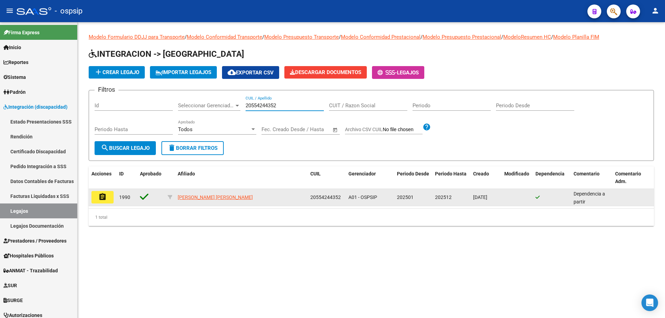
type input "20554244352"
click at [101, 198] on mat-icon "assignment" at bounding box center [102, 197] width 8 height 8
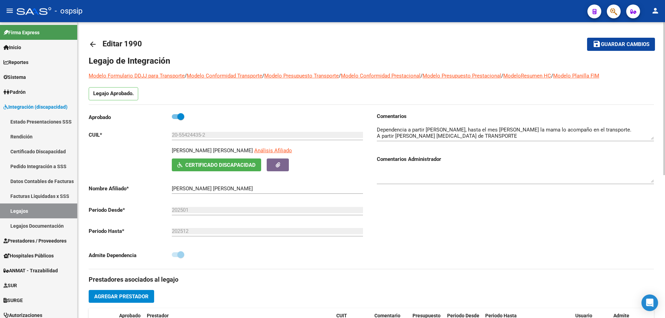
click at [93, 45] on mat-icon "arrow_back" at bounding box center [93, 44] width 8 height 8
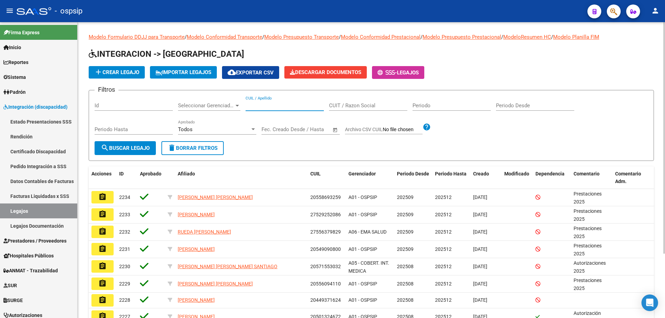
paste input "20433949855"
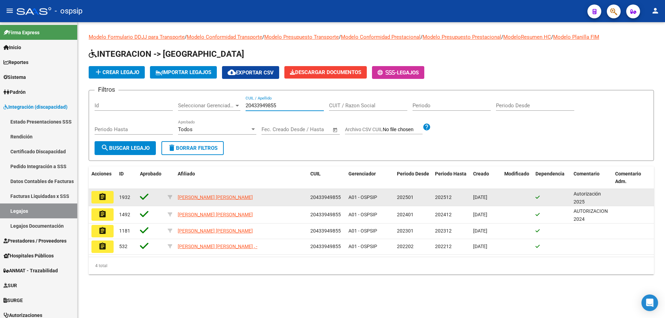
type input "20433949855"
click at [105, 200] on mat-icon "assignment" at bounding box center [102, 197] width 8 height 8
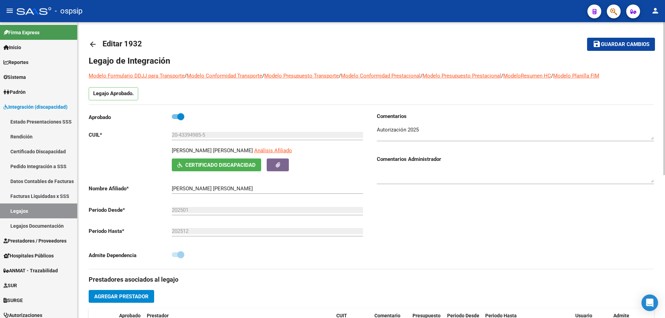
click at [92, 45] on mat-icon "arrow_back" at bounding box center [93, 44] width 8 height 8
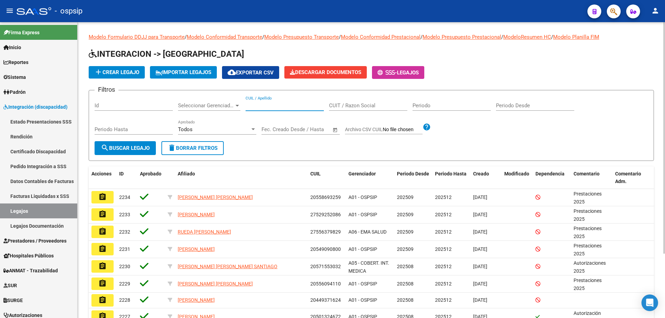
paste input "27569902008"
click at [247, 105] on input "27569902008" at bounding box center [285, 106] width 78 height 6
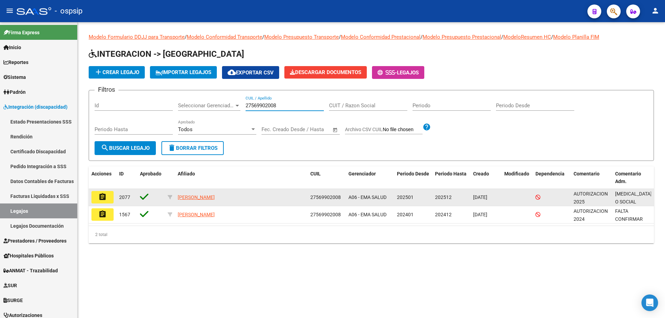
type input "27569902008"
click at [110, 199] on button "assignment" at bounding box center [102, 197] width 22 height 12
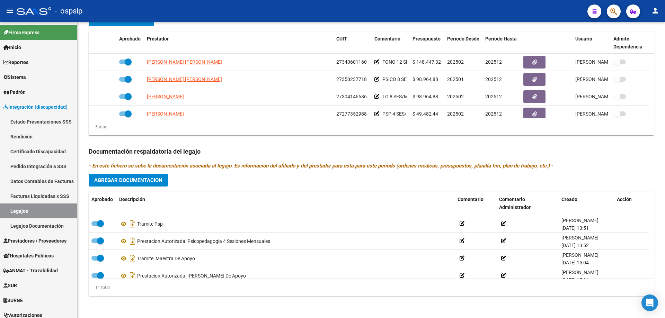
scroll to position [128, 0]
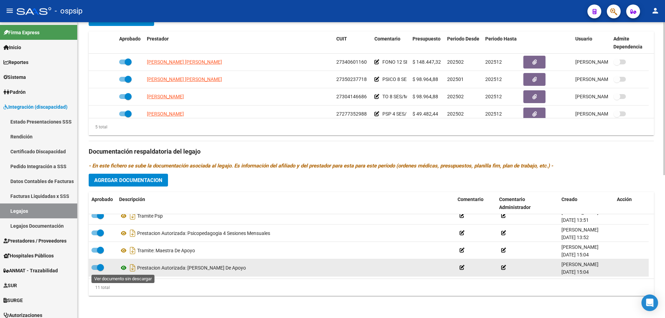
click at [124, 268] on icon at bounding box center [123, 268] width 9 height 8
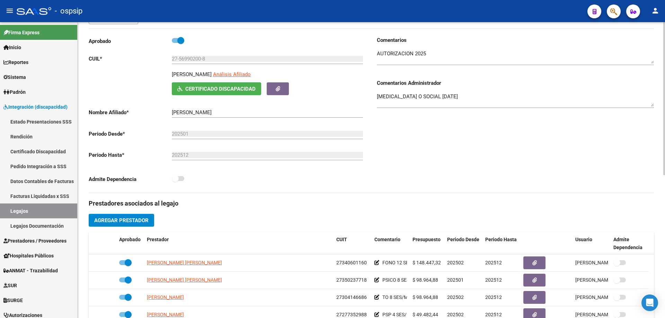
scroll to position [0, 0]
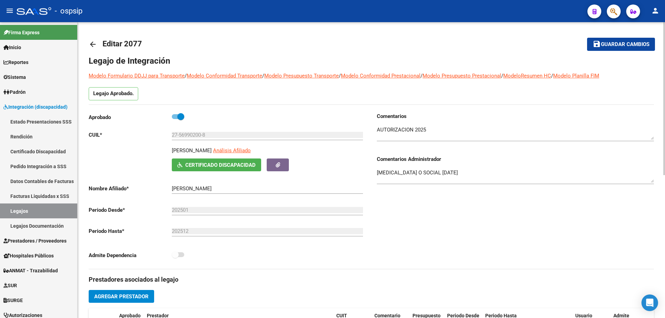
click at [89, 43] on mat-icon "arrow_back" at bounding box center [93, 44] width 8 height 8
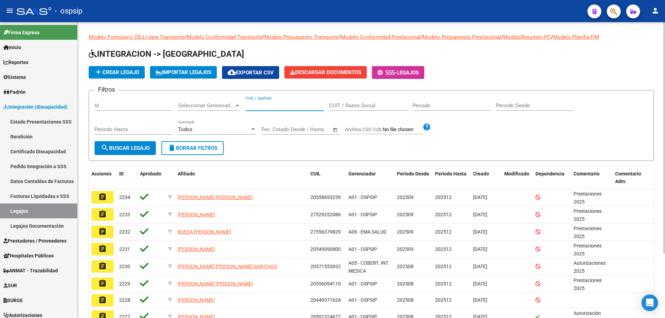
paste input "27567820519"
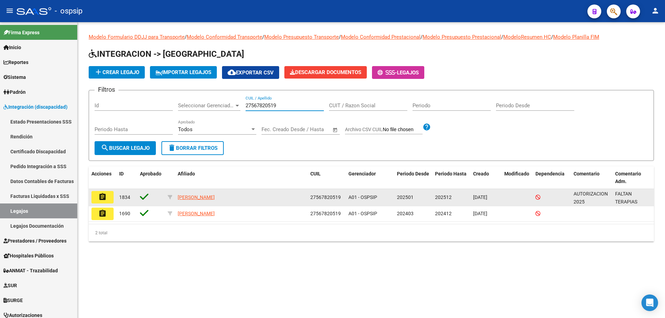
type input "27567820519"
click at [104, 198] on mat-icon "assignment" at bounding box center [102, 197] width 8 height 8
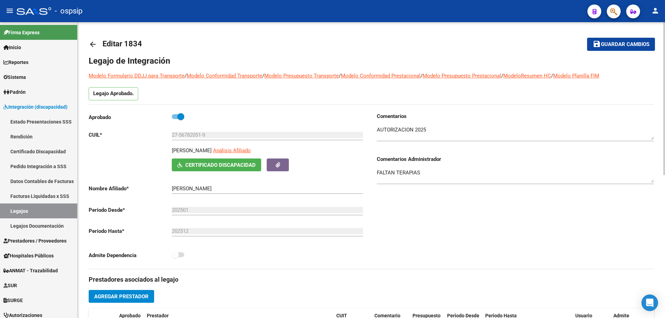
click at [90, 45] on mat-icon "arrow_back" at bounding box center [93, 44] width 8 height 8
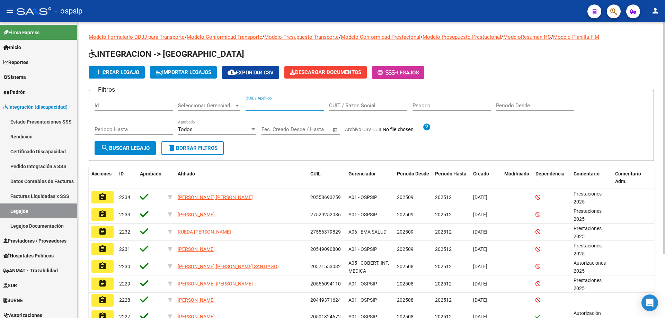
paste input "20573788142"
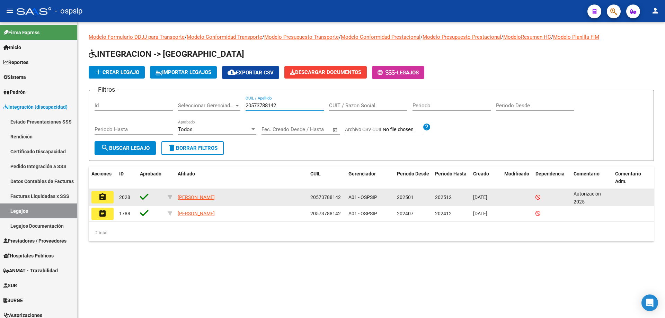
type input "20573788142"
click at [102, 199] on mat-icon "assignment" at bounding box center [102, 197] width 8 height 8
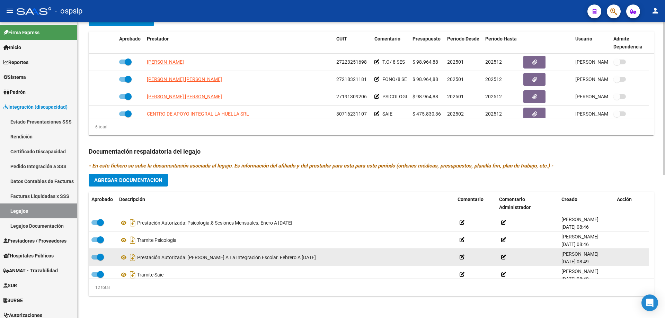
scroll to position [104, 0]
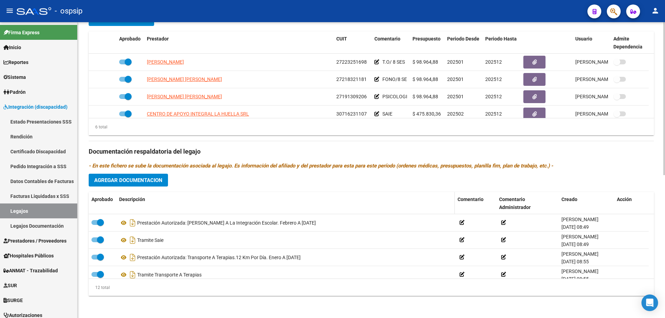
click at [299, 193] on datatable-header-cell "Descripción" at bounding box center [285, 203] width 338 height 23
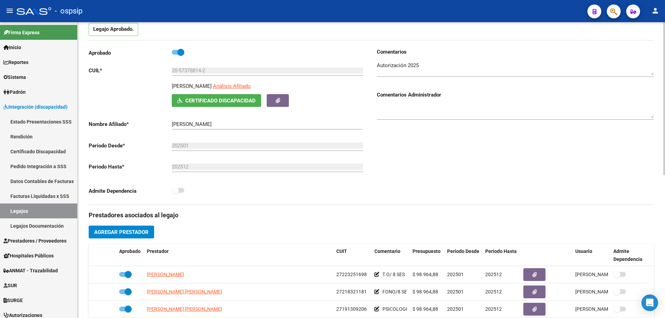
scroll to position [0, 0]
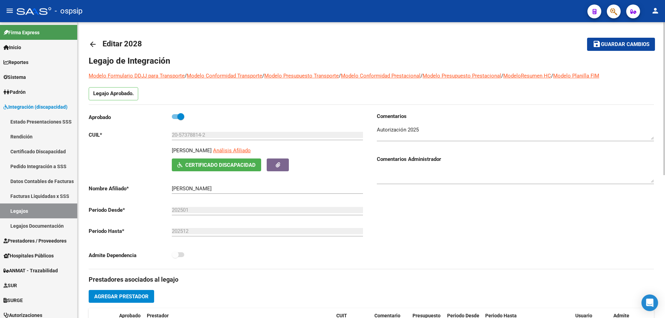
click at [94, 45] on mat-icon "arrow_back" at bounding box center [93, 44] width 8 height 8
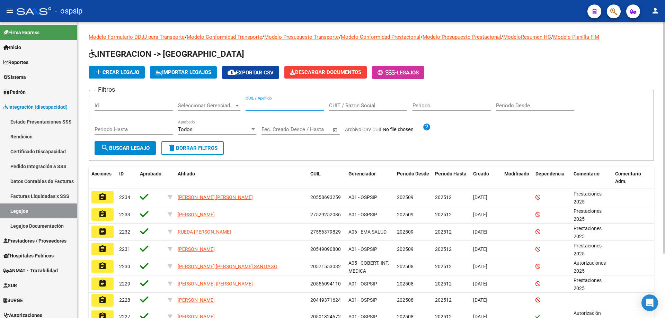
paste input "27505873837"
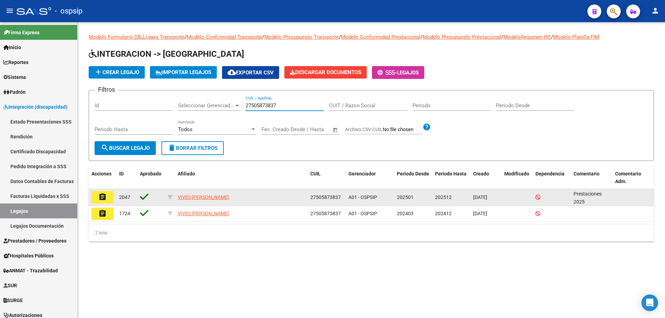
type input "27505873837"
click at [104, 195] on mat-icon "assignment" at bounding box center [102, 197] width 8 height 8
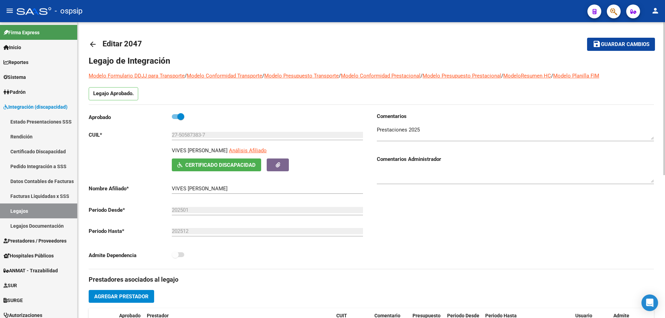
click at [93, 45] on mat-icon "arrow_back" at bounding box center [93, 44] width 8 height 8
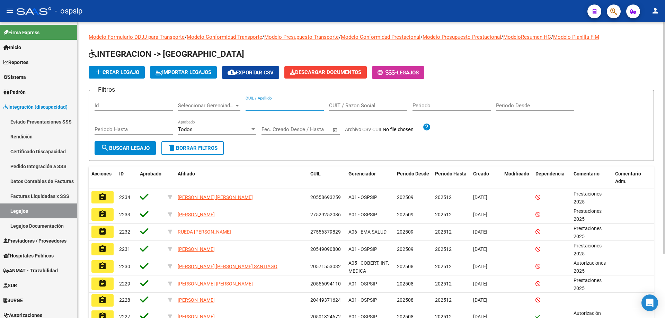
paste input "27561830555"
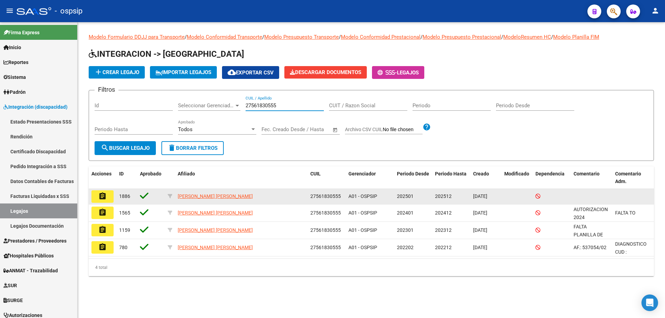
type input "27561830555"
click at [99, 197] on mat-icon "assignment" at bounding box center [102, 196] width 8 height 8
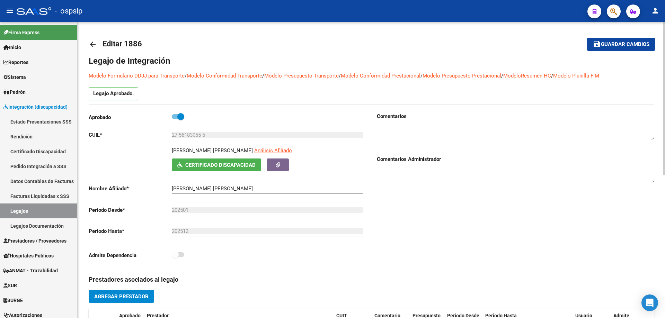
click at [93, 41] on mat-icon "arrow_back" at bounding box center [93, 44] width 8 height 8
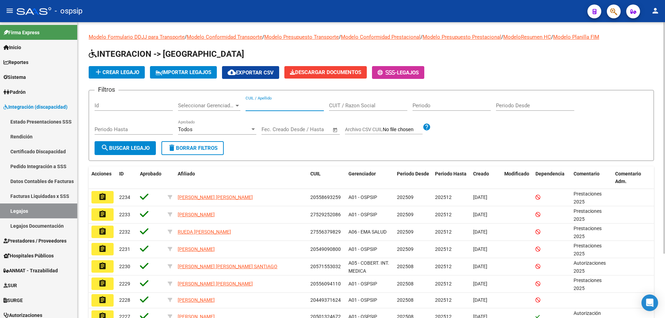
paste input "20560405686"
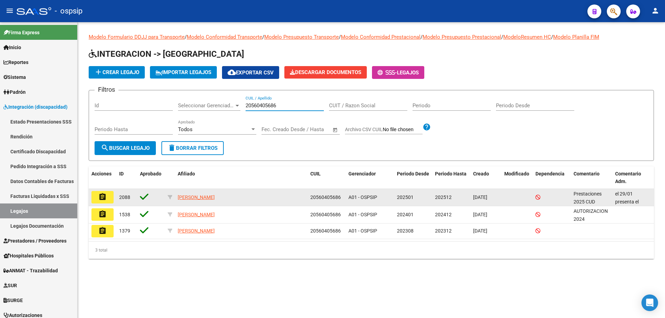
type input "20560405686"
click at [98, 195] on button "assignment" at bounding box center [102, 197] width 22 height 12
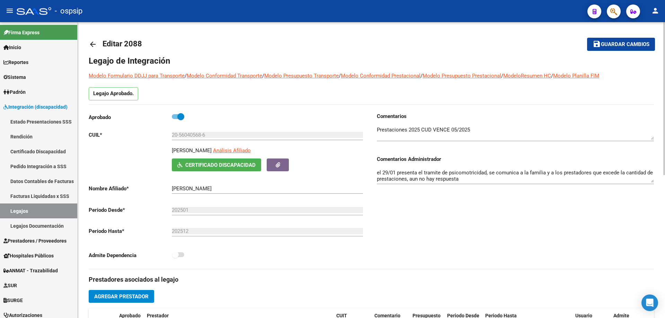
click at [90, 45] on mat-icon "arrow_back" at bounding box center [93, 44] width 8 height 8
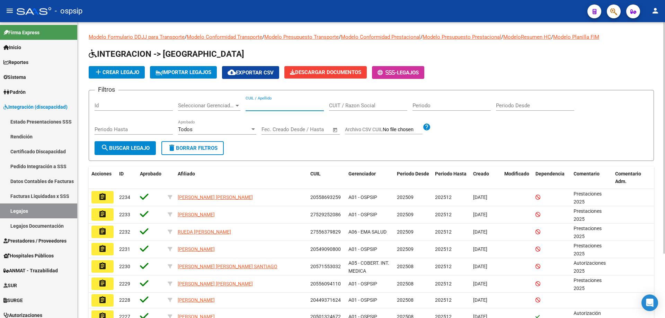
paste input "20550419484"
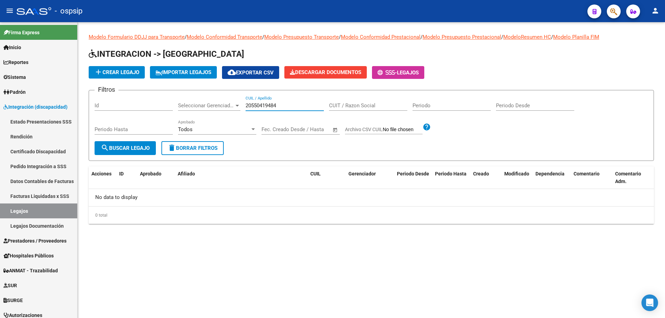
click at [248, 104] on input "20550419484" at bounding box center [285, 106] width 78 height 6
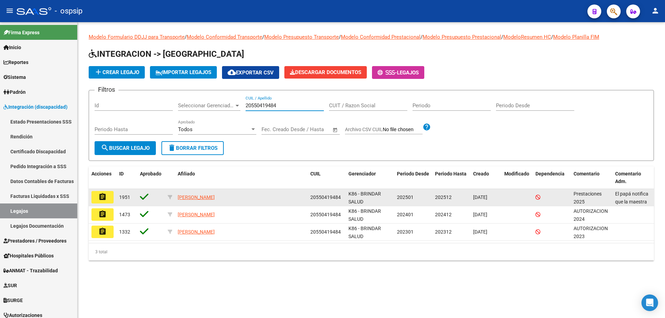
type input "20550419484"
click at [96, 198] on button "assignment" at bounding box center [102, 197] width 22 height 12
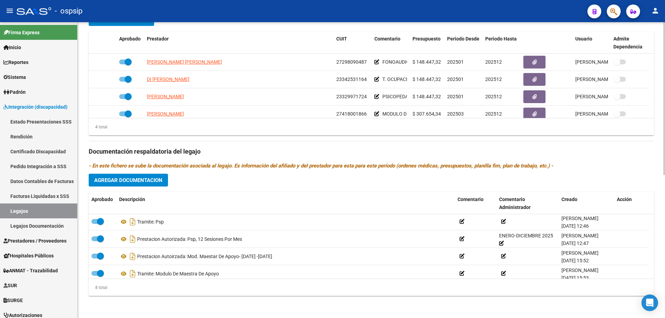
scroll to position [76, 0]
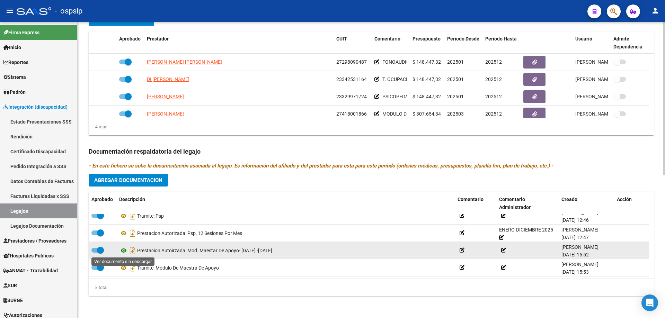
click at [125, 252] on icon at bounding box center [123, 251] width 9 height 8
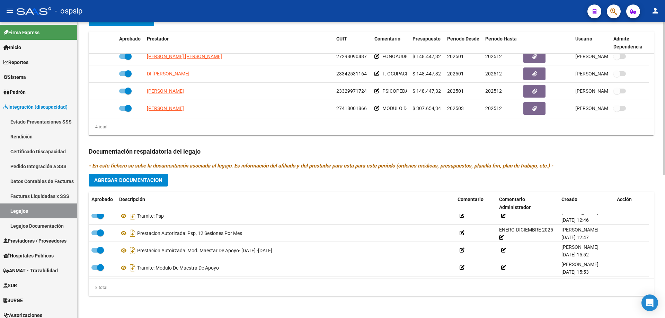
scroll to position [7, 0]
click at [641, 162] on div "Prestadores asociados al legajo Agregar Prestador Aprobado Prestador CUIT Comen…" at bounding box center [371, 146] width 565 height 309
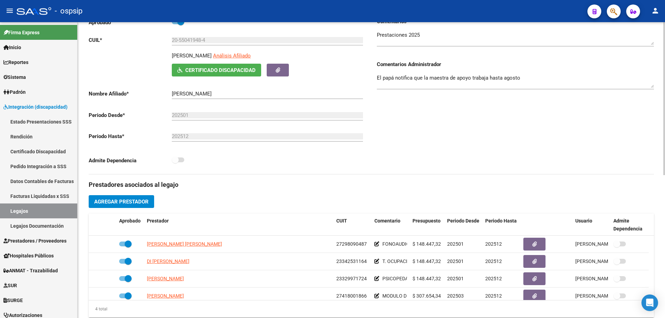
scroll to position [0, 0]
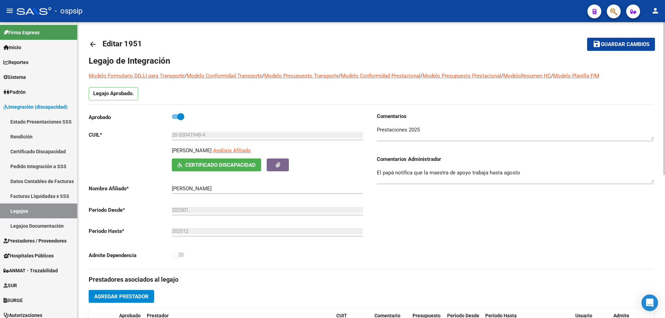
click at [92, 45] on mat-icon "arrow_back" at bounding box center [93, 44] width 8 height 8
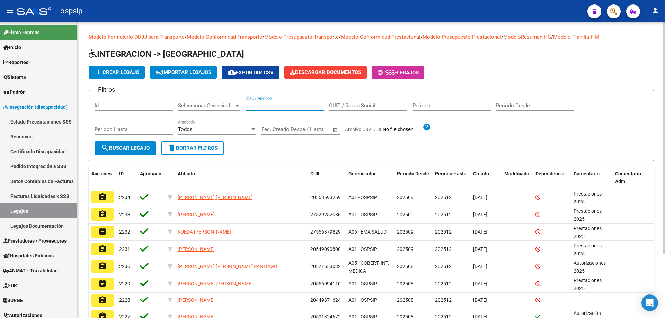
paste input "27562589142"
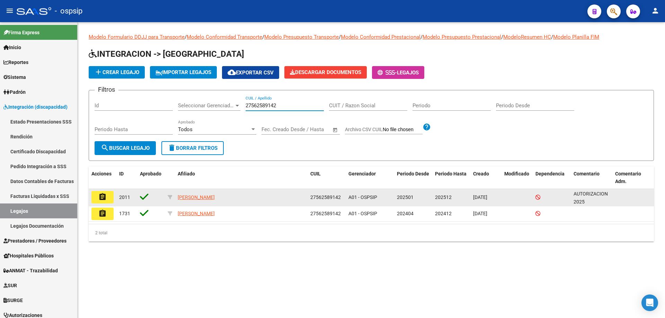
type input "27562589142"
click at [105, 198] on mat-icon "assignment" at bounding box center [102, 197] width 8 height 8
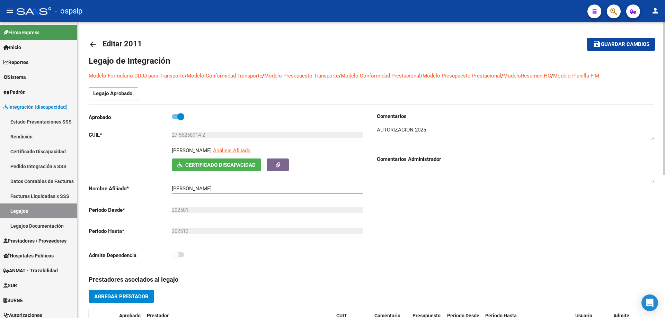
click at [92, 44] on mat-icon "arrow_back" at bounding box center [93, 44] width 8 height 8
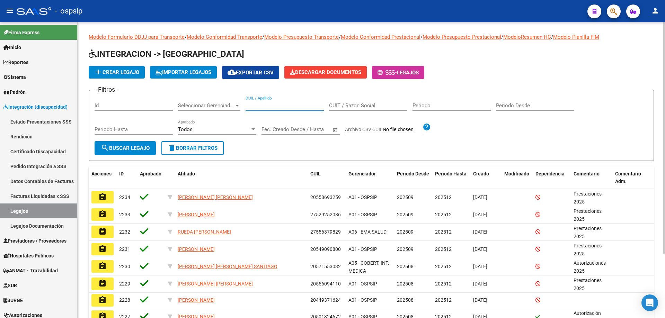
paste input "27590302681"
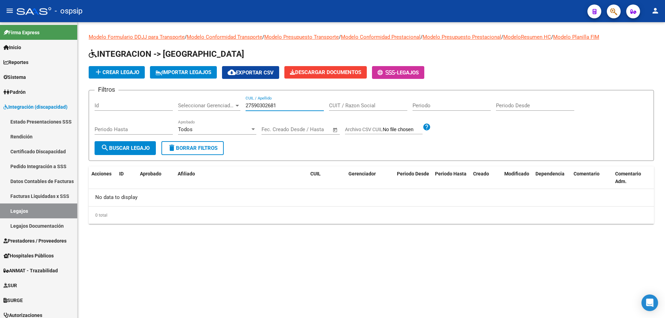
click at [247, 104] on input "27590302681" at bounding box center [285, 106] width 78 height 6
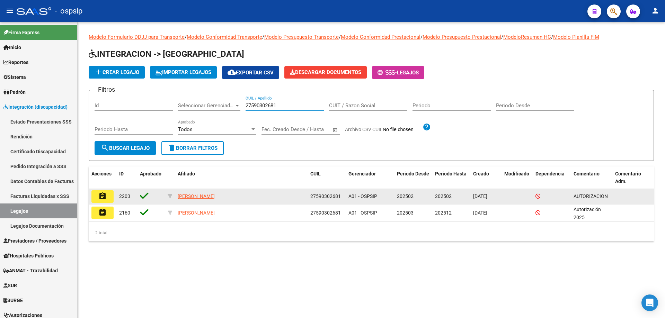
type input "27590302681"
click at [96, 194] on button "assignment" at bounding box center [102, 196] width 22 height 12
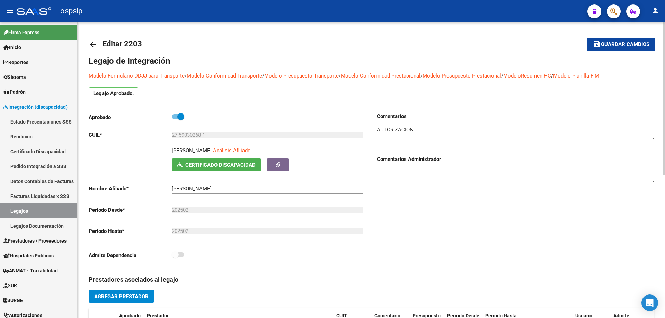
click at [94, 44] on mat-icon "arrow_back" at bounding box center [93, 44] width 8 height 8
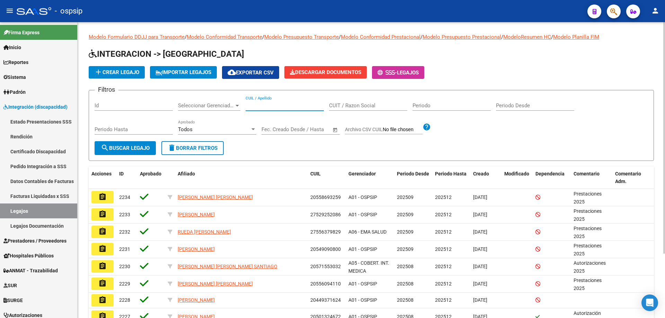
paste input "27590302681"
click at [247, 105] on input "27590302681" at bounding box center [285, 106] width 78 height 6
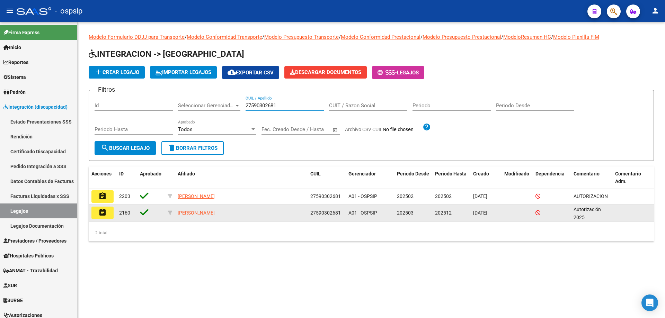
type input "27590302681"
click at [104, 216] on mat-icon "assignment" at bounding box center [102, 212] width 8 height 8
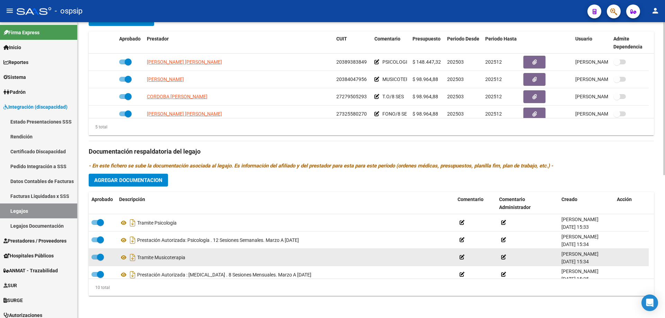
scroll to position [35, 0]
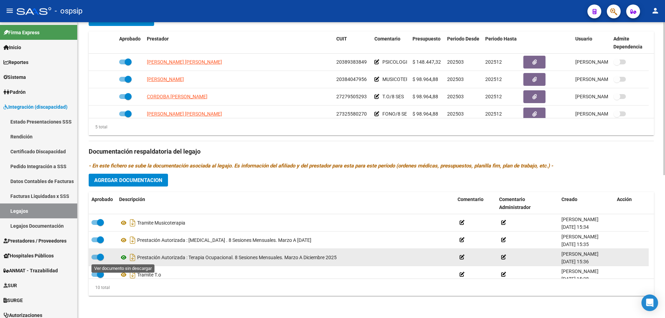
click at [123, 259] on icon at bounding box center [123, 257] width 9 height 8
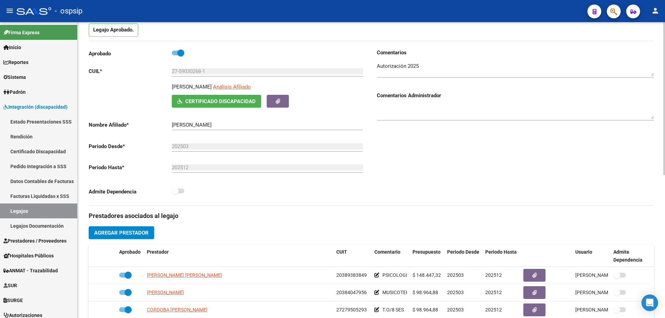
scroll to position [0, 0]
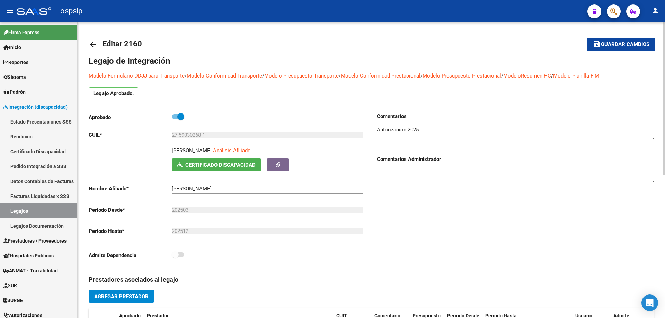
click at [93, 45] on mat-icon "arrow_back" at bounding box center [93, 44] width 8 height 8
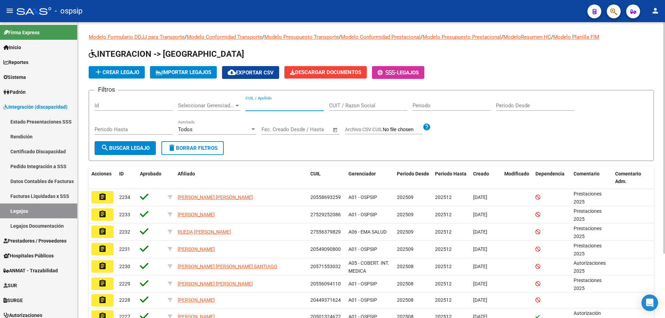
paste input "27538255411"
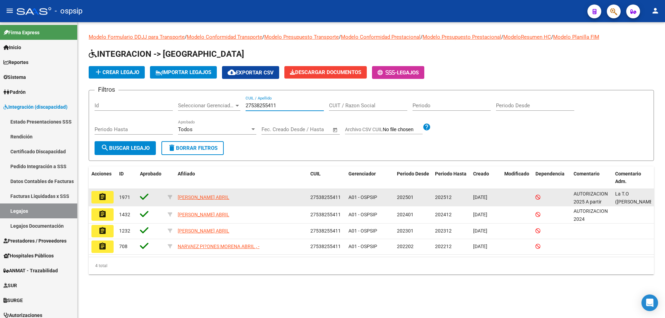
type input "27538255411"
click at [105, 199] on mat-icon "assignment" at bounding box center [102, 197] width 8 height 8
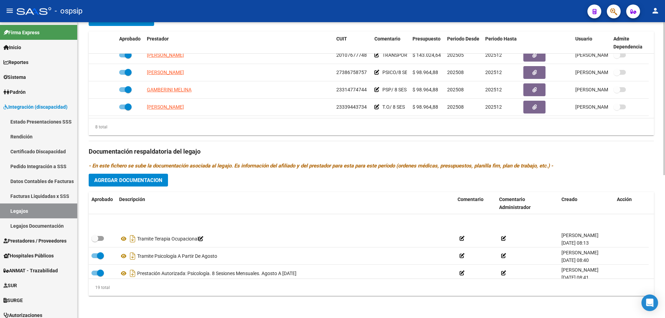
scroll to position [208, 0]
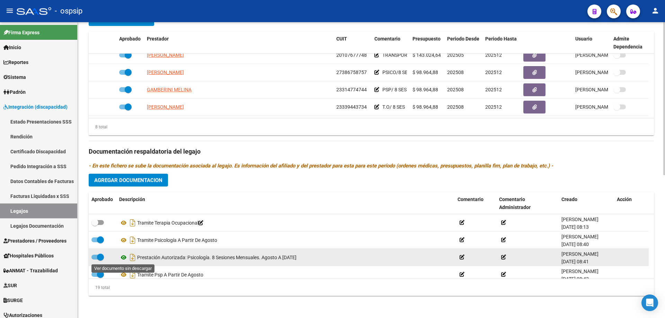
click at [124, 257] on icon at bounding box center [123, 257] width 9 height 8
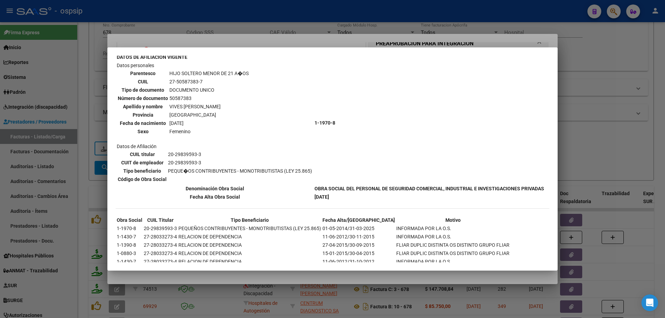
scroll to position [260, 0]
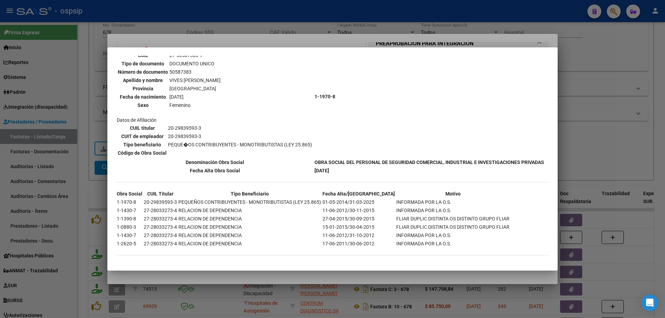
click at [661, 152] on div at bounding box center [332, 159] width 665 height 318
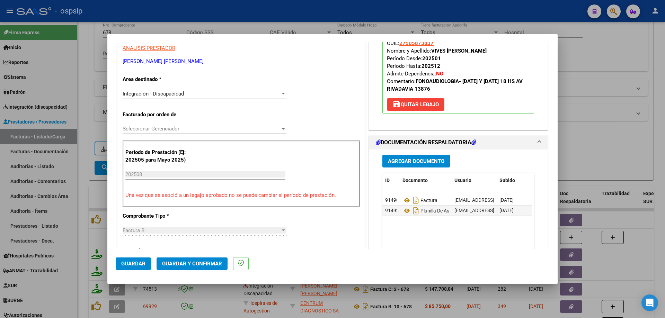
scroll to position [173, 0]
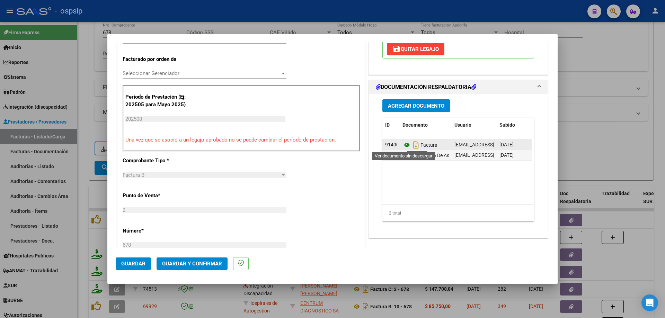
click at [406, 145] on icon at bounding box center [406, 145] width 9 height 8
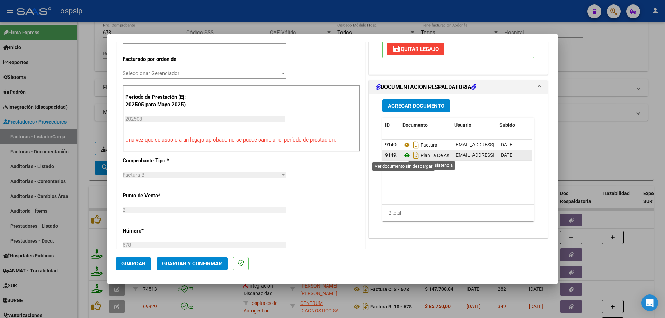
click at [403, 154] on icon at bounding box center [406, 155] width 9 height 8
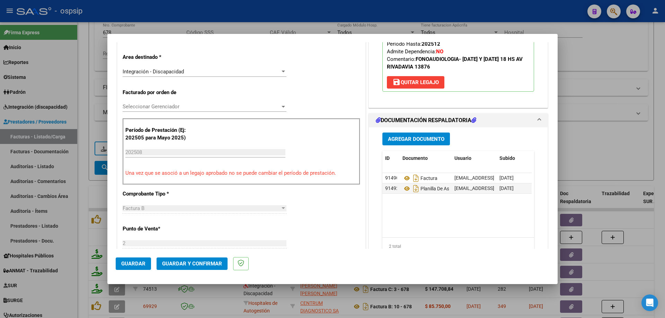
scroll to position [104, 0]
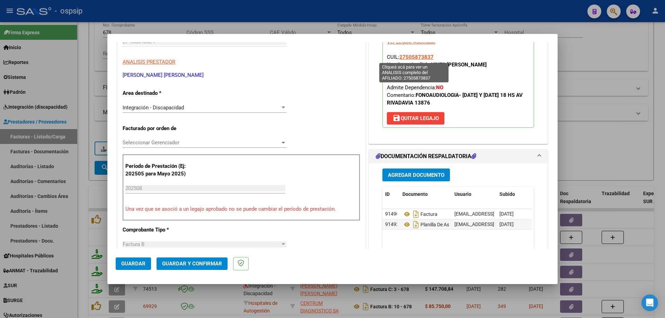
drag, startPoint x: 435, startPoint y: 55, endPoint x: 397, endPoint y: 56, distance: 37.8
click at [397, 56] on p "Legajo preaprobado para Período de Prestación: 202508 Ver Legajo Asociado CUIL:…" at bounding box center [458, 78] width 152 height 100
copy span "27505873837"
click at [211, 258] on button "Guardar y Confirmar" at bounding box center [192, 264] width 71 height 12
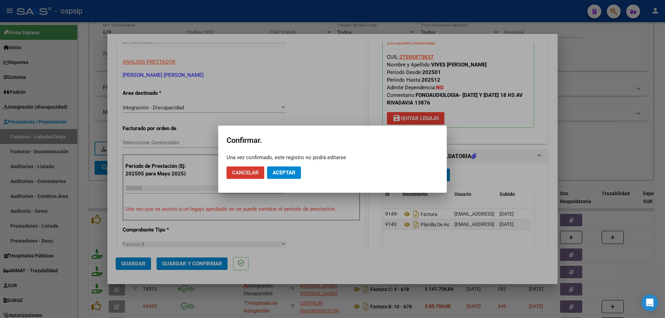
click at [277, 171] on span "Aceptar" at bounding box center [284, 173] width 23 height 6
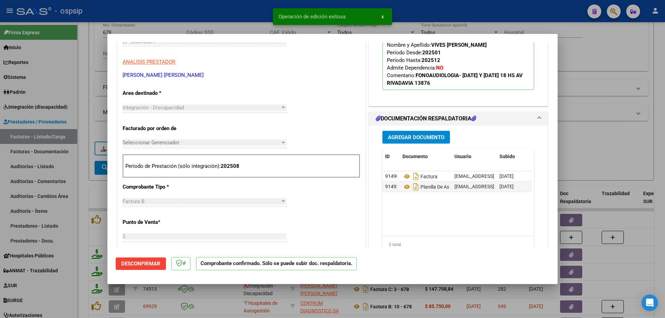
click at [613, 118] on div at bounding box center [332, 159] width 665 height 318
type input "$ 0,00"
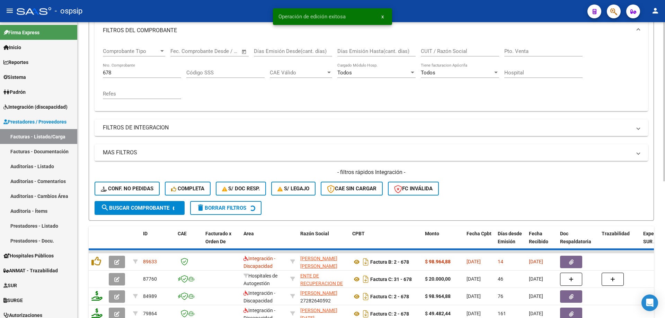
scroll to position [69, 0]
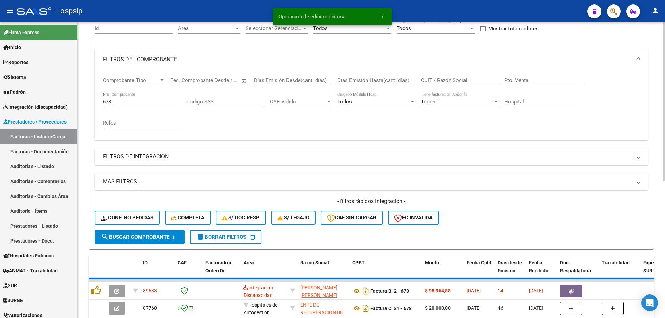
click at [129, 101] on input "678" at bounding box center [142, 102] width 78 height 6
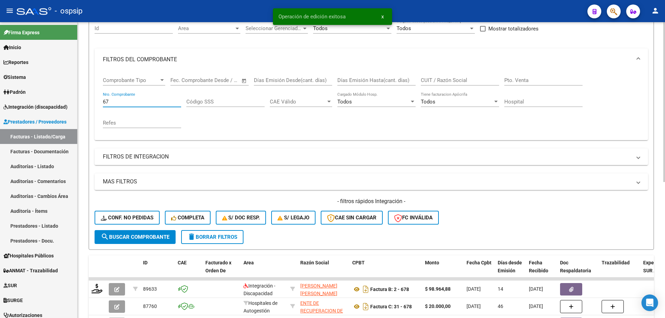
type input "6"
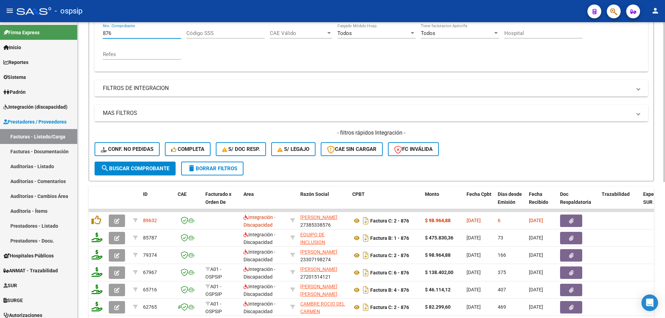
scroll to position [139, 0]
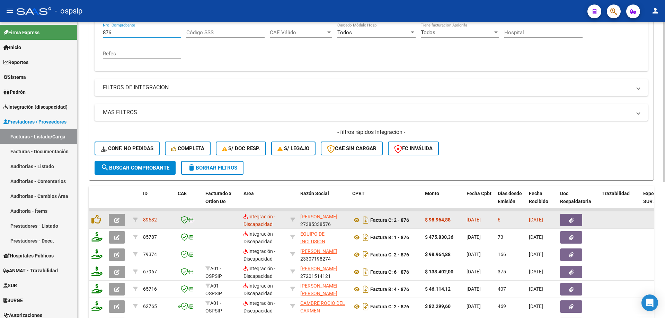
type input "876"
click at [119, 220] on icon "button" at bounding box center [116, 220] width 5 height 5
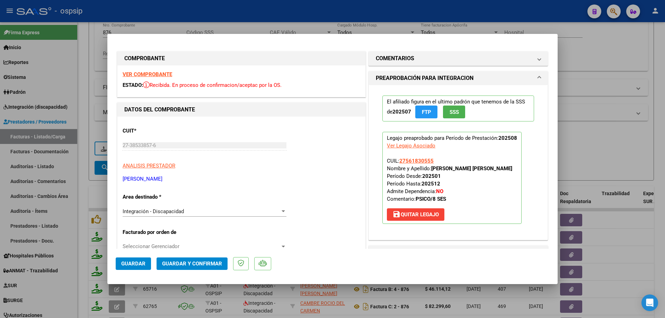
click at [457, 109] on button "SSS" at bounding box center [454, 112] width 22 height 13
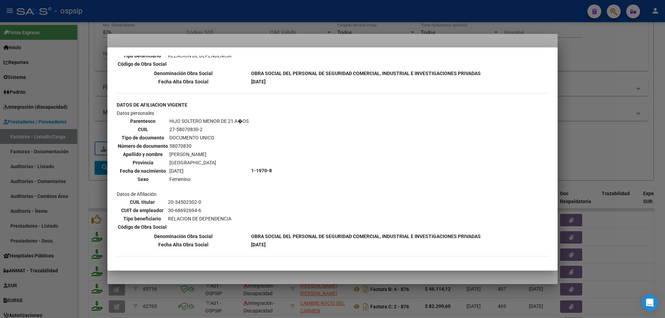
scroll to position [520, 0]
click at [602, 105] on div at bounding box center [332, 159] width 665 height 318
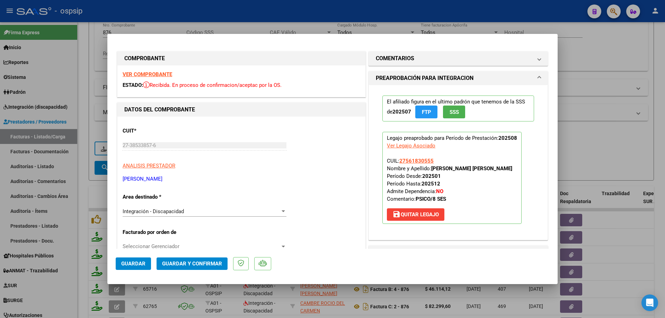
scroll to position [35, 0]
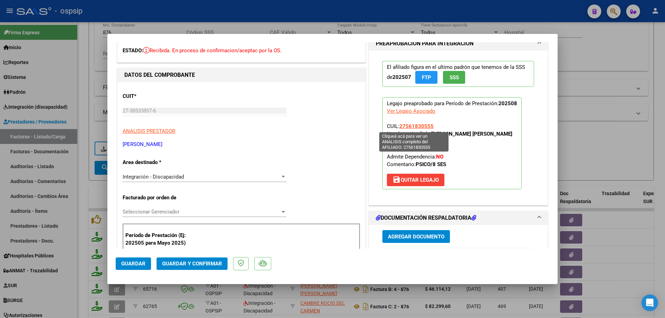
click at [421, 126] on span "27561830555" at bounding box center [416, 126] width 34 height 6
type textarea "27561830555"
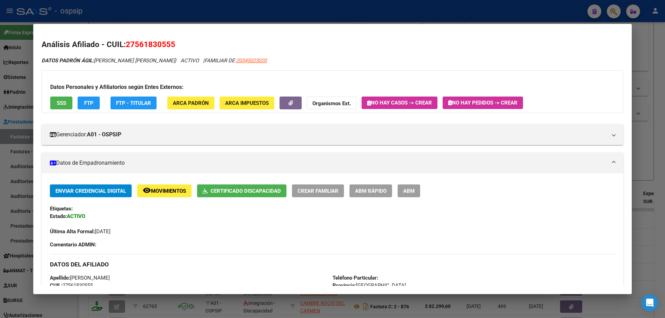
click at [652, 128] on div at bounding box center [332, 159] width 665 height 318
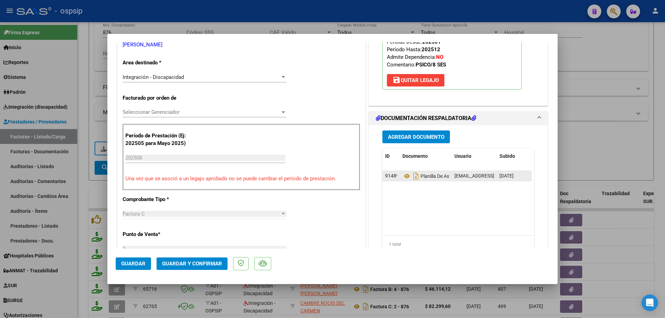
scroll to position [173, 0]
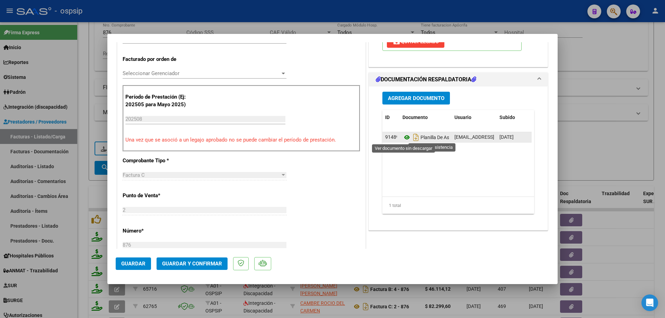
click at [404, 135] on icon at bounding box center [406, 137] width 9 height 8
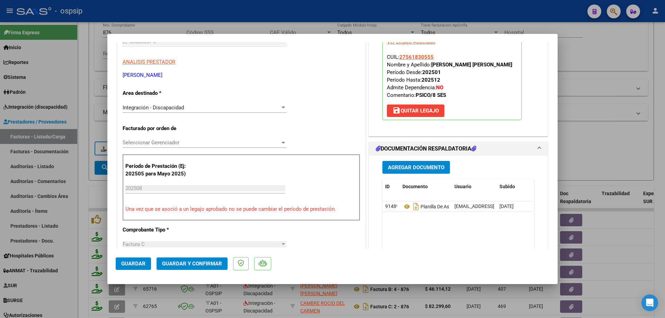
scroll to position [35, 0]
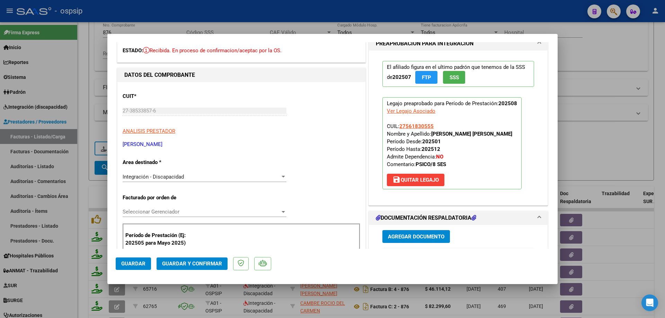
drag, startPoint x: 433, startPoint y: 125, endPoint x: 395, endPoint y: 128, distance: 38.2
click at [395, 128] on p "Legajo preaprobado para Período de Prestación: 202508 Ver Legajo Asociado CUIL:…" at bounding box center [451, 143] width 139 height 92
click at [397, 126] on span "CUIL: 27561830555 Nombre y Apellido: NUÑEZ TANIA SOFIA Período Desde: 202501 Pe…" at bounding box center [449, 145] width 125 height 44
drag, startPoint x: 433, startPoint y: 125, endPoint x: 398, endPoint y: 126, distance: 35.4
click at [398, 126] on p "Legajo preaprobado para Período de Prestación: 202508 Ver Legajo Asociado CUIL:…" at bounding box center [451, 143] width 139 height 92
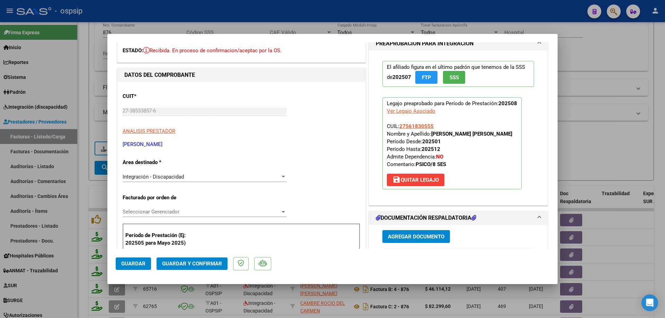
copy span "27561830555"
click at [207, 266] on span "Guardar y Confirmar" at bounding box center [192, 264] width 60 height 6
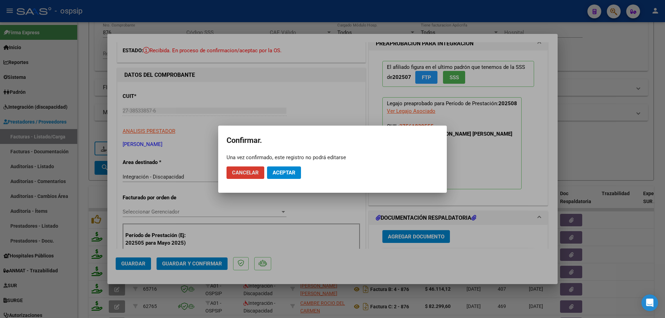
click at [276, 172] on span "Aceptar" at bounding box center [284, 173] width 23 height 6
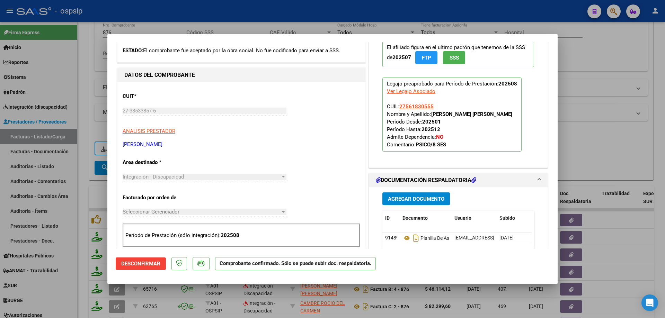
click at [624, 134] on div at bounding box center [332, 159] width 665 height 318
type input "$ 0,00"
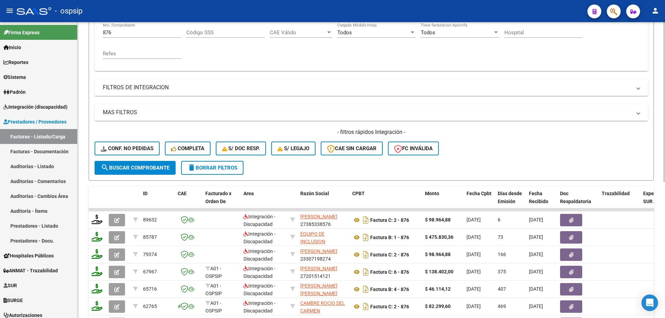
click at [149, 36] on div "876 Nro. Comprobante" at bounding box center [142, 30] width 78 height 15
type input "8"
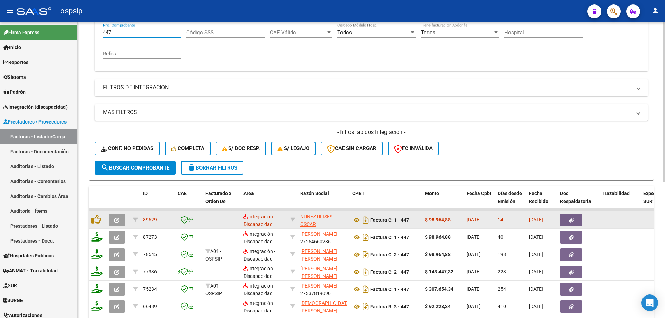
type input "447"
click at [115, 222] on icon "button" at bounding box center [116, 220] width 5 height 5
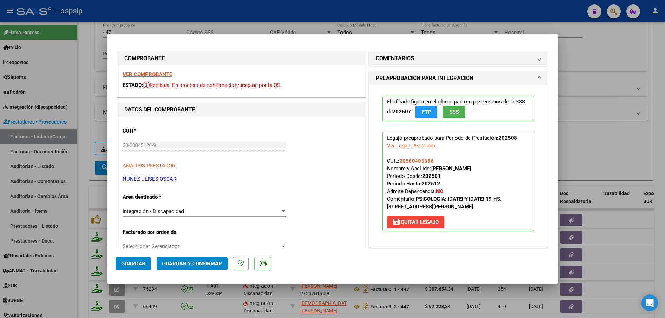
click at [453, 114] on span "SSS" at bounding box center [454, 112] width 9 height 6
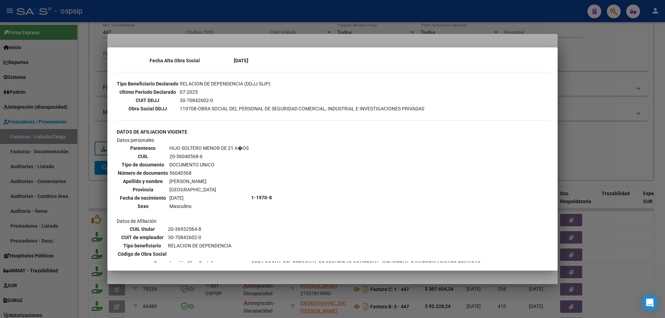
scroll to position [194, 0]
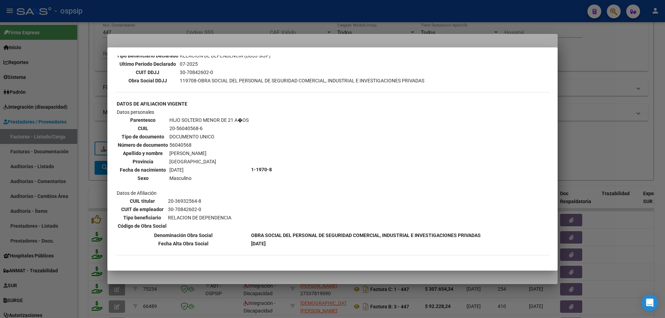
click at [592, 129] on div at bounding box center [332, 159] width 665 height 318
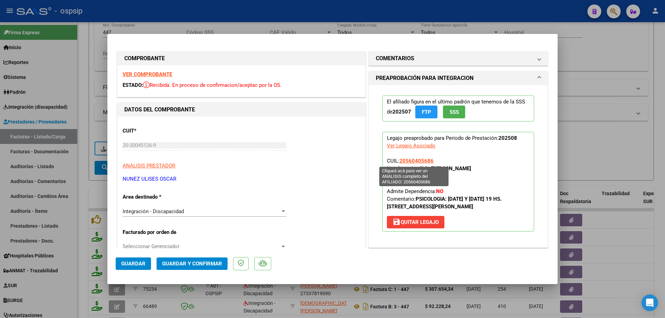
click at [404, 160] on span "20560405686" at bounding box center [416, 161] width 34 height 6
type textarea "20560405686"
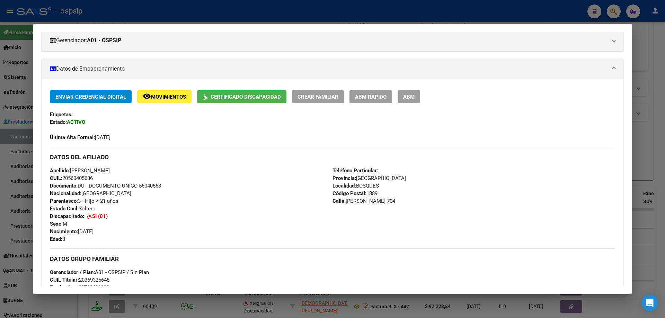
scroll to position [104, 0]
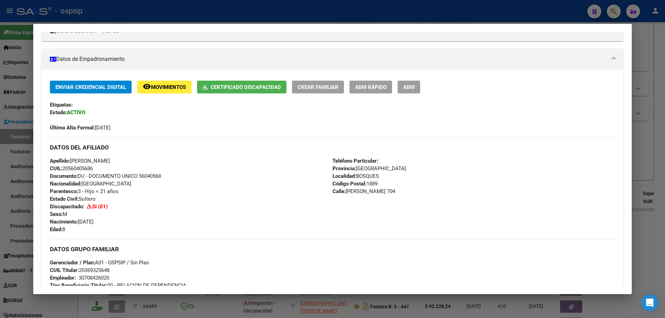
click at [636, 149] on div at bounding box center [332, 159] width 665 height 318
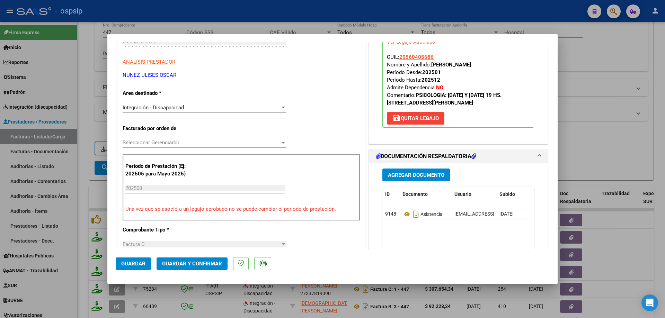
scroll to position [173, 0]
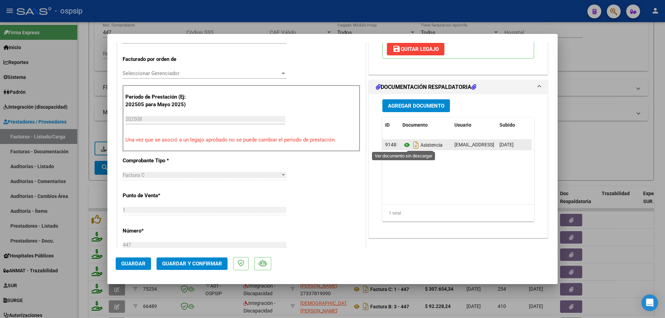
click at [403, 148] on icon at bounding box center [406, 145] width 9 height 8
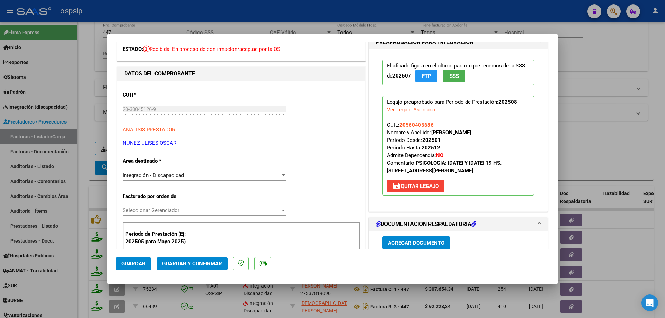
scroll to position [35, 0]
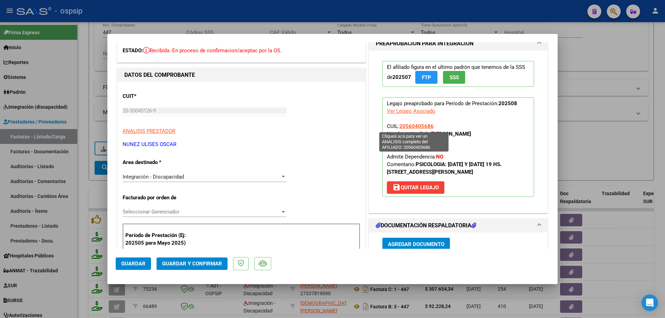
drag, startPoint x: 435, startPoint y: 127, endPoint x: 399, endPoint y: 126, distance: 36.4
click at [399, 126] on p "Legajo preaprobado para Período de Prestación: 202508 Ver Legajo Asociado CUIL:…" at bounding box center [458, 147] width 152 height 100
copy span "20560405686"
click at [201, 264] on span "Guardar y Confirmar" at bounding box center [192, 264] width 60 height 6
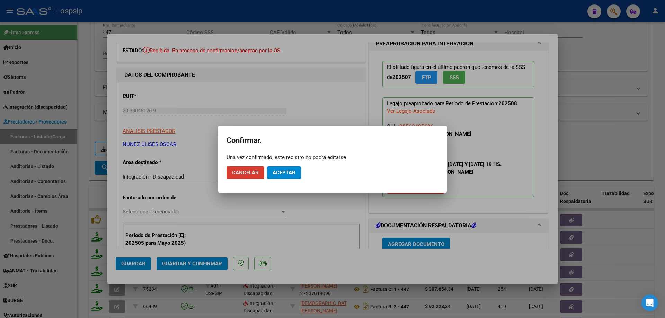
click at [280, 173] on span "Aceptar" at bounding box center [284, 173] width 23 height 6
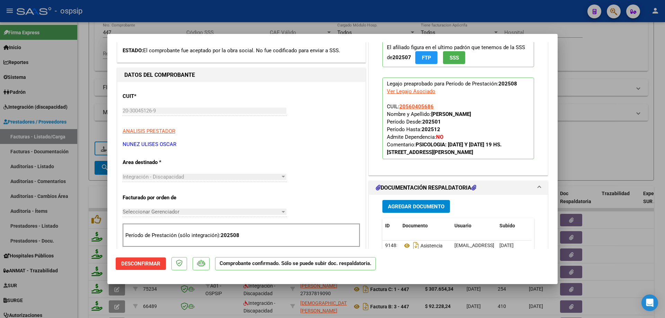
click at [605, 132] on div at bounding box center [332, 159] width 665 height 318
type input "$ 0,00"
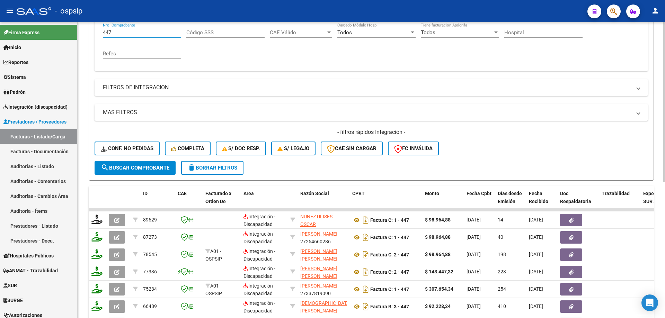
click at [143, 35] on input "447" at bounding box center [142, 32] width 78 height 6
type input "4"
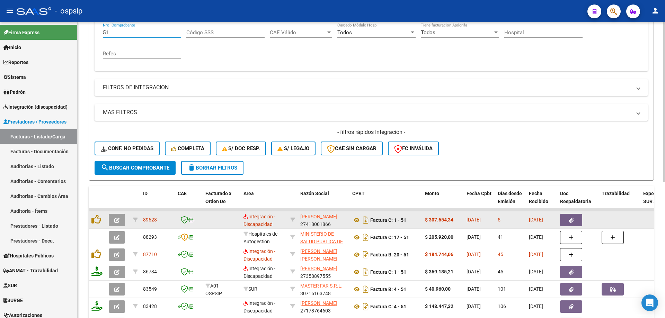
type input "51"
click at [112, 219] on button "button" at bounding box center [117, 220] width 16 height 12
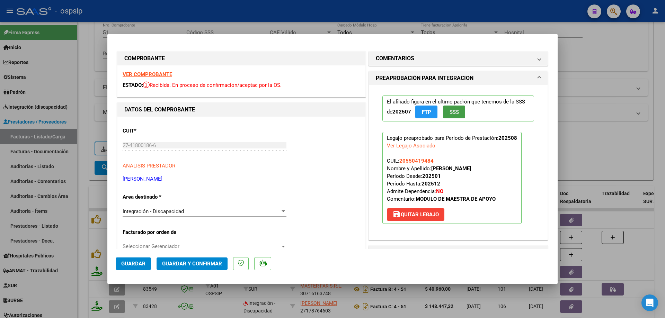
click at [450, 114] on span "SSS" at bounding box center [454, 112] width 9 height 6
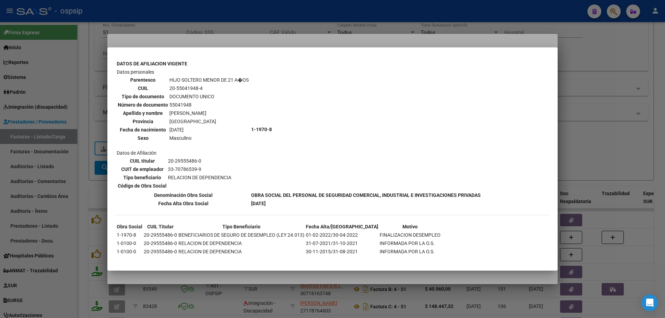
scroll to position [405, 0]
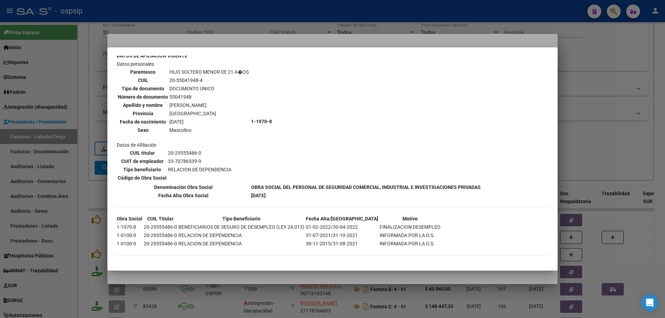
click at [628, 126] on div at bounding box center [332, 159] width 665 height 318
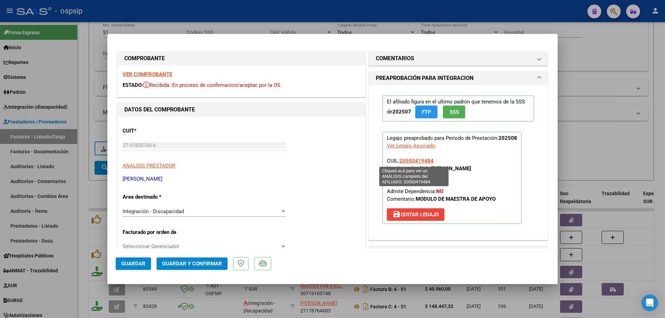
click at [422, 162] on span "20550419484" at bounding box center [416, 161] width 34 height 6
type textarea "20550419484"
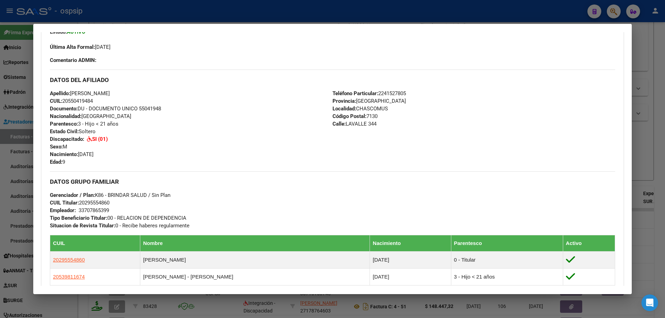
scroll to position [208, 0]
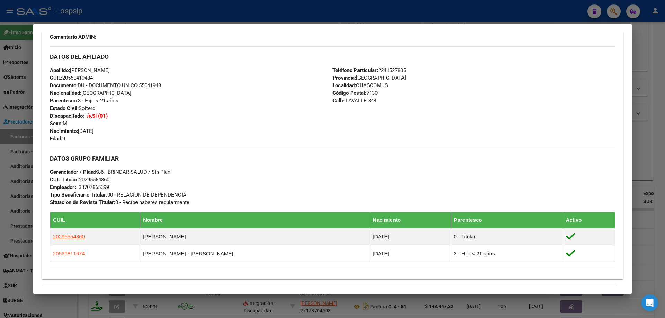
click at [657, 146] on div at bounding box center [332, 159] width 665 height 318
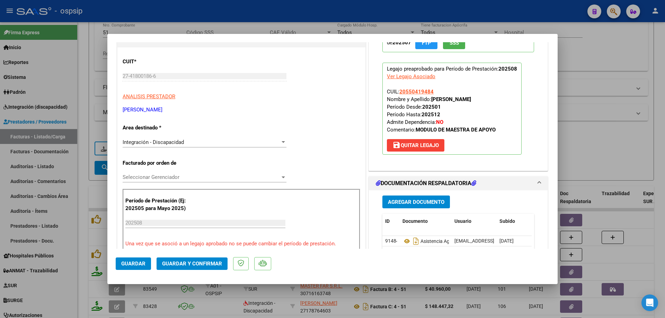
scroll to position [104, 0]
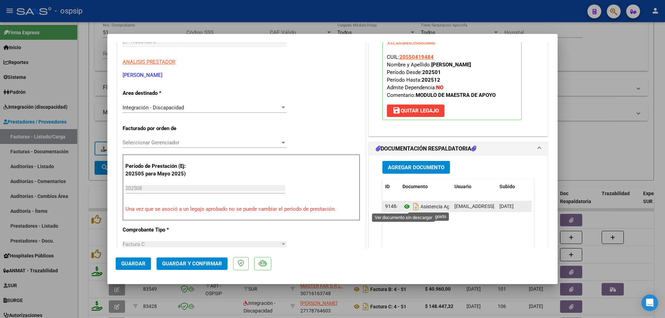
click at [406, 204] on icon at bounding box center [406, 207] width 9 height 8
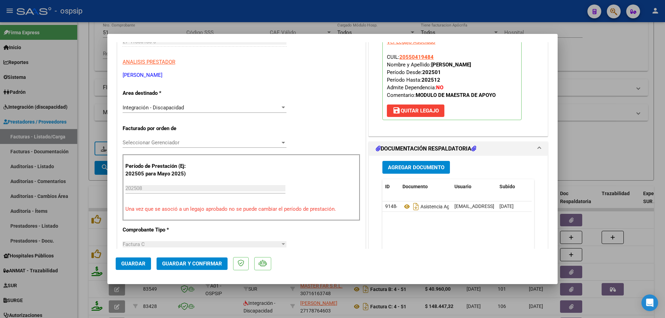
drag, startPoint x: 434, startPoint y: 56, endPoint x: 396, endPoint y: 59, distance: 37.5
click at [396, 59] on p "Legajo preaprobado para Período de Prestación: 202508 Ver Legajo Asociado CUIL:…" at bounding box center [451, 74] width 139 height 92
copy span "20550419484"
drag, startPoint x: 411, startPoint y: 56, endPoint x: 542, endPoint y: 55, distance: 130.9
click at [542, 55] on div "El afiliado figura en el ultimo padrón que tenemos de la SSS de 202507 FTP SSS …" at bounding box center [458, 58] width 179 height 155
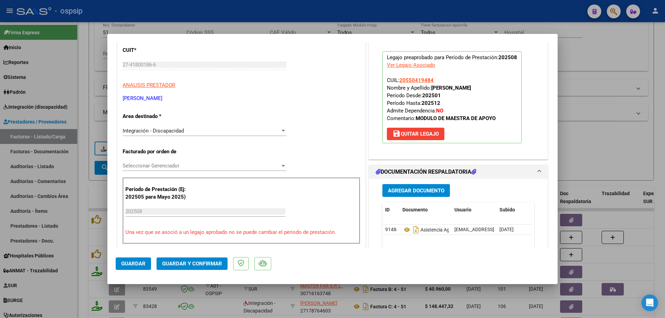
scroll to position [69, 0]
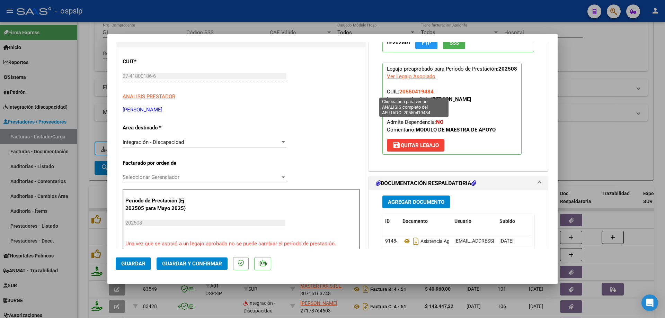
drag, startPoint x: 431, startPoint y: 92, endPoint x: 419, endPoint y: 92, distance: 12.1
click at [419, 92] on p "Legajo preaprobado para Período de Prestación: 202508 Ver Legajo Asociado CUIL:…" at bounding box center [451, 109] width 139 height 92
click at [207, 265] on span "Guardar y Confirmar" at bounding box center [192, 264] width 60 height 6
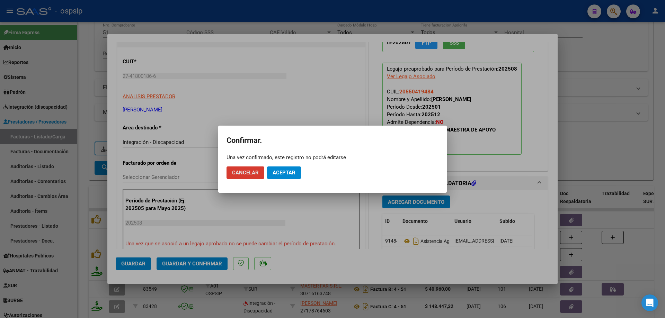
click at [279, 169] on button "Aceptar" at bounding box center [284, 173] width 34 height 12
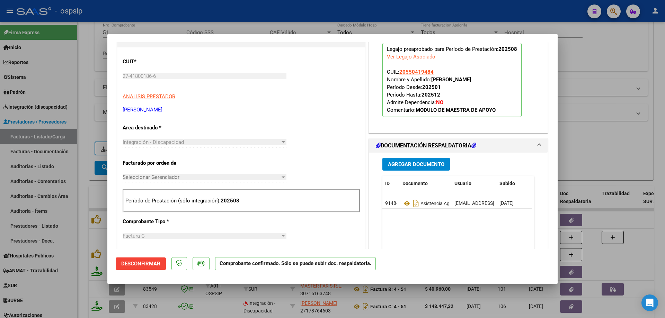
click at [601, 150] on div at bounding box center [332, 159] width 665 height 318
type input "$ 0,00"
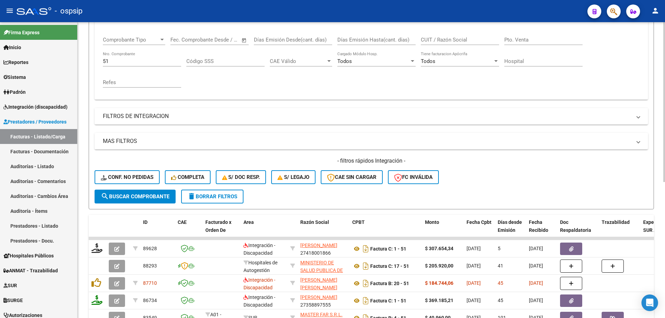
scroll to position [104, 0]
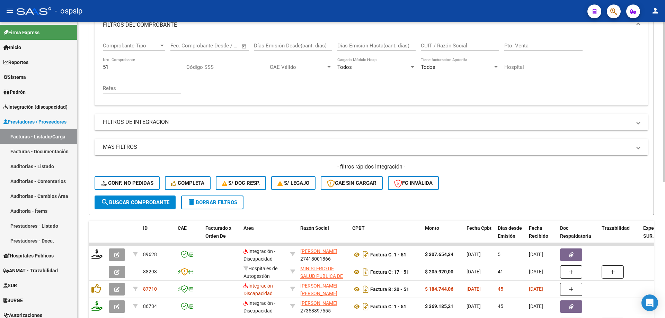
click at [116, 64] on input "51" at bounding box center [142, 67] width 78 height 6
type input "5"
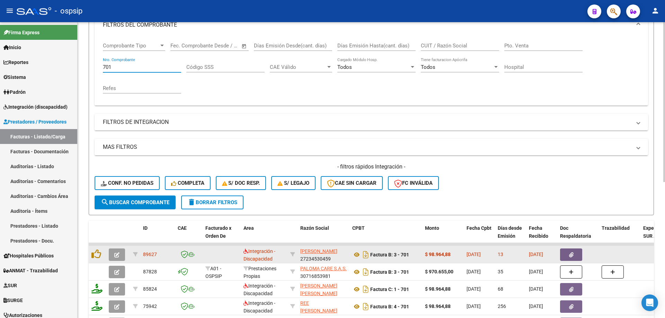
type input "701"
click at [115, 256] on icon "button" at bounding box center [116, 254] width 5 height 5
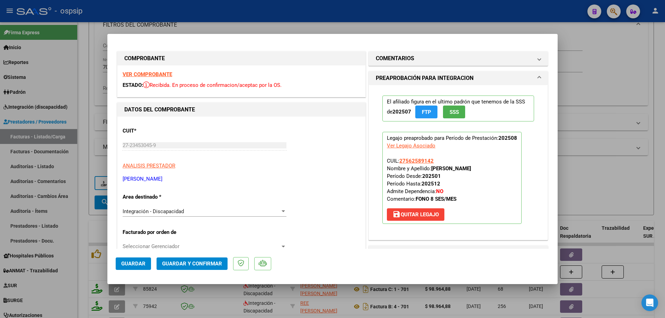
click at [454, 113] on span "SSS" at bounding box center [454, 112] width 9 height 6
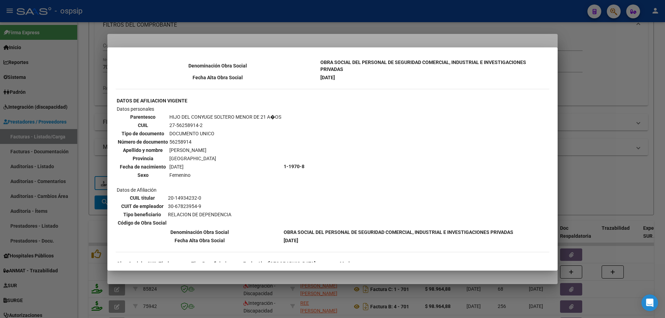
scroll to position [409, 0]
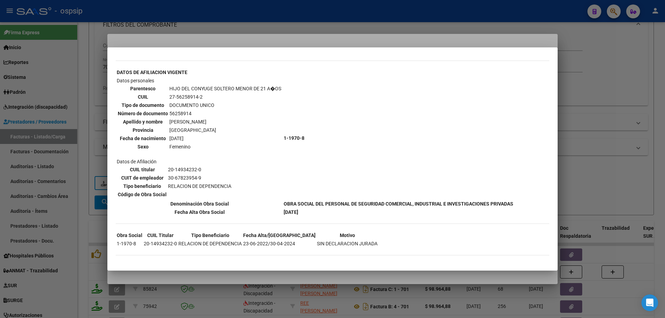
click at [578, 141] on div at bounding box center [332, 159] width 665 height 318
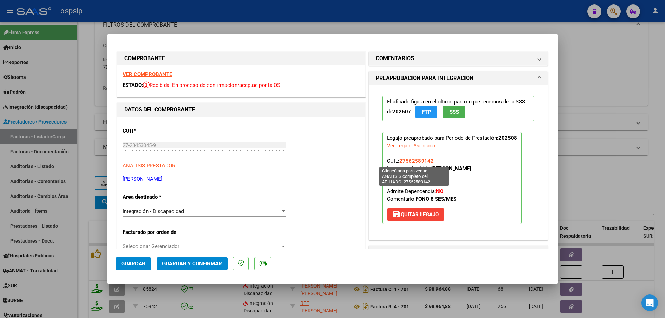
click at [416, 162] on span "27562589142" at bounding box center [416, 161] width 34 height 6
type textarea "27562589142"
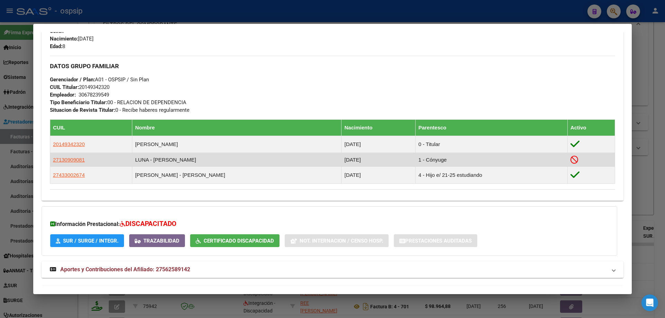
scroll to position [324, 0]
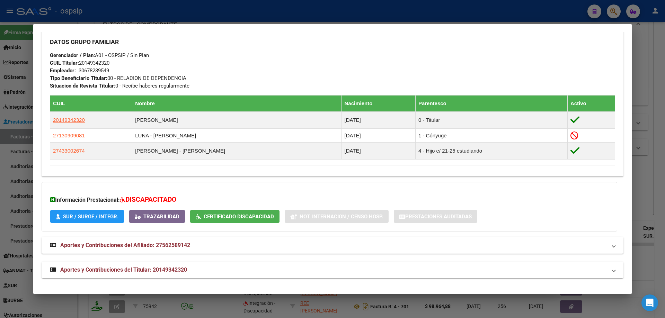
click at [653, 154] on div at bounding box center [332, 159] width 665 height 318
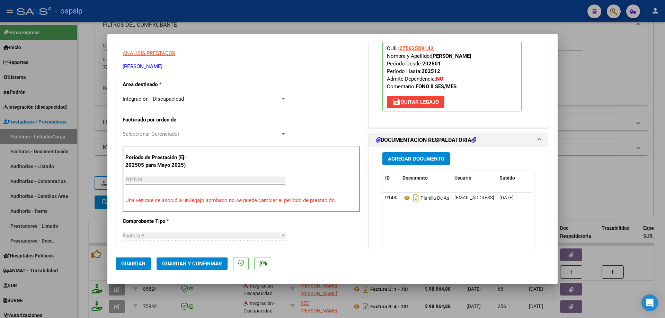
scroll to position [139, 0]
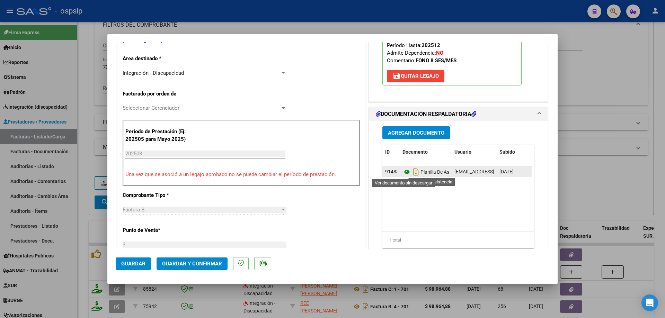
click at [404, 170] on icon at bounding box center [406, 172] width 9 height 8
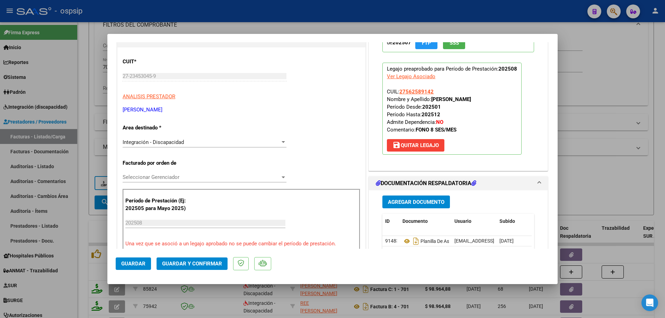
scroll to position [35, 0]
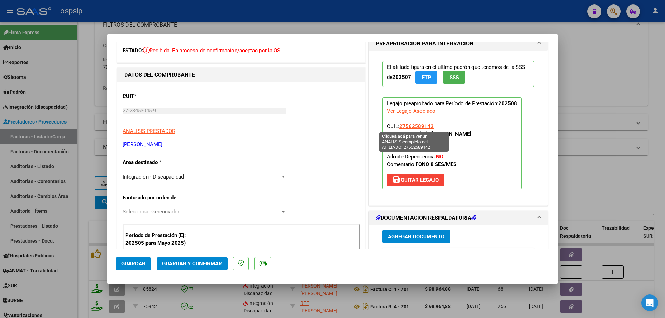
drag, startPoint x: 433, startPoint y: 127, endPoint x: 399, endPoint y: 128, distance: 34.0
click at [399, 128] on p "Legajo preaprobado para Período de Prestación: 202508 Ver Legajo Asociado CUIL:…" at bounding box center [451, 143] width 139 height 92
copy span "27562589142"
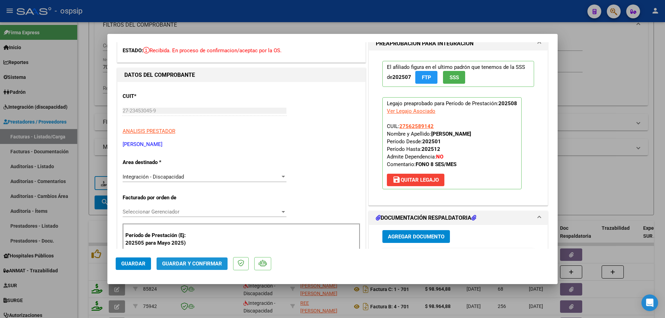
click at [198, 265] on span "Guardar y Confirmar" at bounding box center [192, 264] width 60 height 6
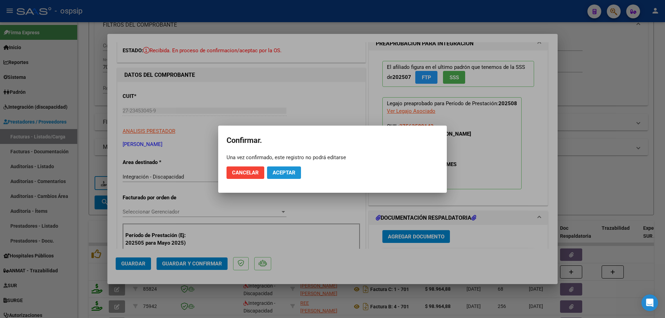
click at [273, 173] on span "Aceptar" at bounding box center [284, 173] width 23 height 6
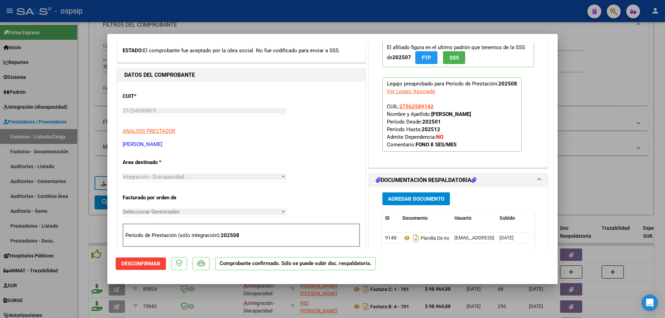
click at [630, 178] on div at bounding box center [332, 159] width 665 height 318
type input "$ 0,00"
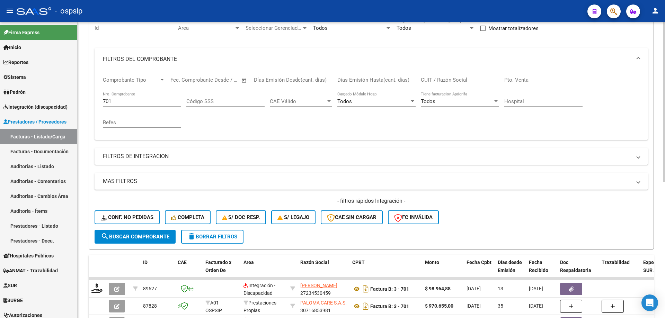
scroll to position [69, 0]
click at [124, 102] on input "701" at bounding box center [142, 102] width 78 height 6
type input "7"
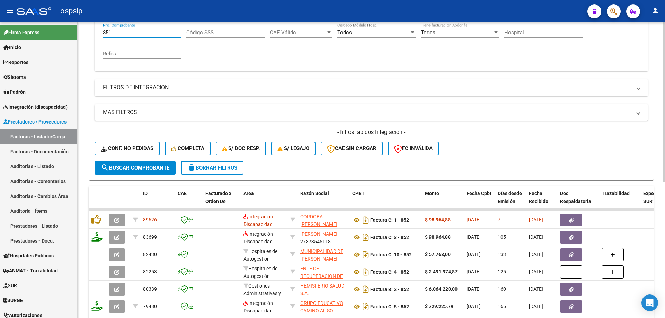
scroll to position [173, 0]
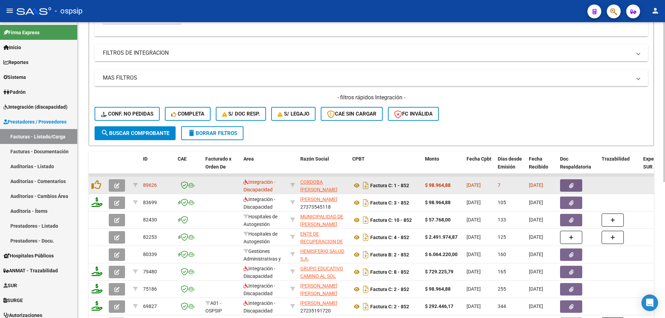
type input "851"
click at [115, 188] on icon "button" at bounding box center [116, 185] width 5 height 5
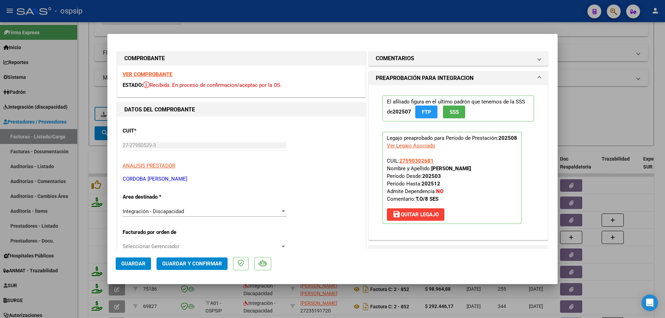
click at [443, 111] on button "SSS" at bounding box center [454, 112] width 22 height 13
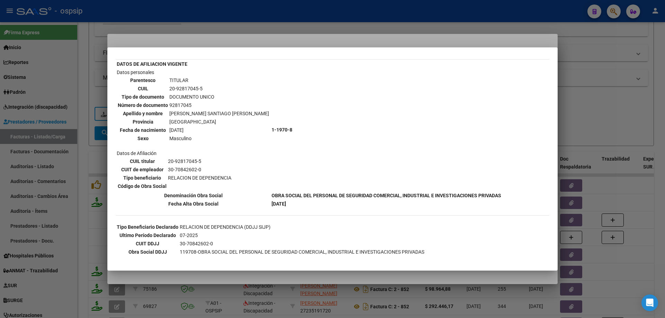
scroll to position [35, 0]
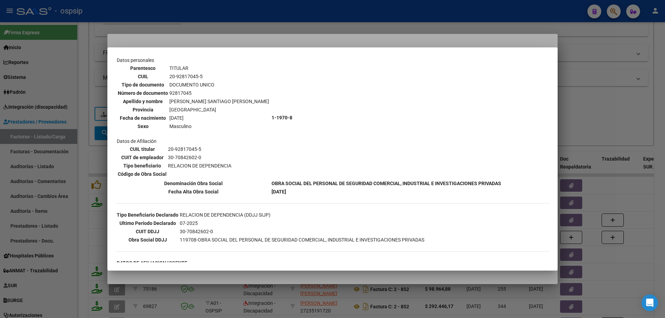
click at [597, 132] on div at bounding box center [332, 159] width 665 height 318
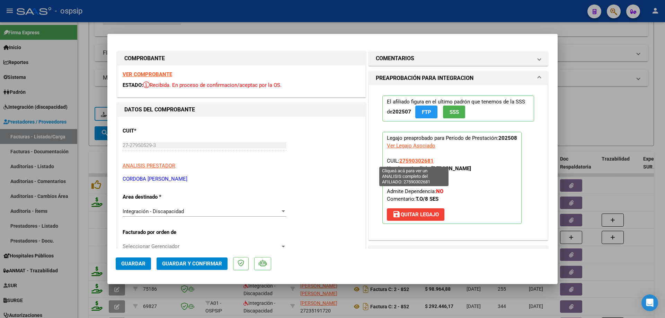
click at [414, 161] on span "27590302681" at bounding box center [416, 161] width 34 height 6
type textarea "27590302681"
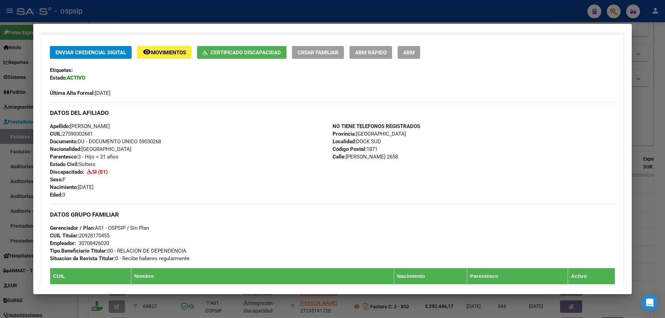
scroll to position [314, 0]
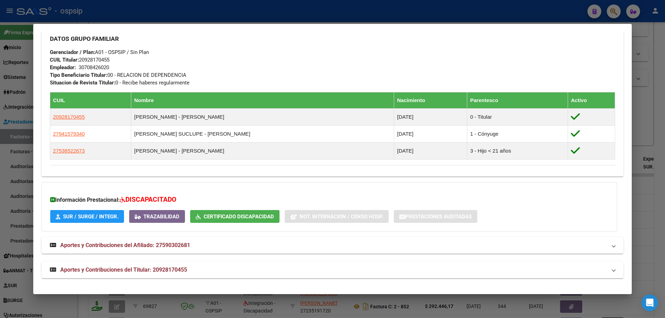
click at [652, 137] on div at bounding box center [332, 159] width 665 height 318
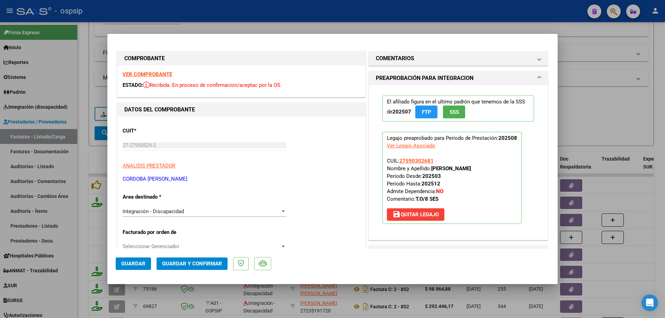
drag, startPoint x: 433, startPoint y: 159, endPoint x: 396, endPoint y: 159, distance: 36.7
click at [396, 159] on p "Legajo preaprobado para Período de Prestación: 202508 Ver Legajo Asociado CUIL:…" at bounding box center [451, 178] width 139 height 92
copy span "27590302681"
click at [175, 264] on span "Guardar y Confirmar" at bounding box center [192, 264] width 60 height 6
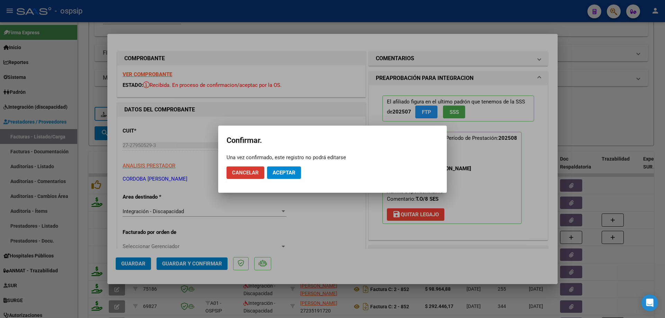
click at [290, 173] on span "Aceptar" at bounding box center [284, 173] width 23 height 6
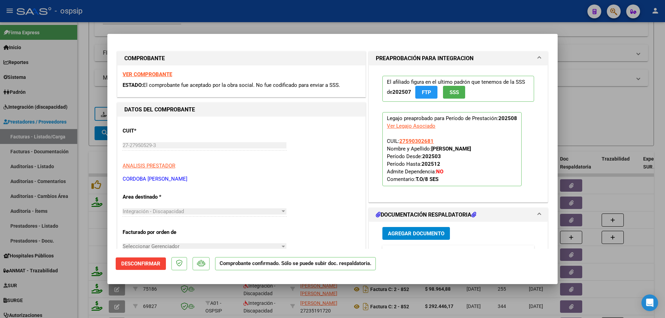
click at [604, 128] on div at bounding box center [332, 159] width 665 height 318
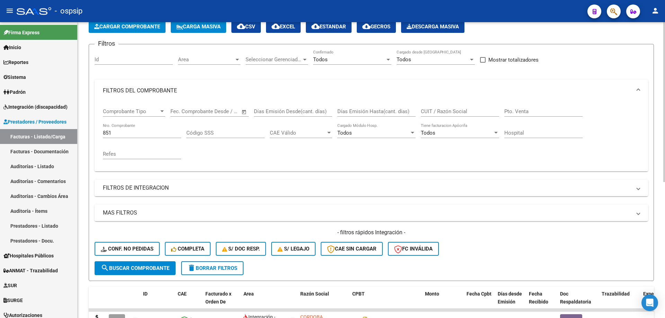
scroll to position [35, 0]
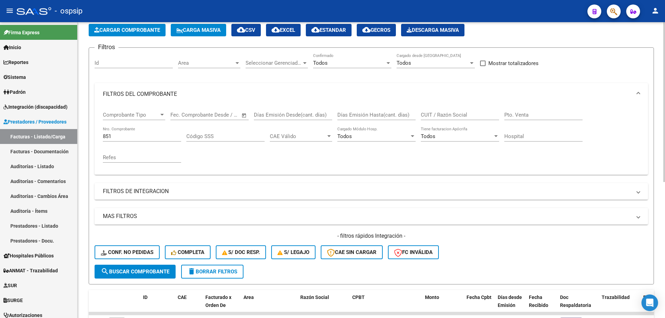
click at [122, 141] on div "851 Nro. Comprobante" at bounding box center [142, 134] width 78 height 15
type input "8"
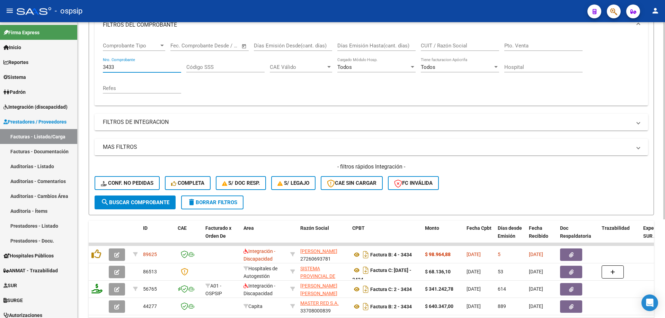
scroll to position [139, 0]
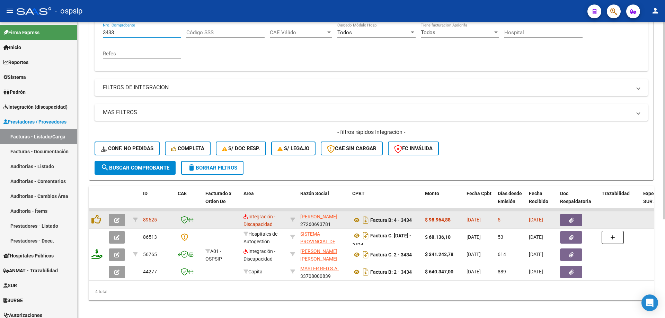
type input "3433"
click at [116, 219] on icon "button" at bounding box center [116, 220] width 5 height 5
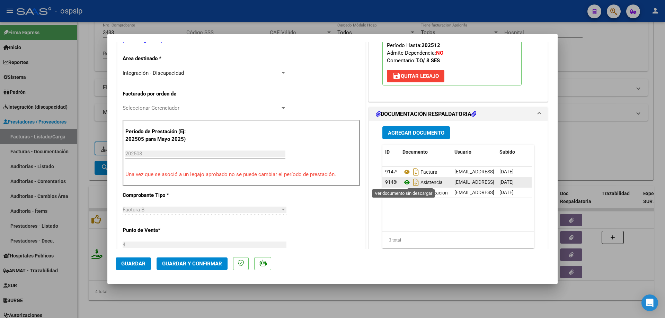
click at [402, 182] on icon at bounding box center [406, 182] width 9 height 8
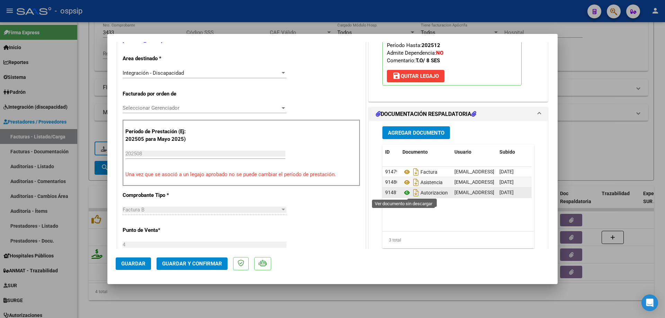
click at [406, 192] on icon at bounding box center [406, 193] width 9 height 8
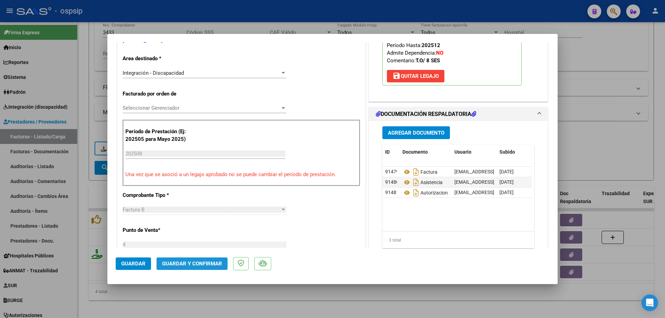
click at [213, 262] on span "Guardar y Confirmar" at bounding box center [192, 264] width 60 height 6
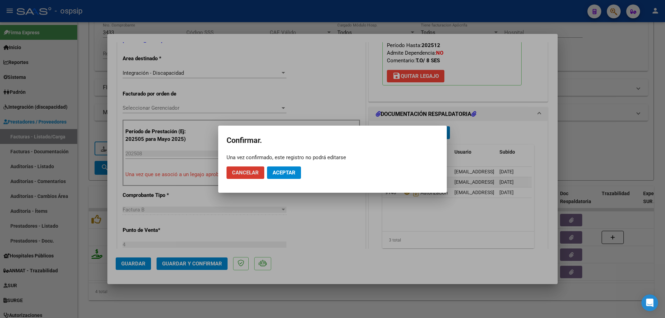
click at [268, 172] on button "Aceptar" at bounding box center [284, 173] width 34 height 12
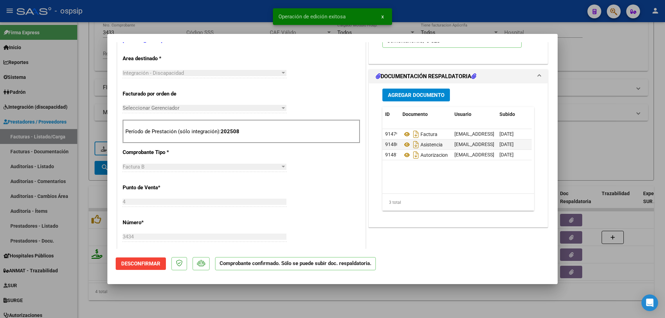
click at [618, 99] on div at bounding box center [332, 159] width 665 height 318
type input "$ 0,00"
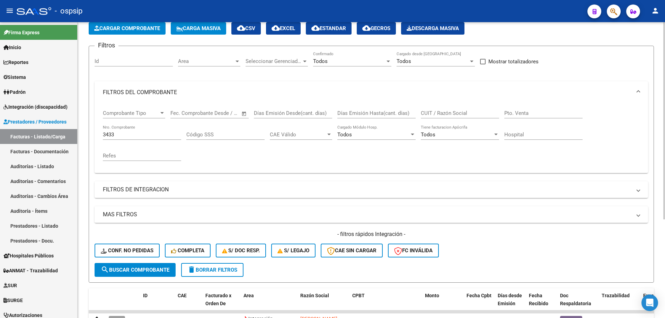
scroll to position [35, 0]
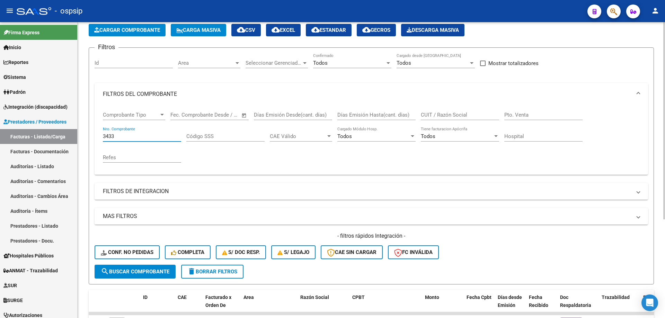
click at [127, 136] on input "3433" at bounding box center [142, 136] width 78 height 6
type input "3"
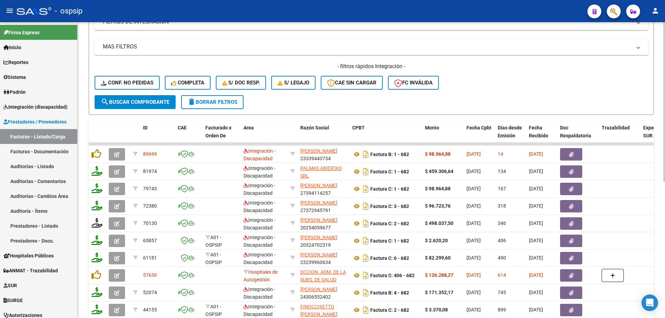
scroll to position [208, 0]
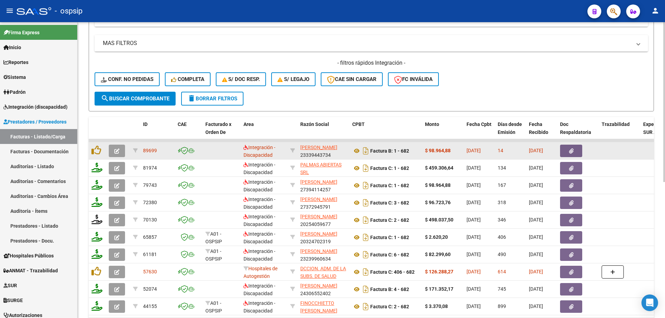
type input "681"
click at [114, 153] on icon "button" at bounding box center [116, 151] width 5 height 5
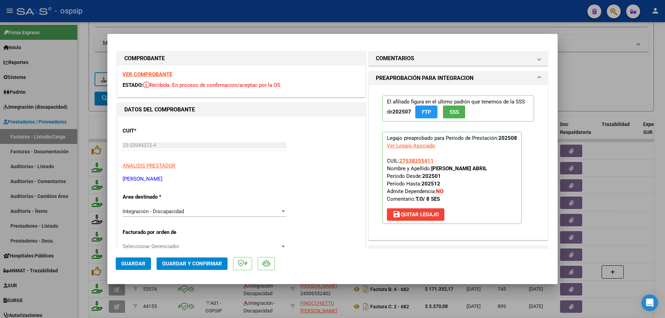
click at [451, 117] on button "SSS" at bounding box center [454, 112] width 22 height 13
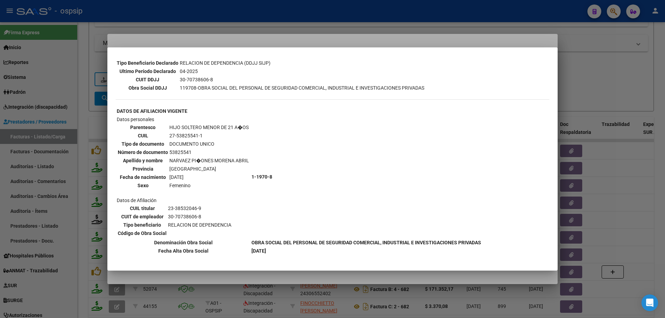
scroll to position [194, 0]
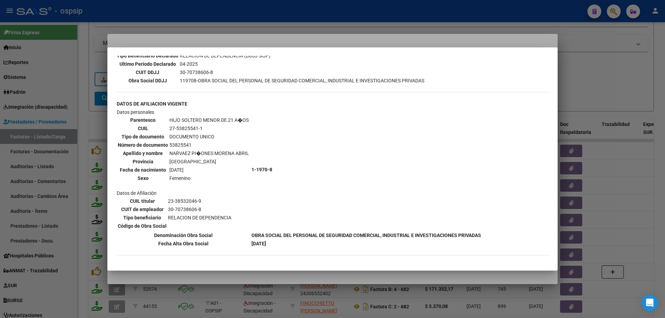
click at [665, 63] on div at bounding box center [332, 159] width 665 height 318
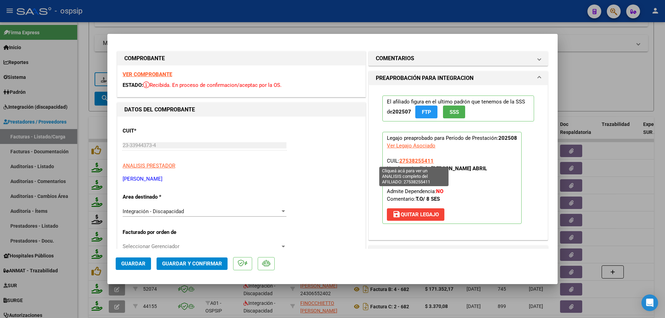
click at [418, 161] on span "27538255411" at bounding box center [416, 161] width 34 height 6
type textarea "27538255411"
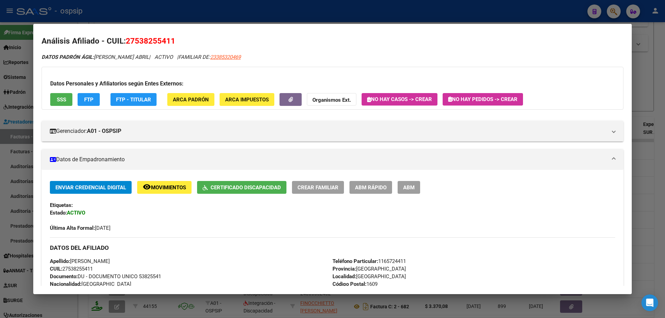
scroll to position [0, 0]
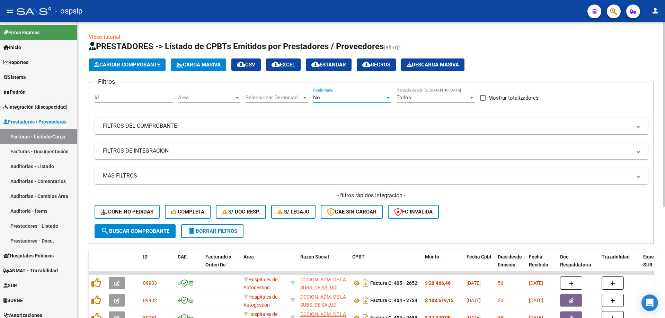
click at [343, 98] on div "No" at bounding box center [349, 98] width 72 height 6
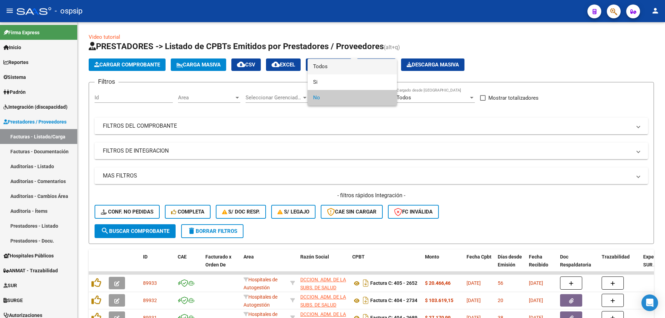
click at [347, 73] on span "Todos" at bounding box center [352, 67] width 78 height 16
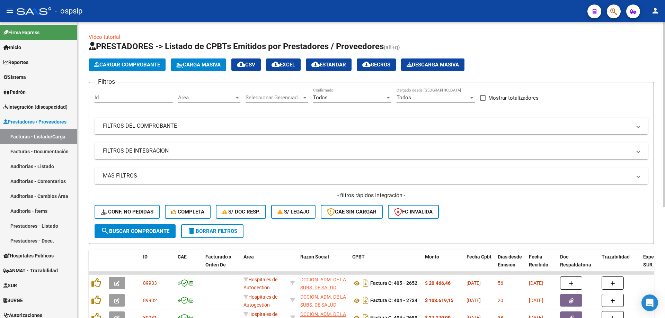
click at [149, 121] on mat-expansion-panel-header "FILTROS DEL COMPROBANTE" at bounding box center [371, 126] width 553 height 17
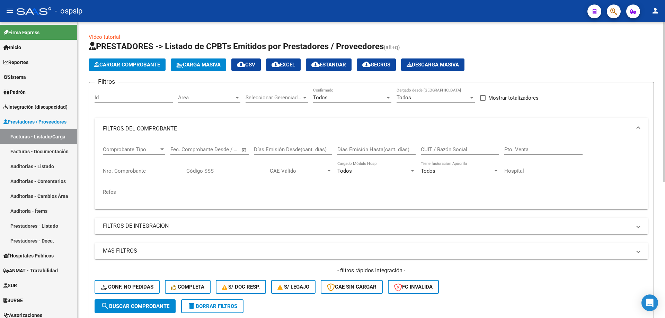
click at [130, 151] on span "Comprobante Tipo" at bounding box center [131, 149] width 56 height 6
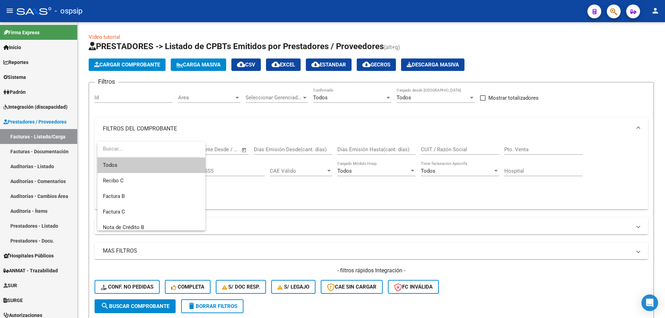
click at [143, 131] on div at bounding box center [332, 159] width 665 height 318
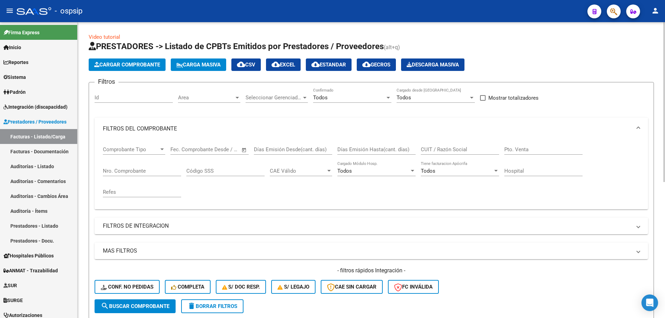
click at [122, 173] on input "Nro. Comprobante" at bounding box center [142, 171] width 78 height 6
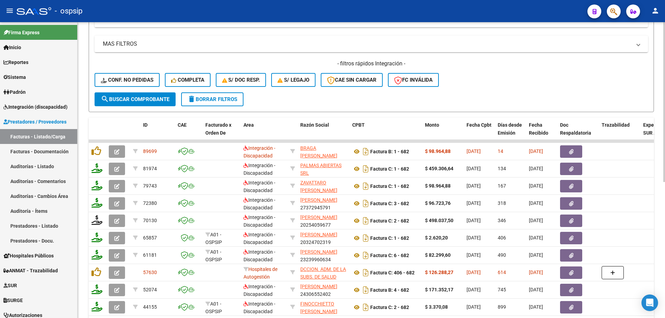
scroll to position [208, 0]
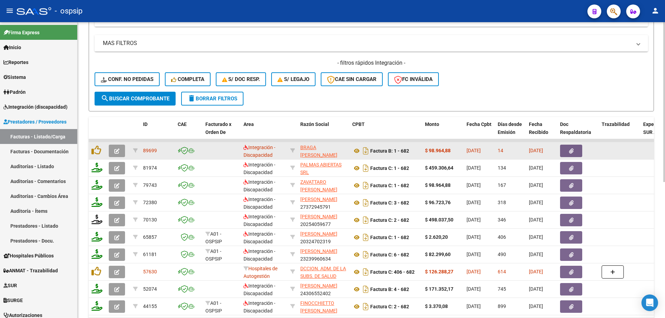
type input "682"
click at [114, 150] on button "button" at bounding box center [117, 151] width 16 height 12
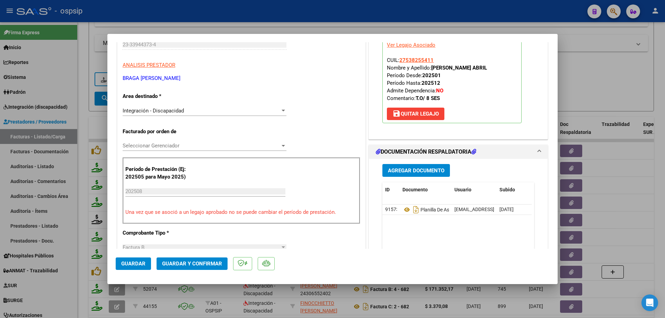
scroll to position [139, 0]
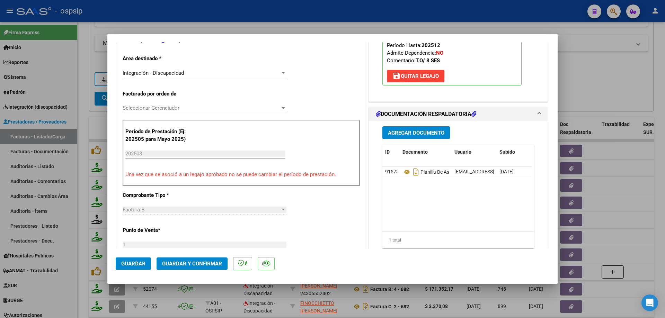
click at [212, 261] on span "Guardar y Confirmar" at bounding box center [192, 264] width 60 height 6
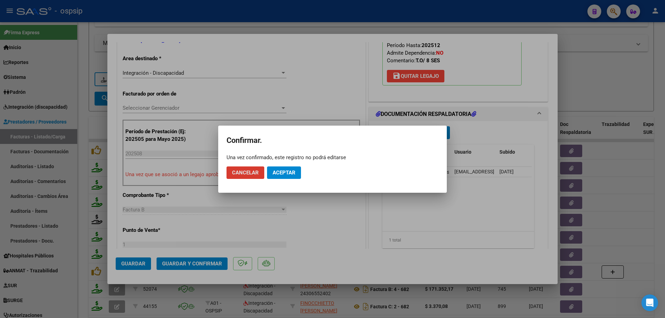
click at [283, 173] on span "Aceptar" at bounding box center [284, 173] width 23 height 6
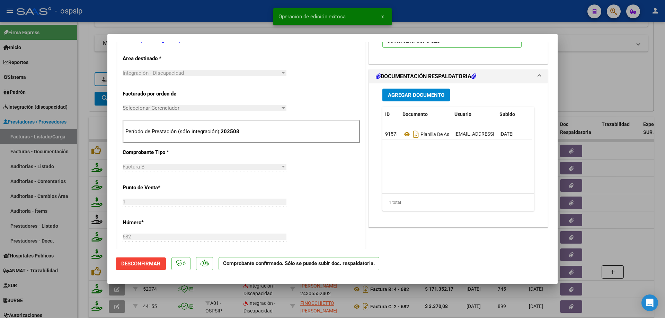
click at [625, 78] on div at bounding box center [332, 159] width 665 height 318
type input "$ 0,00"
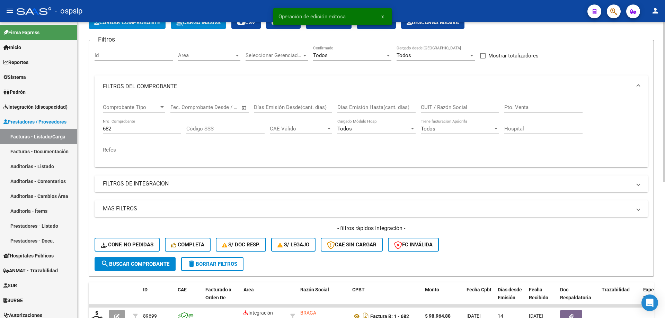
scroll to position [0, 0]
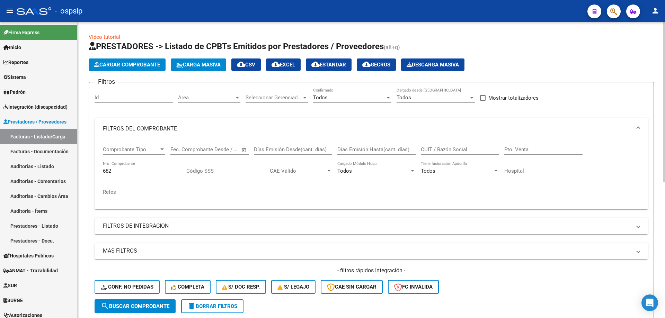
click at [118, 167] on div "682 Nro. Comprobante" at bounding box center [142, 168] width 78 height 15
type input "6"
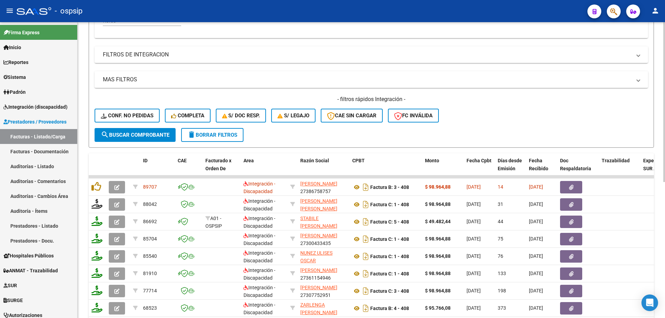
scroll to position [173, 0]
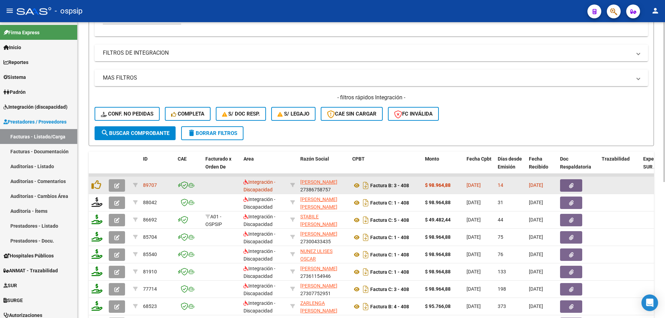
type input "408"
click at [120, 183] on button "button" at bounding box center [117, 185] width 16 height 12
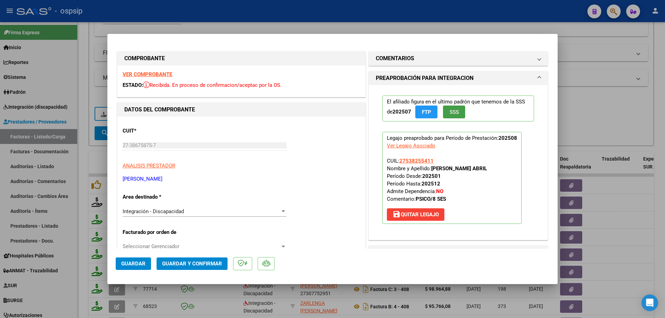
click at [461, 113] on button "SSS" at bounding box center [454, 112] width 22 height 13
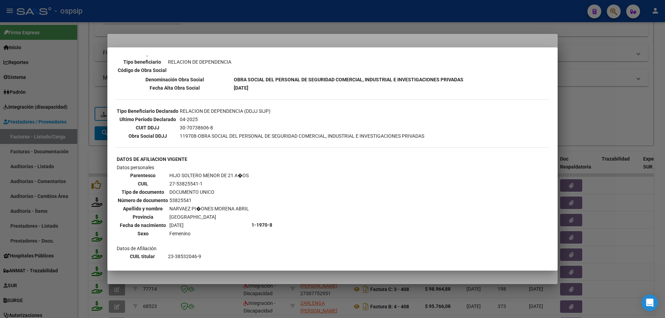
scroll to position [194, 0]
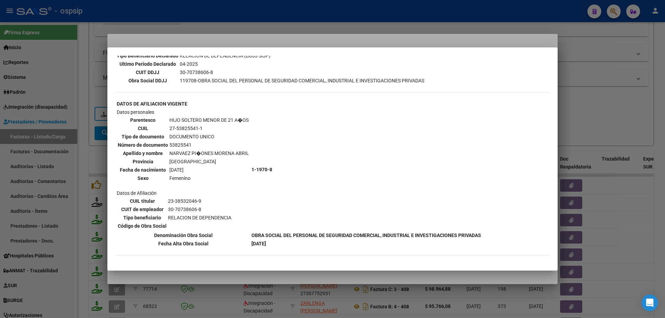
click at [618, 107] on div at bounding box center [332, 159] width 665 height 318
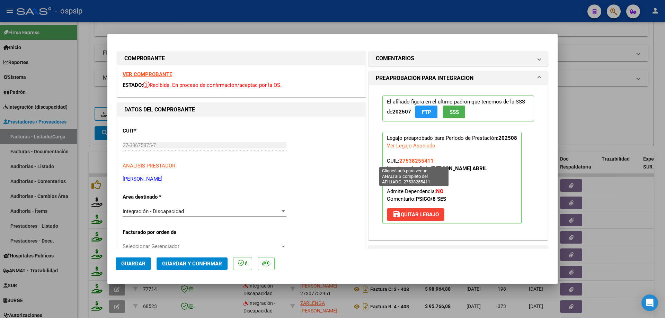
click at [412, 162] on span "27538255411" at bounding box center [416, 161] width 34 height 6
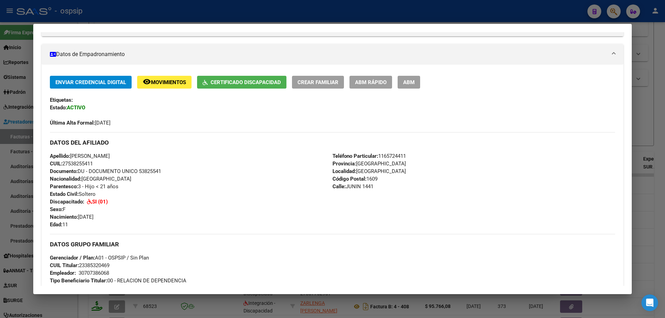
scroll to position [107, 0]
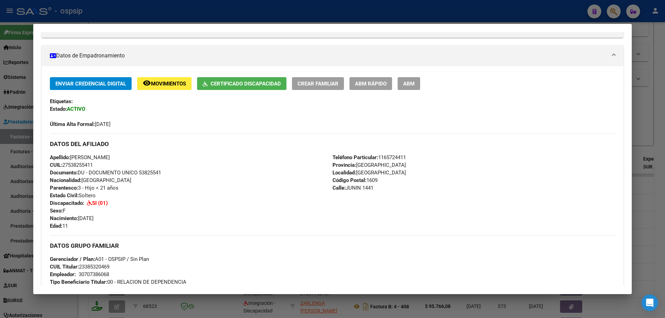
click at [646, 115] on div at bounding box center [332, 159] width 665 height 318
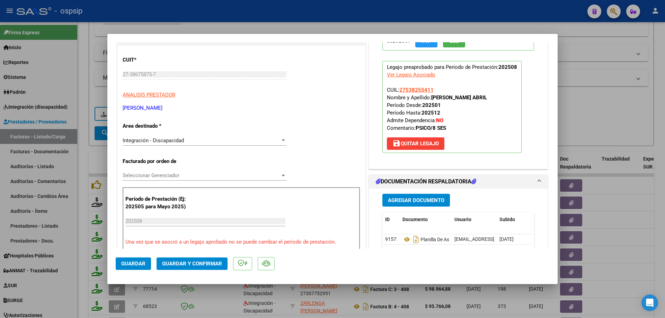
scroll to position [104, 0]
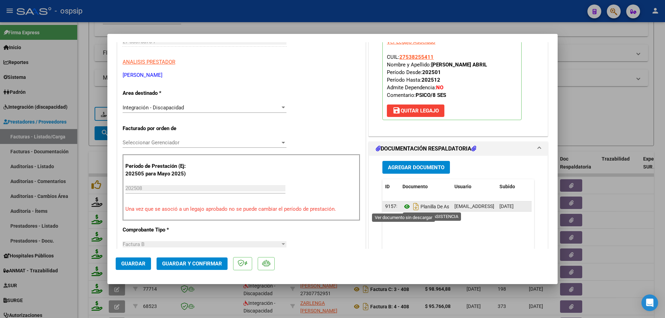
click at [403, 205] on icon at bounding box center [406, 207] width 9 height 8
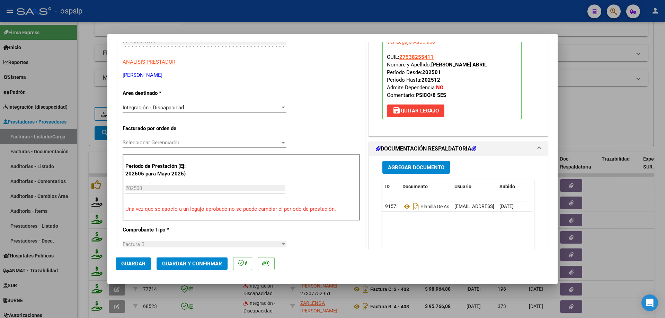
scroll to position [35, 0]
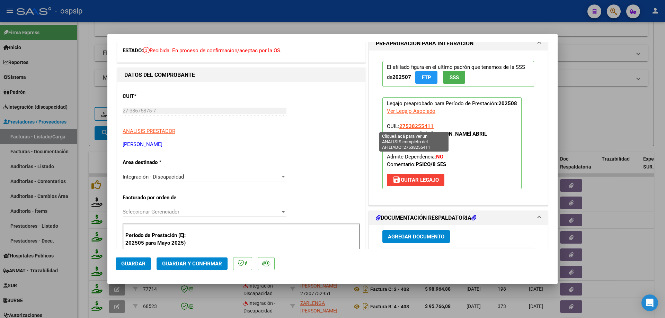
drag, startPoint x: 435, startPoint y: 124, endPoint x: 398, endPoint y: 126, distance: 36.4
click at [398, 126] on p "Legajo preaprobado para Período de Prestación: 202508 Ver Legajo Asociado CUIL:…" at bounding box center [451, 143] width 139 height 92
copy span "27538255411"
click at [196, 260] on button "Guardar y Confirmar" at bounding box center [192, 264] width 71 height 12
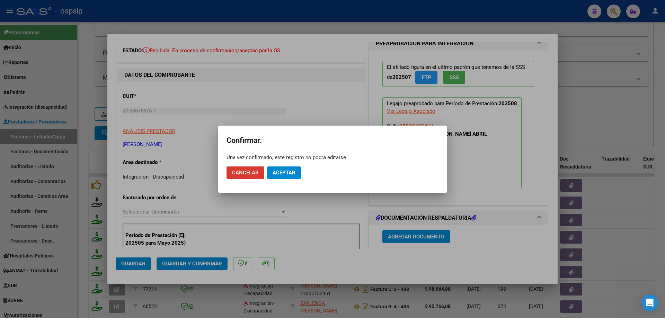
click at [294, 168] on button "Aceptar" at bounding box center [284, 173] width 34 height 12
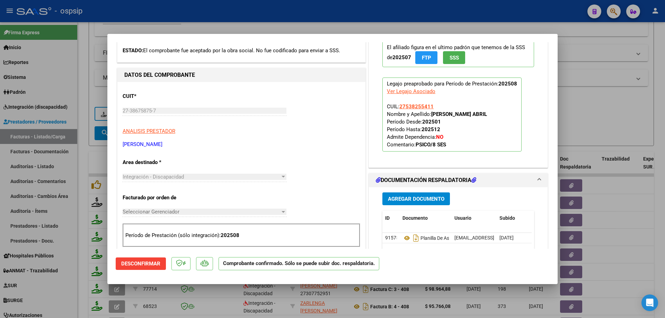
click at [607, 134] on div at bounding box center [332, 159] width 665 height 318
type input "$ 0,00"
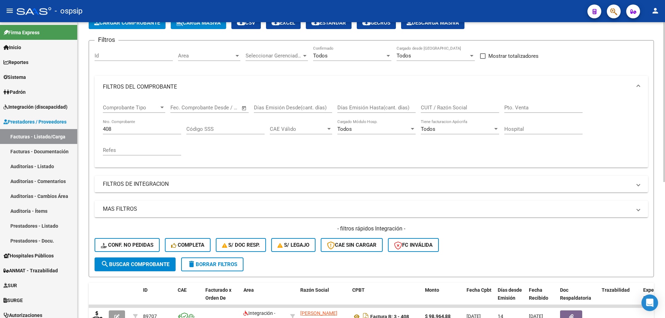
scroll to position [0, 0]
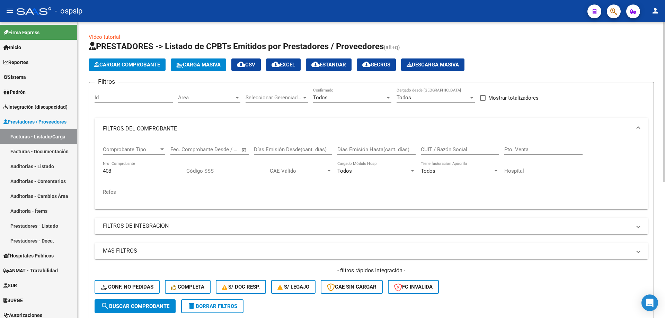
click at [128, 174] on input "408" at bounding box center [142, 171] width 78 height 6
type input "4"
